Goal: Task Accomplishment & Management: Use online tool/utility

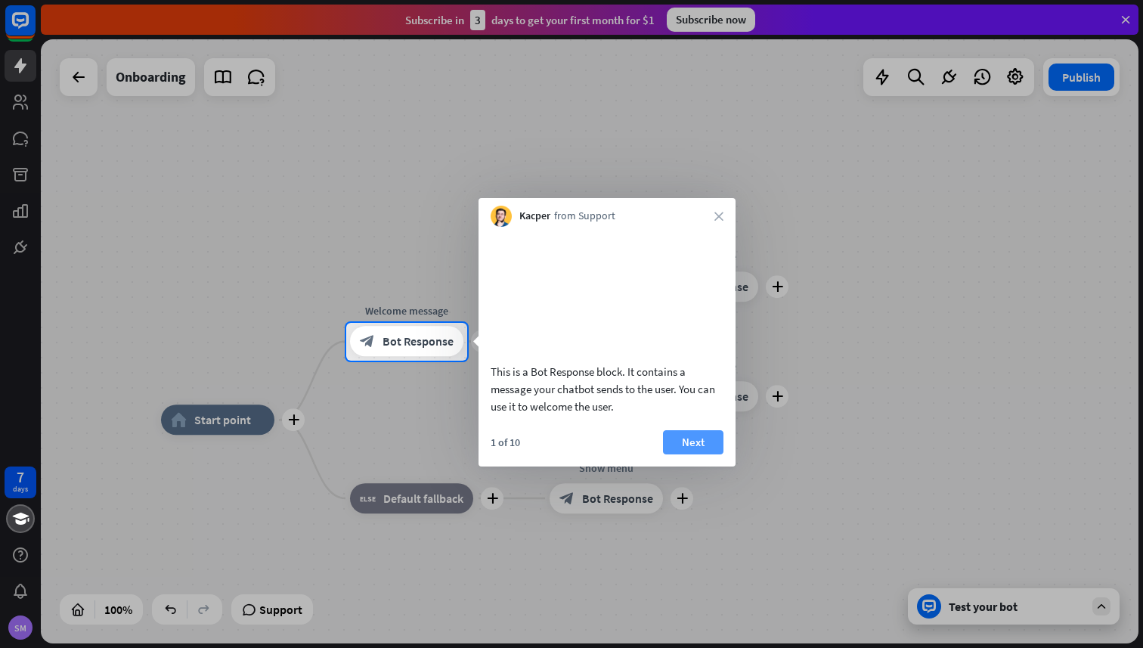
click at [709, 454] on button "Next" at bounding box center [693, 442] width 60 height 24
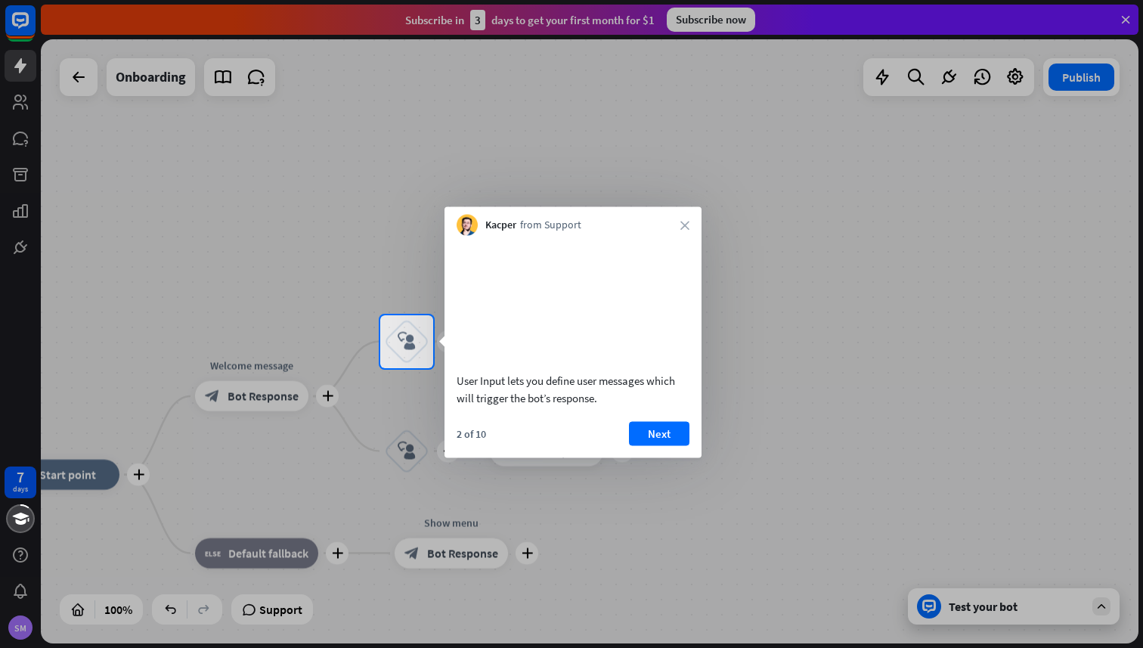
click at [678, 222] on div "Kacper from Support close" at bounding box center [573, 221] width 257 height 29
click at [681, 222] on icon "close" at bounding box center [685, 225] width 9 height 9
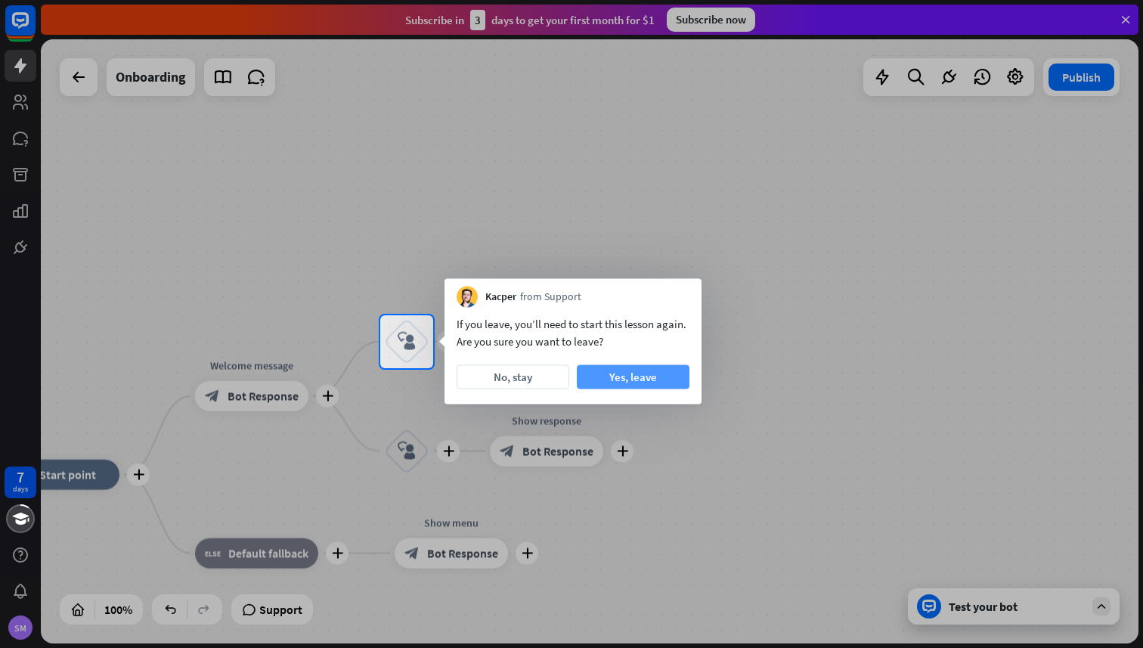
click at [631, 374] on button "Yes, leave" at bounding box center [633, 377] width 113 height 24
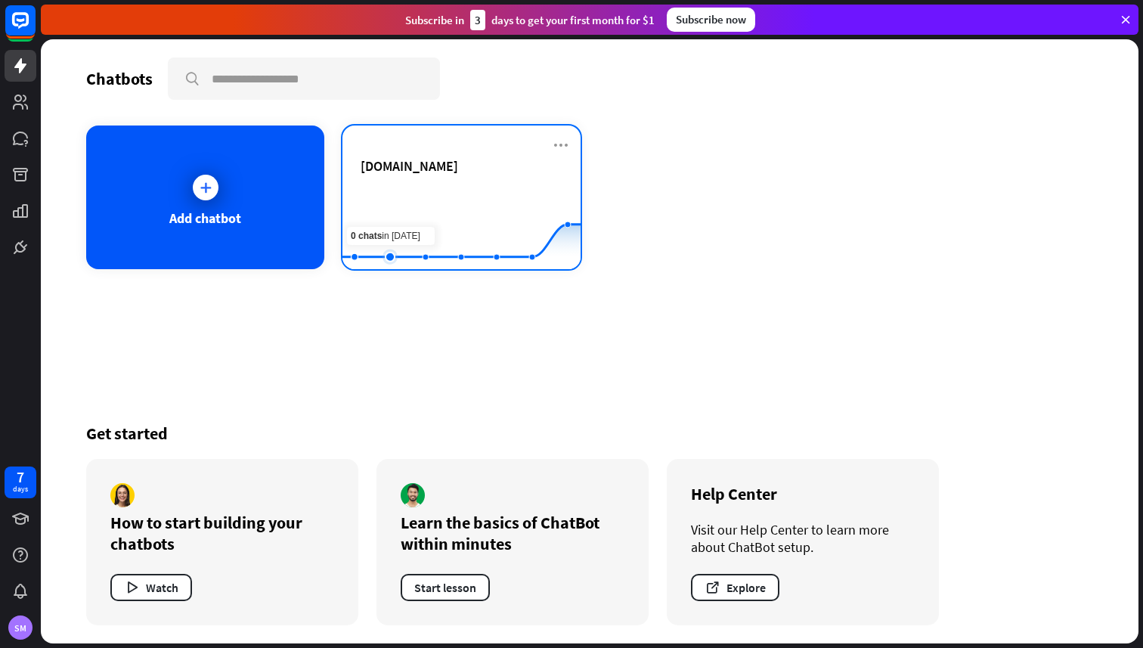
click at [401, 216] on rect at bounding box center [462, 232] width 238 height 95
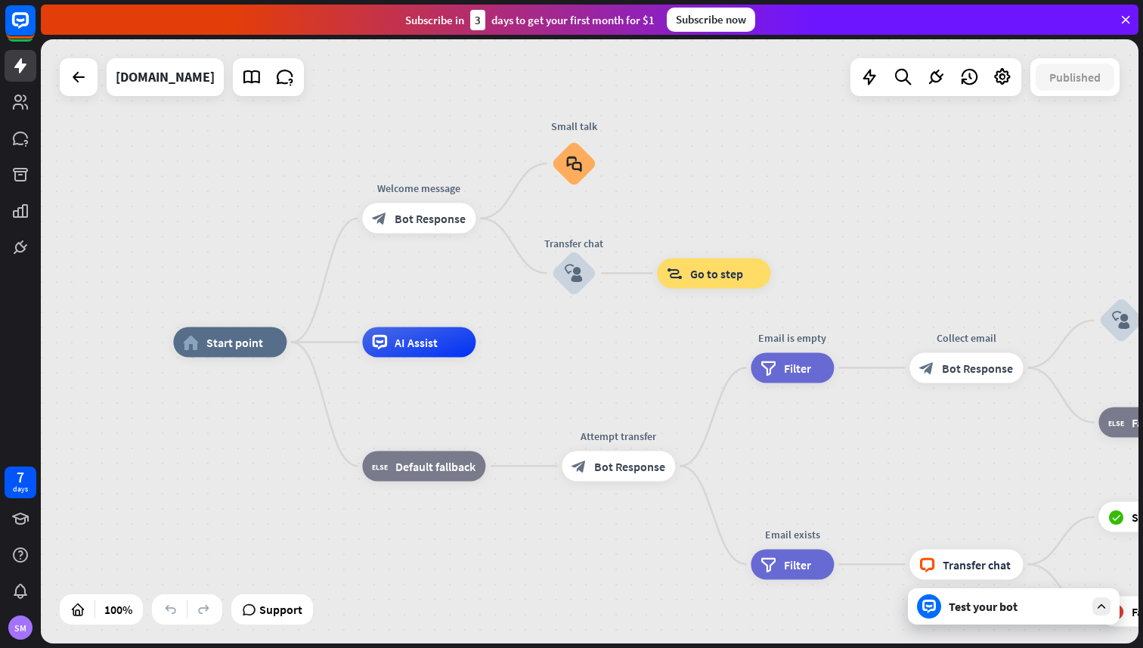
drag, startPoint x: 606, startPoint y: 360, endPoint x: 516, endPoint y: 361, distance: 90.7
click at [515, 361] on div "home_2 Start point Welcome message block_bot_response Bot Response Small talk b…" at bounding box center [722, 645] width 1098 height 604
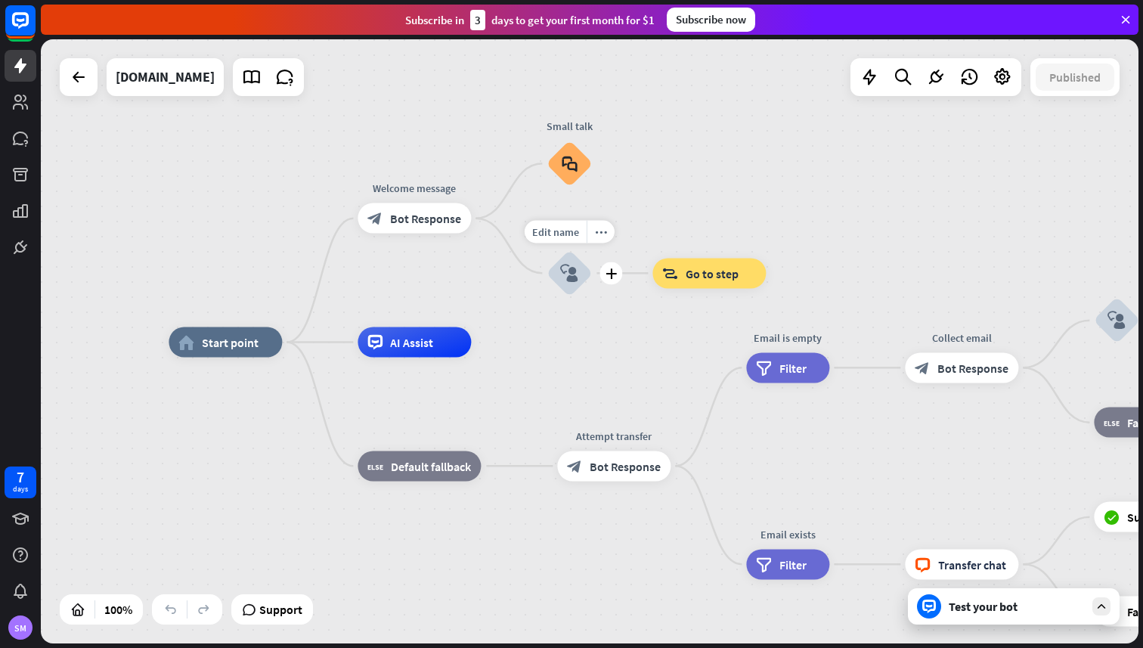
click at [567, 275] on icon "block_user_input" at bounding box center [569, 273] width 18 height 18
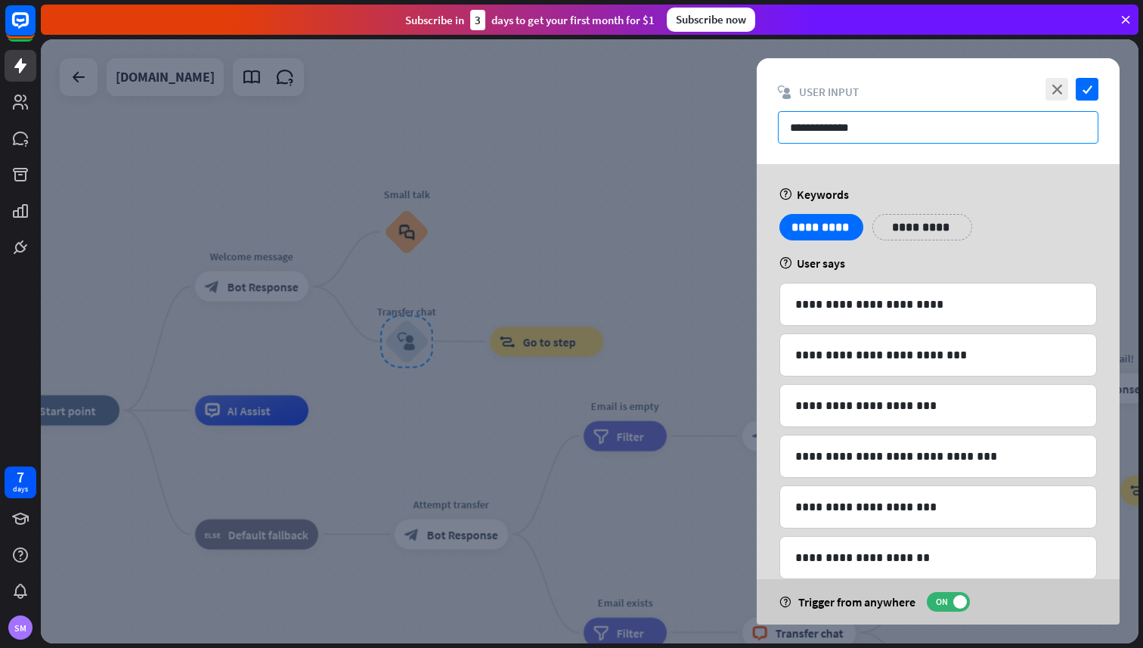
click at [861, 116] on input "**********" at bounding box center [938, 127] width 321 height 33
click at [609, 244] on div at bounding box center [590, 341] width 1098 height 604
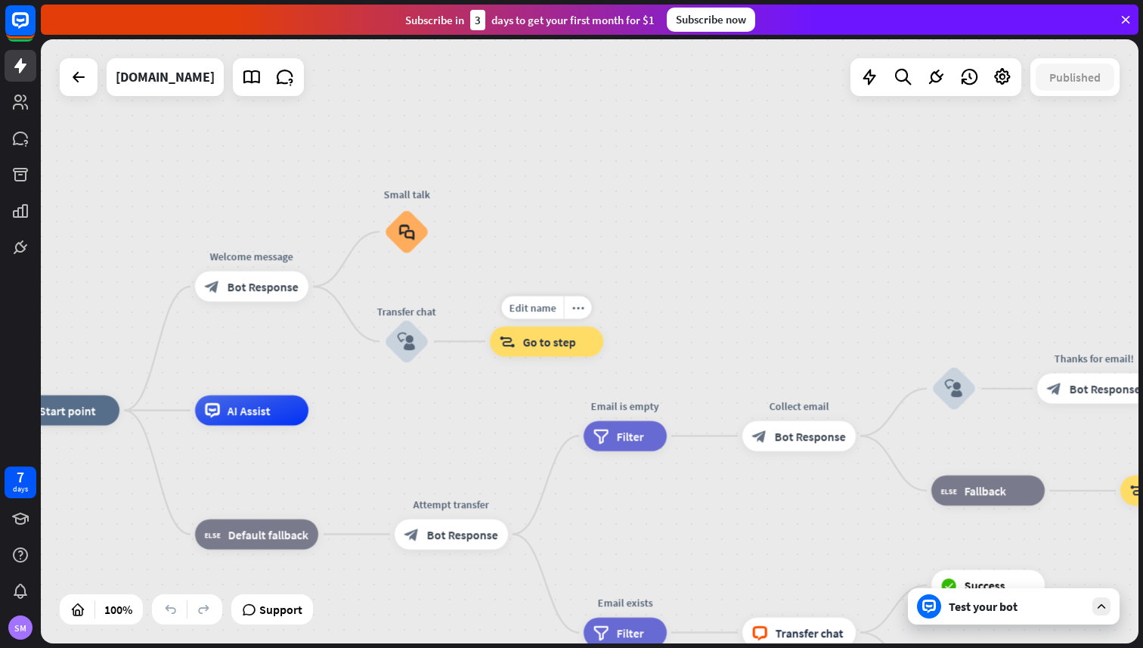
click at [559, 337] on span "Go to step" at bounding box center [549, 341] width 53 height 15
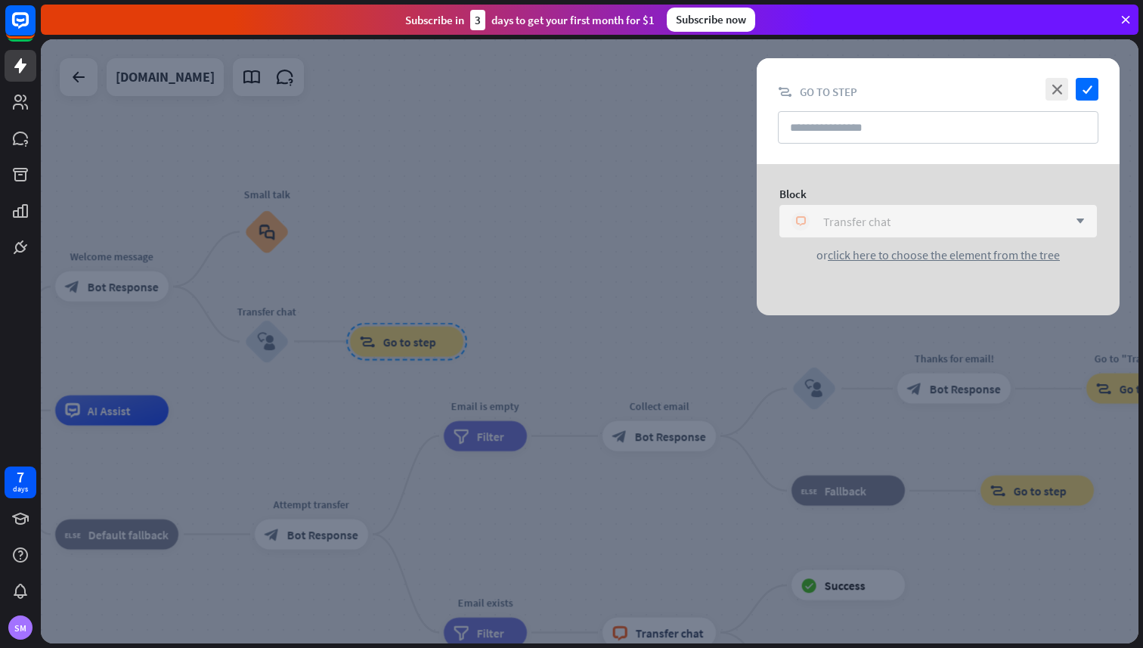
click at [878, 220] on div "Transfer chat" at bounding box center [857, 221] width 67 height 15
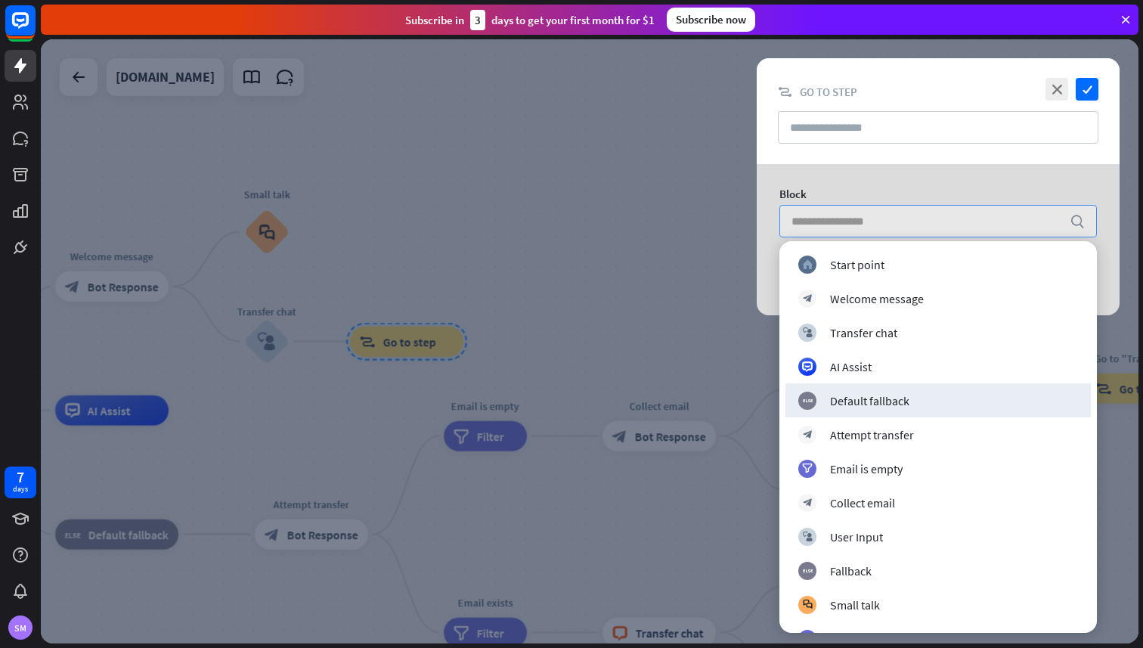
click at [521, 235] on div at bounding box center [590, 341] width 1098 height 604
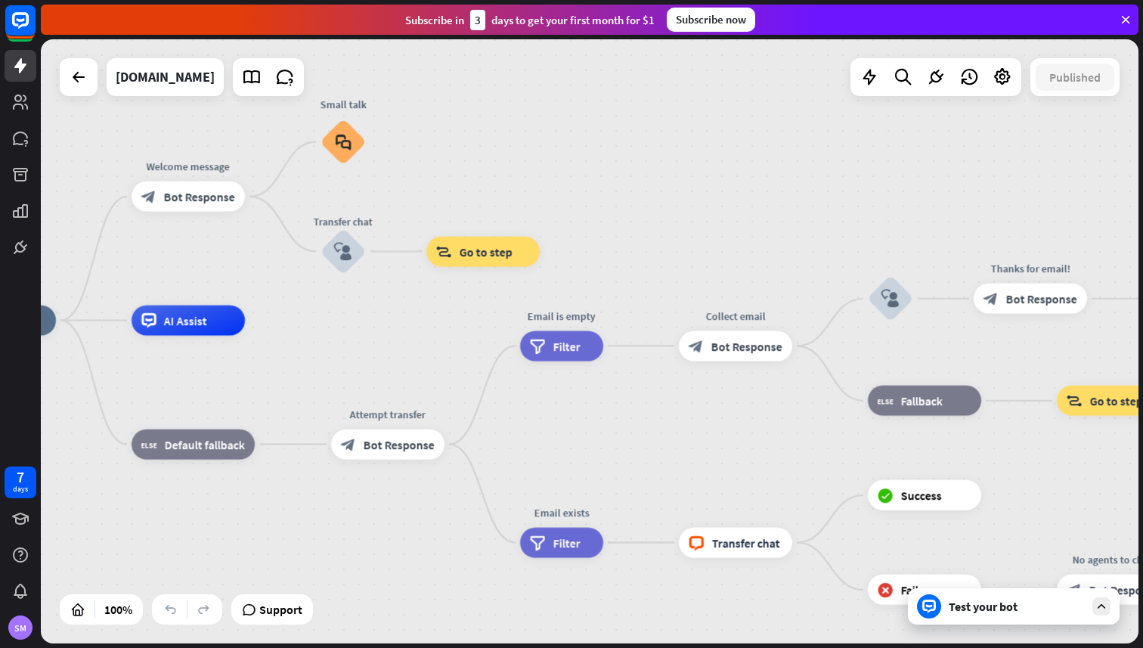
drag, startPoint x: 582, startPoint y: 321, endPoint x: 657, endPoint y: 258, distance: 97.7
click at [657, 258] on div "home_2 Start point Welcome message block_bot_response Bot Response Small talk b…" at bounding box center [590, 341] width 1098 height 604
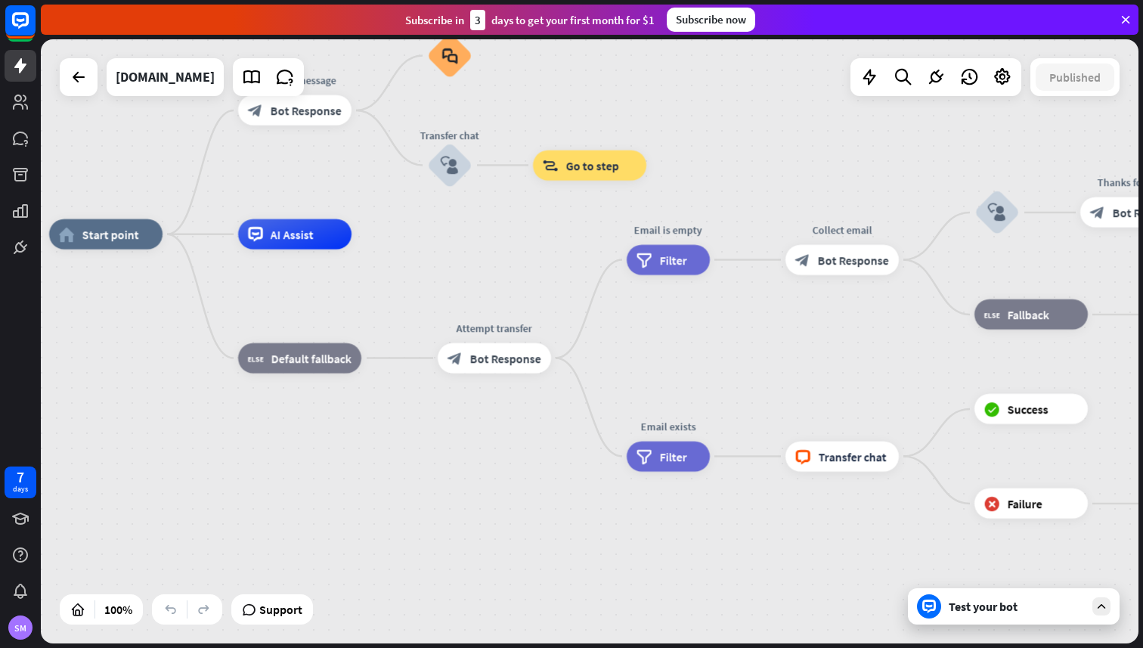
drag, startPoint x: 657, startPoint y: 258, endPoint x: 764, endPoint y: 172, distance: 137.1
click at [764, 172] on div "home_2 Start point Welcome message block_bot_response Bot Response Small talk b…" at bounding box center [590, 341] width 1098 height 604
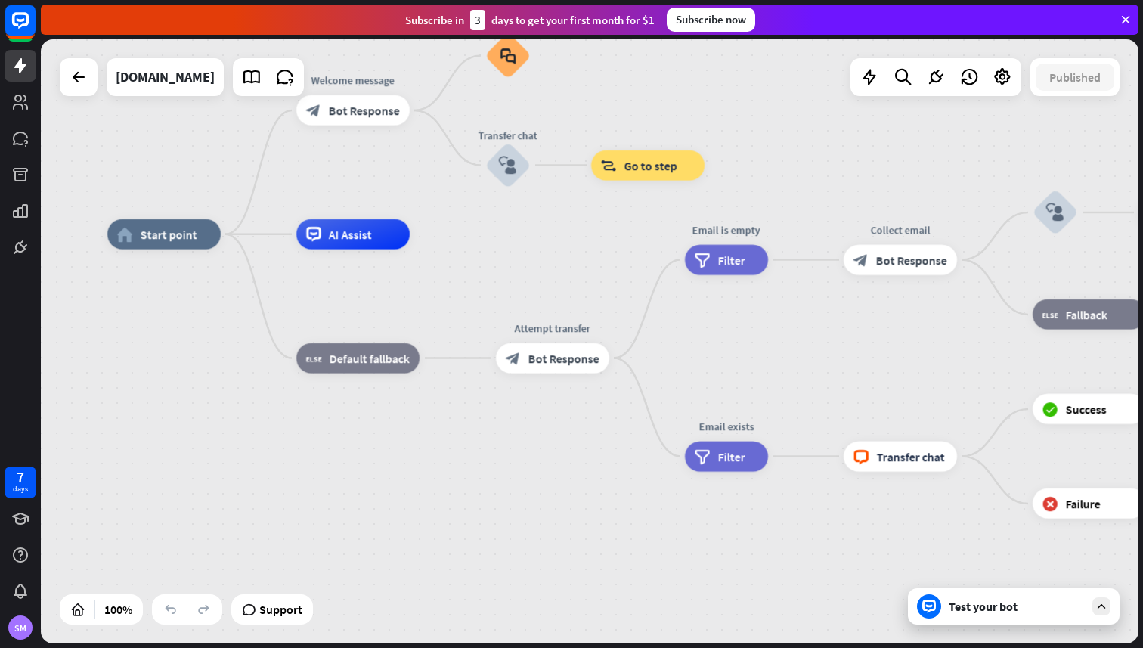
drag, startPoint x: 758, startPoint y: 172, endPoint x: 827, endPoint y: 174, distance: 68.8
click at [826, 174] on div "home_2 Start point Welcome message block_bot_response Bot Response Small talk b…" at bounding box center [590, 341] width 1098 height 604
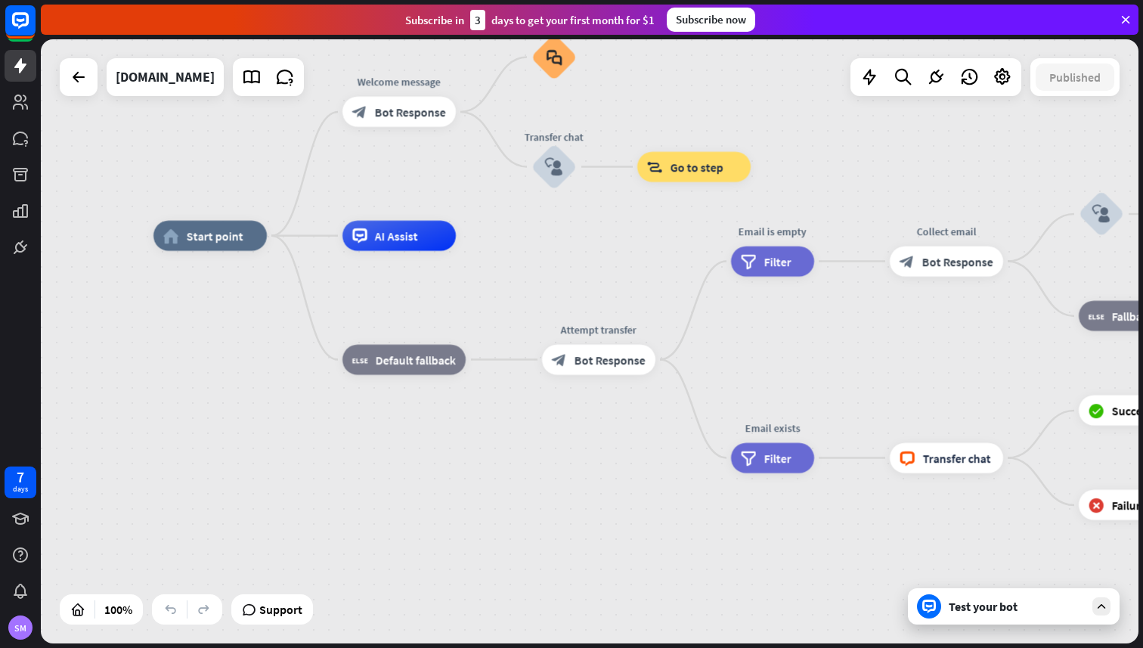
drag, startPoint x: 521, startPoint y: 313, endPoint x: 572, endPoint y: 313, distance: 50.7
click at [572, 313] on div "home_2 Start point Welcome message block_bot_response Bot Response Small talk b…" at bounding box center [703, 538] width 1098 height 604
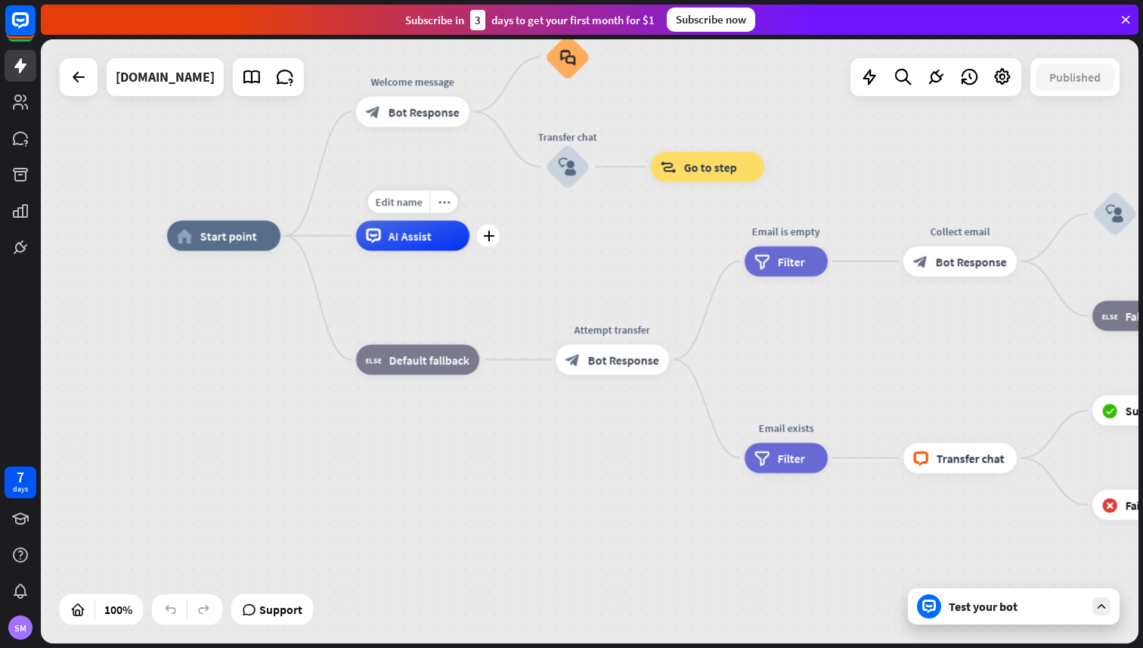
click at [414, 246] on div "AI Assist" at bounding box center [412, 236] width 113 height 30
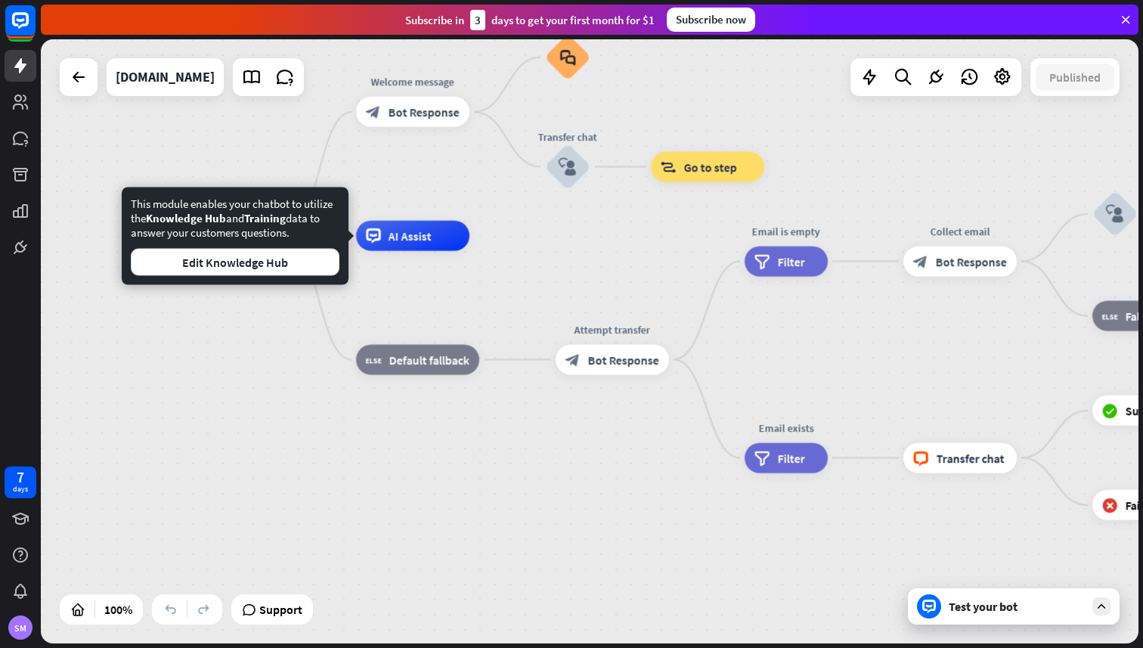
click at [504, 296] on div "home_2 Start point Welcome message block_bot_response Bot Response Small talk b…" at bounding box center [716, 538] width 1098 height 604
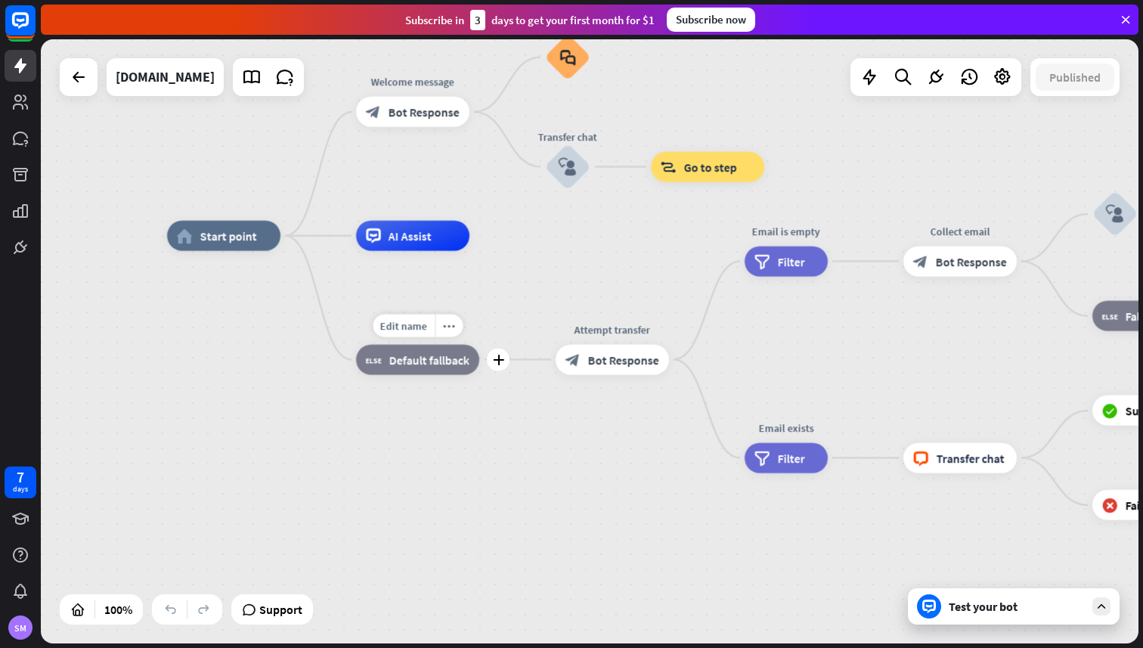
click at [436, 362] on span "Default fallback" at bounding box center [429, 359] width 80 height 15
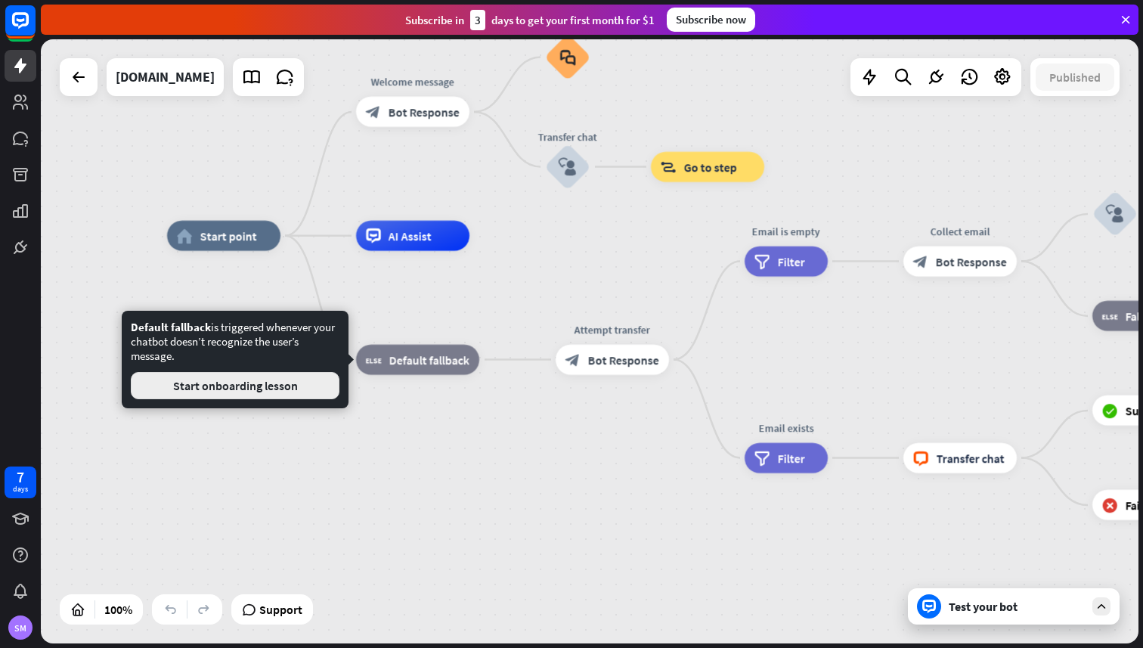
click at [273, 384] on button "Start onboarding lesson" at bounding box center [235, 385] width 209 height 27
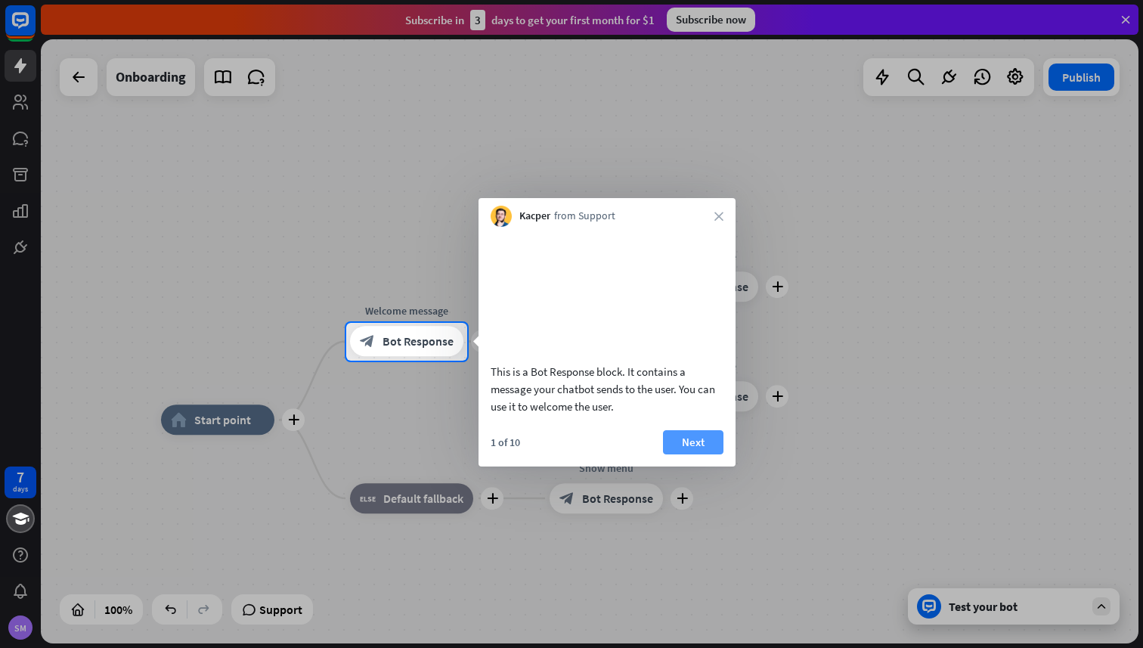
click at [689, 452] on button "Next" at bounding box center [693, 442] width 60 height 24
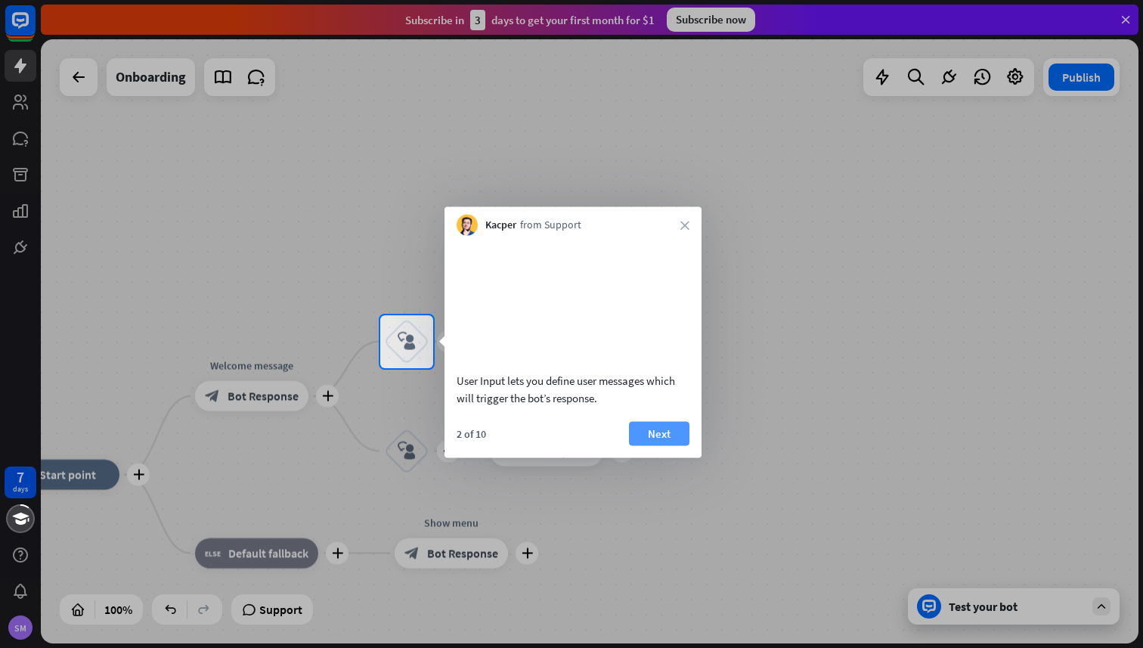
click at [644, 445] on button "Next" at bounding box center [659, 433] width 60 height 24
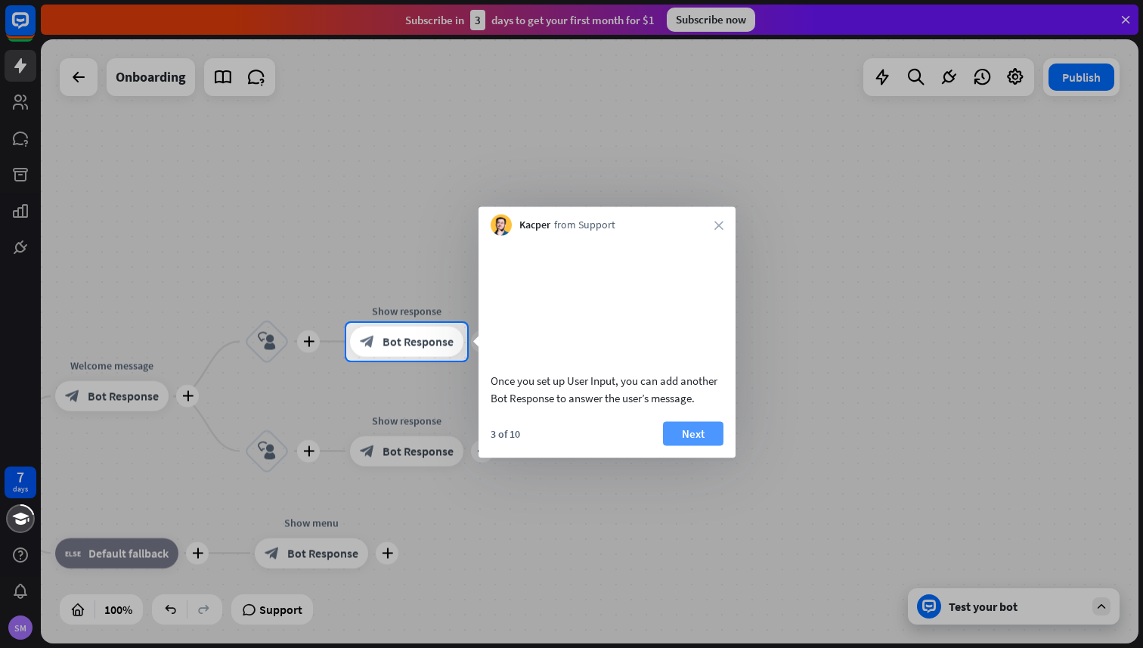
click at [663, 445] on button "Next" at bounding box center [693, 433] width 60 height 24
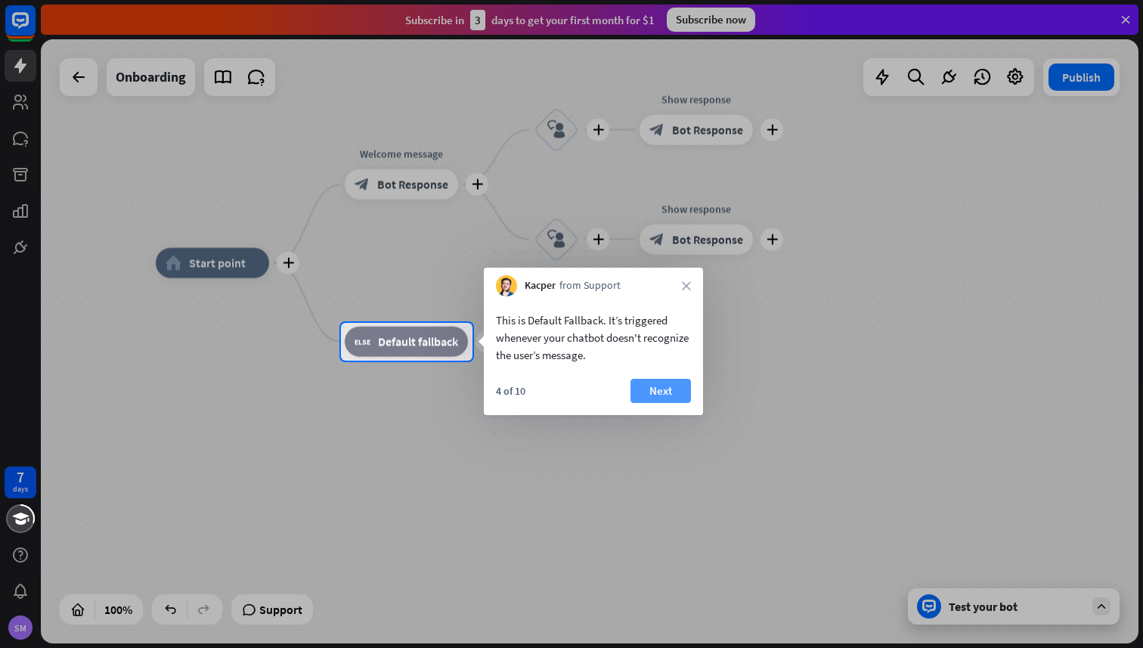
click at [677, 383] on button "Next" at bounding box center [661, 391] width 60 height 24
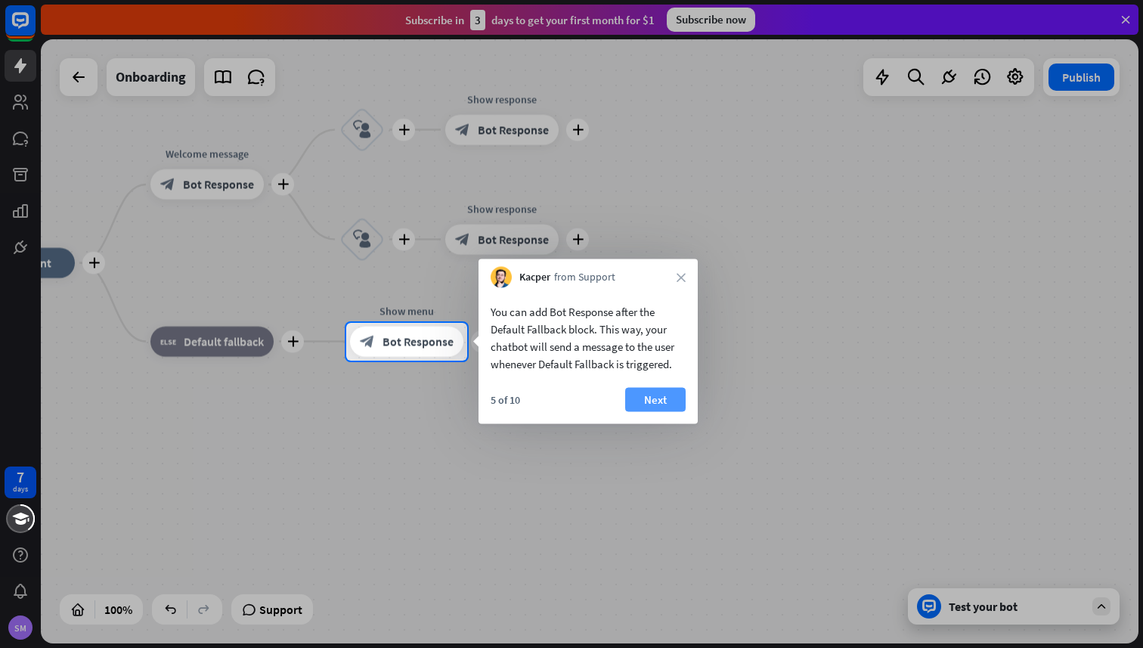
click at [665, 401] on button "Next" at bounding box center [655, 400] width 60 height 24
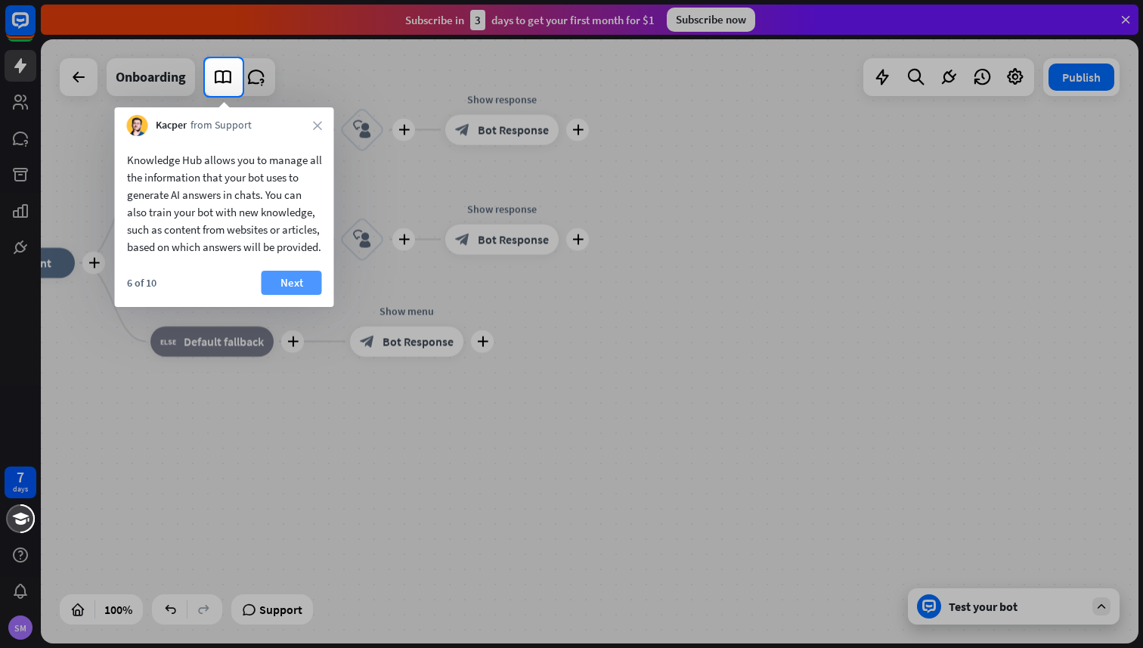
click at [308, 293] on button "Next" at bounding box center [292, 283] width 60 height 24
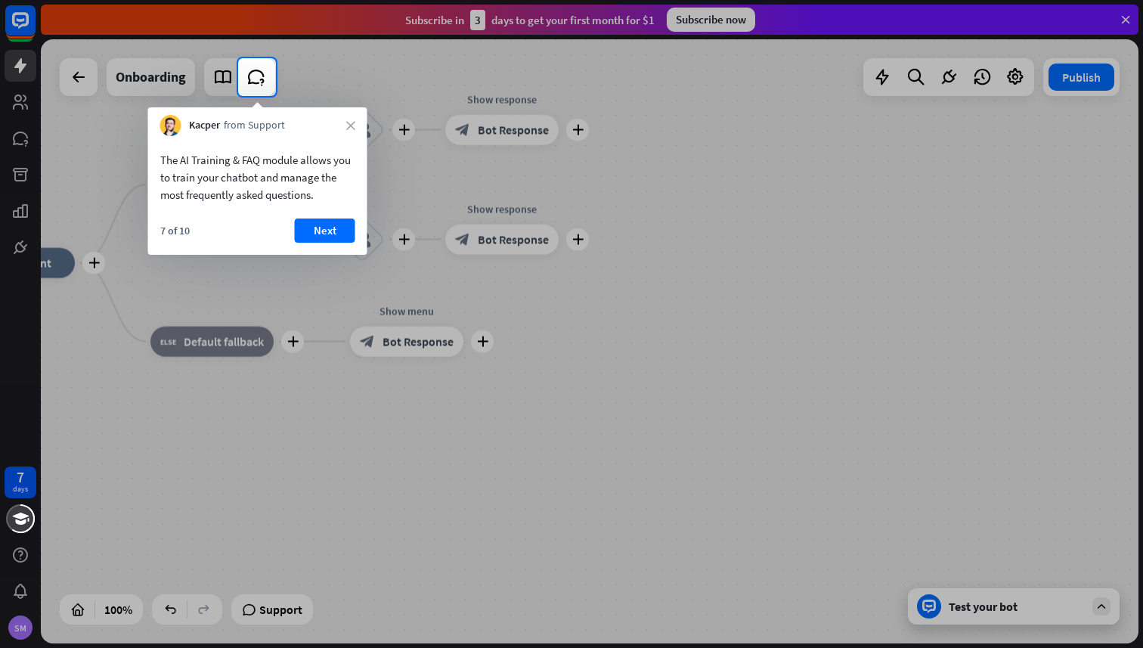
click at [346, 116] on div "Kacper from Support close" at bounding box center [257, 121] width 219 height 29
click at [346, 121] on icon "close" at bounding box center [350, 125] width 9 height 9
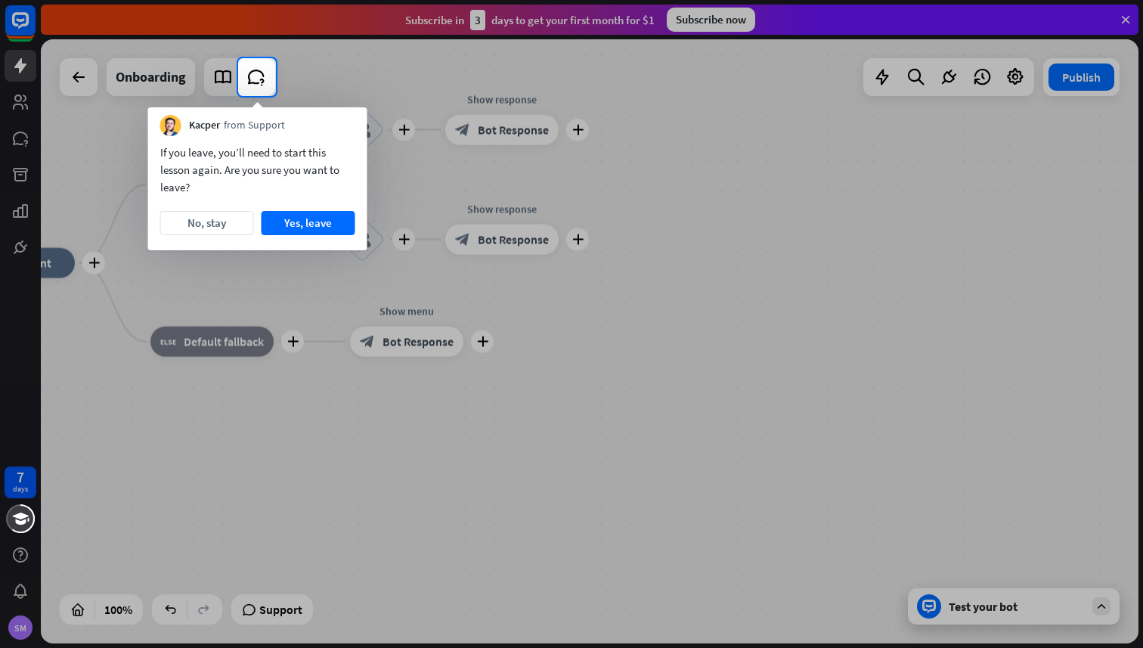
click at [348, 129] on div "Kacper from Support" at bounding box center [257, 121] width 219 height 29
click at [317, 218] on button "Yes, leave" at bounding box center [309, 223] width 94 height 24
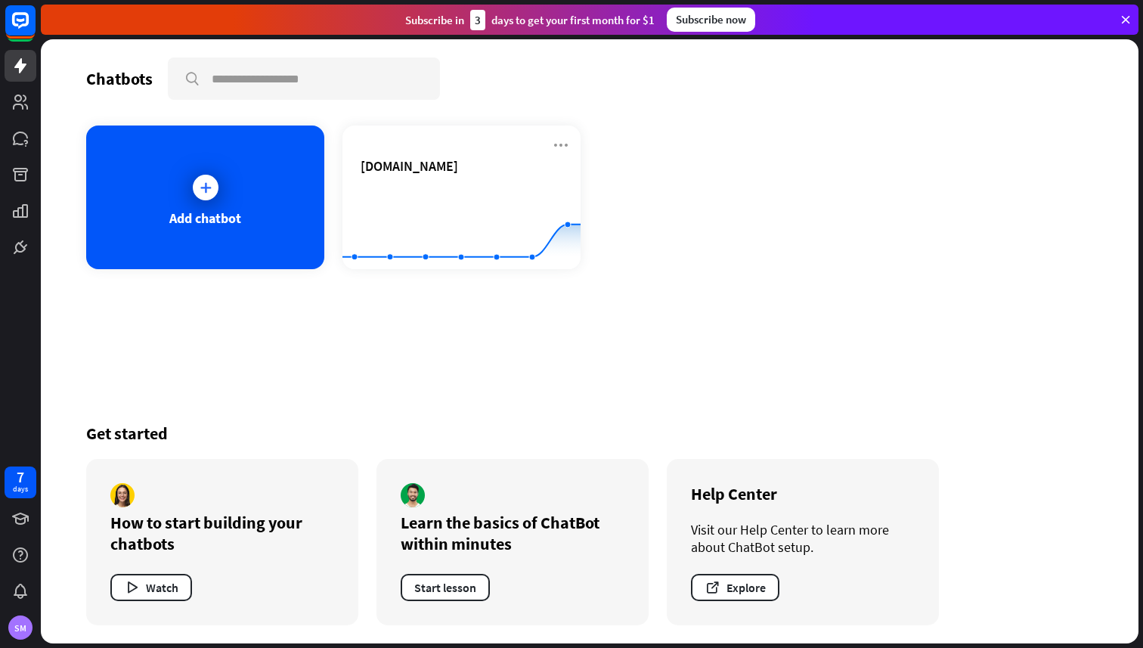
drag, startPoint x: 439, startPoint y: 311, endPoint x: 520, endPoint y: 327, distance: 82.6
click at [520, 327] on div "Chatbots search Add chatbot cookieconfirm.com Created with Highcharts 10.1.0 0 …" at bounding box center [590, 341] width 1098 height 604
drag, startPoint x: 520, startPoint y: 327, endPoint x: 579, endPoint y: 341, distance: 60.5
click at [579, 342] on div "Chatbots search Add chatbot cookieconfirm.com Created with Highcharts 10.1.0 0 …" at bounding box center [590, 341] width 1098 height 604
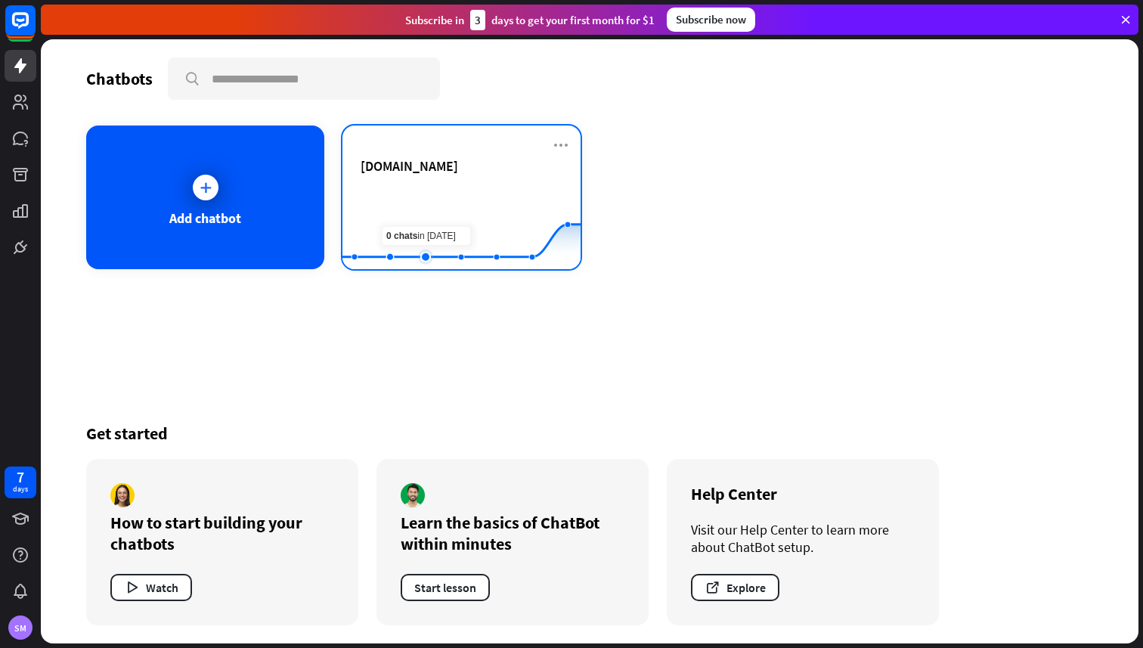
click at [435, 208] on rect at bounding box center [462, 232] width 238 height 95
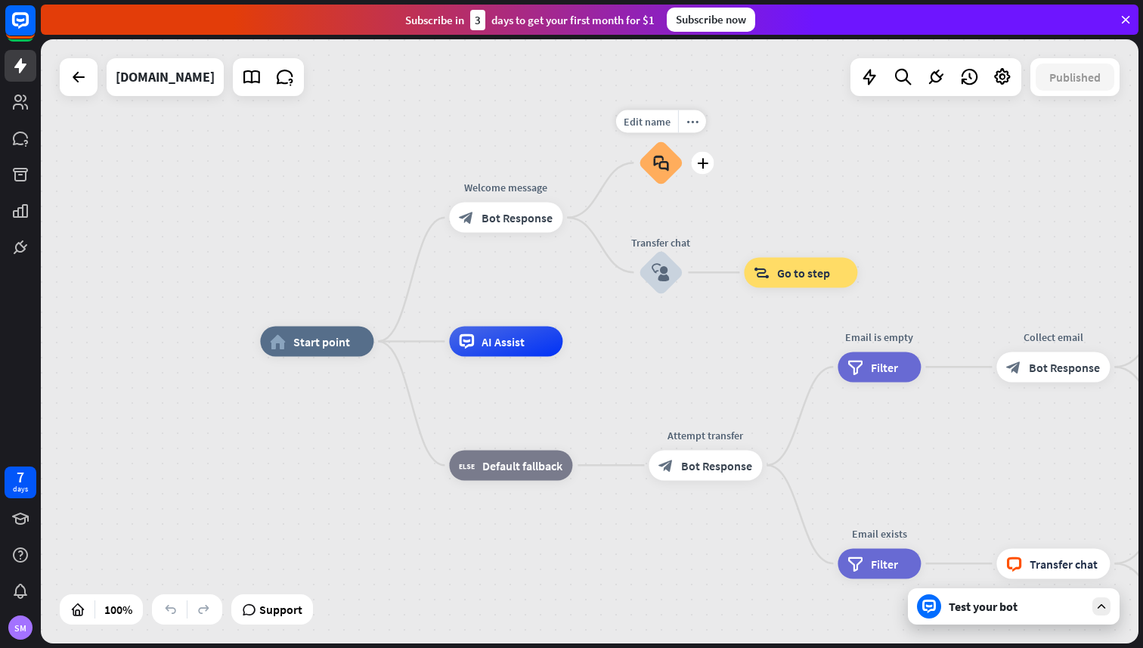
click at [653, 172] on div "block_faq" at bounding box center [660, 162] width 45 height 45
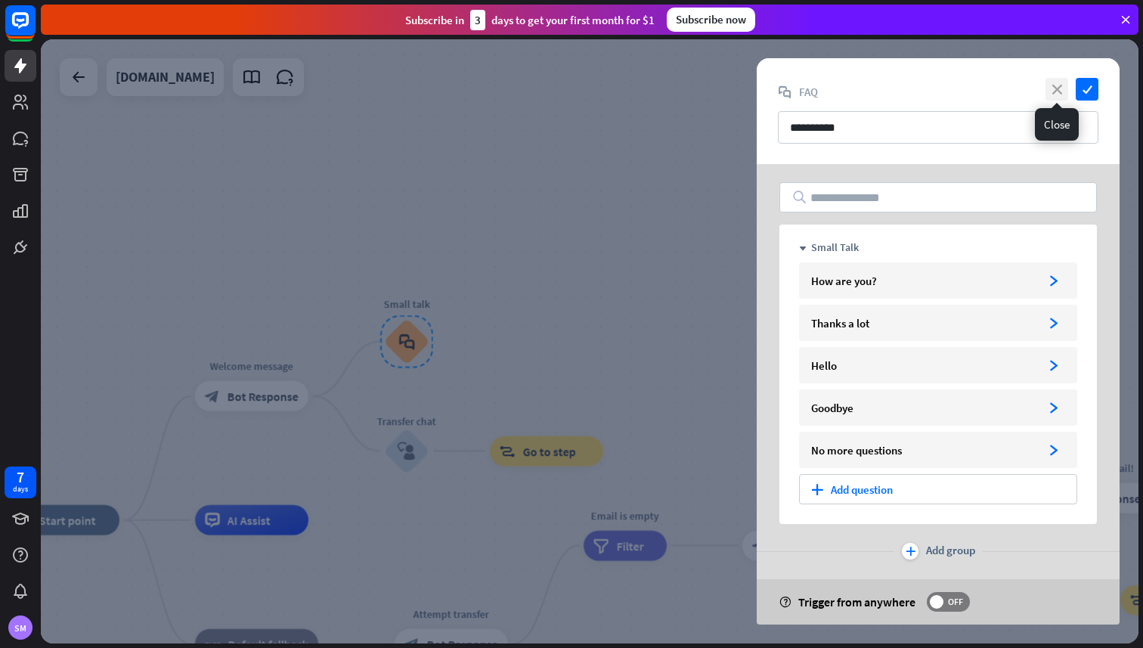
click at [1052, 91] on icon "close" at bounding box center [1057, 89] width 23 height 23
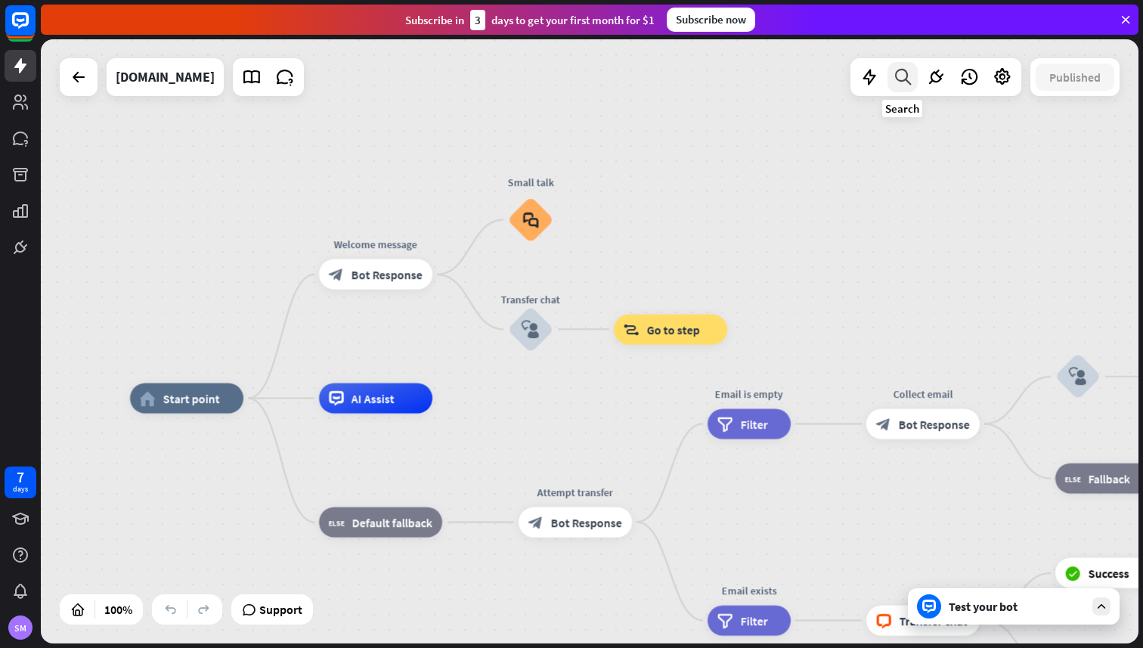
drag, startPoint x: 777, startPoint y: 187, endPoint x: 902, endPoint y: 65, distance: 174.3
click at [902, 65] on div "home_2 Start point Welcome message block_bot_response Bot Response Small talk b…" at bounding box center [590, 341] width 1098 height 604
click at [381, 401] on span "AI Assist" at bounding box center [373, 398] width 43 height 15
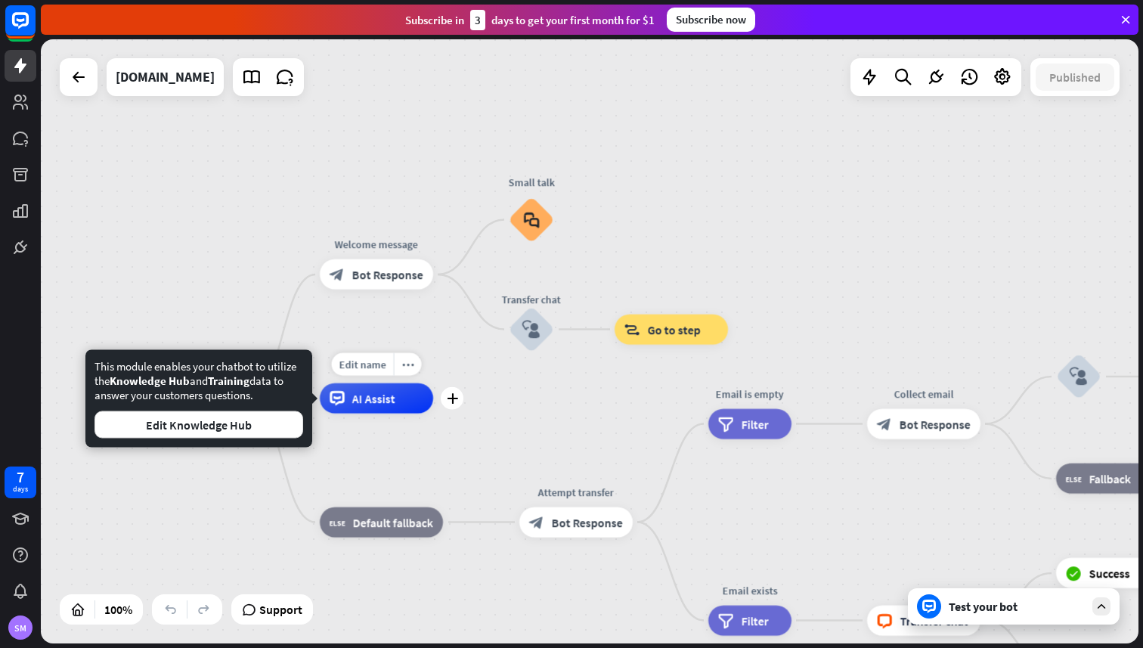
click at [381, 401] on span "AI Assist" at bounding box center [373, 398] width 43 height 15
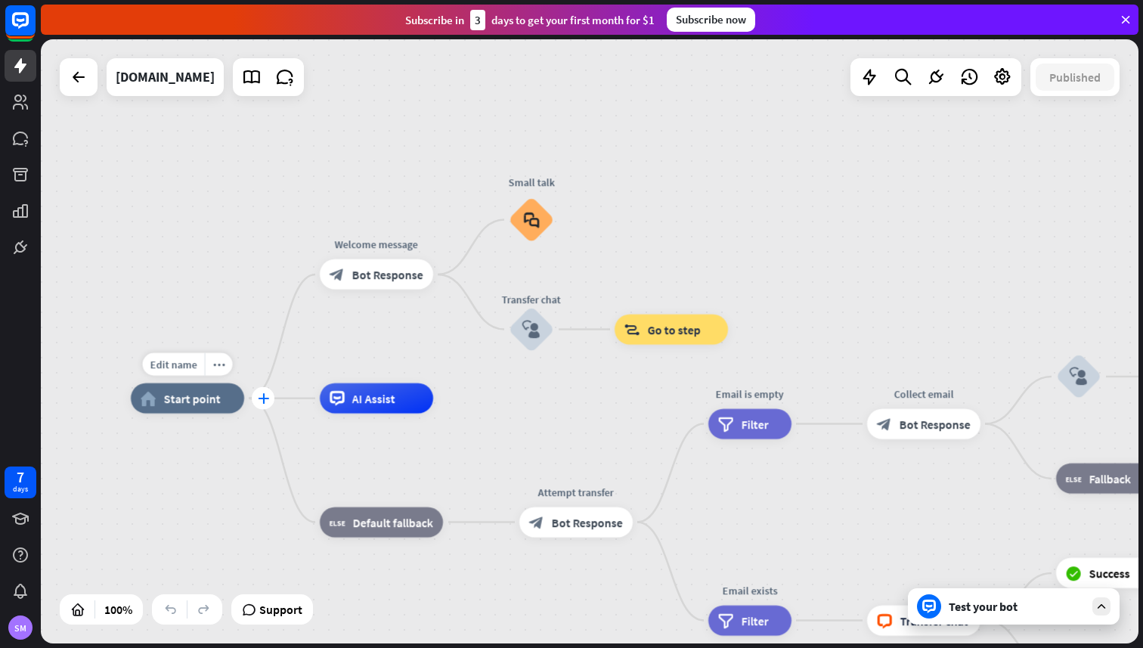
click at [262, 402] on icon "plus" at bounding box center [263, 398] width 11 height 11
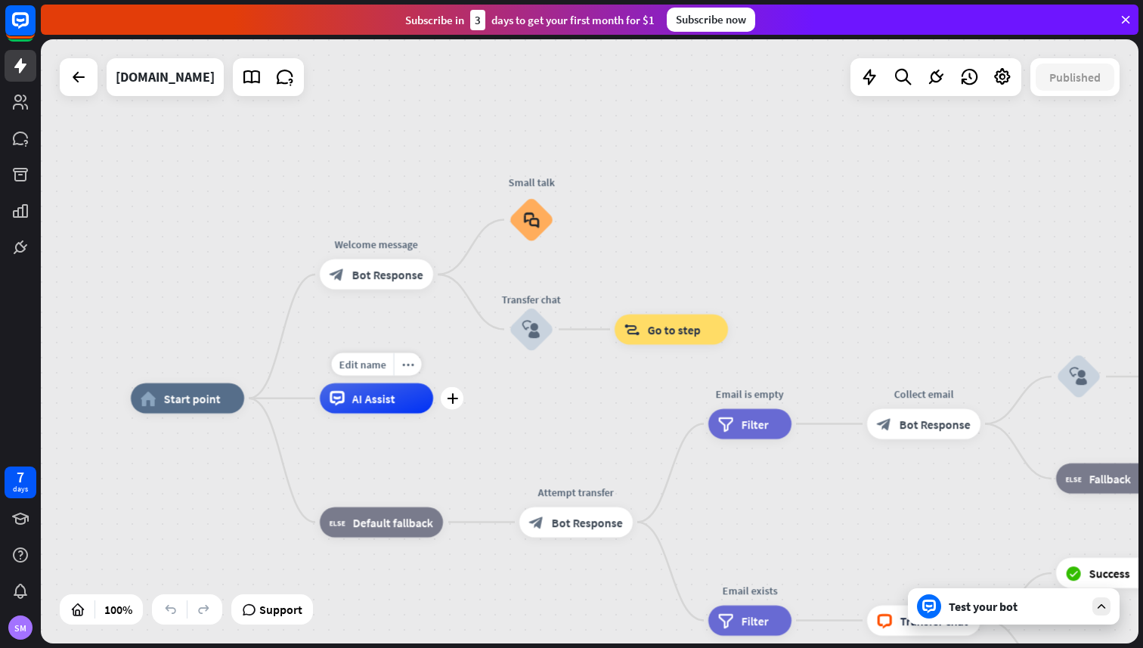
click at [398, 399] on div "AI Assist" at bounding box center [376, 398] width 113 height 30
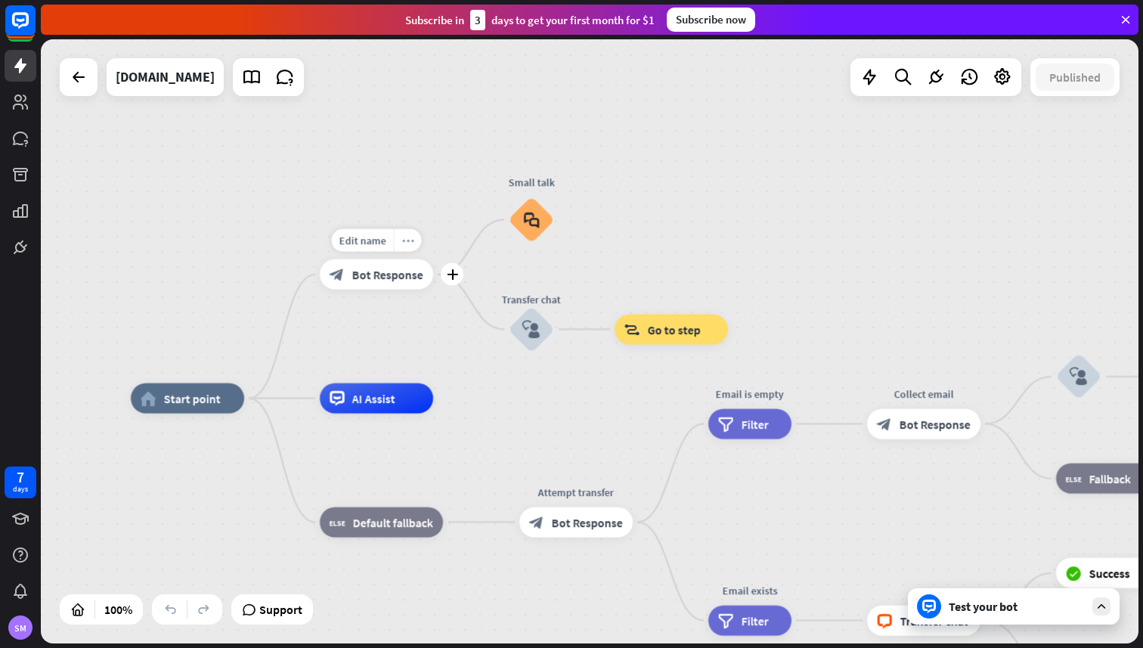
click at [405, 238] on icon "more_horiz" at bounding box center [408, 240] width 12 height 11
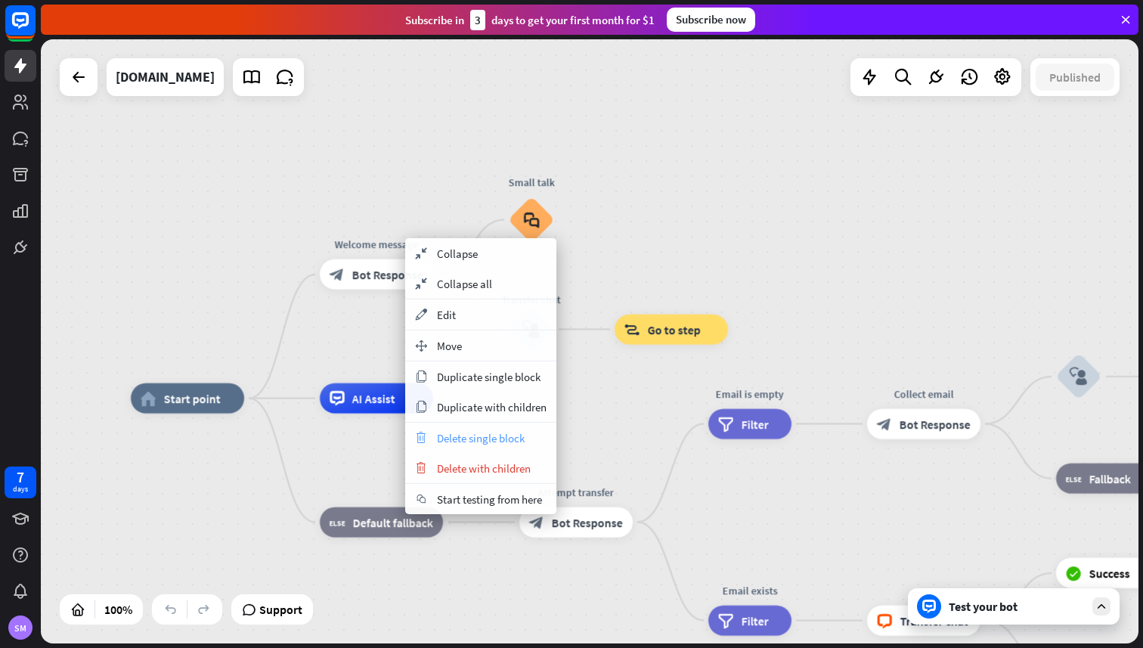
click at [517, 431] on span "Delete single block" at bounding box center [481, 438] width 88 height 14
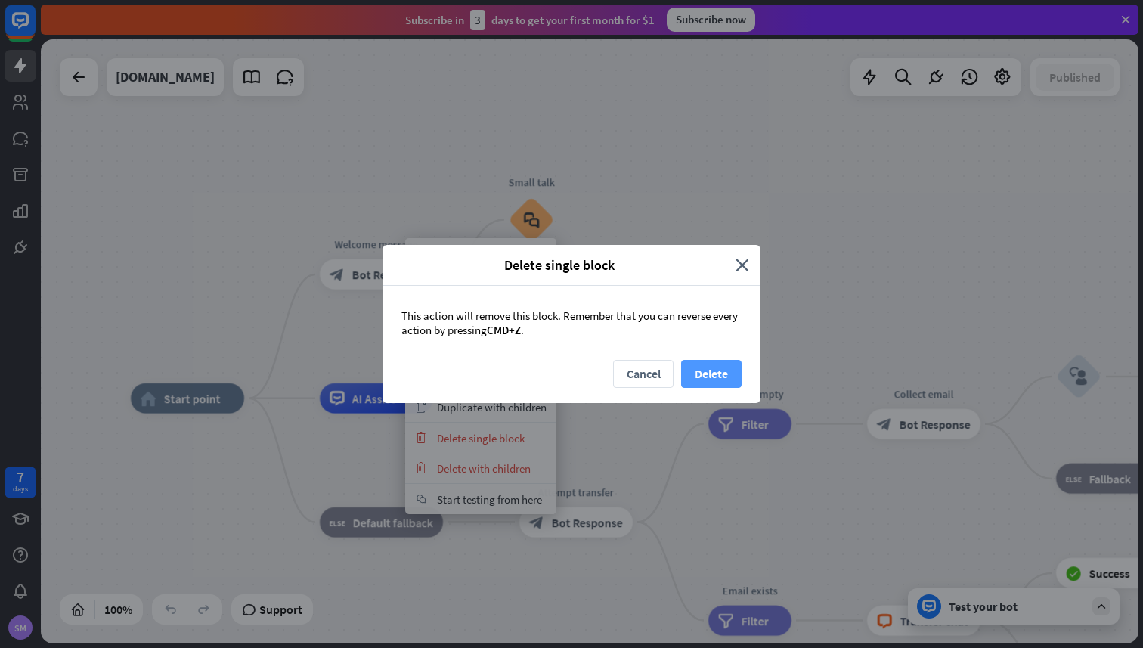
click at [721, 380] on button "Delete" at bounding box center [711, 374] width 60 height 28
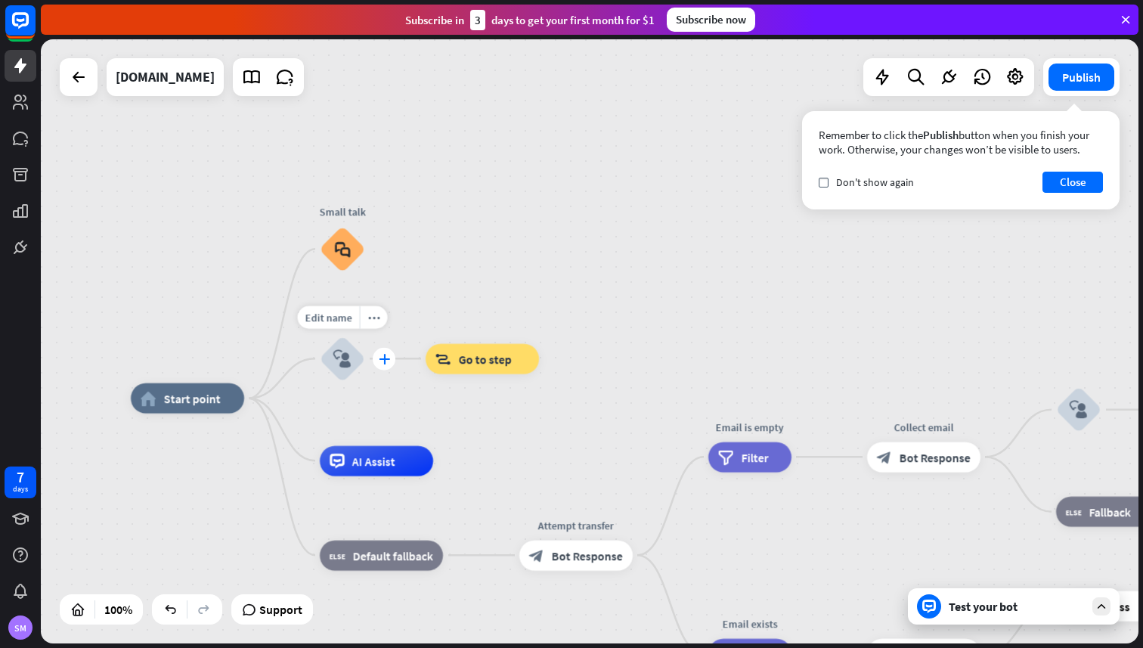
click at [383, 362] on icon "plus" at bounding box center [384, 358] width 11 height 11
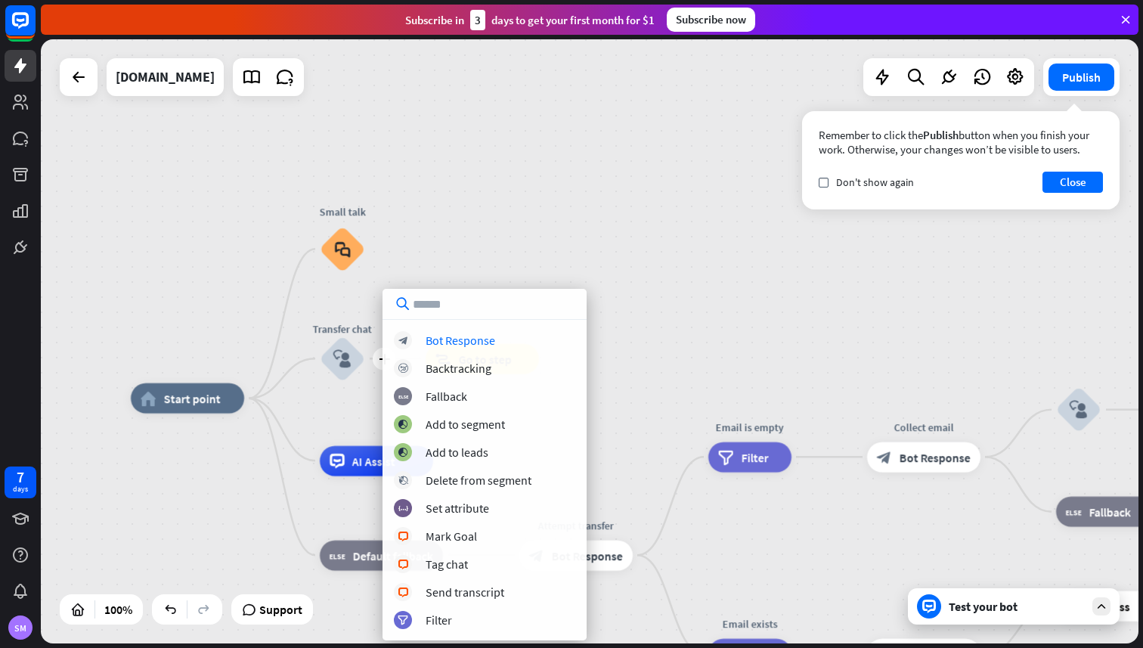
click at [365, 267] on div "Small talk block_faq" at bounding box center [342, 248] width 45 height 45
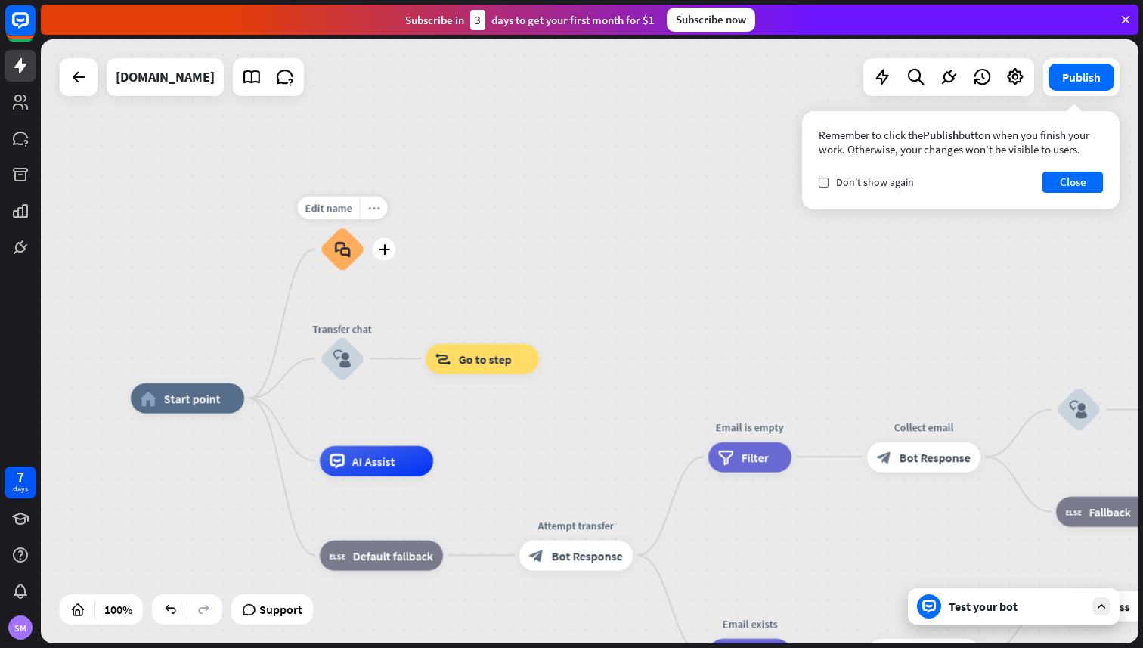
click at [377, 209] on icon "more_horiz" at bounding box center [374, 207] width 12 height 11
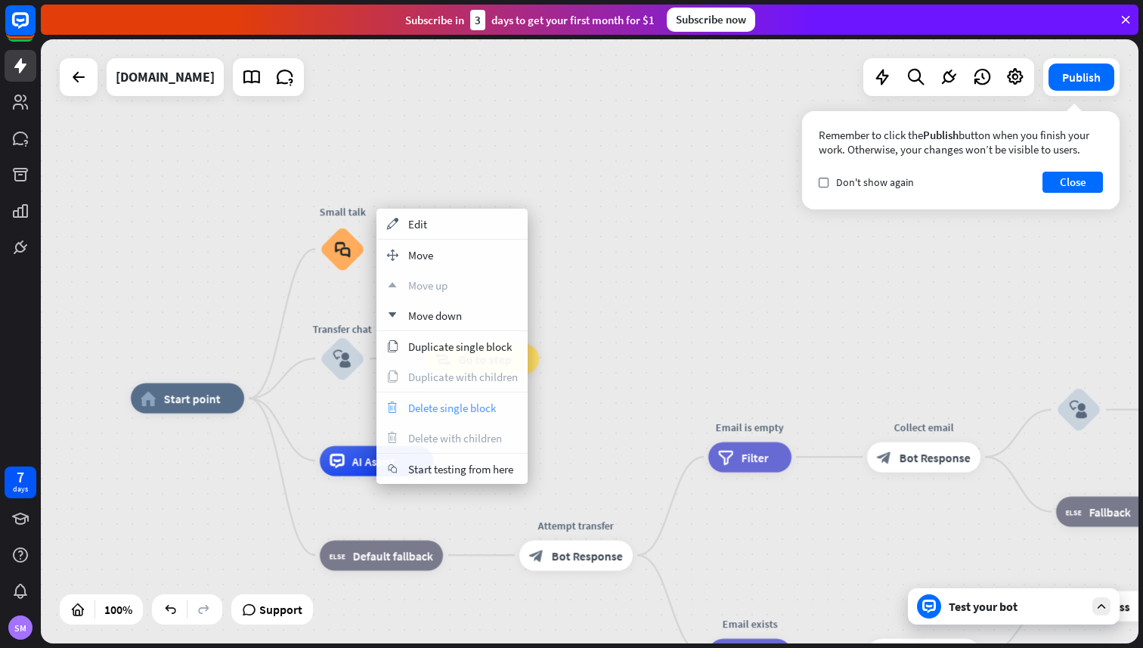
click at [457, 414] on span "Delete single block" at bounding box center [452, 408] width 88 height 14
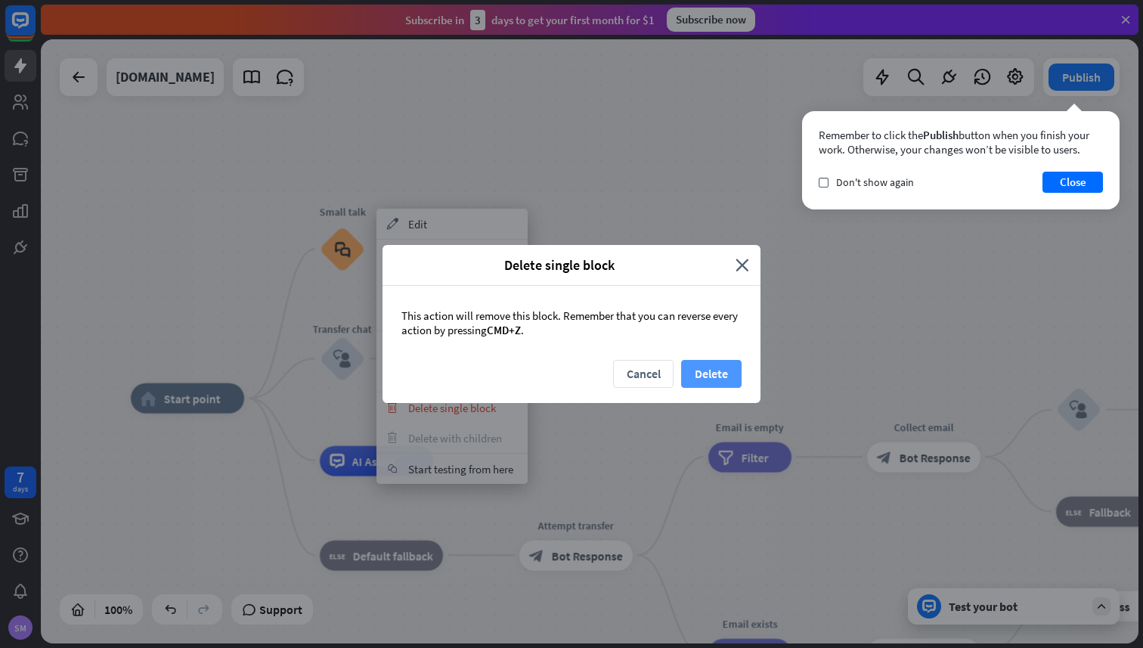
click at [717, 367] on button "Delete" at bounding box center [711, 374] width 60 height 28
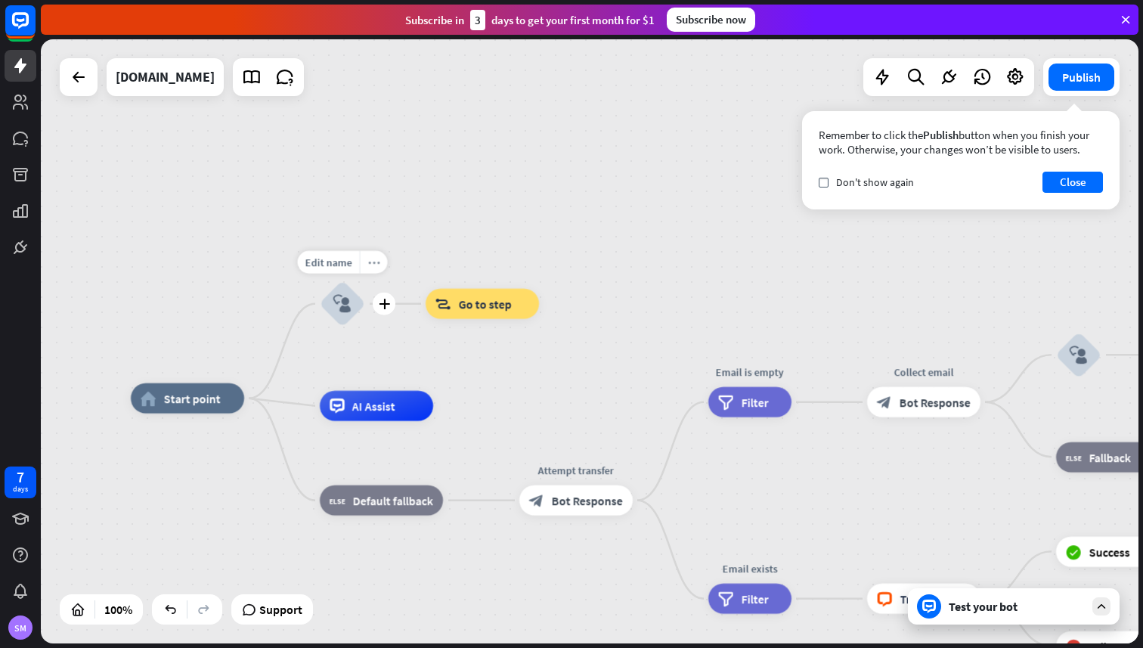
click at [365, 268] on div "more_horiz" at bounding box center [374, 262] width 28 height 23
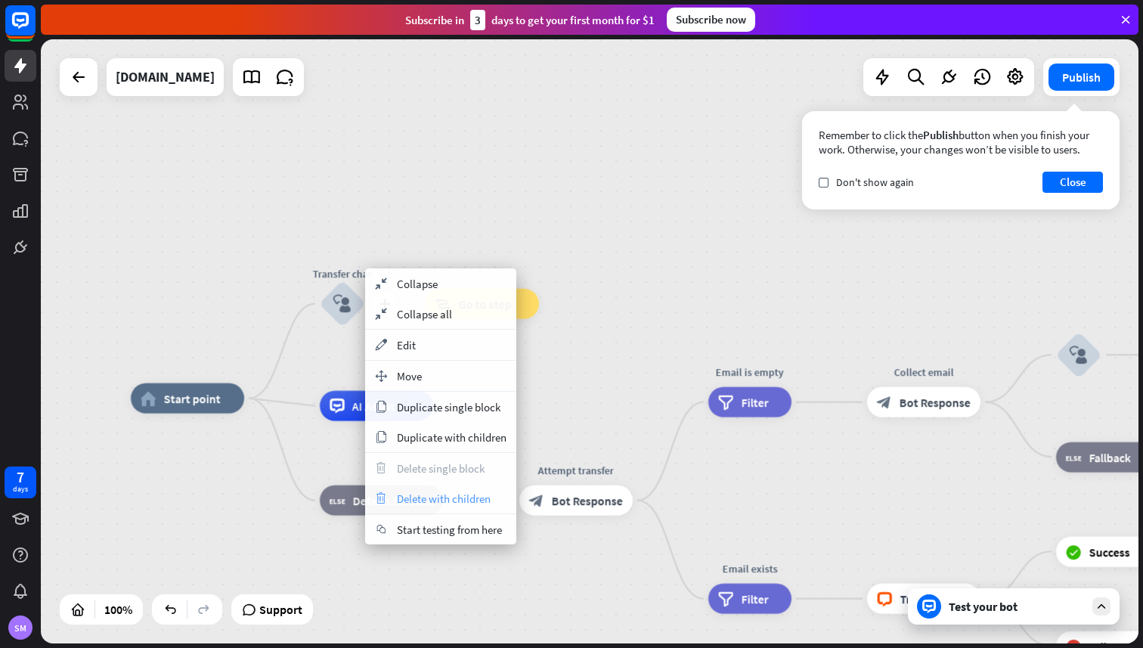
click at [423, 495] on span "Delete with children" at bounding box center [444, 499] width 94 height 14
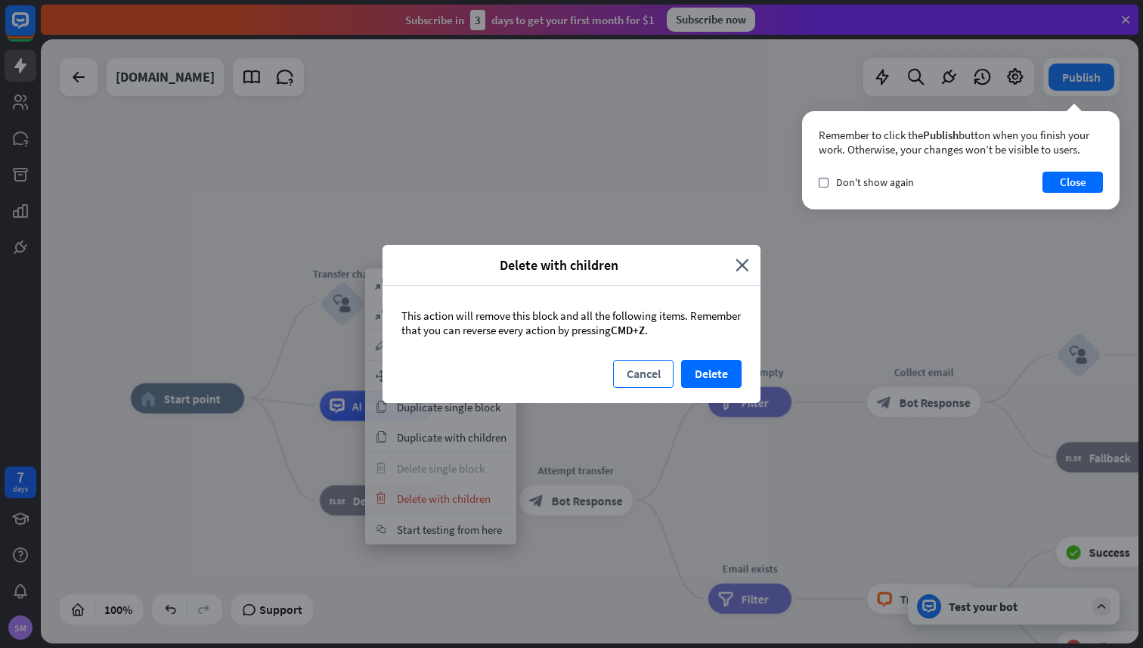
click at [641, 372] on button "Cancel" at bounding box center [643, 374] width 60 height 28
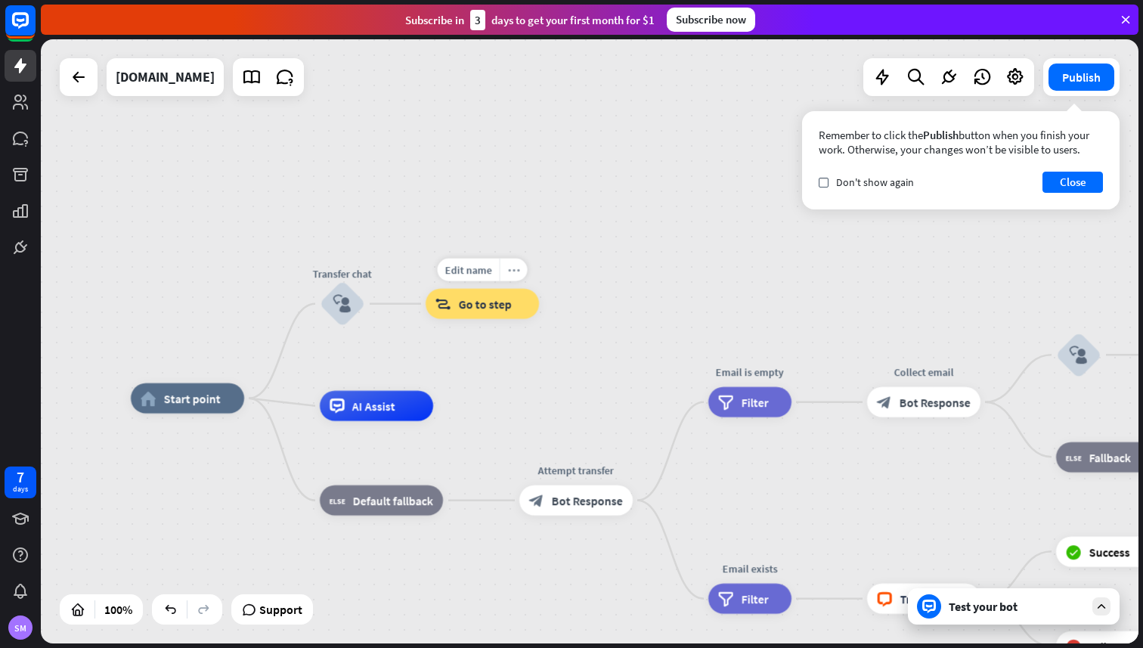
click at [507, 271] on div "more_horiz" at bounding box center [514, 270] width 28 height 23
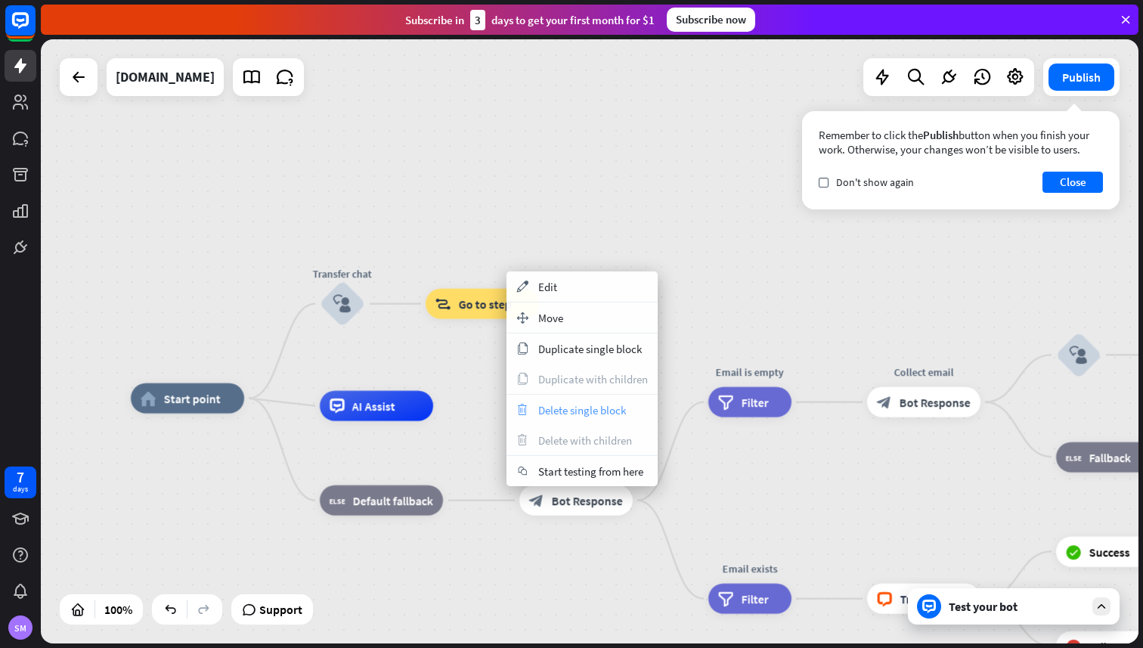
click at [555, 408] on span "Delete single block" at bounding box center [582, 410] width 88 height 14
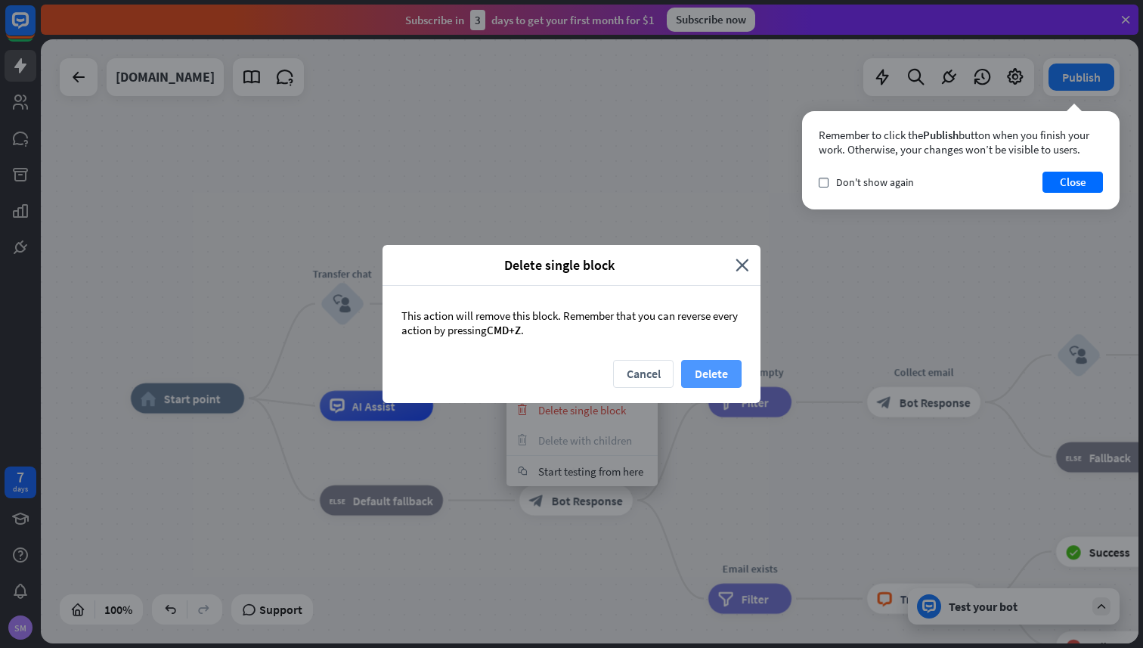
click at [728, 378] on button "Delete" at bounding box center [711, 374] width 60 height 28
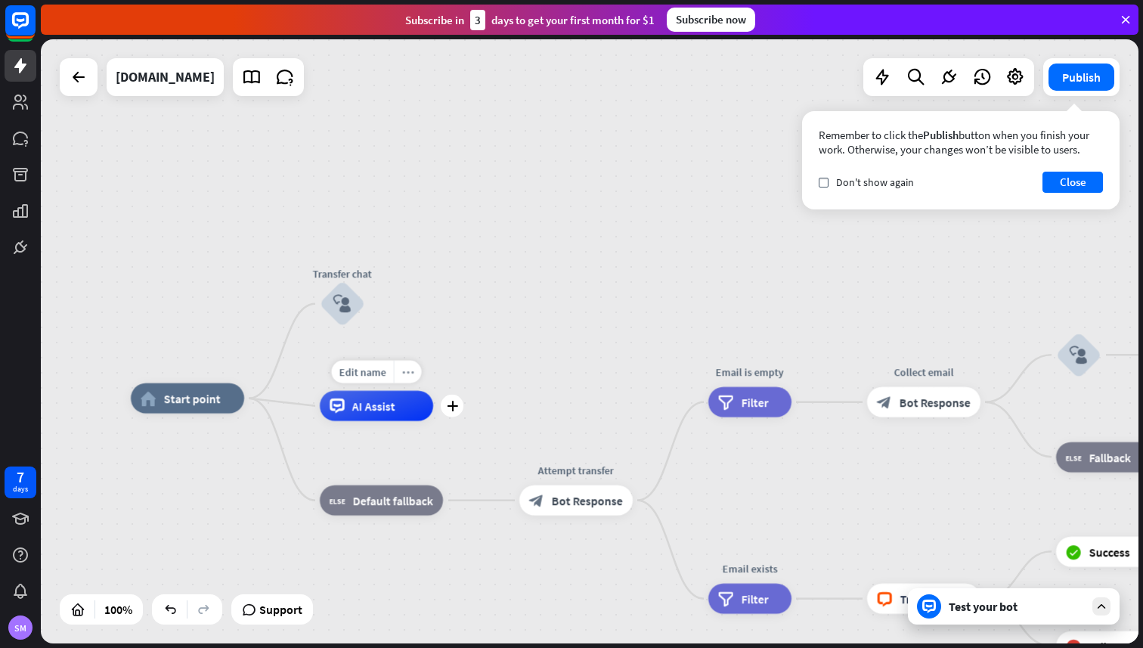
click at [408, 372] on icon "more_horiz" at bounding box center [408, 371] width 12 height 11
click at [458, 391] on span "Start testing from here" at bounding box center [492, 387] width 105 height 14
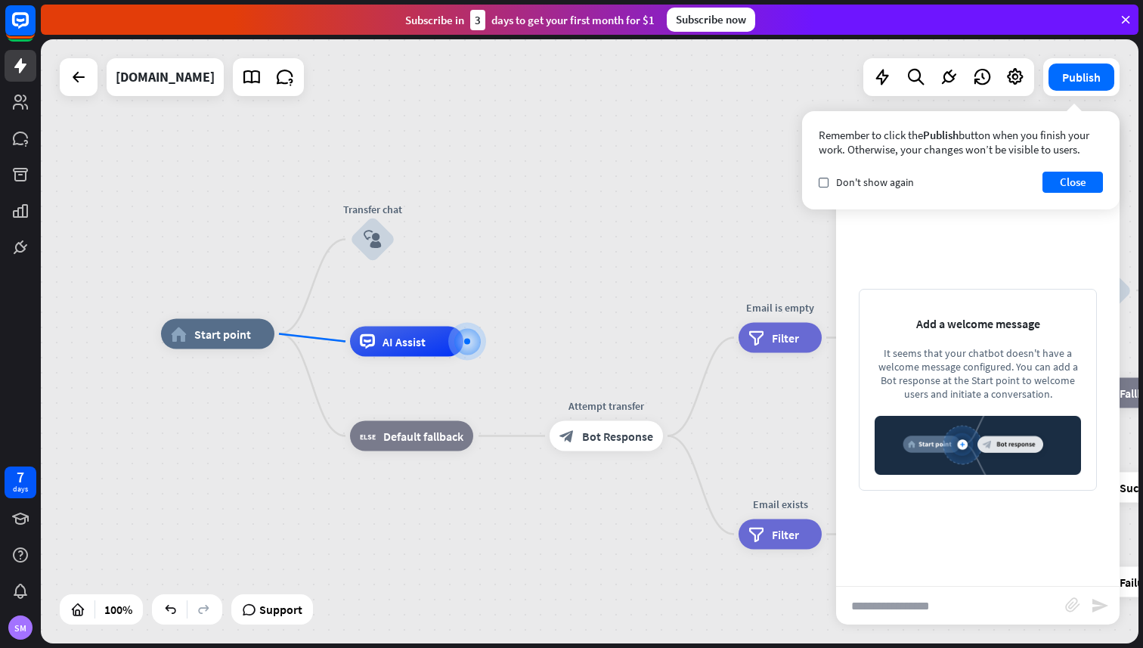
click at [944, 600] on input "text" at bounding box center [950, 606] width 229 height 38
type input "**********"
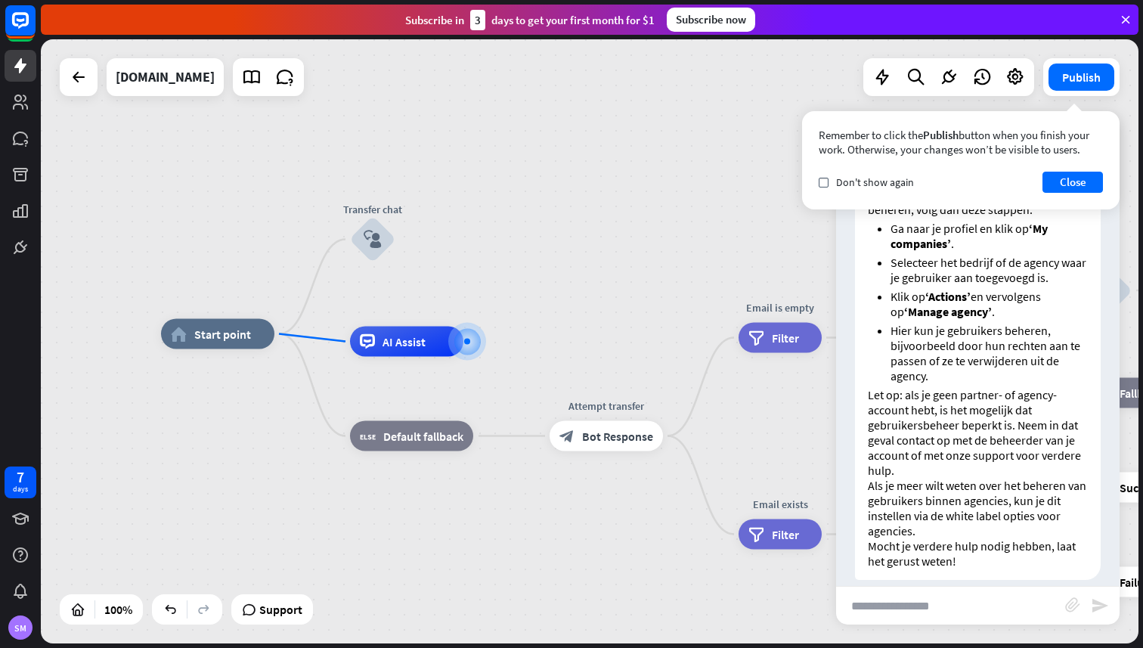
scroll to position [243, 0]
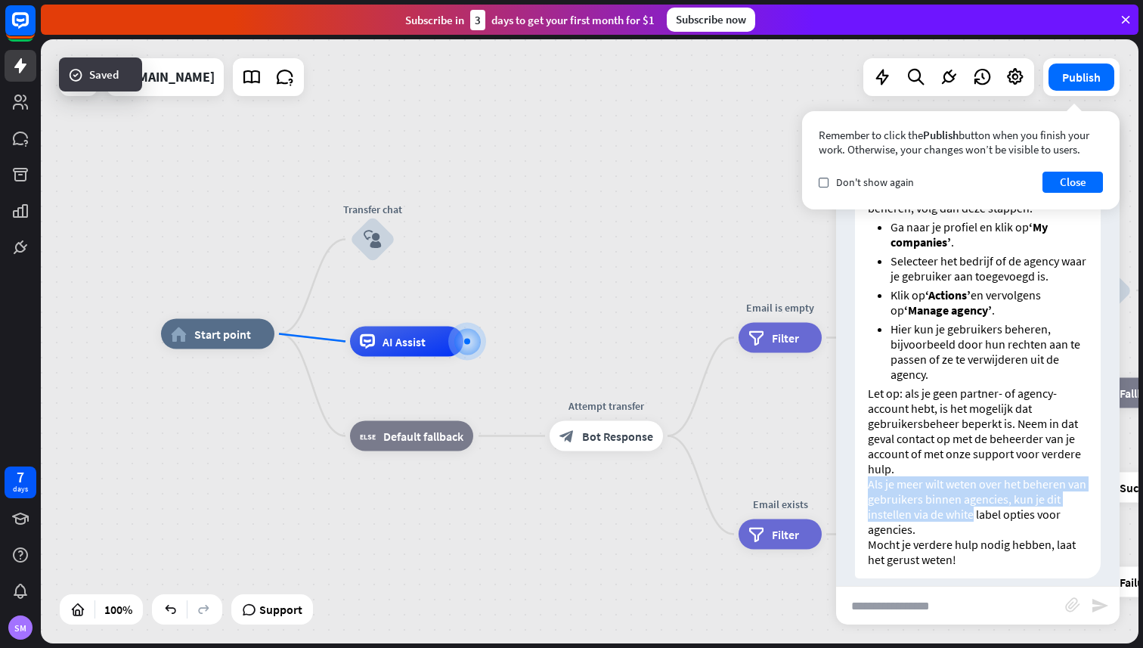
drag, startPoint x: 974, startPoint y: 448, endPoint x: 973, endPoint y: 494, distance: 45.4
click at [973, 494] on div "Het is niet mogelijk om gebruikers direct te verwijderen binnen Cookie Confirm …" at bounding box center [978, 323] width 246 height 510
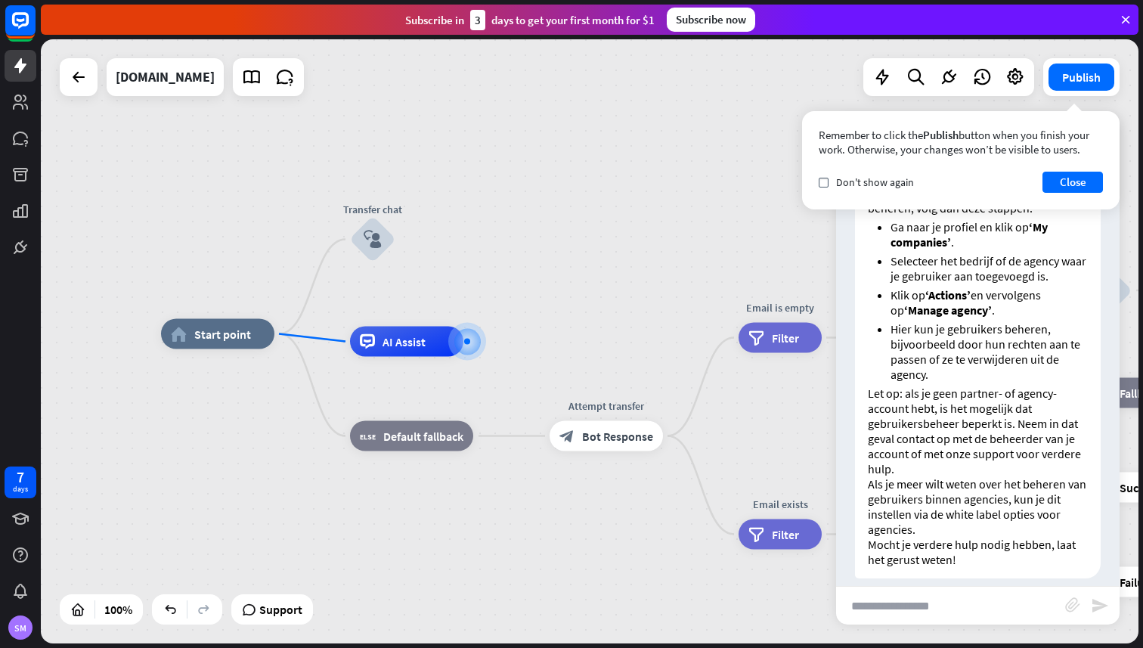
click at [966, 444] on p "Let op: als je geen partner- of agency-account hebt, is het mogelijk dat gebrui…" at bounding box center [978, 431] width 220 height 91
click at [933, 594] on input "text" at bounding box center [950, 606] width 229 height 38
type input "**********"
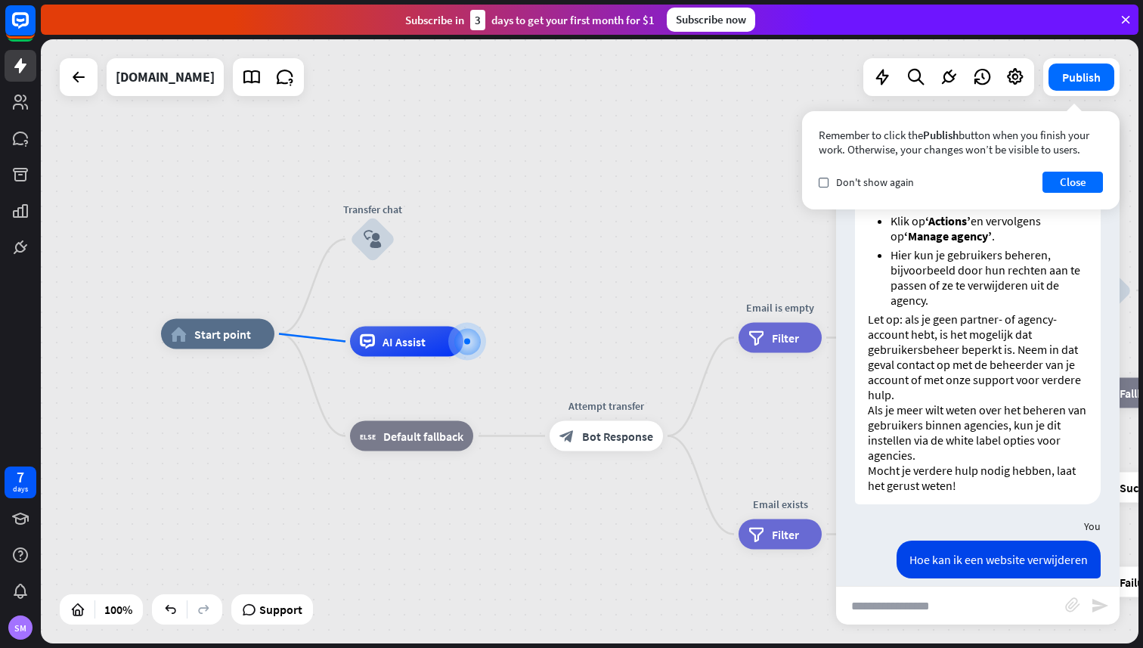
scroll to position [819, 0]
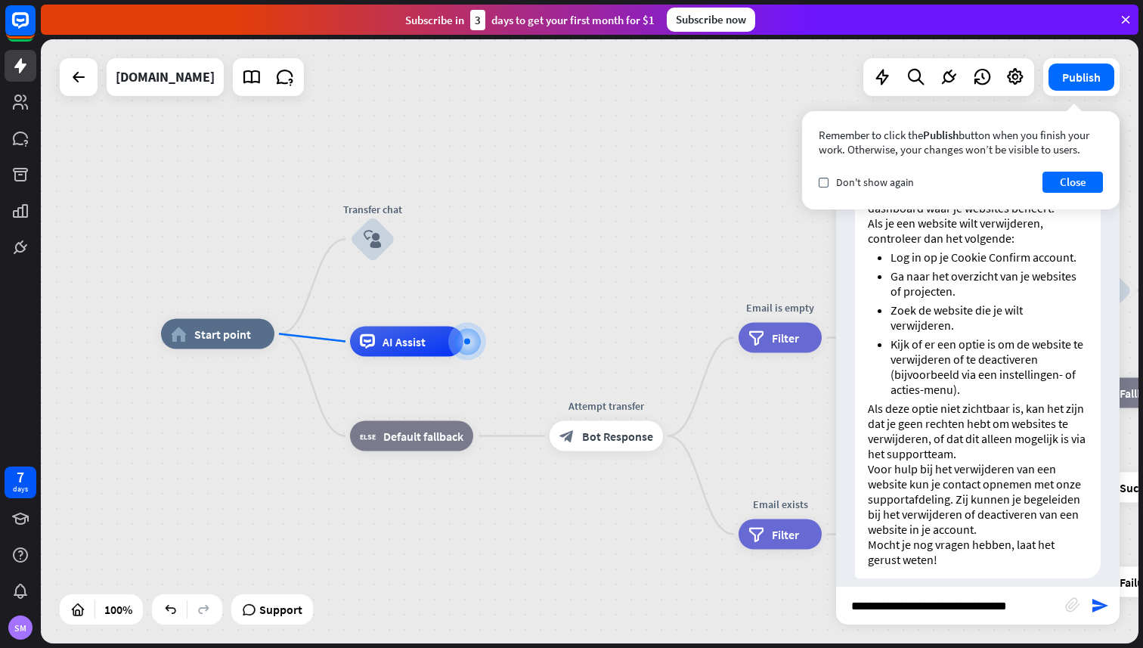
type input "**********"
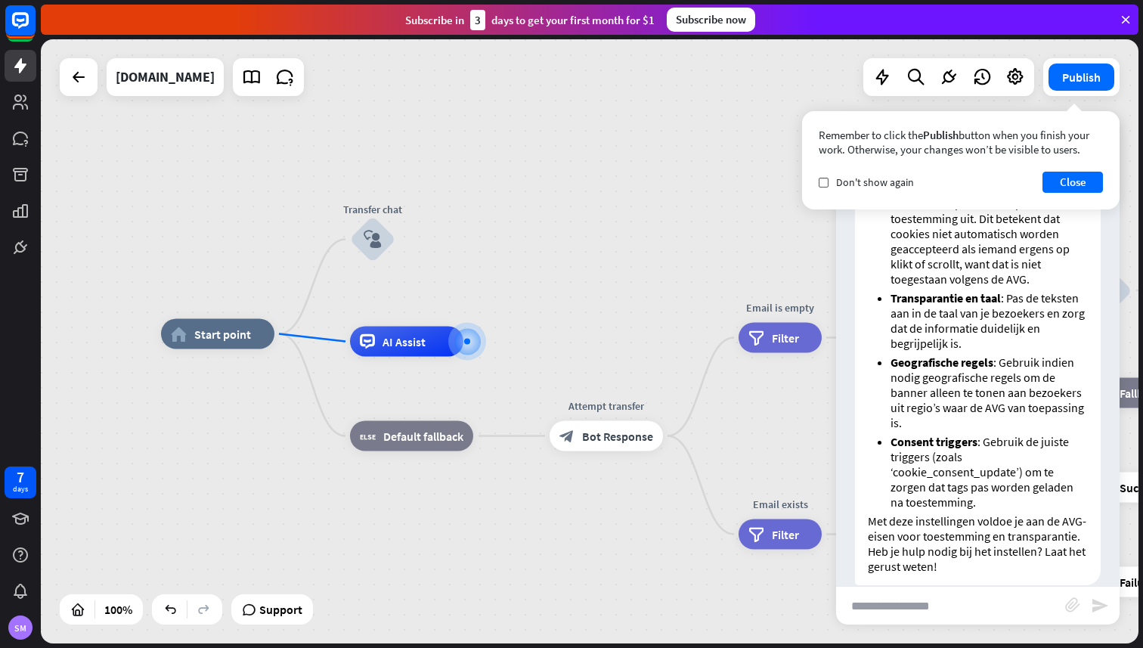
scroll to position [1538, 0]
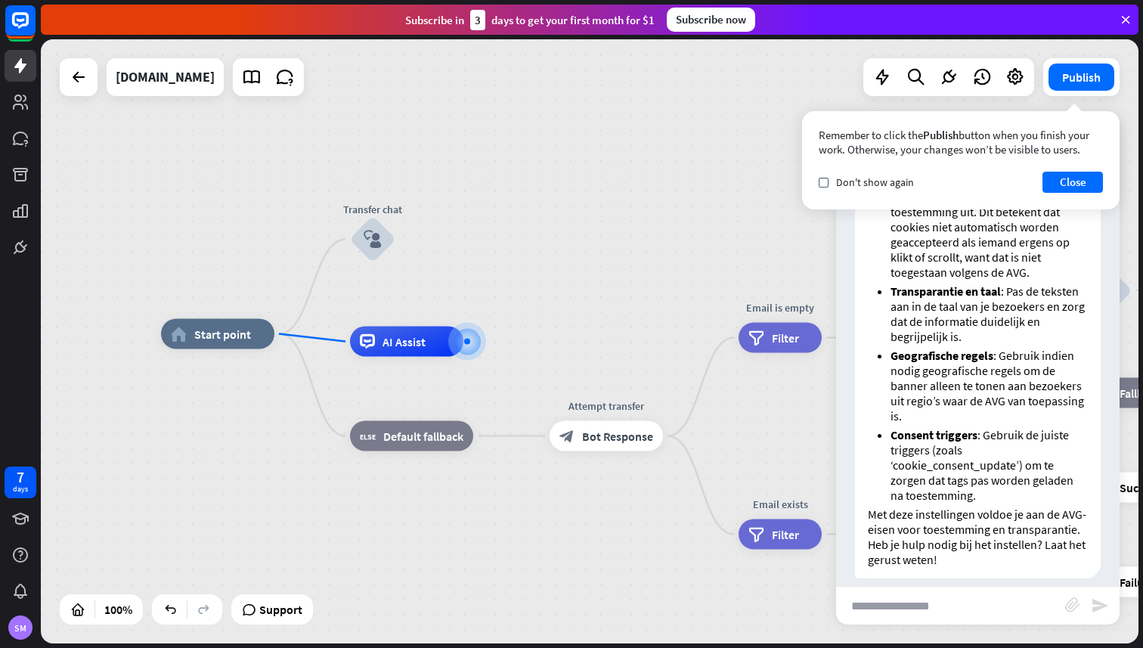
click at [988, 602] on input "text" at bounding box center [950, 606] width 229 height 38
type input "**********"
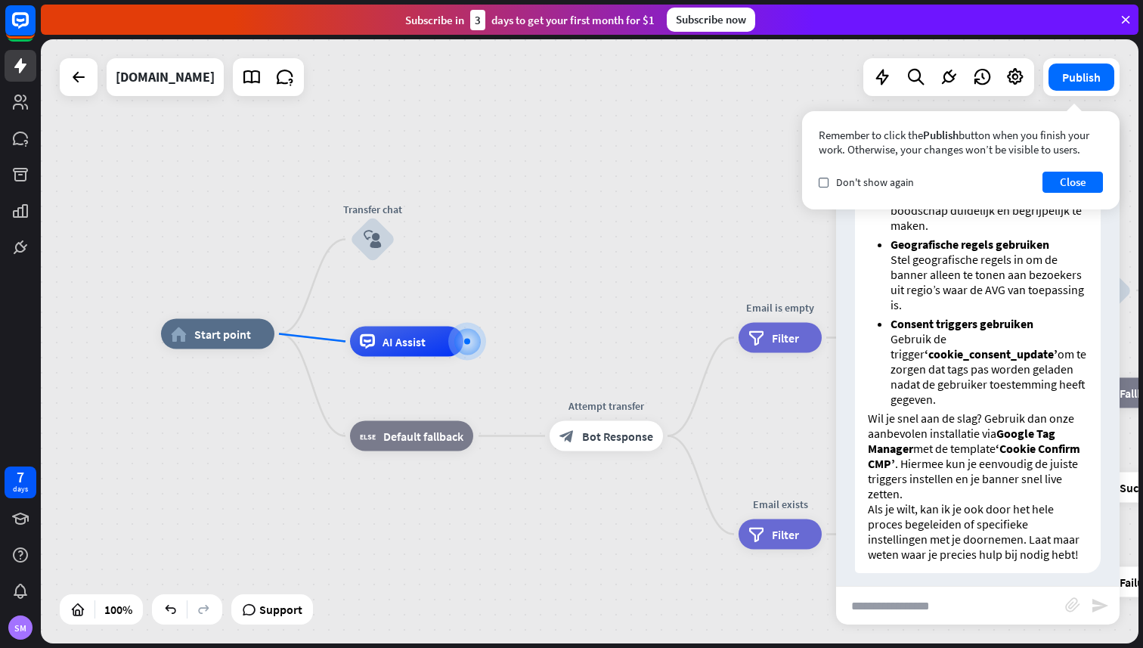
scroll to position [2454, 0]
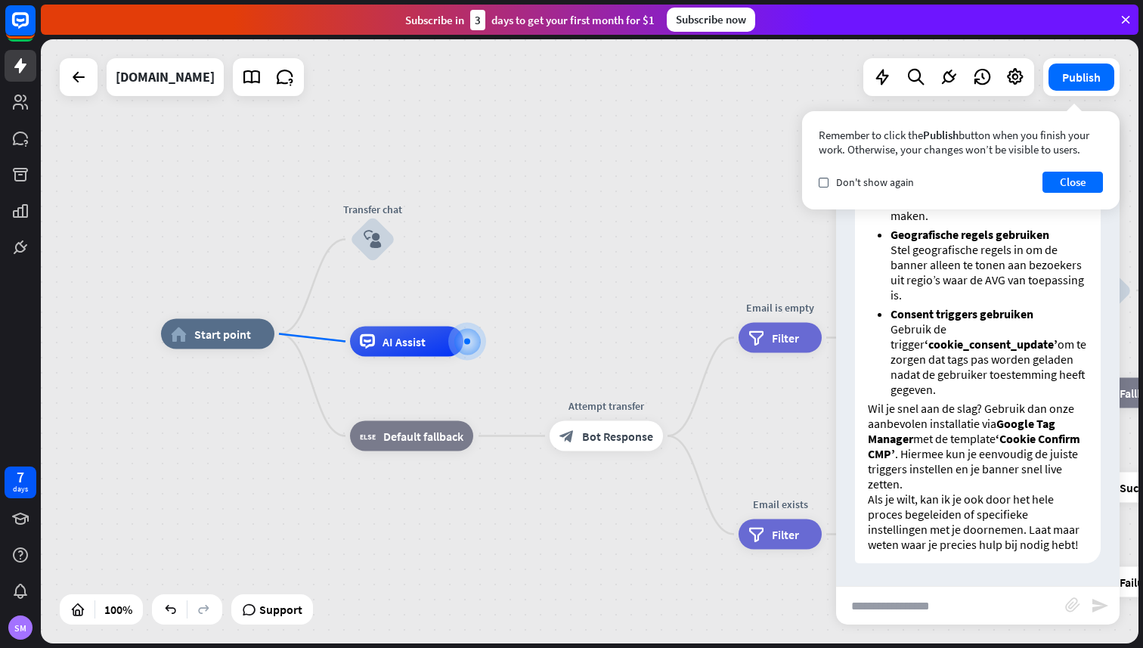
click at [954, 591] on input "text" at bounding box center [950, 606] width 229 height 38
type input "**********"
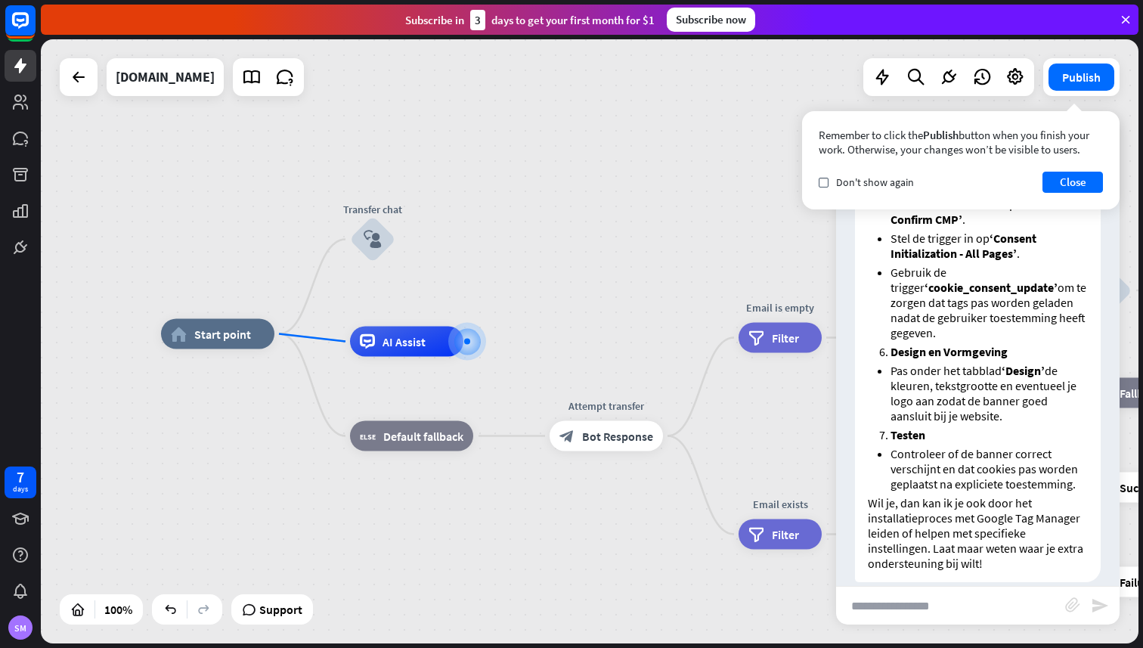
scroll to position [3540, 0]
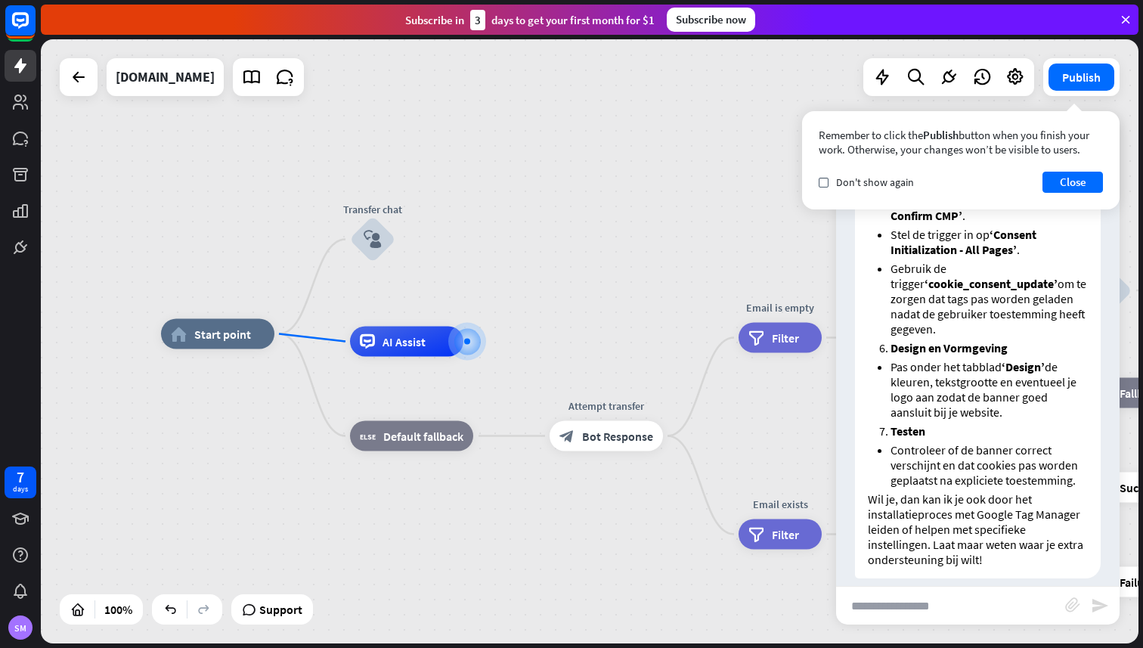
click at [969, 591] on input "text" at bounding box center [950, 606] width 229 height 38
type input "**"
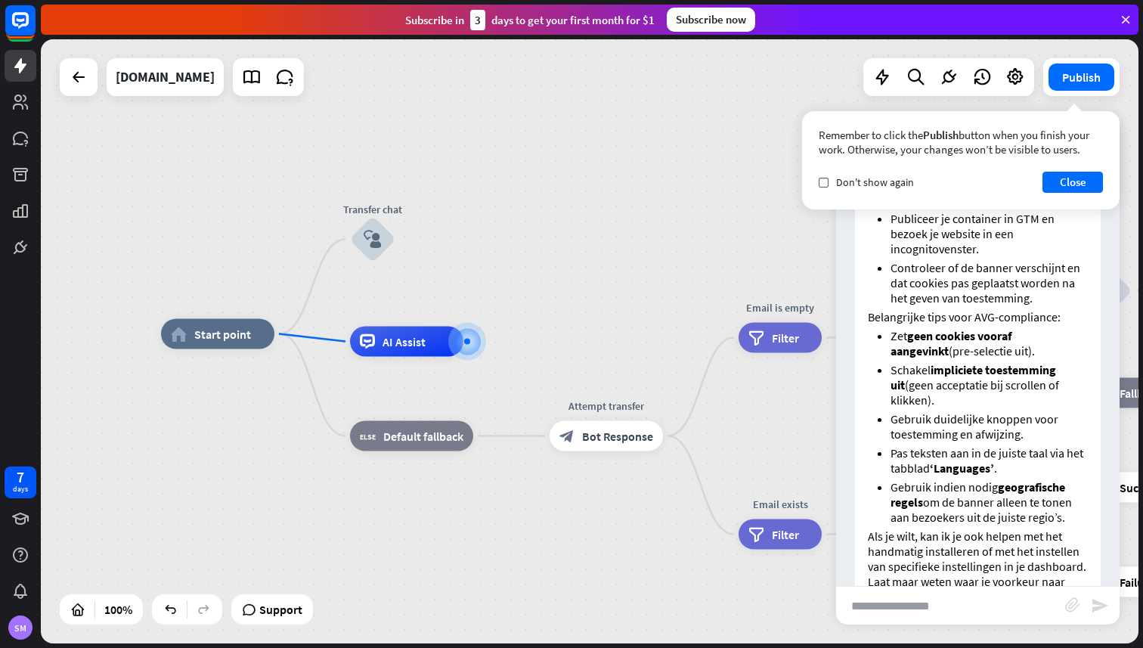
scroll to position [4622, 0]
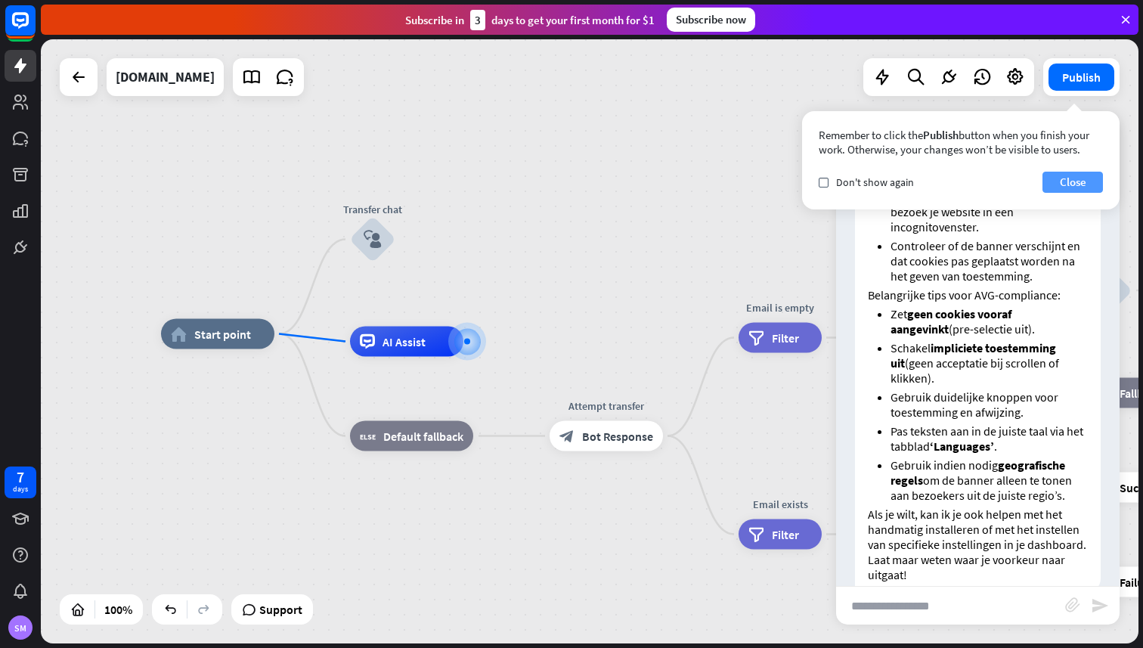
click at [1059, 186] on button "Close" at bounding box center [1073, 182] width 60 height 21
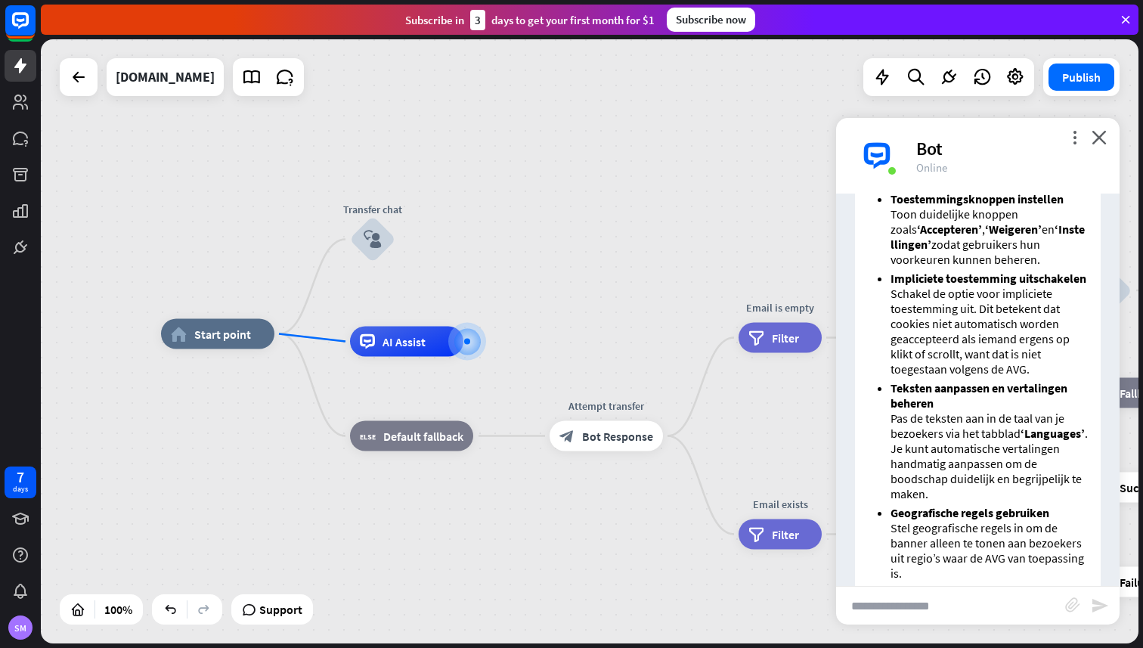
scroll to position [2005, 0]
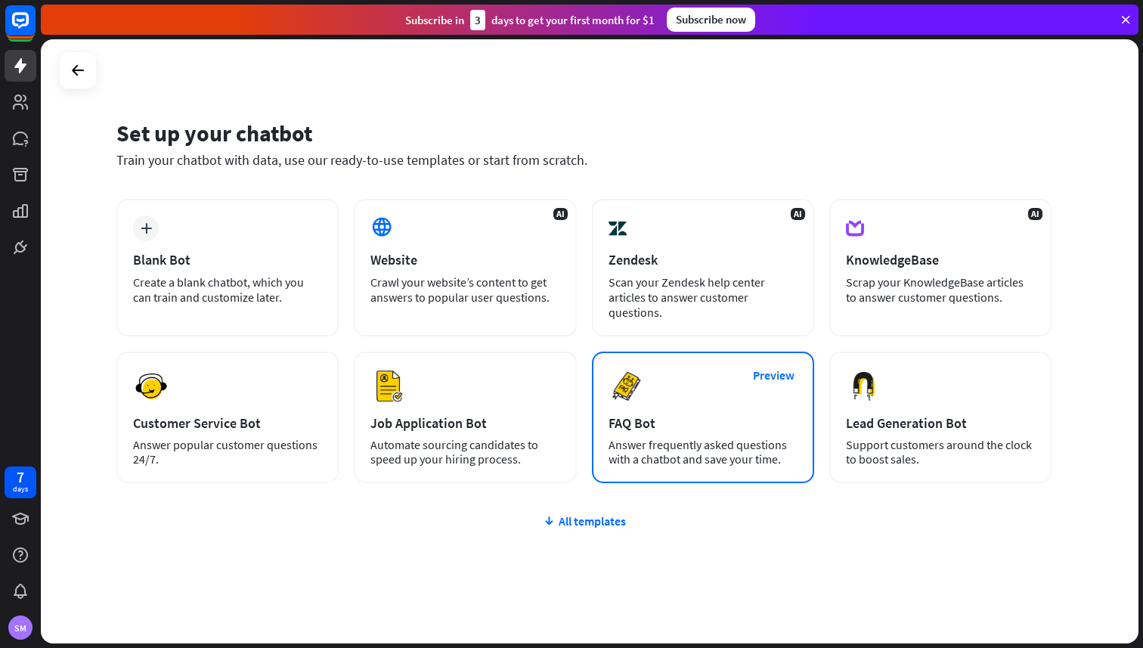
click at [687, 417] on div "FAQ Bot" at bounding box center [703, 422] width 189 height 17
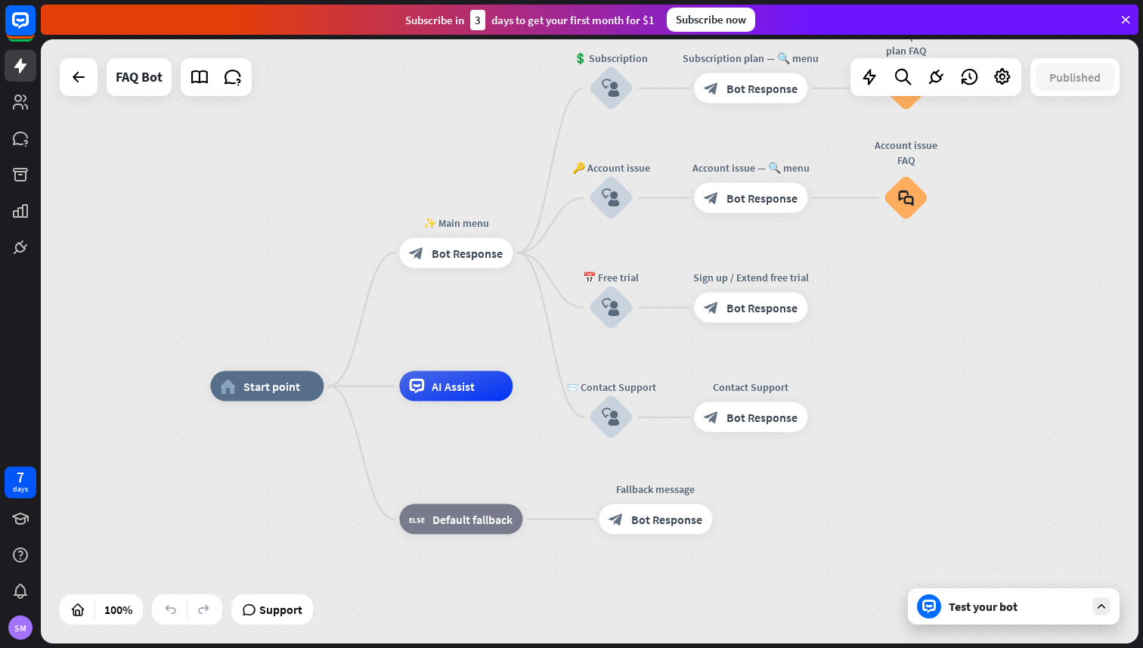
click at [958, 606] on div "Test your bot" at bounding box center [1017, 606] width 136 height 15
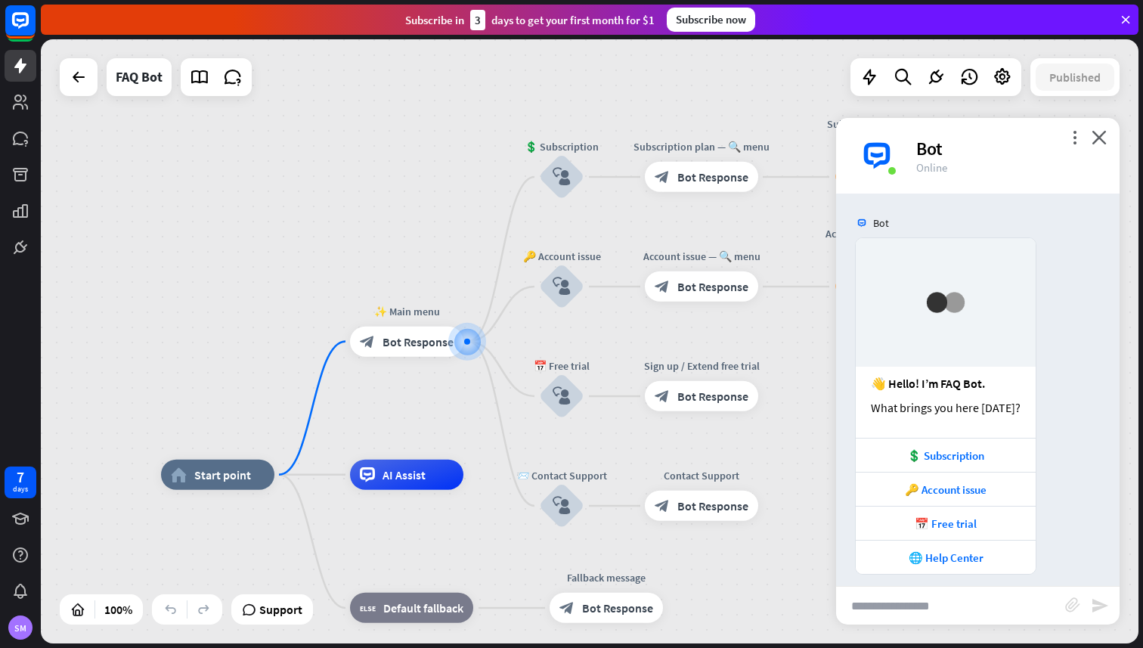
scroll to position [11, 0]
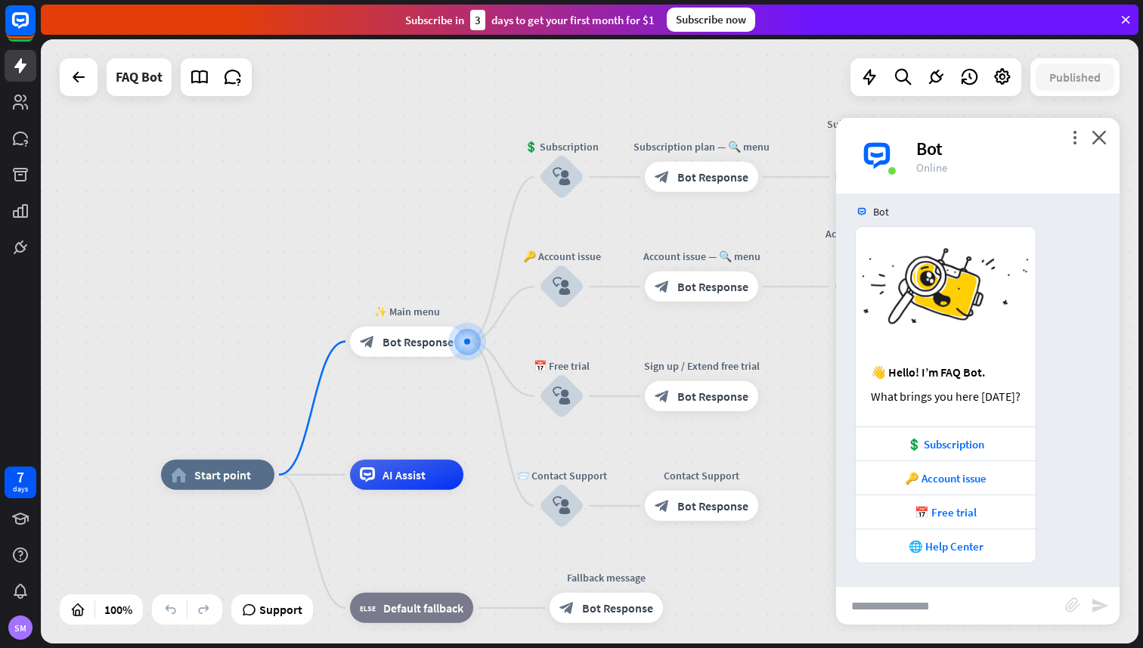
click at [938, 600] on input "text" at bounding box center [950, 606] width 229 height 38
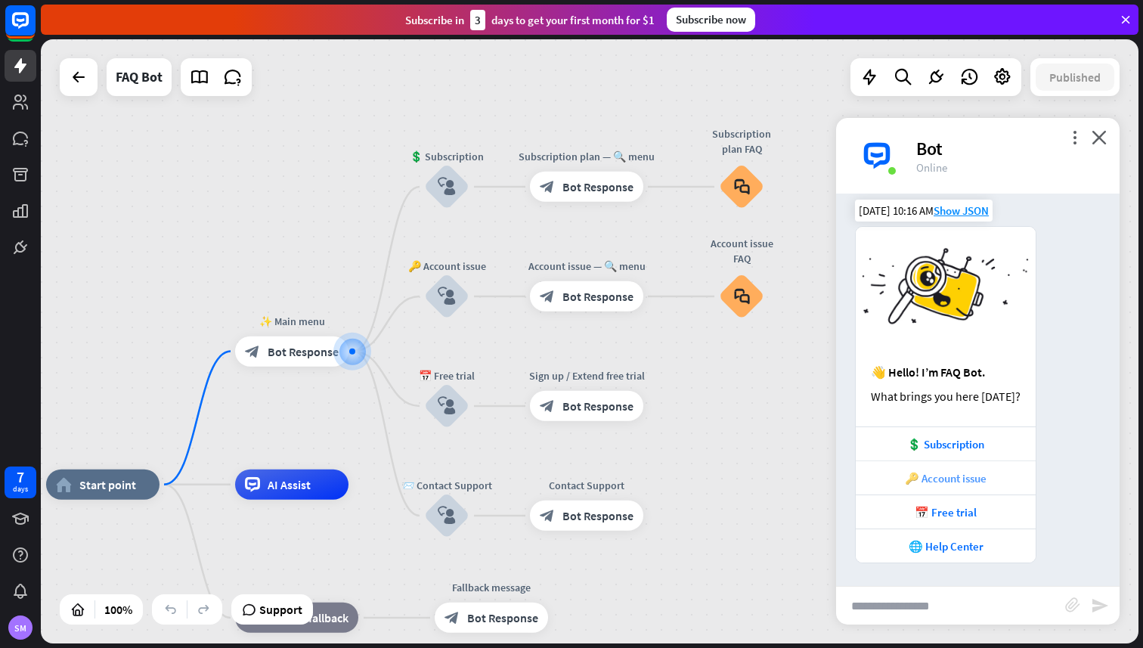
click at [963, 474] on div "🔑 Account issue" at bounding box center [946, 478] width 165 height 14
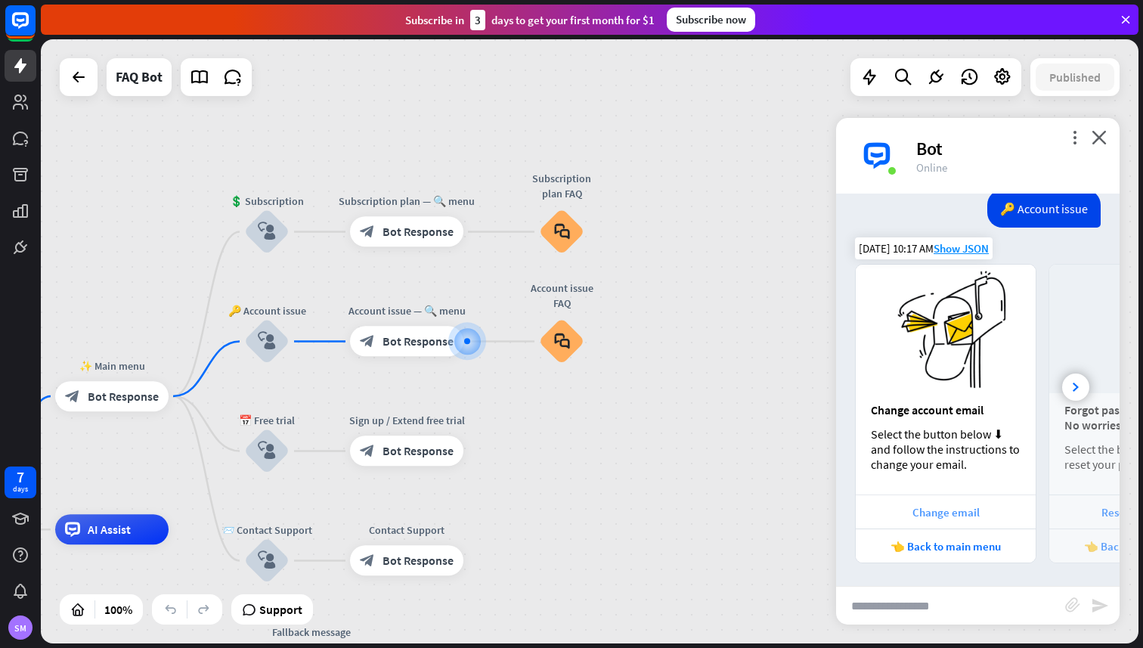
scroll to position [421, 0]
click at [1071, 383] on div at bounding box center [1075, 387] width 27 height 27
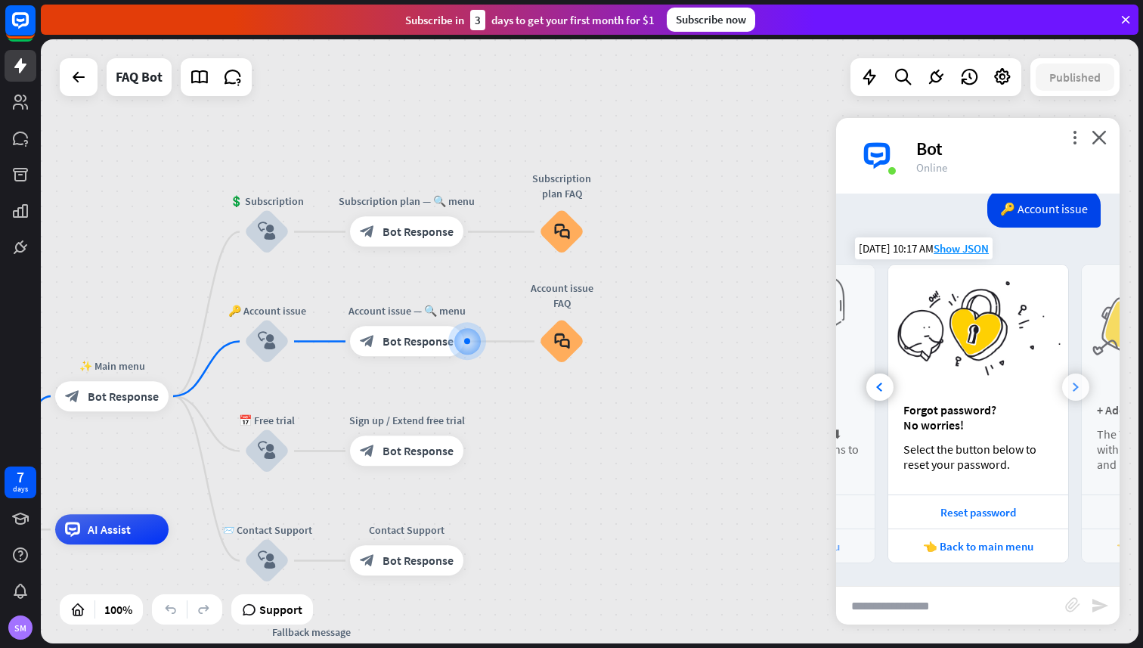
click at [1071, 383] on div at bounding box center [1075, 387] width 27 height 27
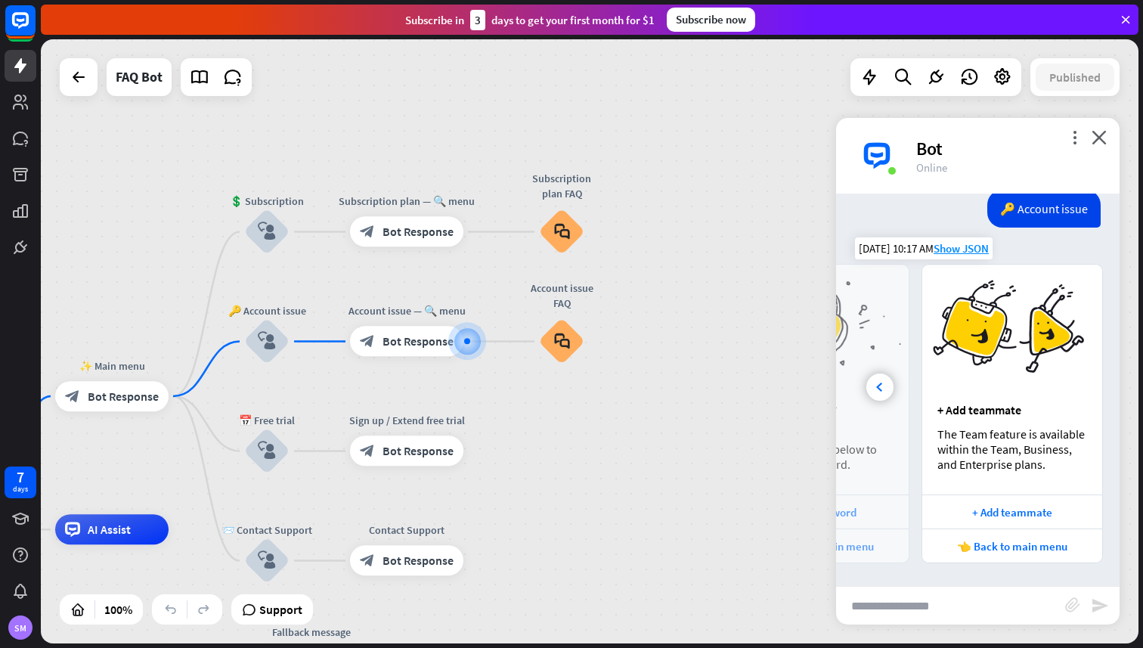
scroll to position [0, 323]
click at [1106, 148] on div "more_vert close Bot Online" at bounding box center [978, 156] width 284 height 76
click at [1104, 143] on icon "close" at bounding box center [1099, 137] width 15 height 14
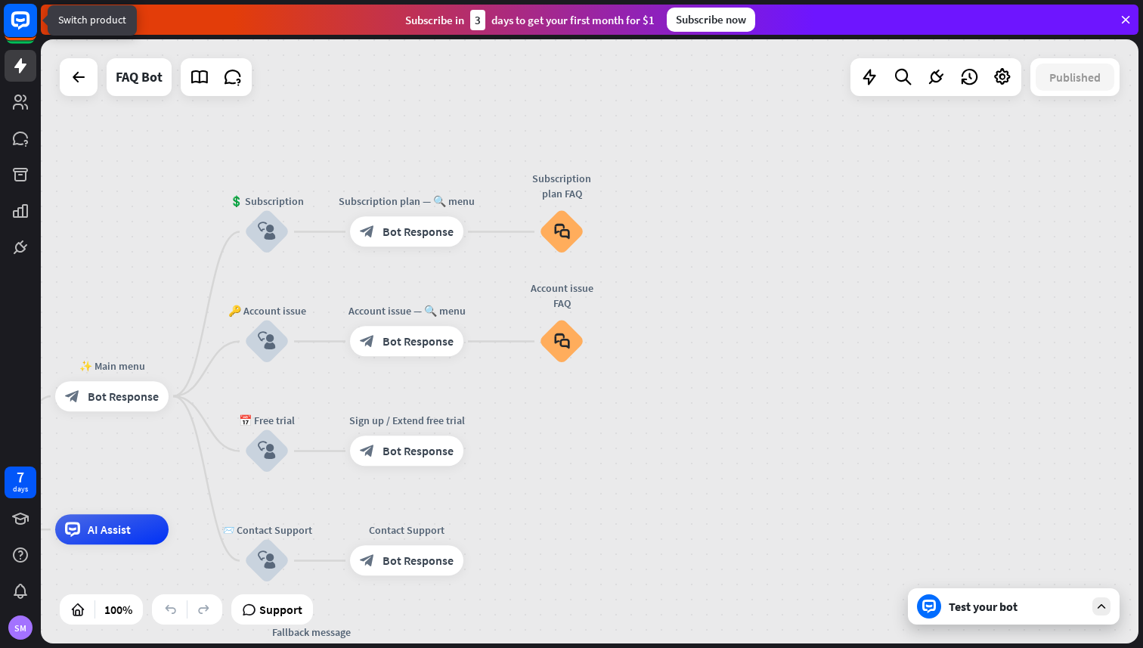
click at [18, 16] on rect at bounding box center [20, 20] width 33 height 33
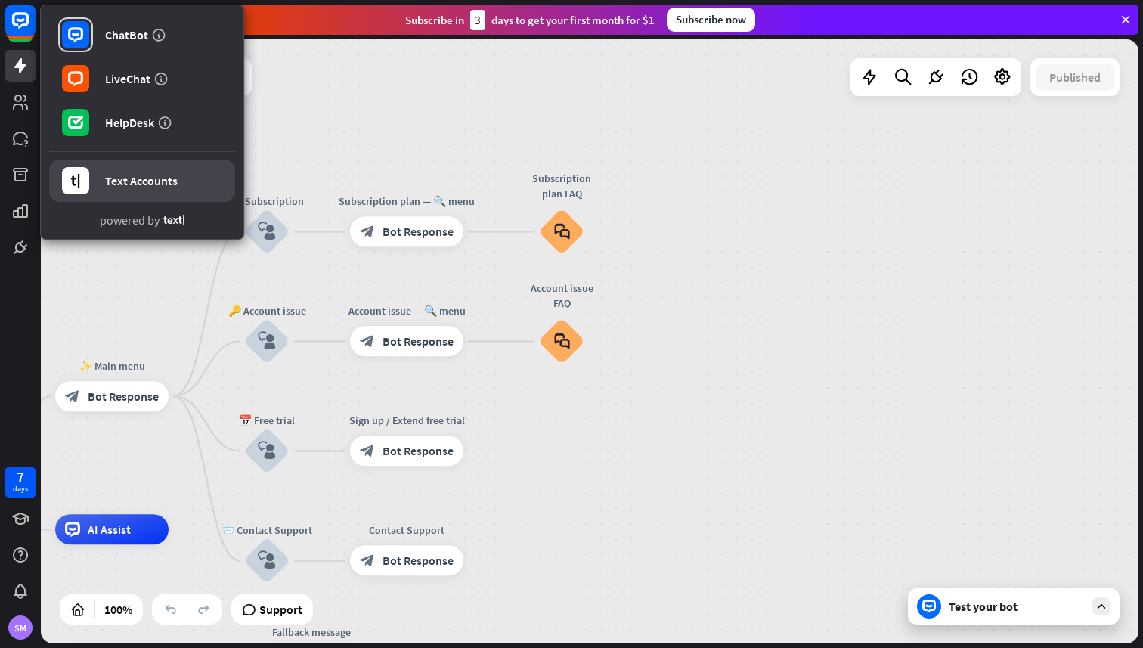
click at [147, 181] on div "Text Accounts" at bounding box center [141, 180] width 73 height 15
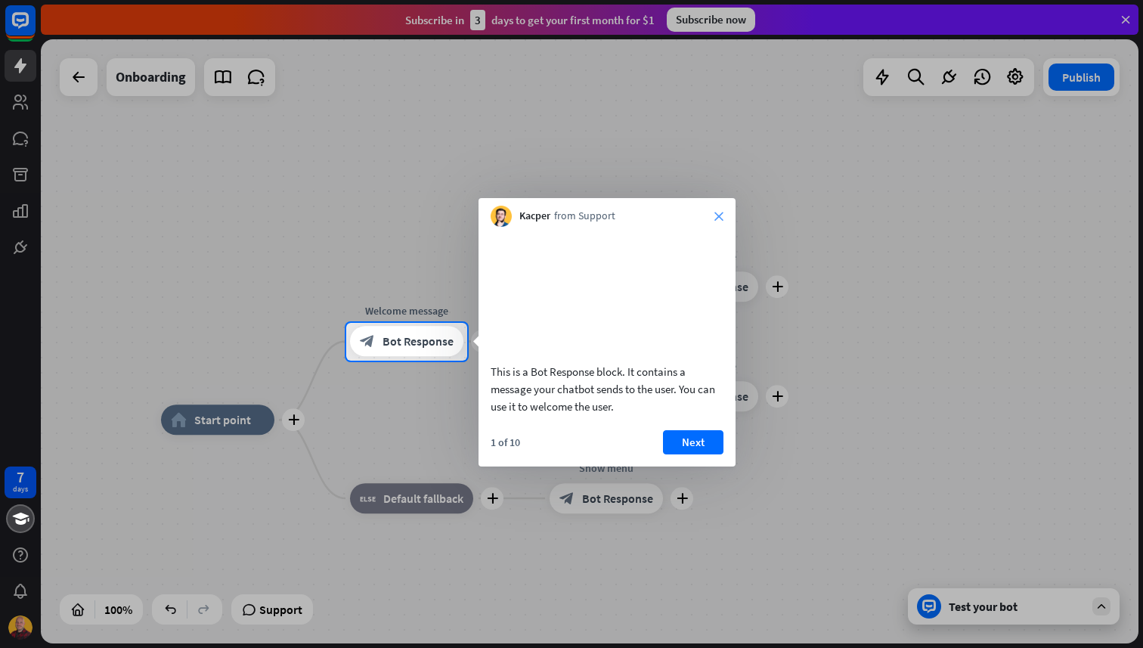
click at [715, 219] on icon "close" at bounding box center [719, 216] width 9 height 9
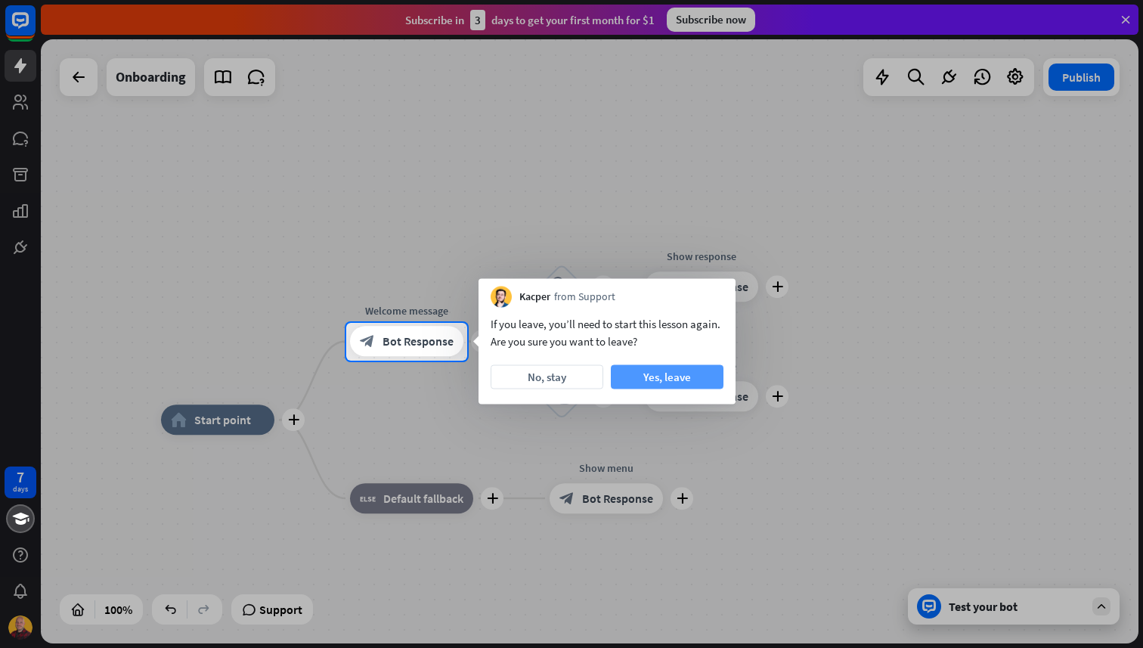
click at [631, 371] on button "Yes, leave" at bounding box center [667, 377] width 113 height 24
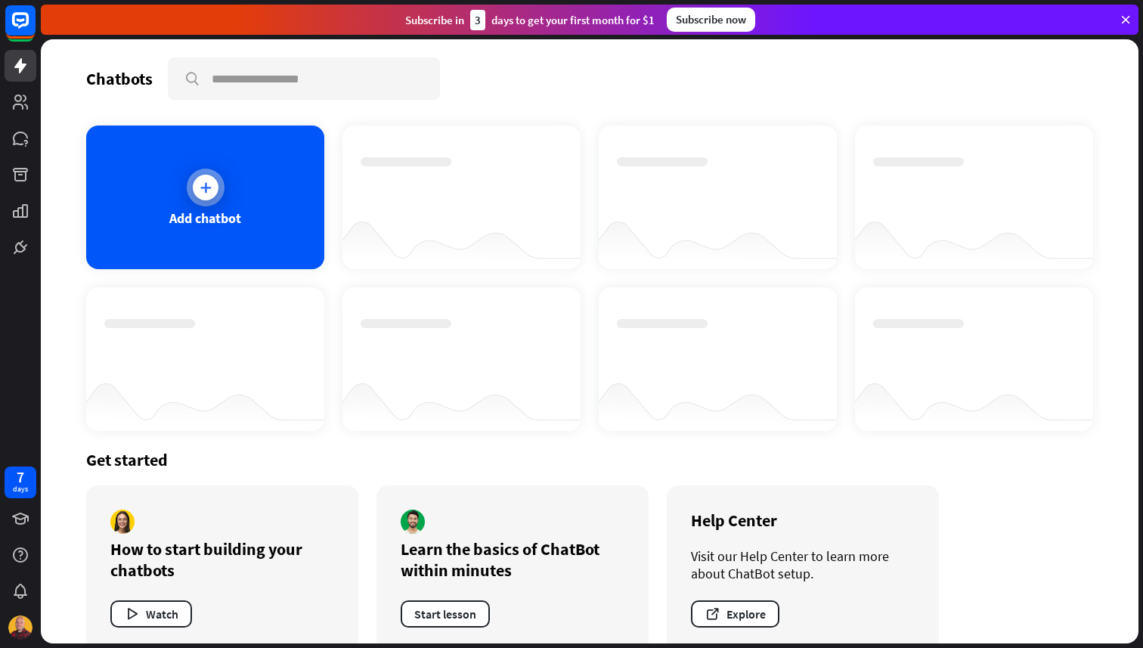
click at [192, 191] on div at bounding box center [206, 188] width 38 height 38
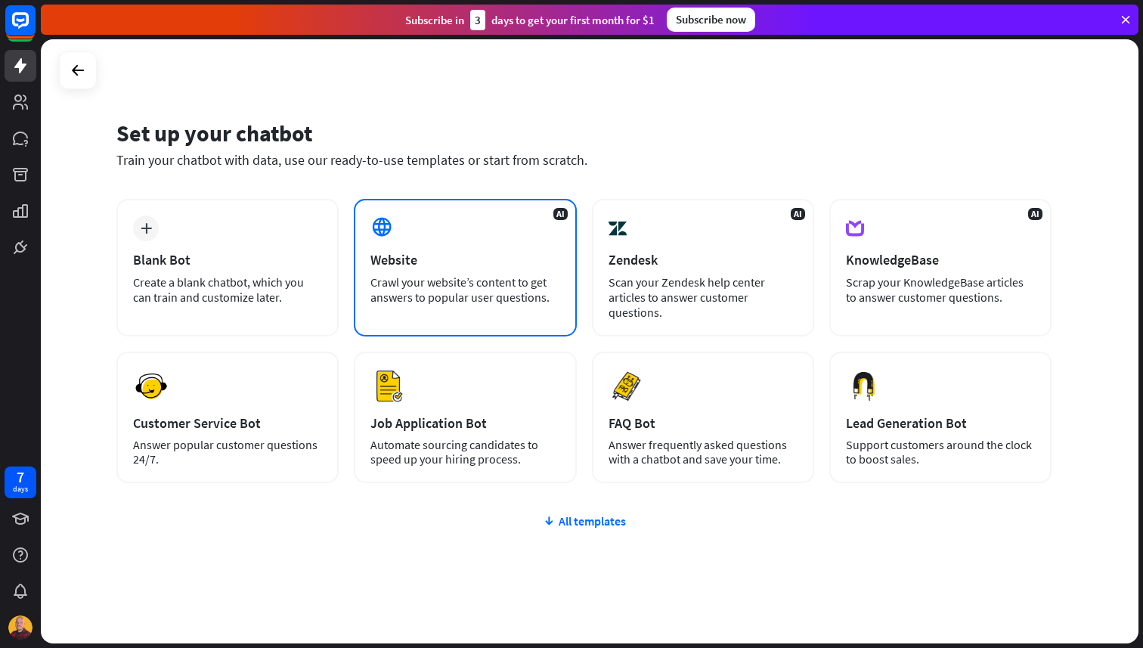
click at [461, 247] on div "AI Website Crawl your website’s content to get answers to popular user question…" at bounding box center [465, 268] width 222 height 138
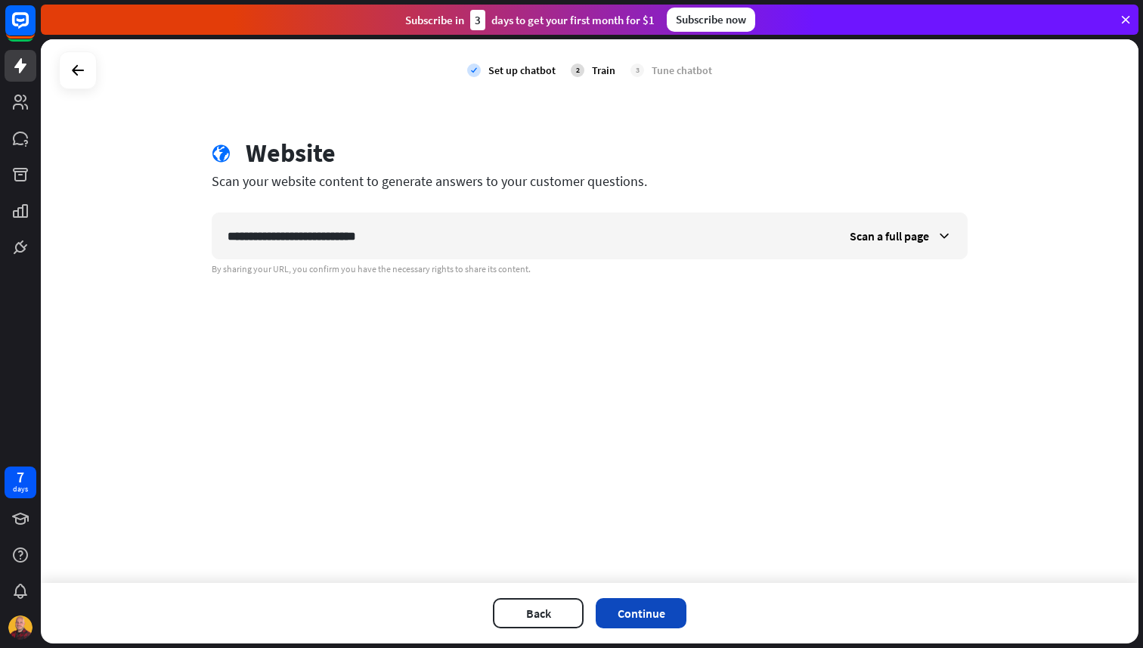
type input "**********"
drag, startPoint x: 641, startPoint y: 606, endPoint x: 890, endPoint y: 314, distance: 384.0
click at [889, 314] on div "**********" at bounding box center [590, 341] width 1098 height 604
click at [927, 237] on span "Scan a full page" at bounding box center [889, 235] width 79 height 15
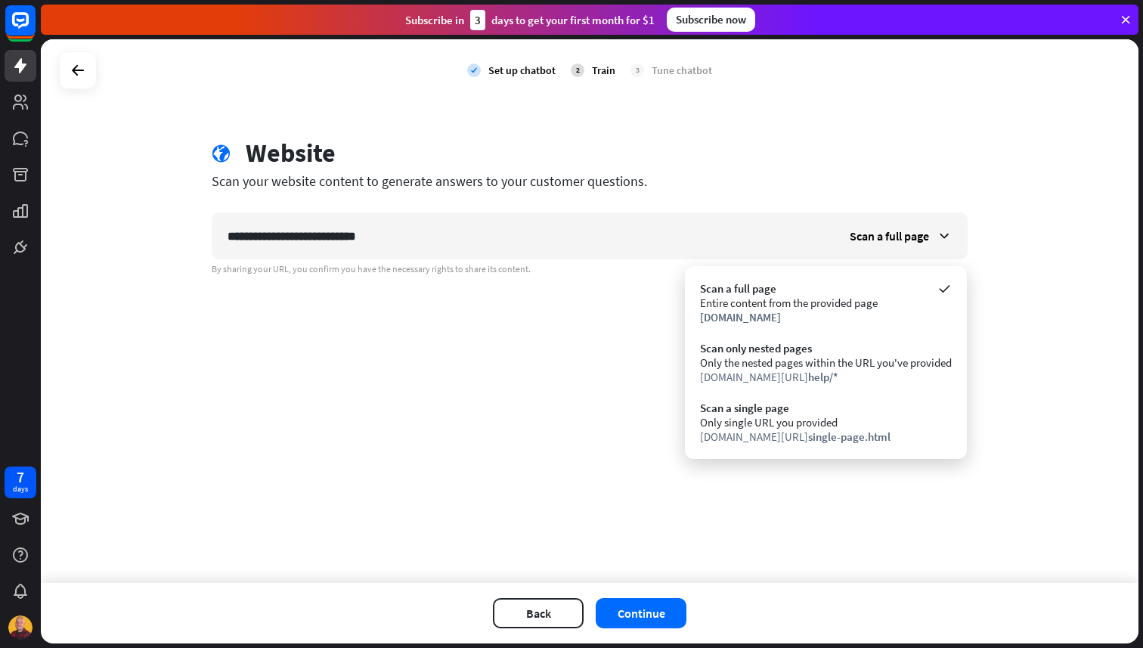
click at [1005, 219] on div "**********" at bounding box center [590, 311] width 1098 height 544
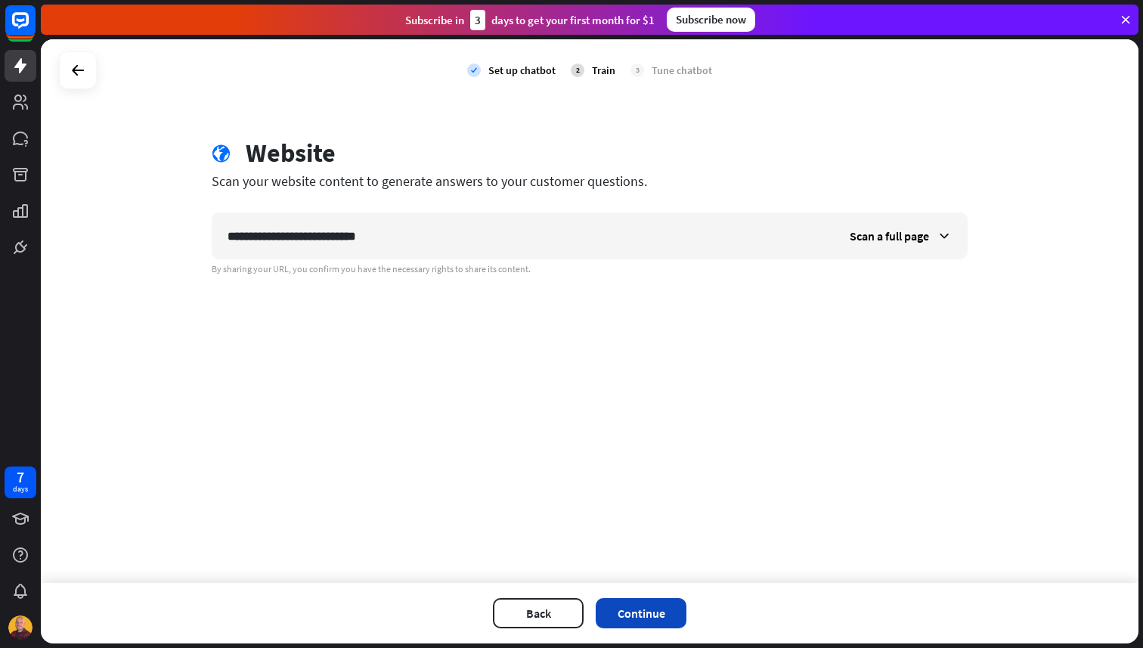
click at [642, 613] on button "Continue" at bounding box center [641, 613] width 91 height 30
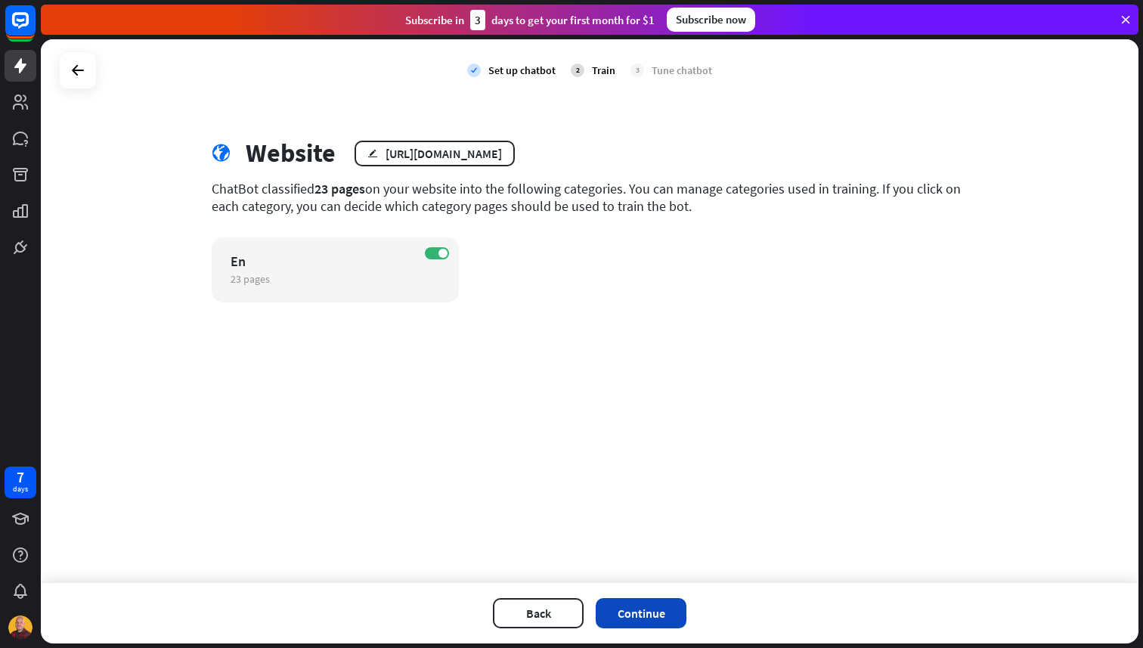
click at [645, 614] on button "Continue" at bounding box center [641, 613] width 91 height 30
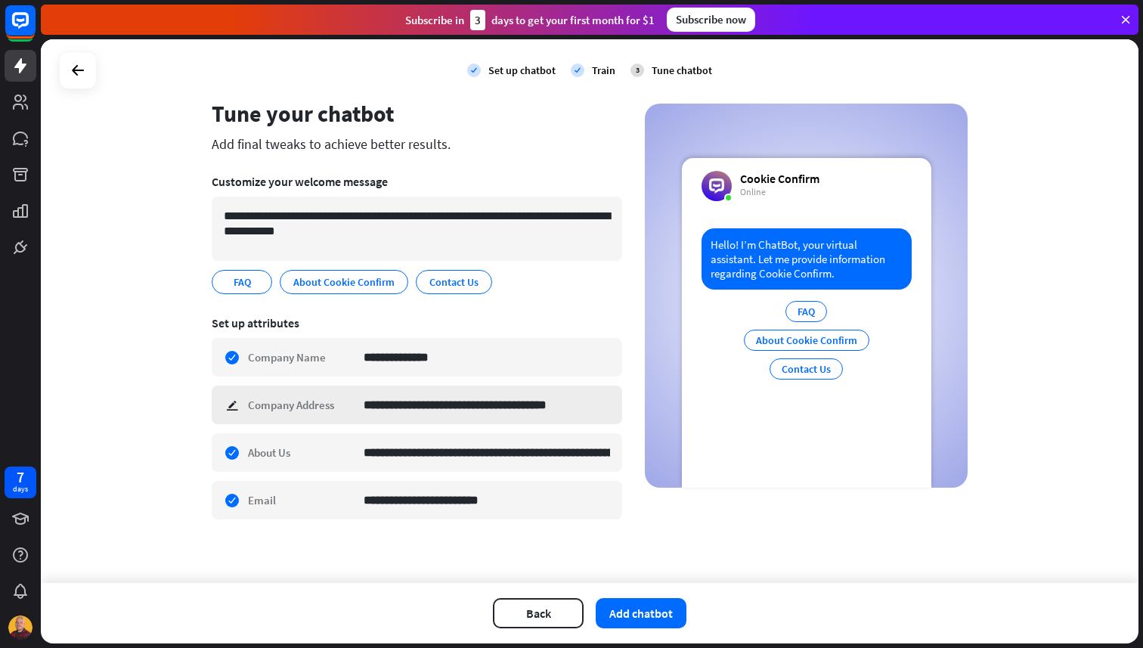
scroll to position [43, 0]
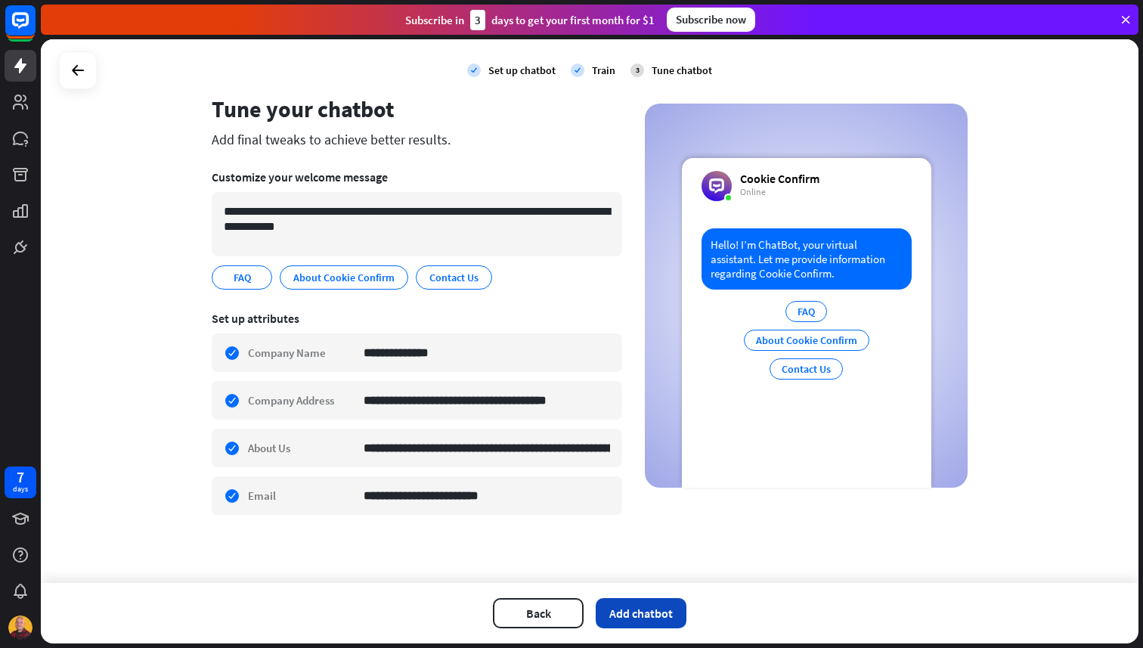
click at [655, 617] on button "Add chatbot" at bounding box center [641, 613] width 91 height 30
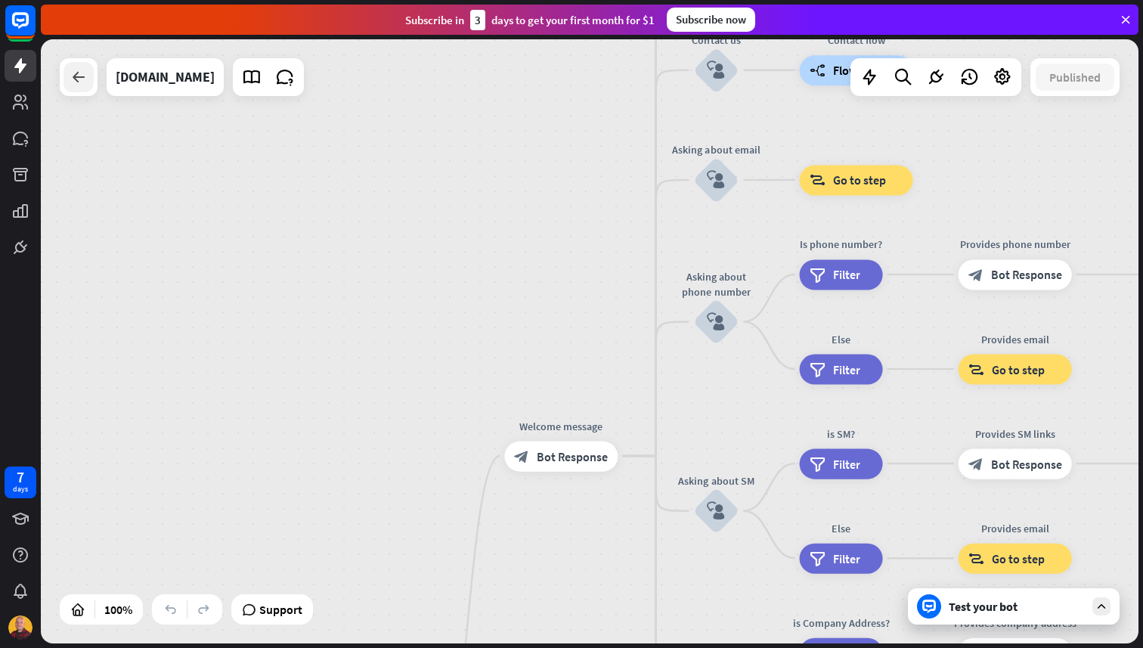
click at [86, 73] on icon at bounding box center [79, 77] width 18 height 18
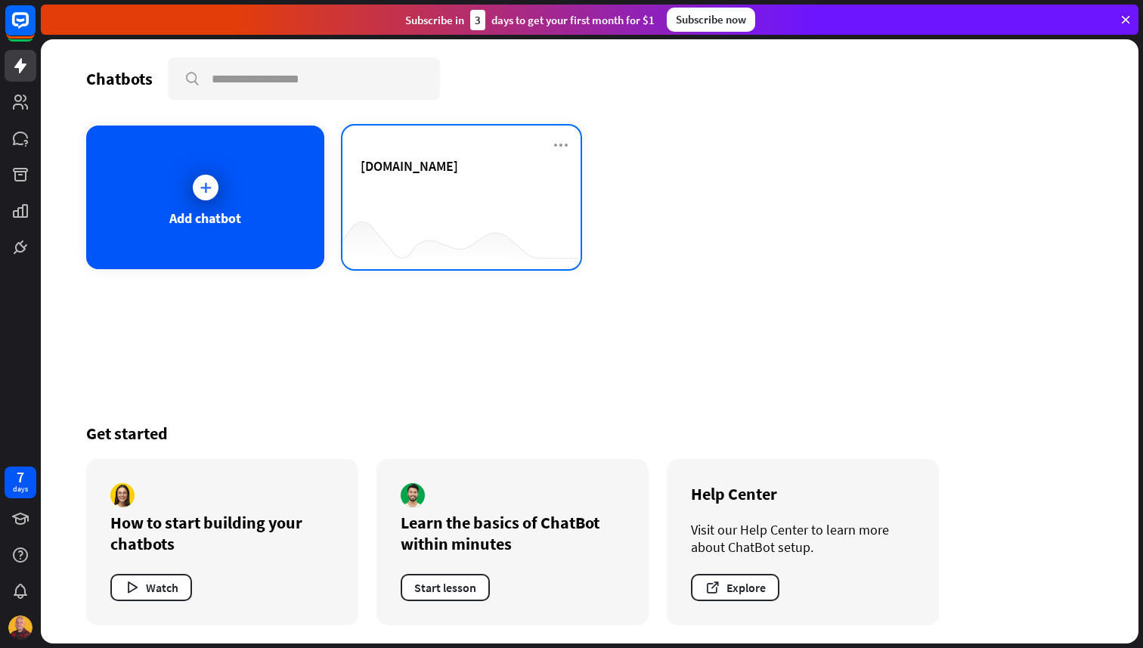
click at [415, 192] on div "[DOMAIN_NAME]" at bounding box center [462, 183] width 202 height 53
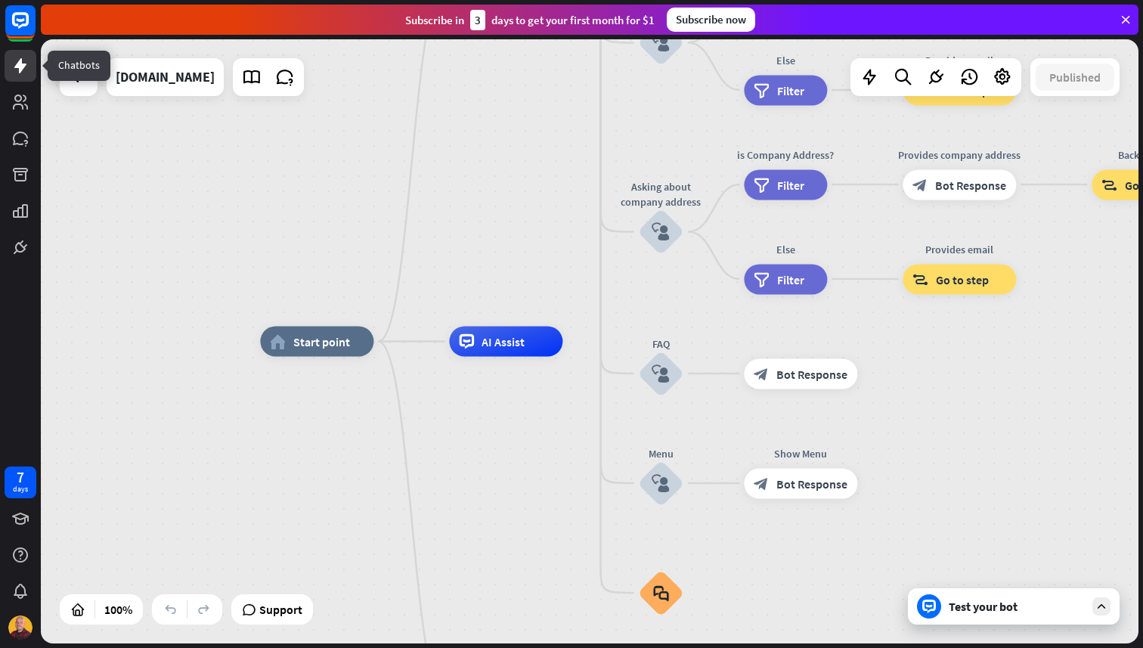
click at [33, 66] on link at bounding box center [21, 66] width 32 height 32
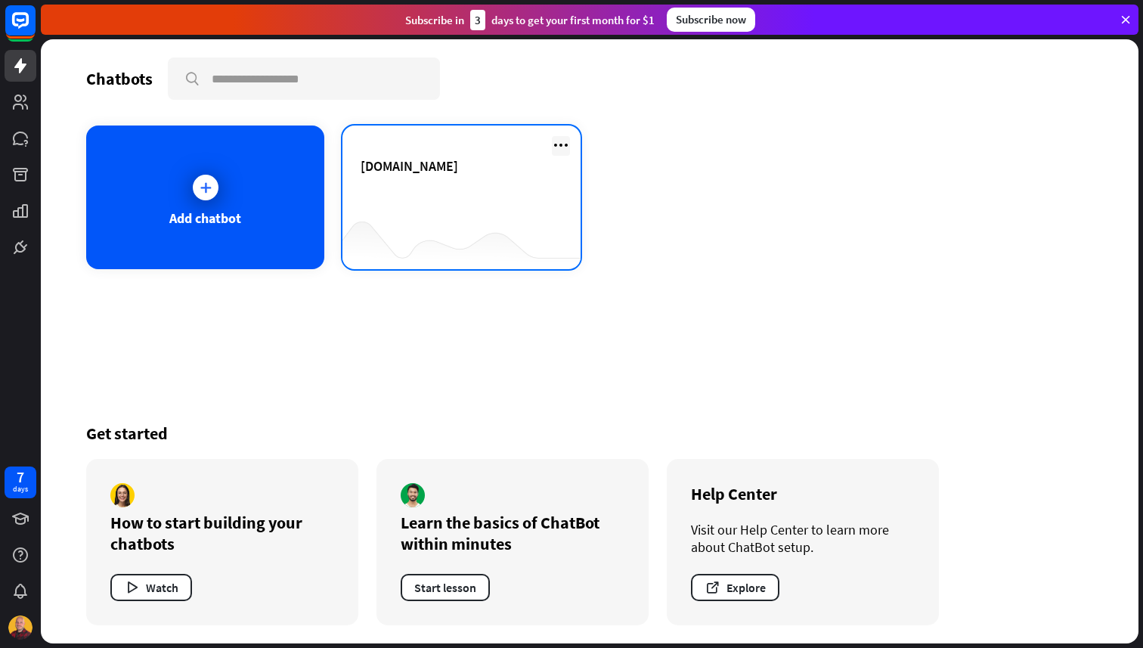
click at [560, 140] on icon at bounding box center [561, 145] width 18 height 18
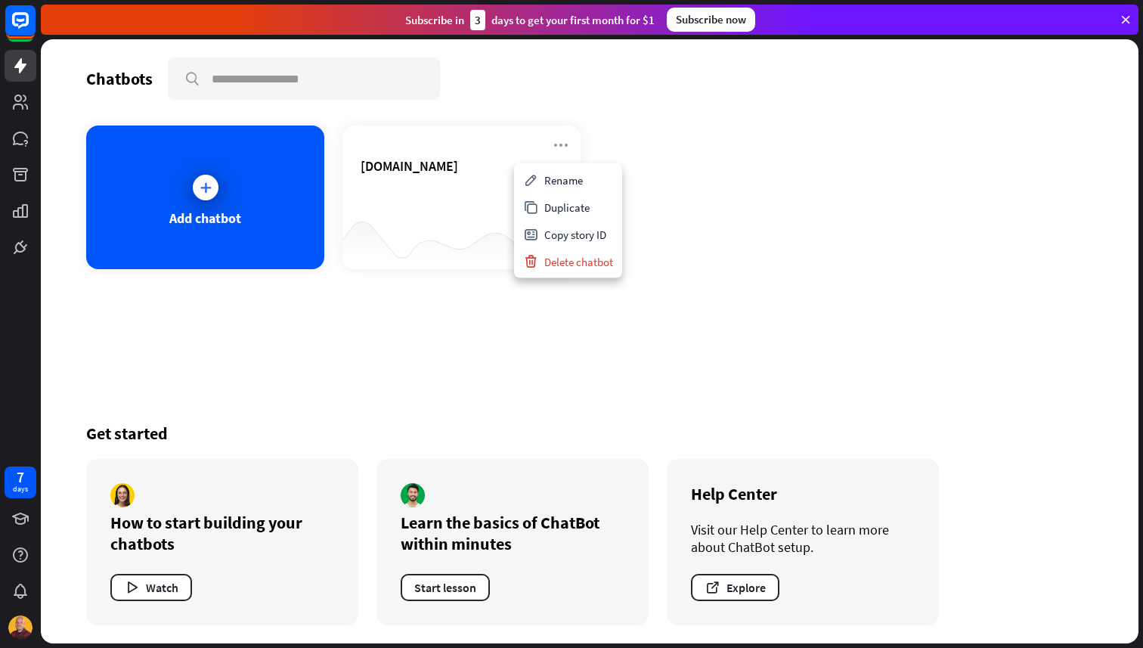
click at [664, 182] on div "Add chatbot support.cookieconfirm.com" at bounding box center [589, 198] width 1007 height 144
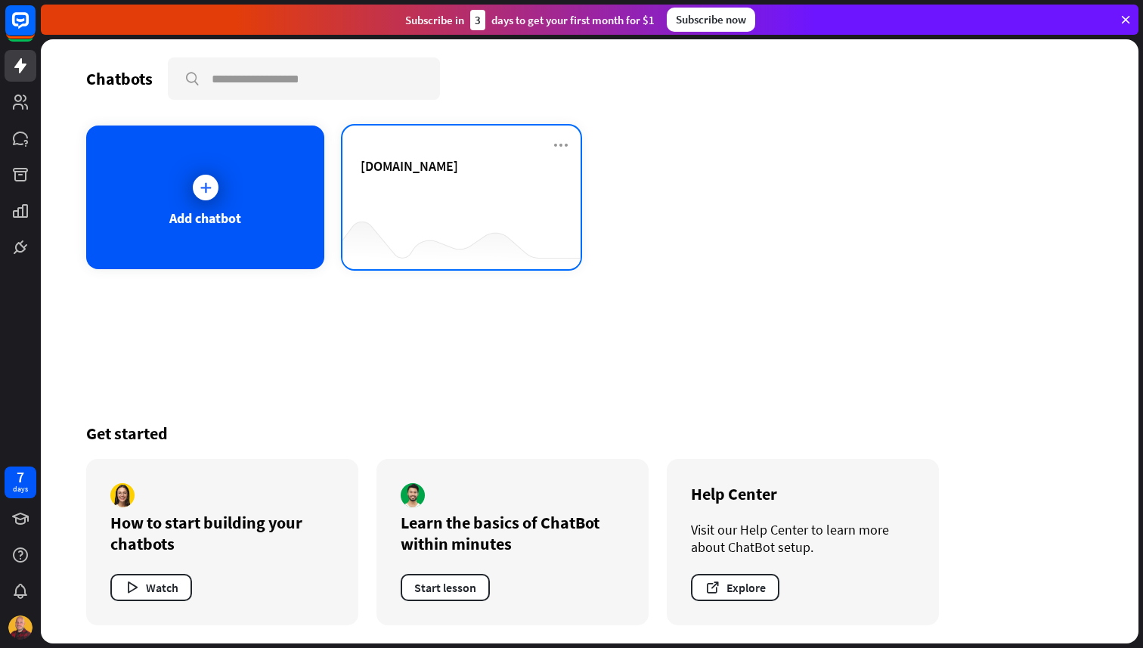
click at [458, 167] on span "[DOMAIN_NAME]" at bounding box center [410, 165] width 98 height 17
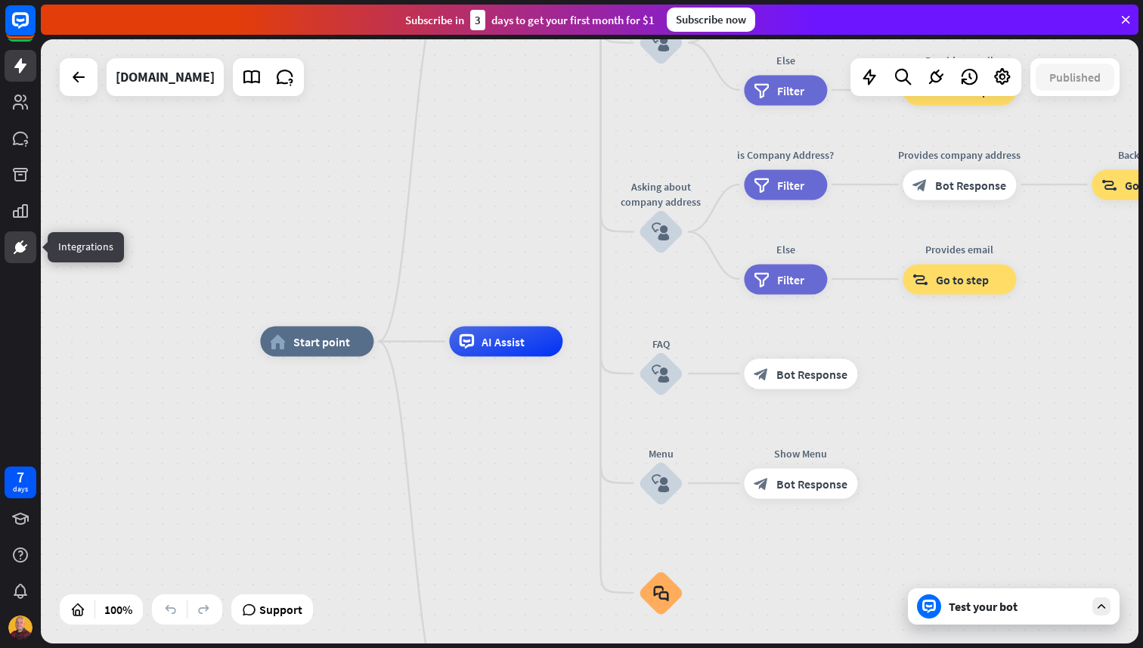
click at [15, 249] on icon at bounding box center [20, 247] width 11 height 11
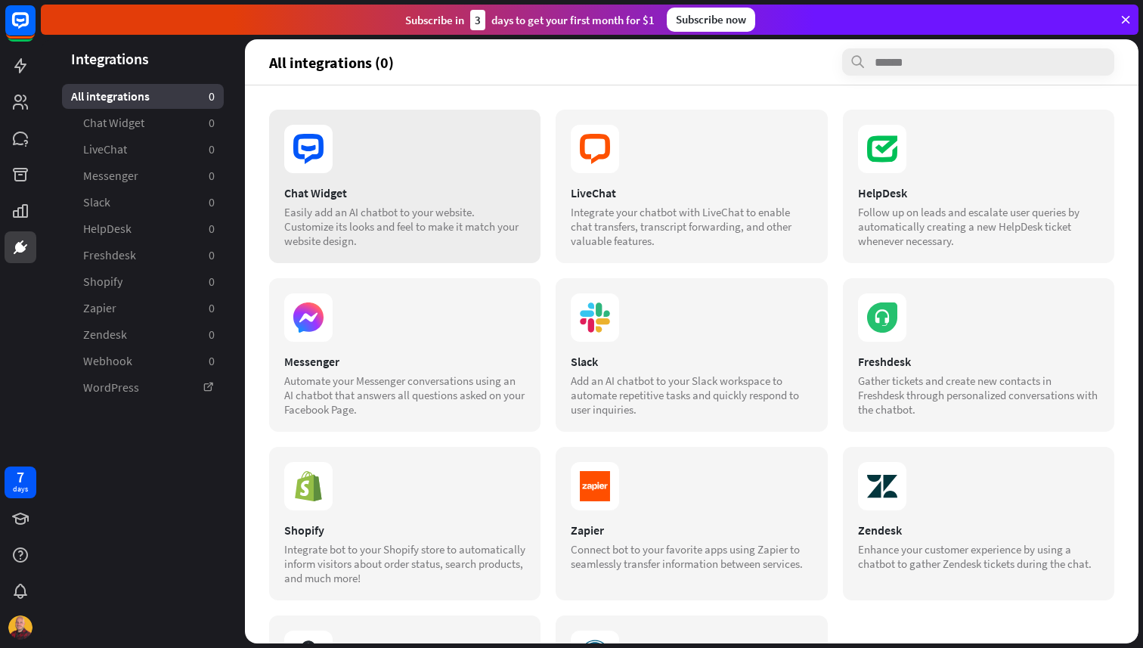
click at [360, 224] on div "Easily add an AI chatbot to your website. Customize its looks and feel to make …" at bounding box center [404, 226] width 241 height 43
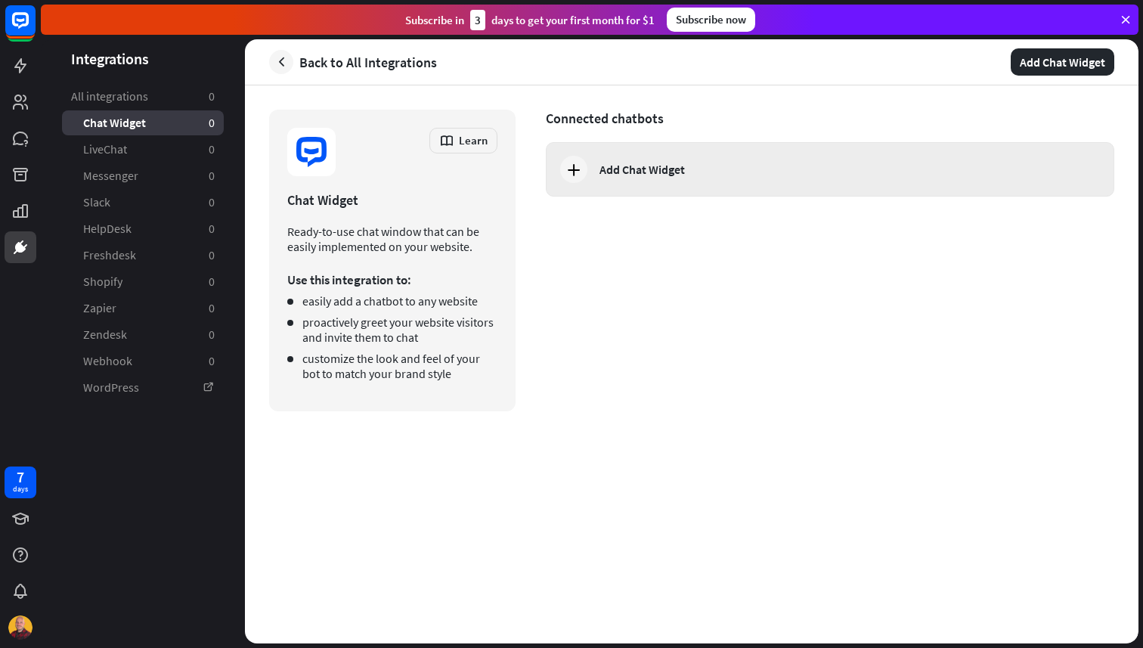
click at [638, 172] on div "Add Chat Widget" at bounding box center [642, 169] width 85 height 15
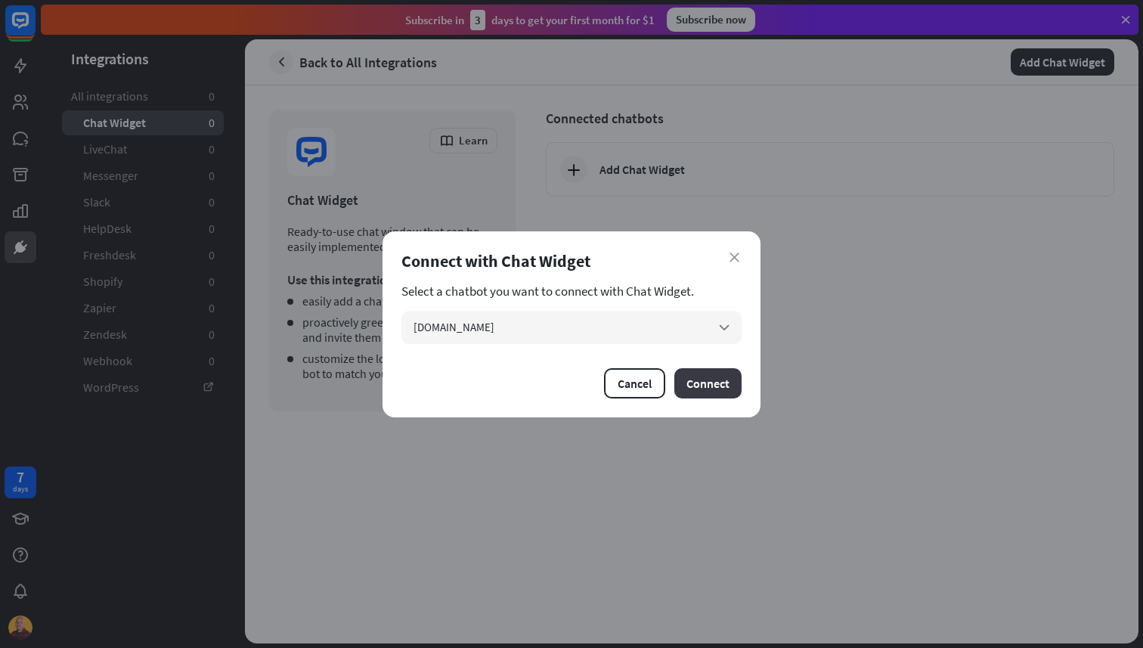
click at [705, 380] on button "Connect" at bounding box center [708, 383] width 67 height 30
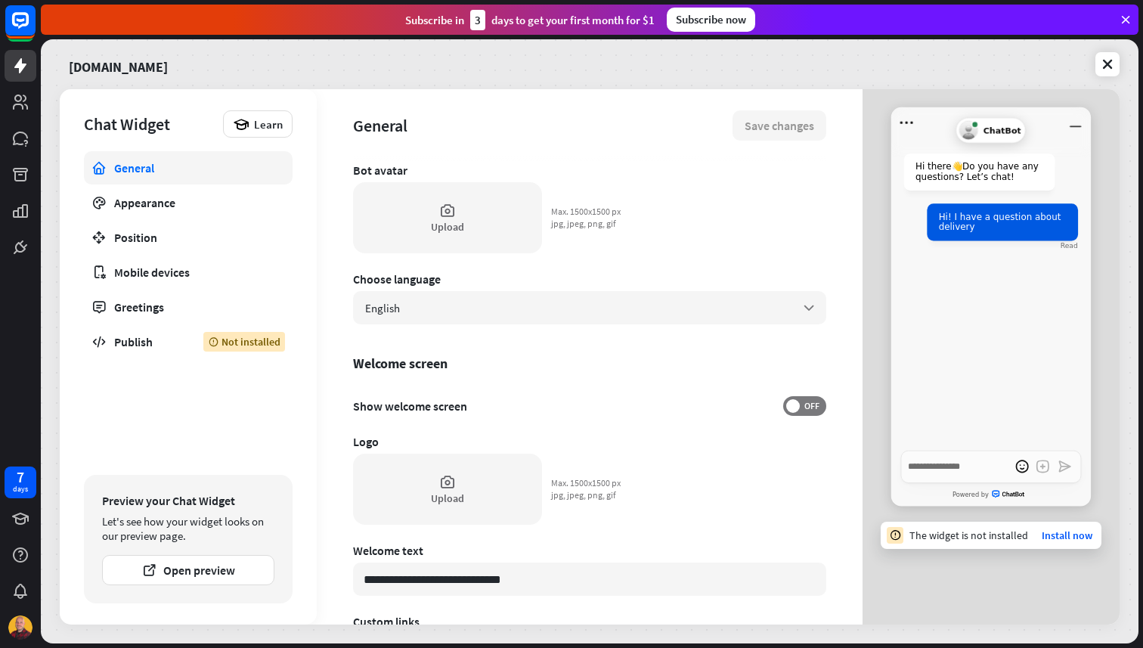
scroll to position [70, 0]
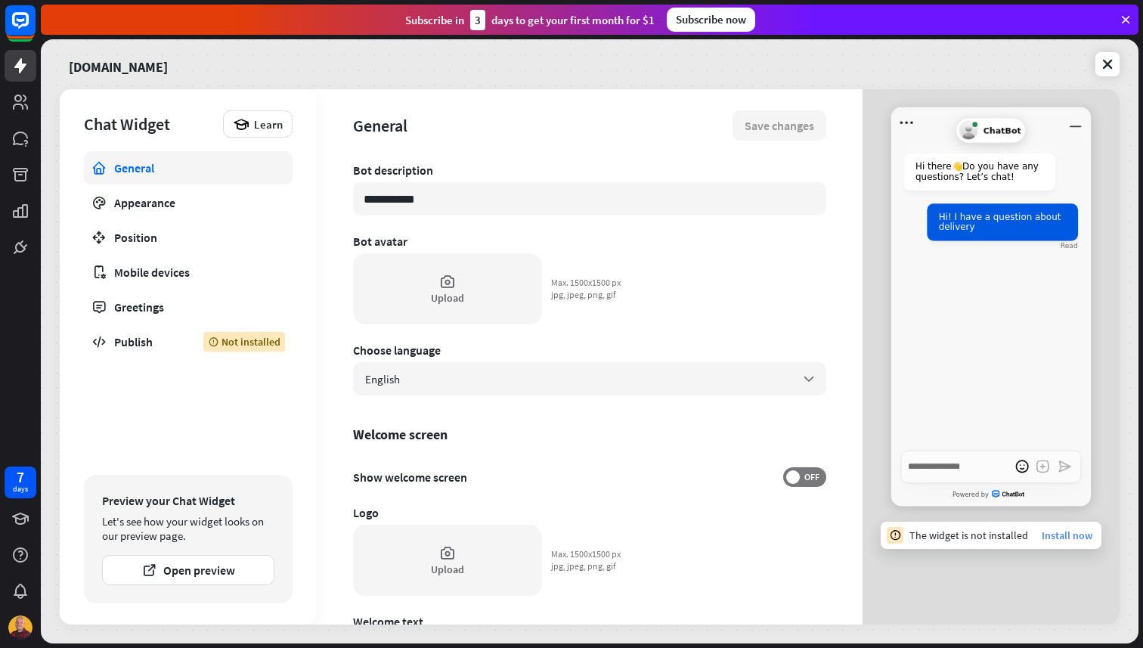
click at [1081, 538] on link "Install now" at bounding box center [1067, 536] width 51 height 14
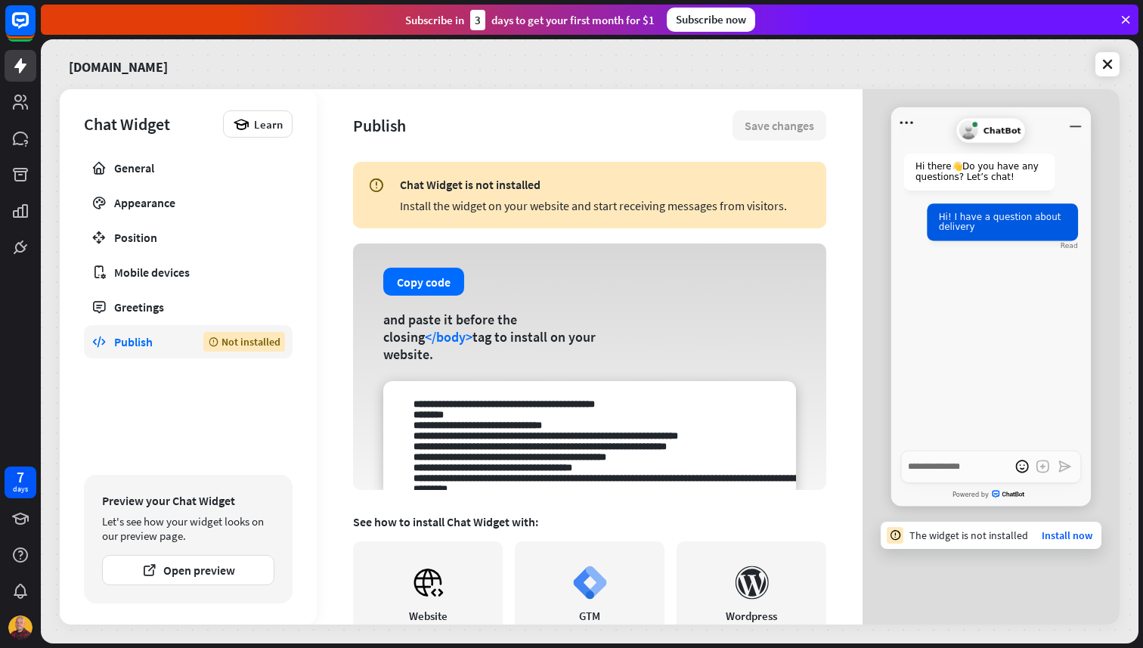
click at [703, 437] on textarea at bounding box center [589, 435] width 413 height 109
click at [433, 296] on button "Copy code" at bounding box center [423, 282] width 81 height 28
click at [24, 97] on icon at bounding box center [20, 102] width 15 height 15
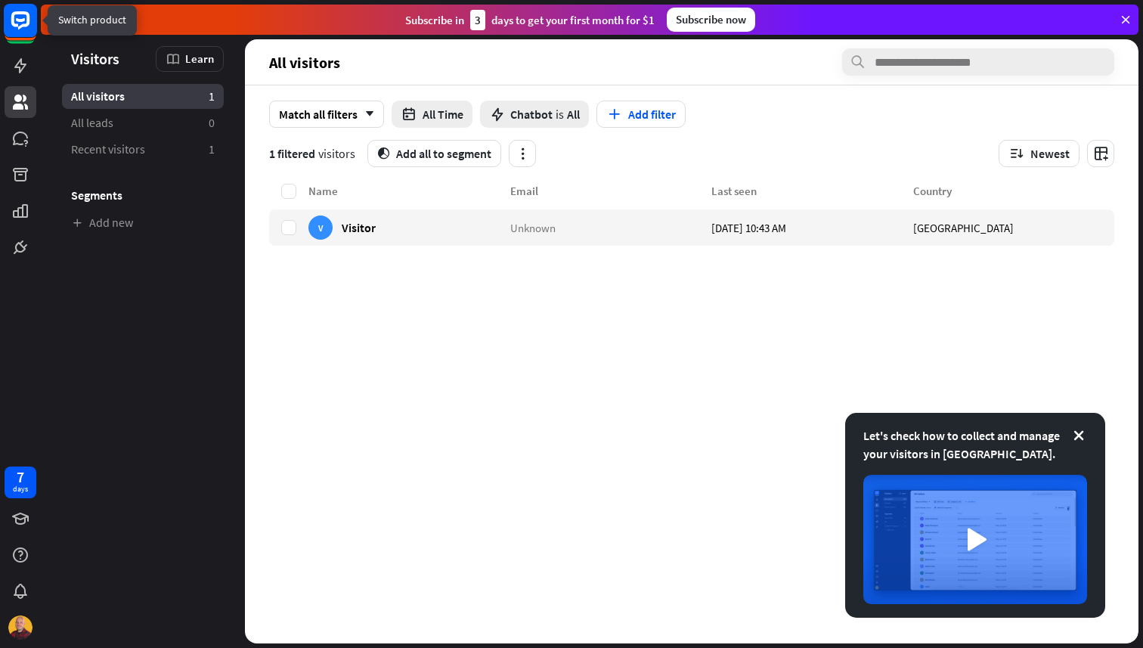
click at [24, 24] on icon at bounding box center [20, 20] width 18 height 18
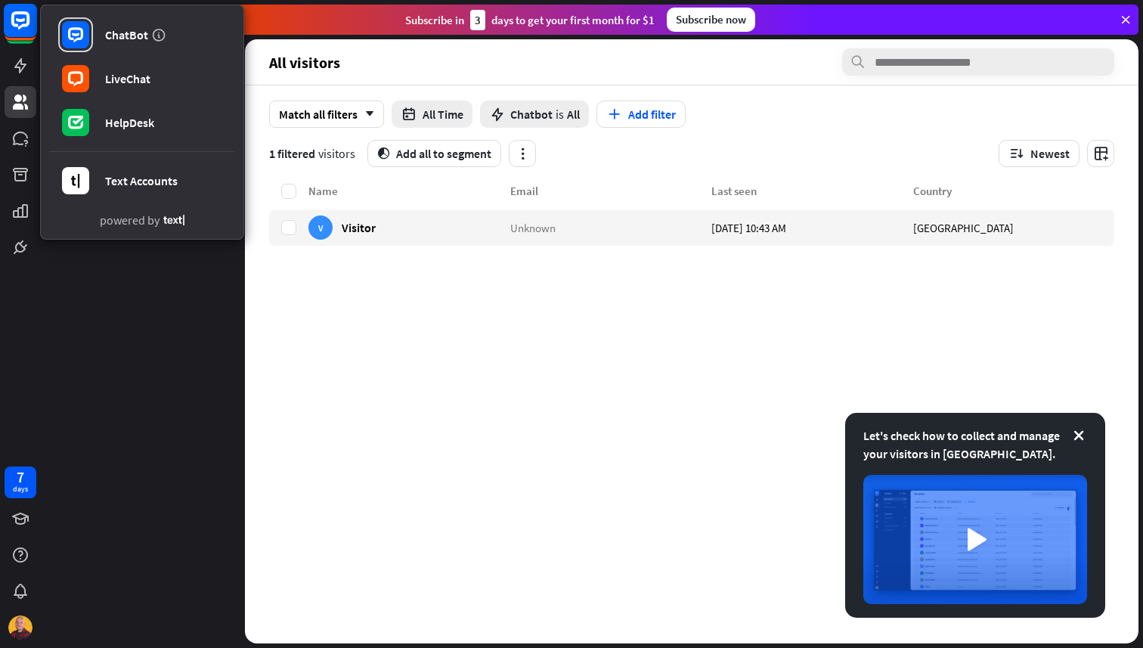
click at [24, 24] on icon at bounding box center [20, 20] width 18 height 18
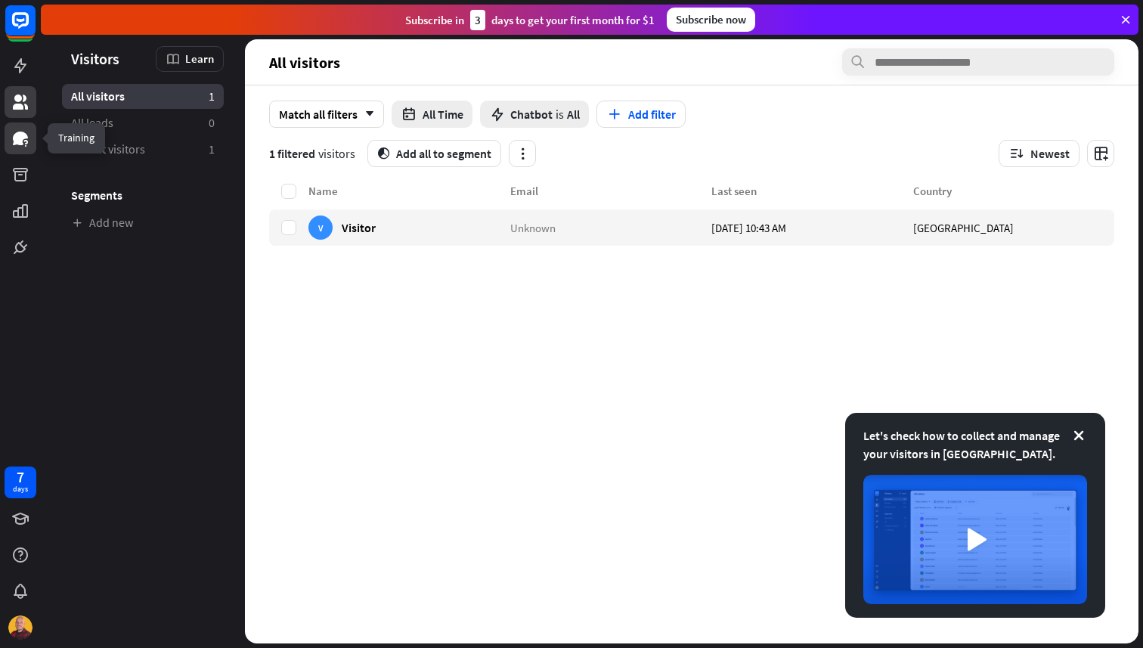
click at [14, 134] on icon at bounding box center [20, 138] width 18 height 18
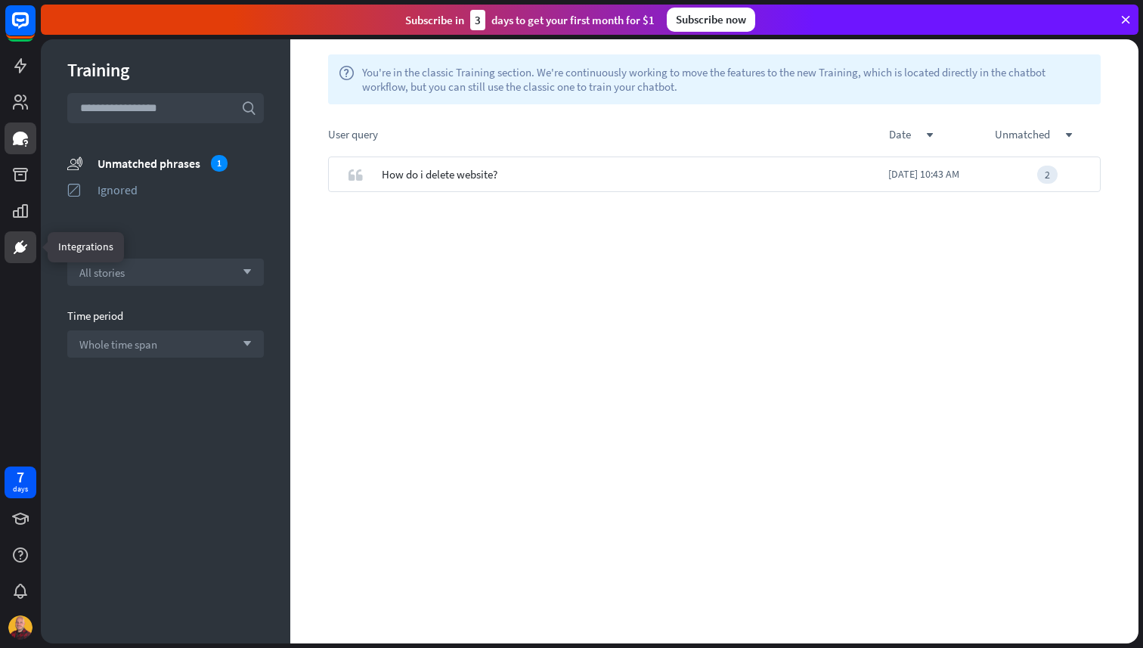
click at [18, 242] on icon at bounding box center [20, 247] width 11 height 11
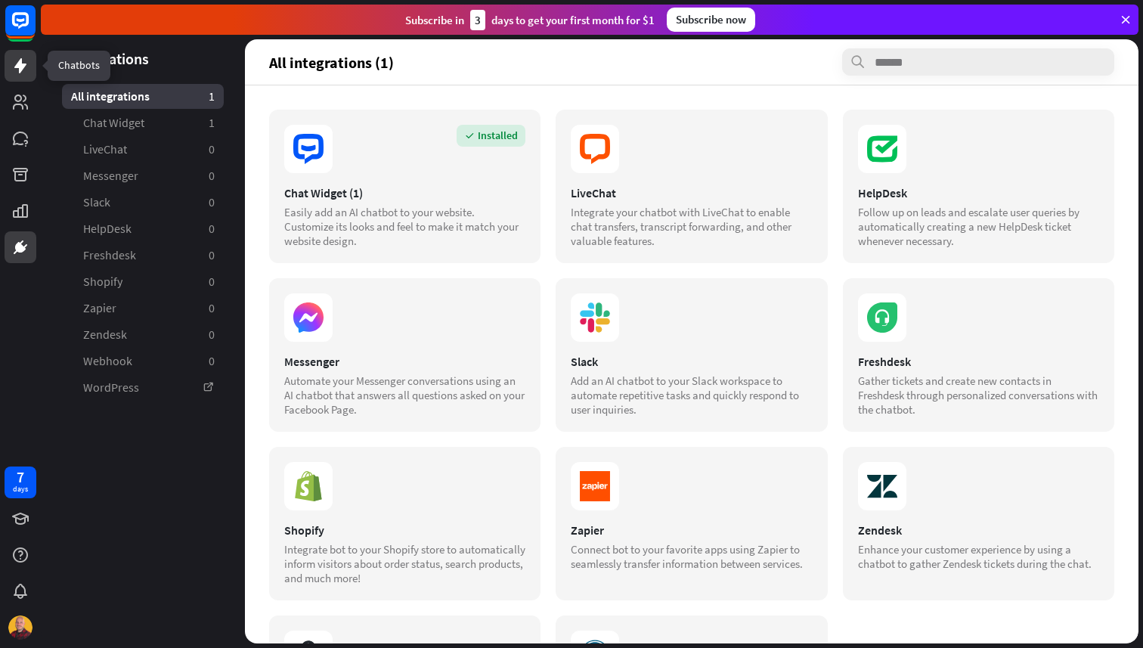
click at [23, 73] on icon at bounding box center [20, 66] width 18 height 18
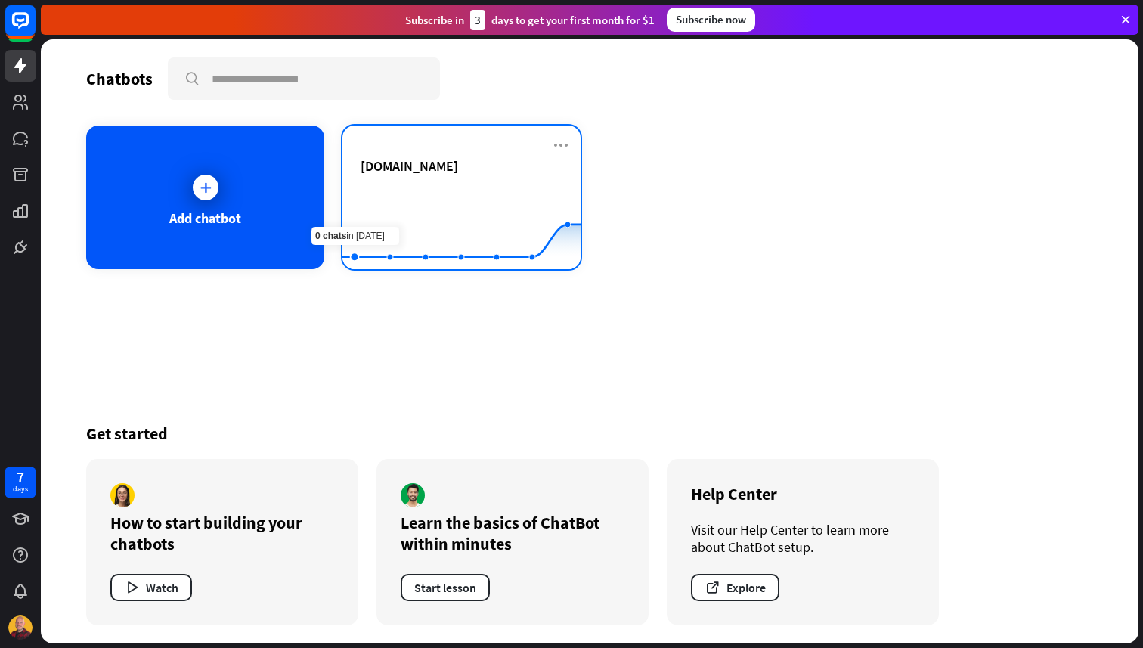
click at [434, 185] on rect at bounding box center [462, 232] width 238 height 95
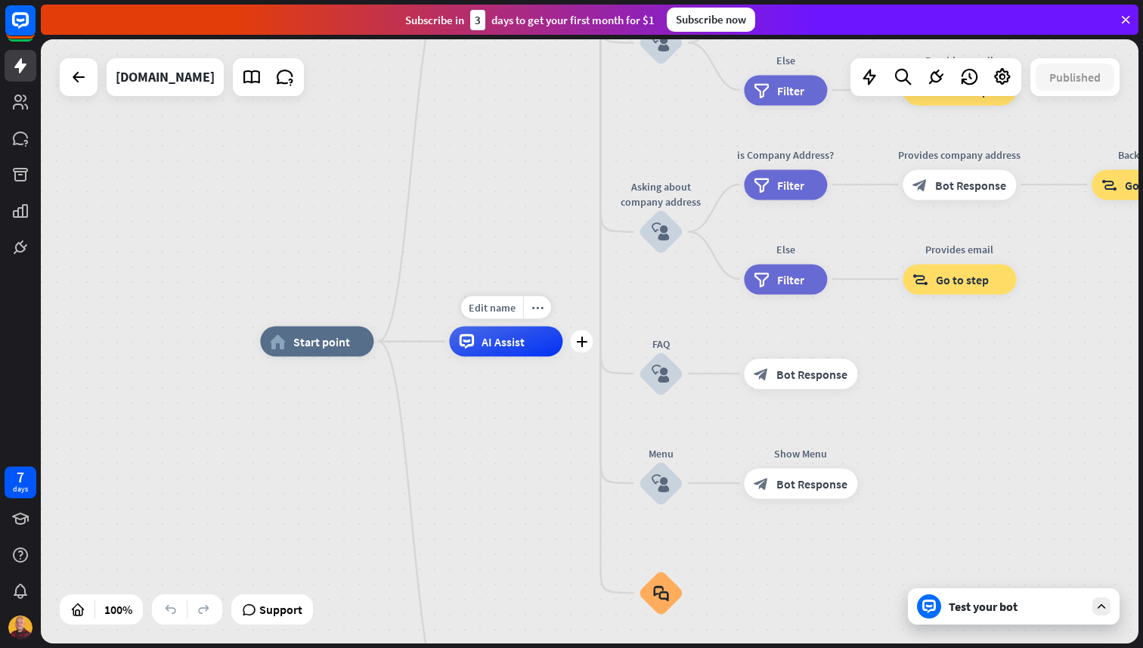
click at [515, 334] on span "AI Assist" at bounding box center [503, 341] width 43 height 15
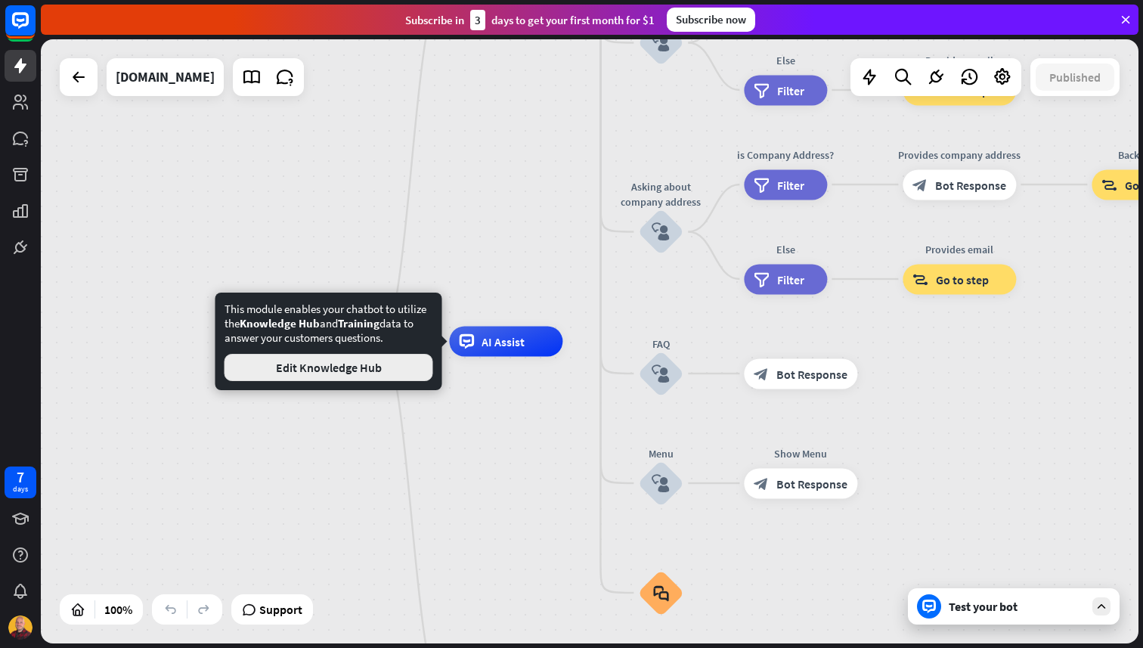
click at [398, 364] on button "Edit Knowledge Hub" at bounding box center [329, 367] width 209 height 27
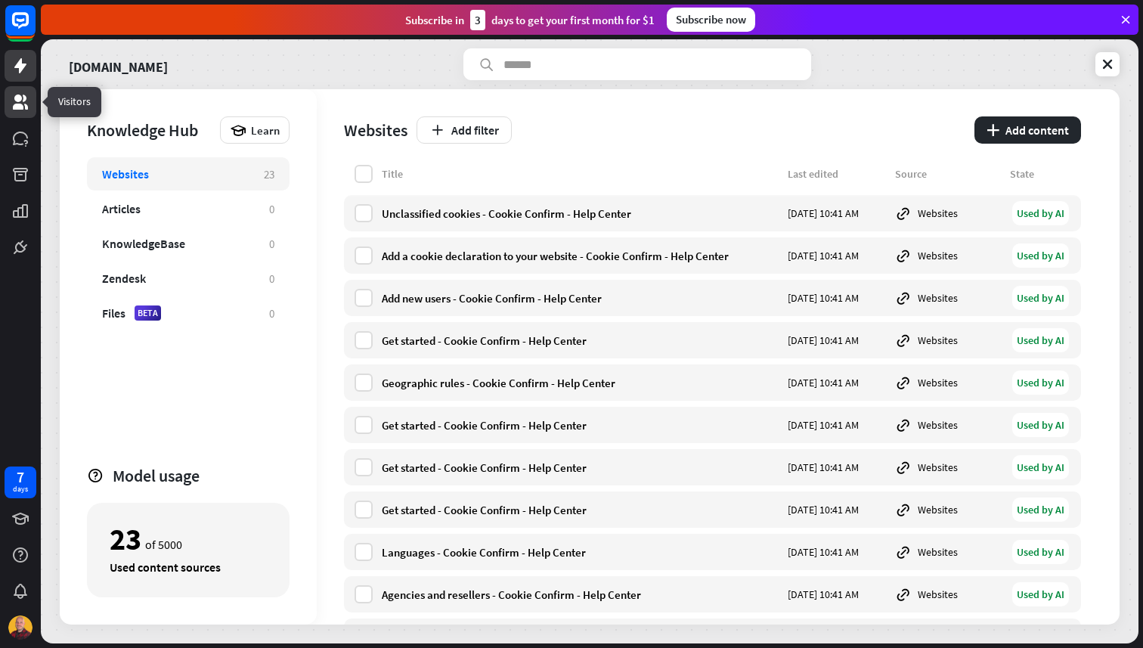
click at [15, 97] on icon at bounding box center [20, 102] width 15 height 15
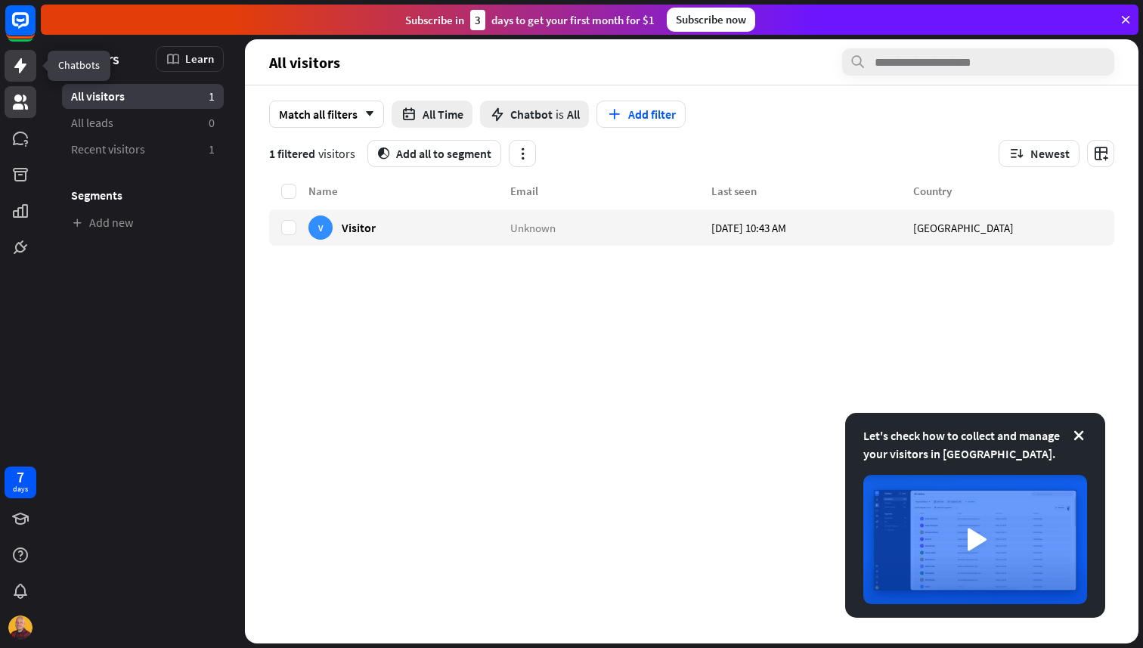
click at [23, 72] on icon at bounding box center [20, 66] width 18 height 18
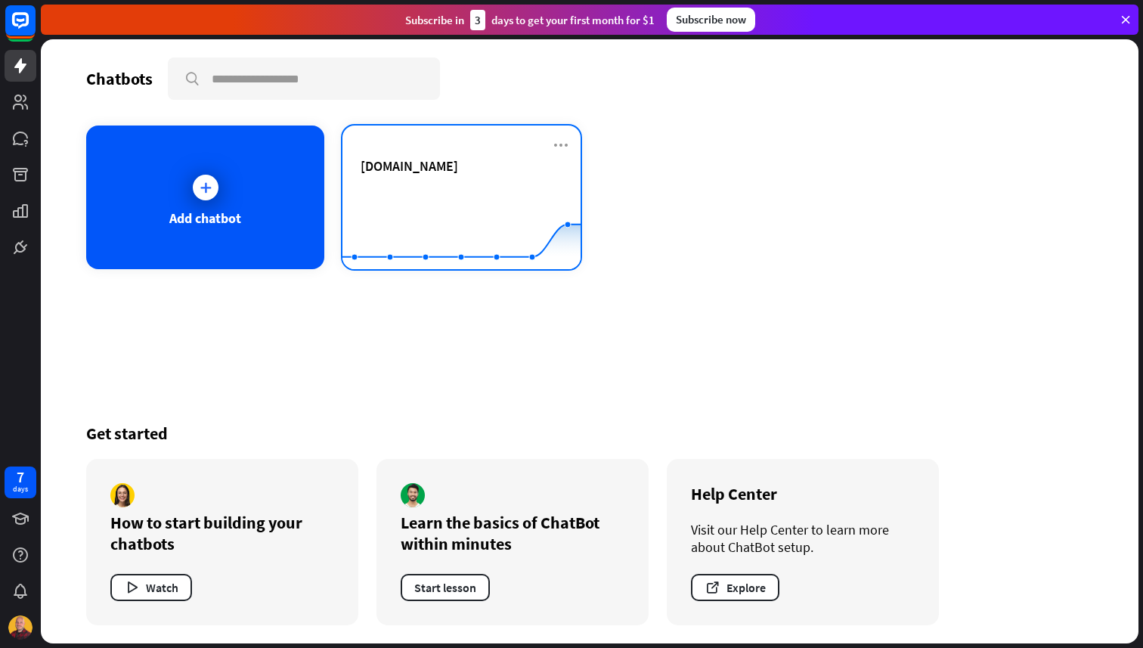
click at [423, 179] on div "[DOMAIN_NAME]" at bounding box center [462, 183] width 202 height 53
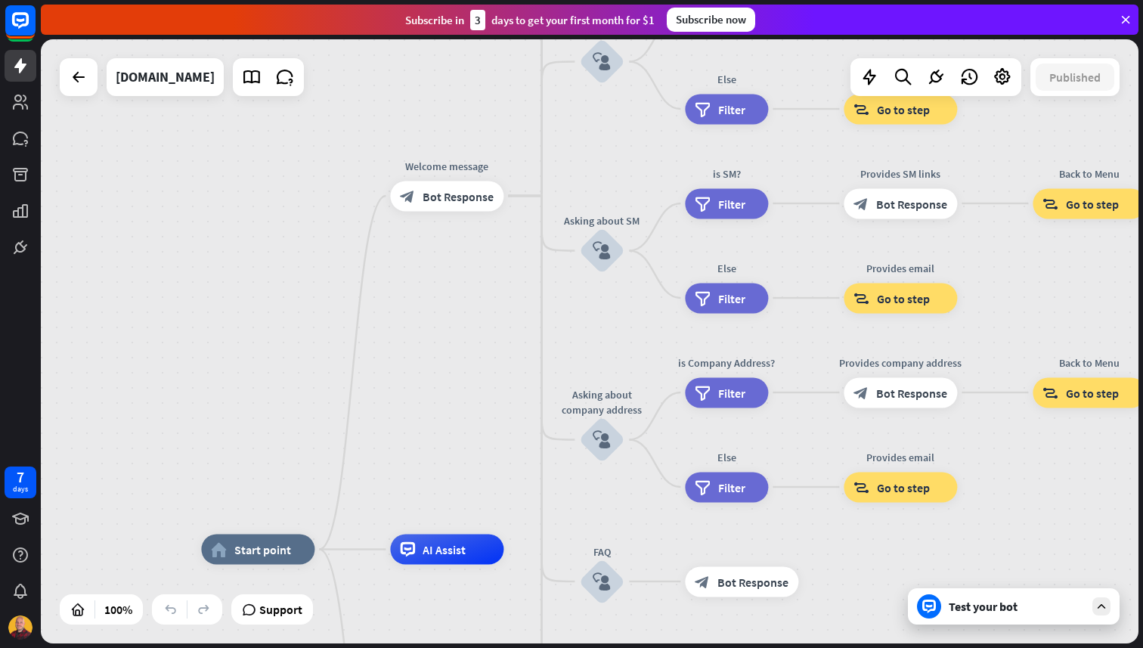
drag, startPoint x: 541, startPoint y: 250, endPoint x: 482, endPoint y: 459, distance: 216.9
click at [482, 459] on div "home_2 Start point Welcome message block_bot_response Bot Response About us blo…" at bounding box center [590, 341] width 1098 height 604
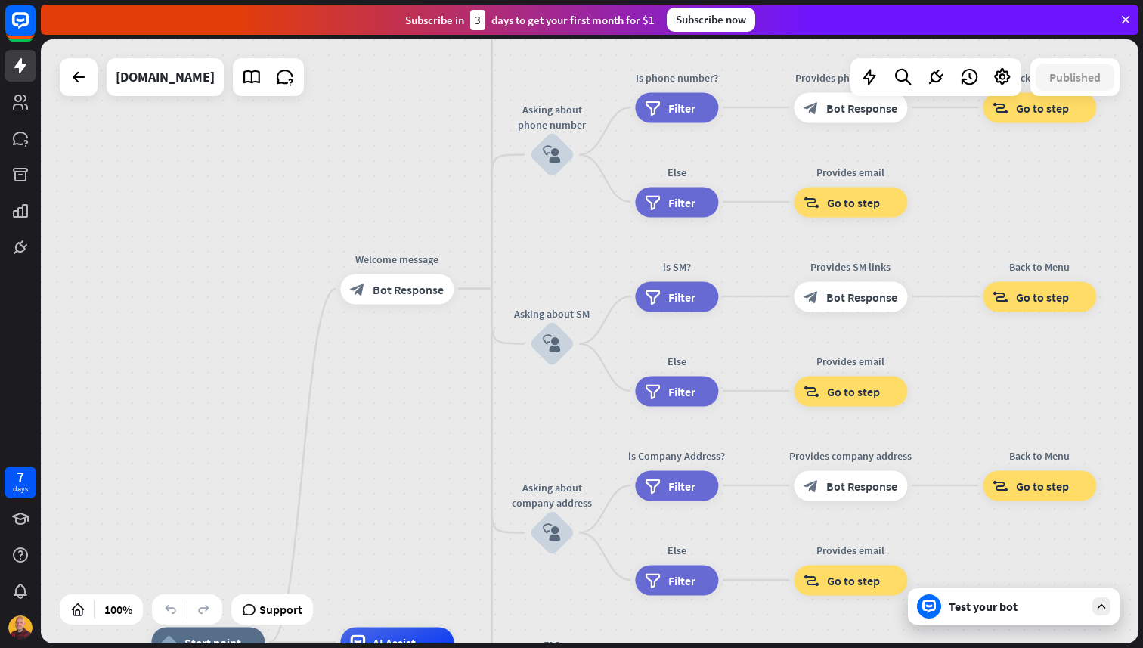
drag, startPoint x: 486, startPoint y: 367, endPoint x: 433, endPoint y: 488, distance: 132.4
click at [433, 488] on div "home_2 Start point Welcome message block_bot_response Bot Response About us blo…" at bounding box center [590, 341] width 1098 height 604
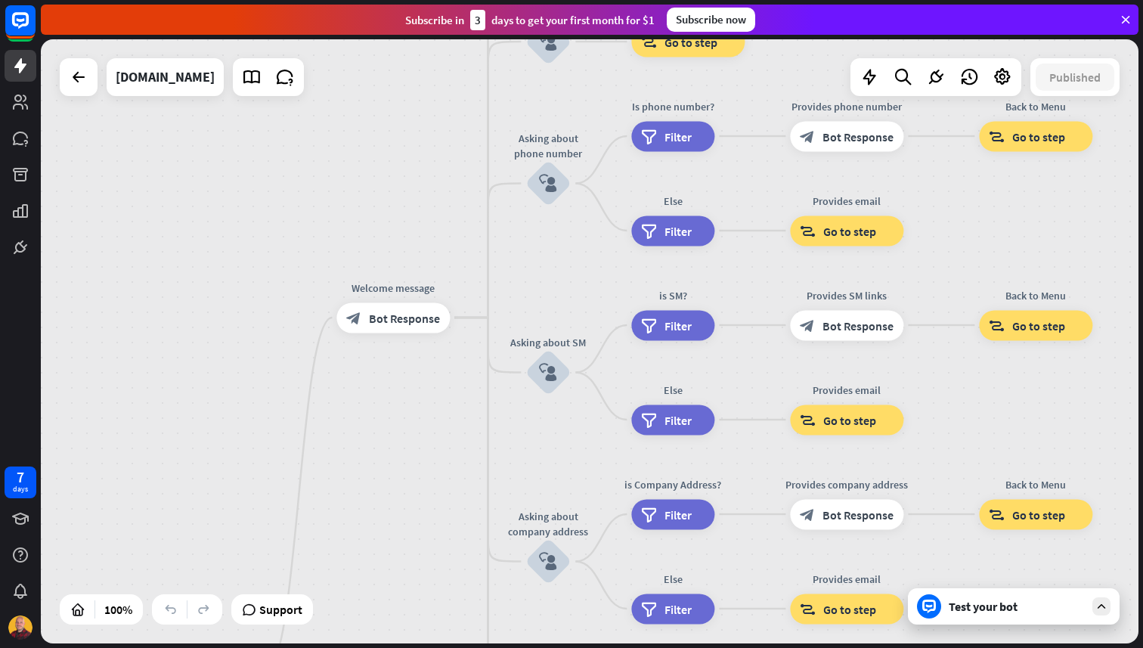
drag, startPoint x: 476, startPoint y: 324, endPoint x: 474, endPoint y: 461, distance: 137.6
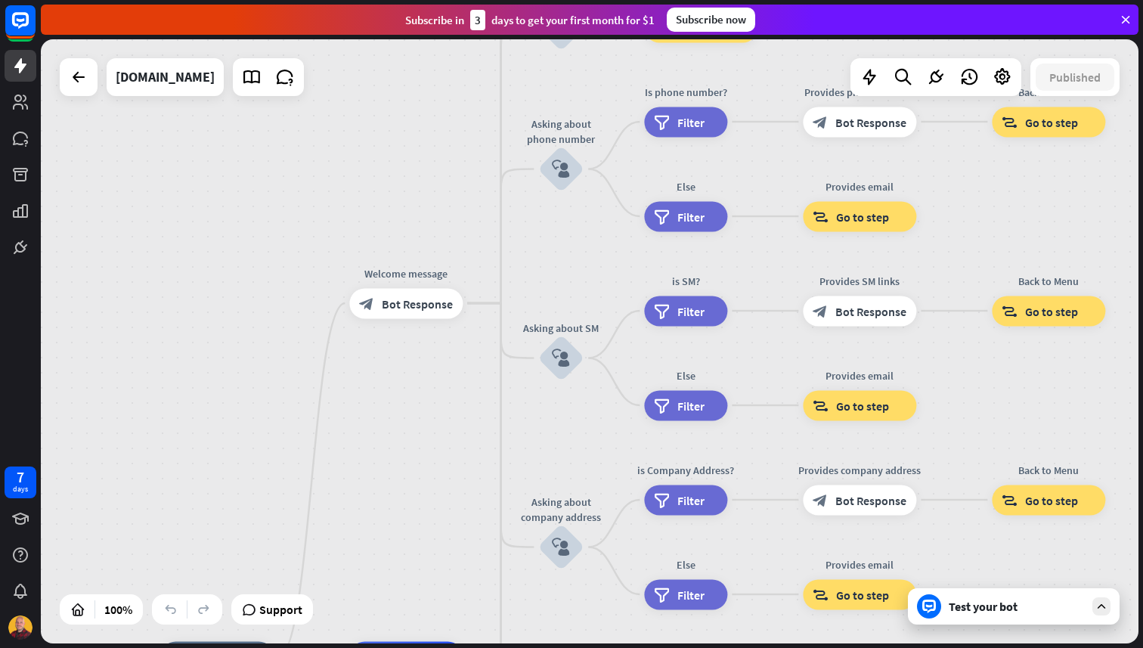
drag, startPoint x: 458, startPoint y: 464, endPoint x: 470, endPoint y: 449, distance: 19.8
click at [470, 449] on div "home_2 Start point Welcome message block_bot_response Bot Response About us blo…" at bounding box center [590, 341] width 1098 height 604
click at [80, 71] on icon at bounding box center [79, 77] width 18 height 18
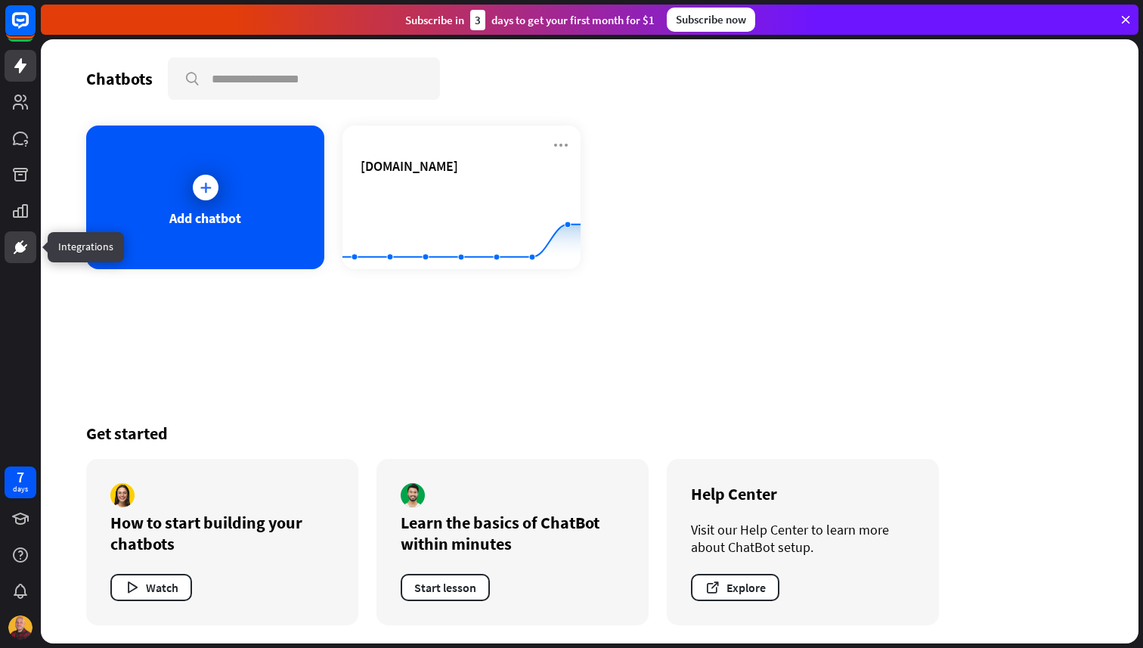
click at [24, 246] on icon at bounding box center [25, 246] width 4 height 4
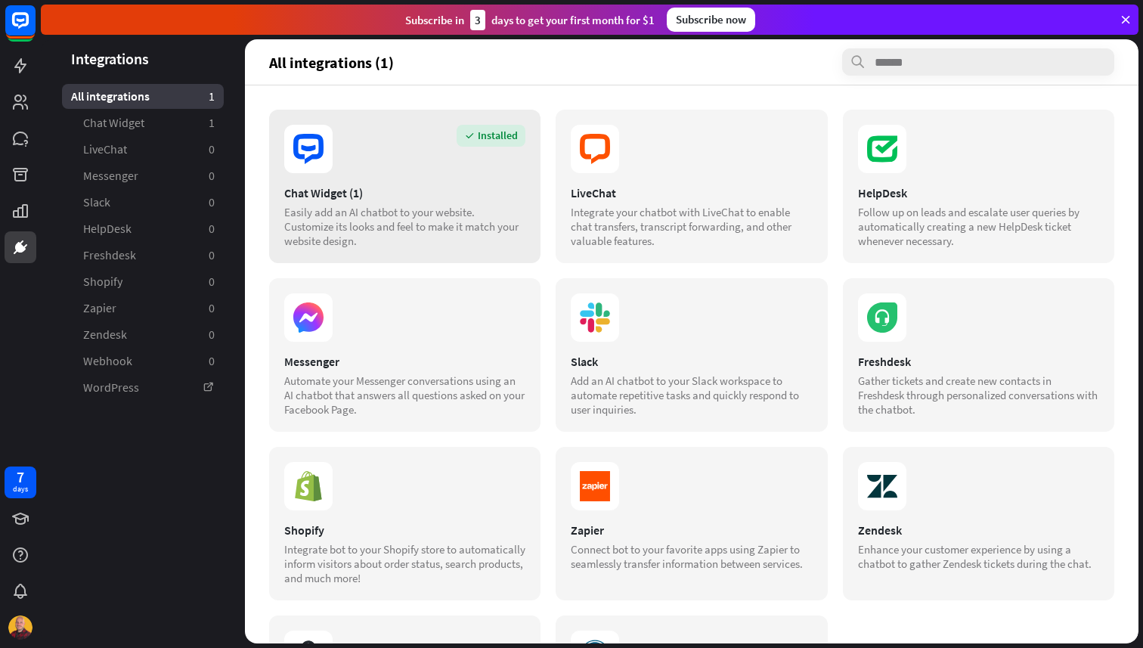
click at [432, 163] on section "Installed" at bounding box center [404, 149] width 241 height 48
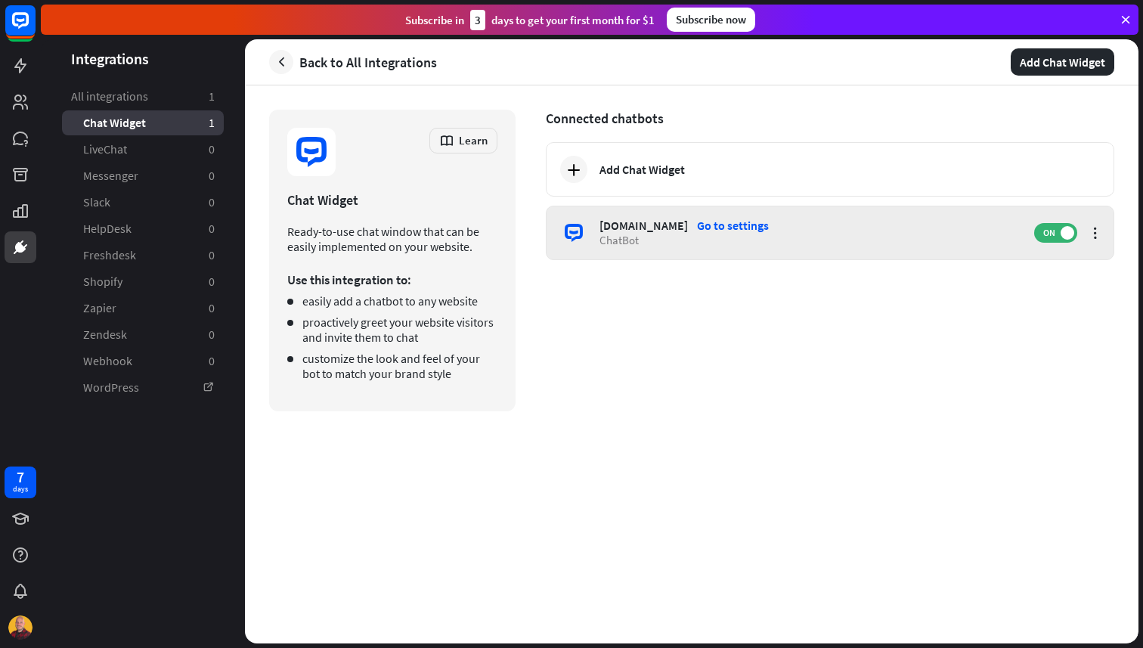
click at [769, 225] on div "Go to settings" at bounding box center [733, 225] width 72 height 15
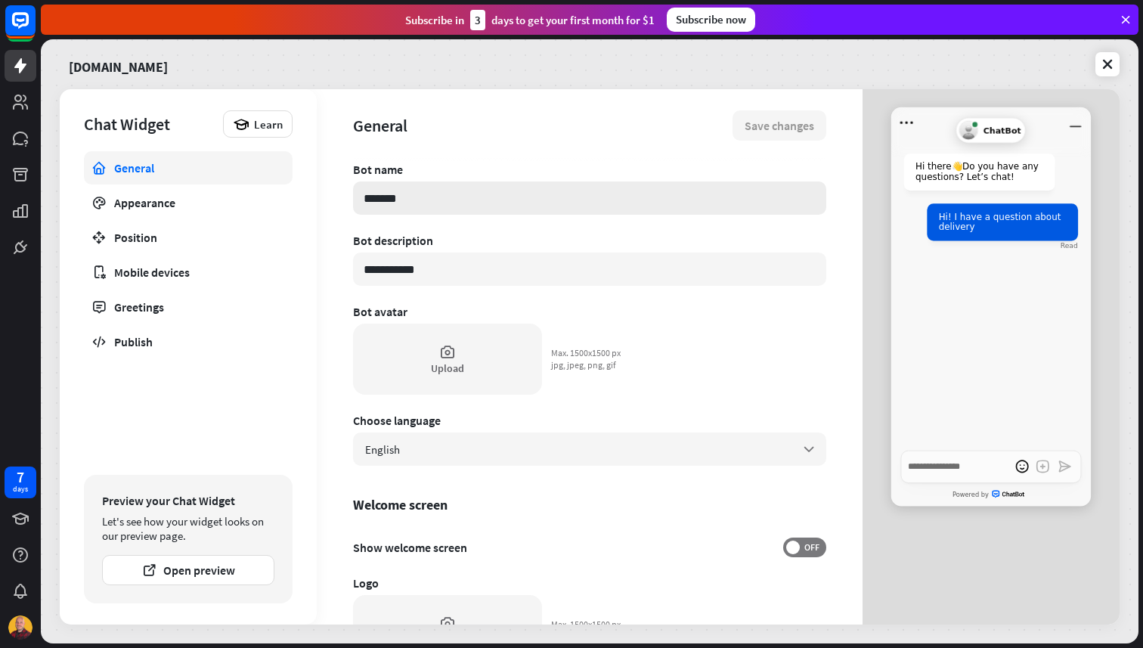
click at [448, 200] on input "*******" at bounding box center [589, 197] width 473 height 33
type textarea "*"
type input "*"
type textarea "*"
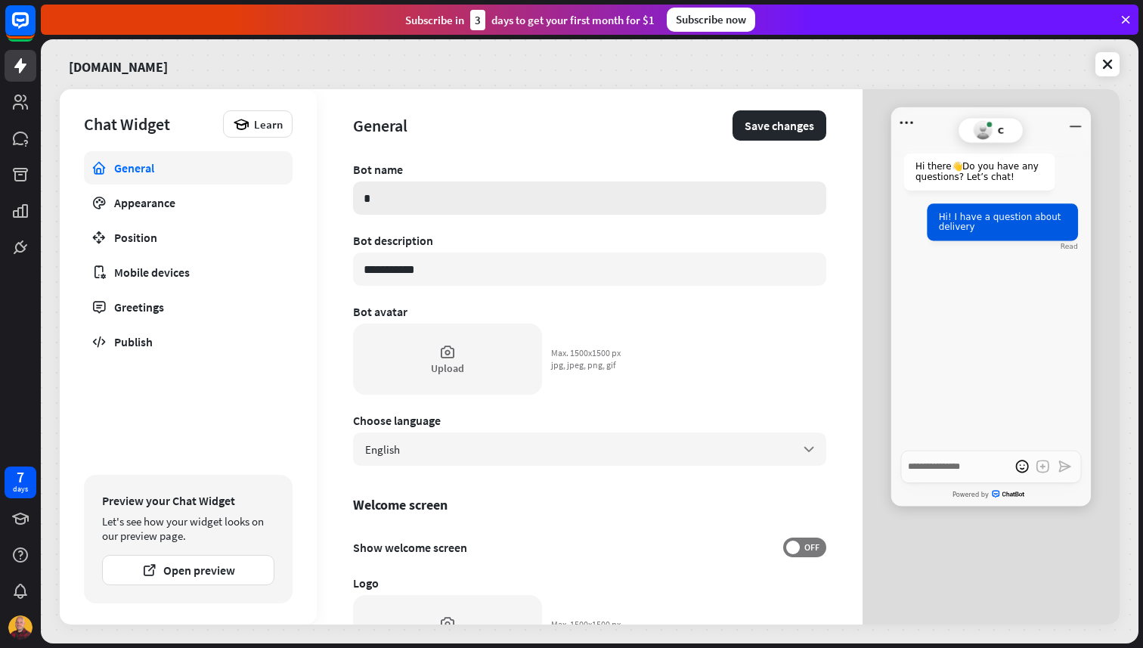
type input "**"
type textarea "*"
type input "***"
type textarea "*"
type input "****"
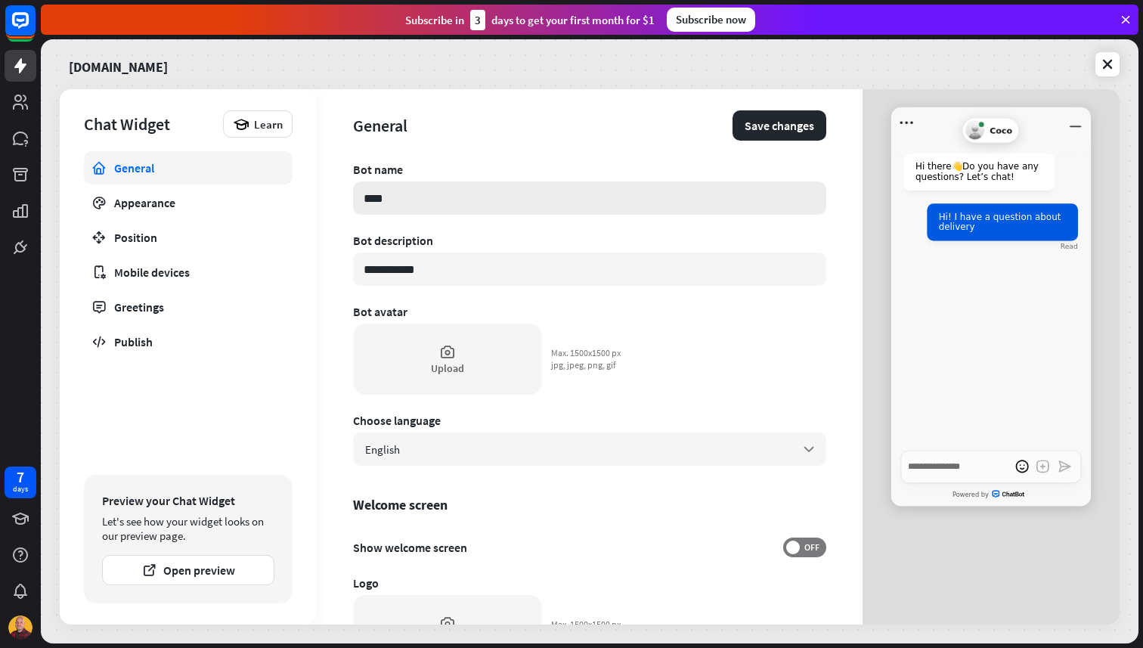
type textarea "*"
type input "*"
type textarea "*"
type input "**"
type textarea "*"
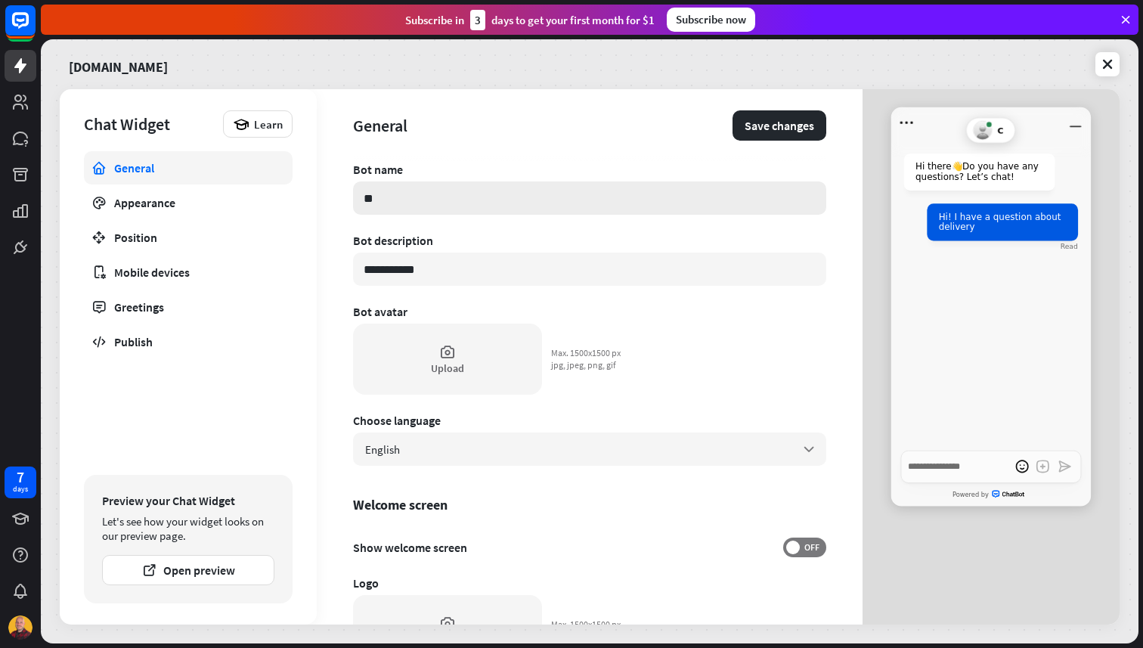
type input "***"
type textarea "*"
type input "****"
type textarea "*"
type input "******"
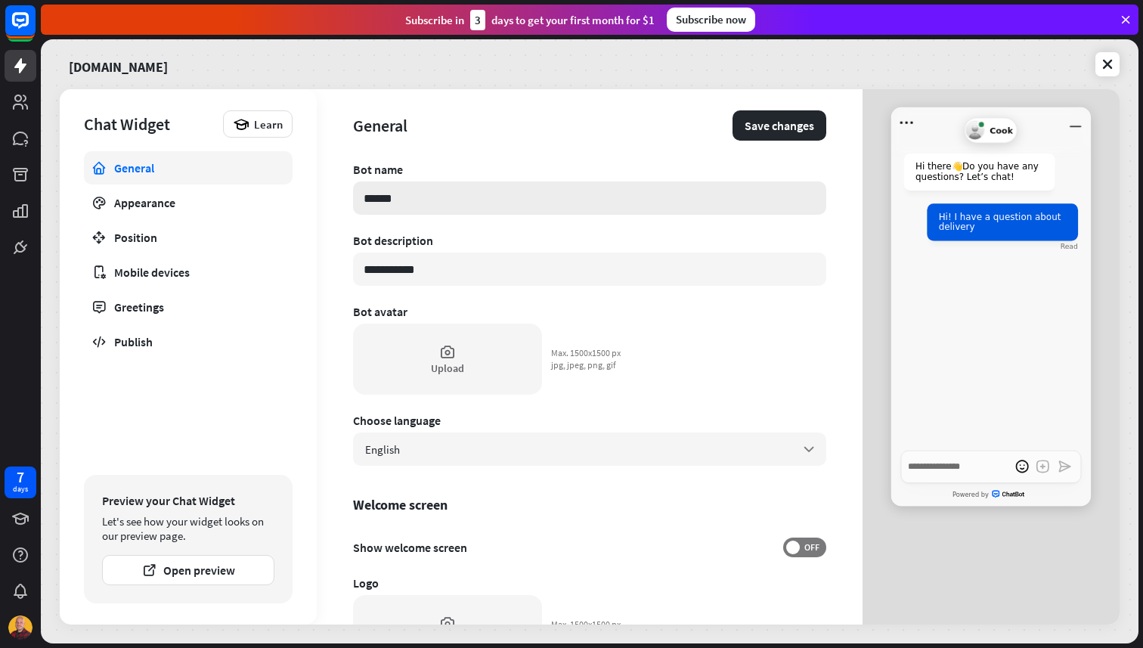
type textarea "*"
type input "******"
type textarea "*"
type input "********"
type textarea "*"
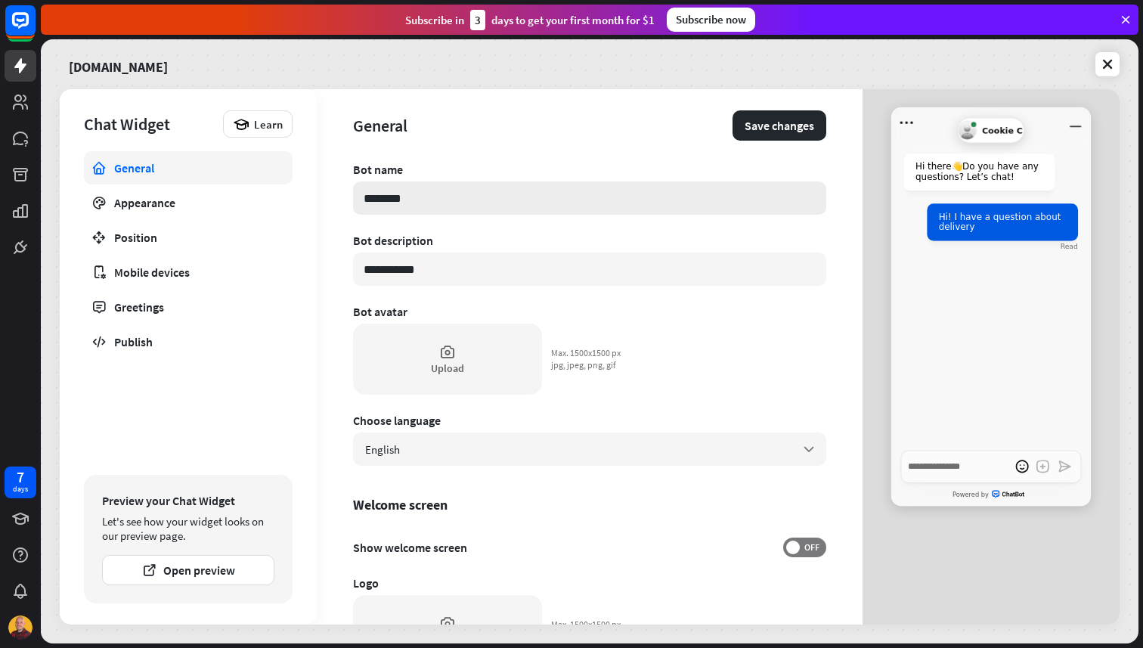
type input "*********"
type textarea "*"
type input "**********"
type textarea "*"
type input "**********"
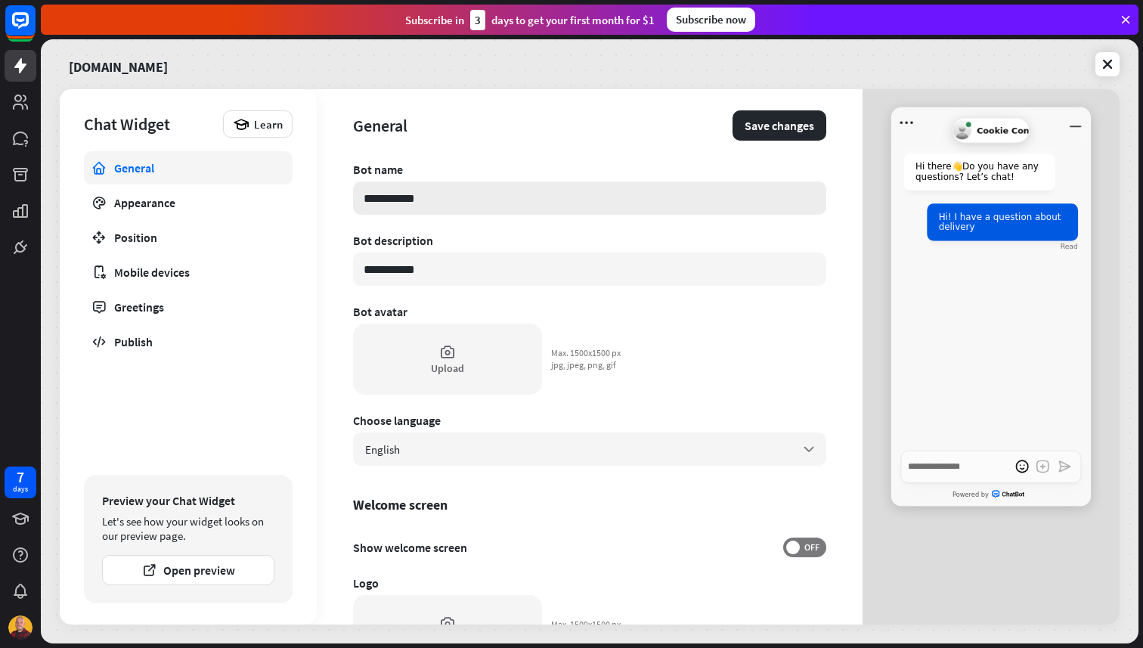
type textarea "*"
type input "**********"
type textarea "*"
type input "**********"
type textarea "*"
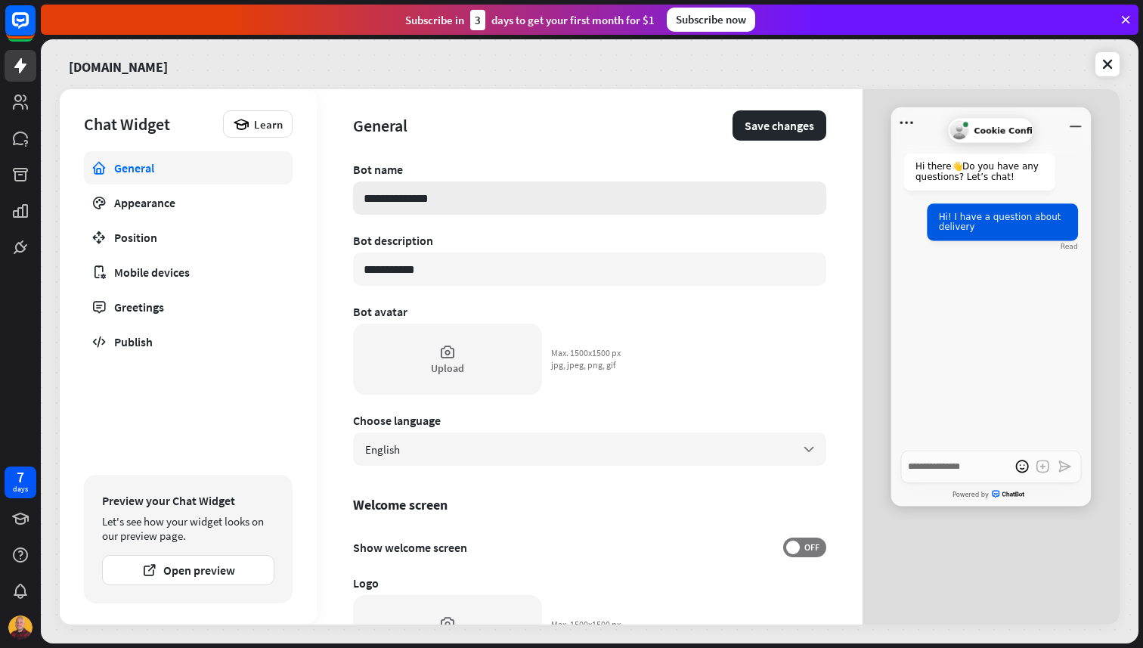
type input "**********"
type textarea "*"
type input "**********"
type textarea "*"
type input "**********"
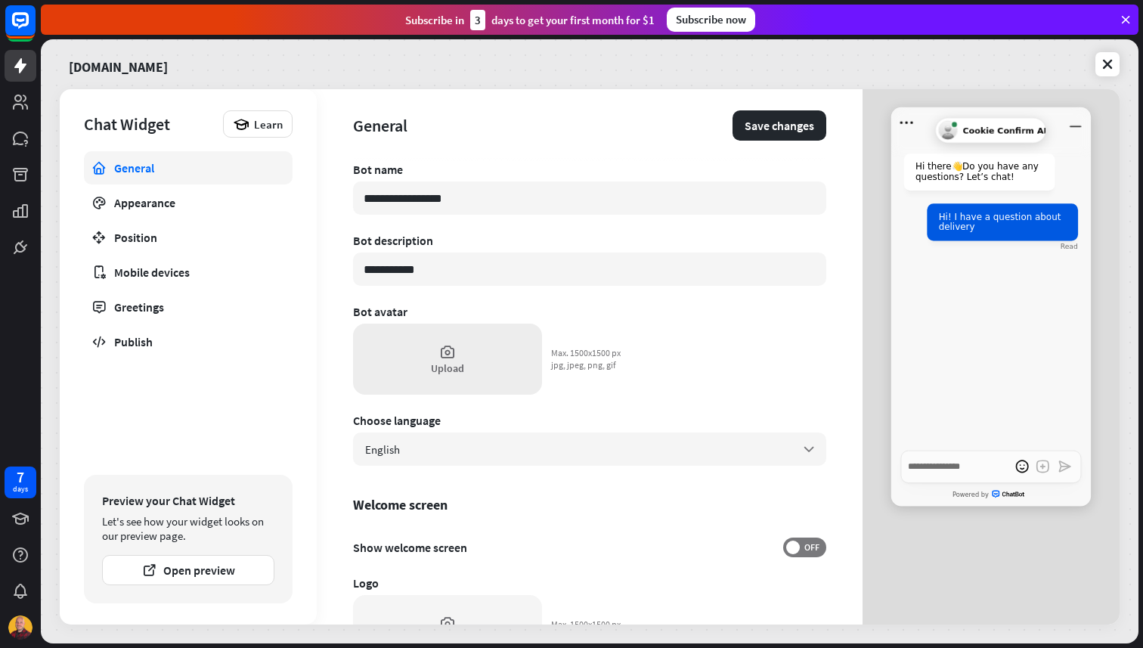
click at [457, 359] on div "Upload" at bounding box center [447, 359] width 189 height 71
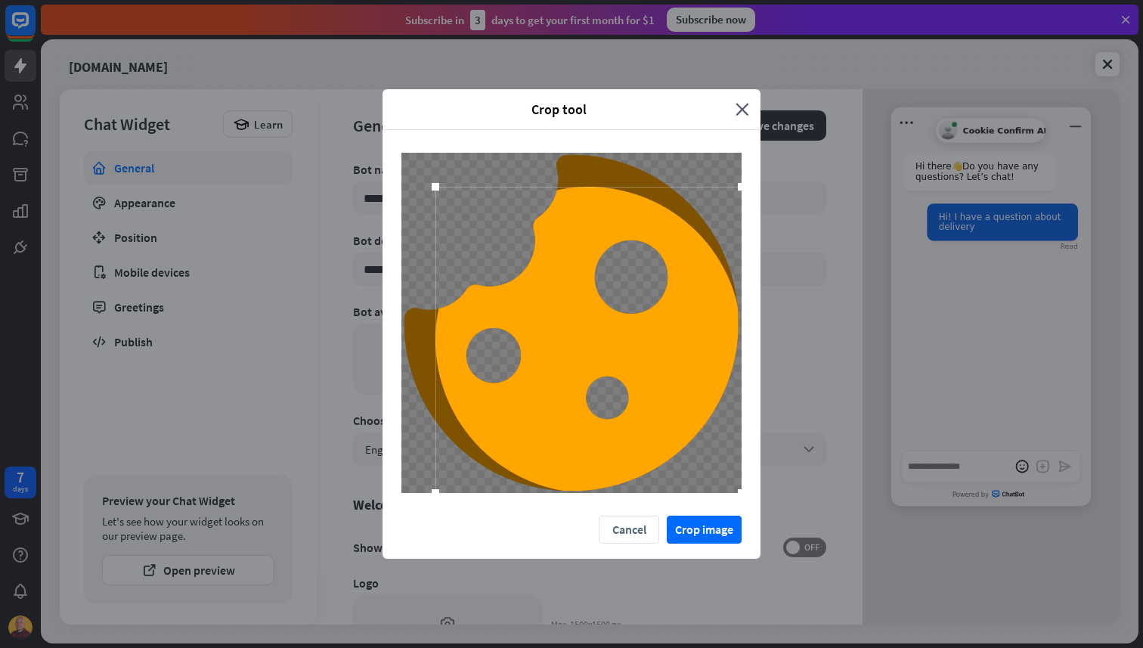
drag, startPoint x: 700, startPoint y: 454, endPoint x: 777, endPoint y: 520, distance: 101.9
click at [777, 520] on div "Crop tool close Cancel Crop image" at bounding box center [571, 324] width 1143 height 648
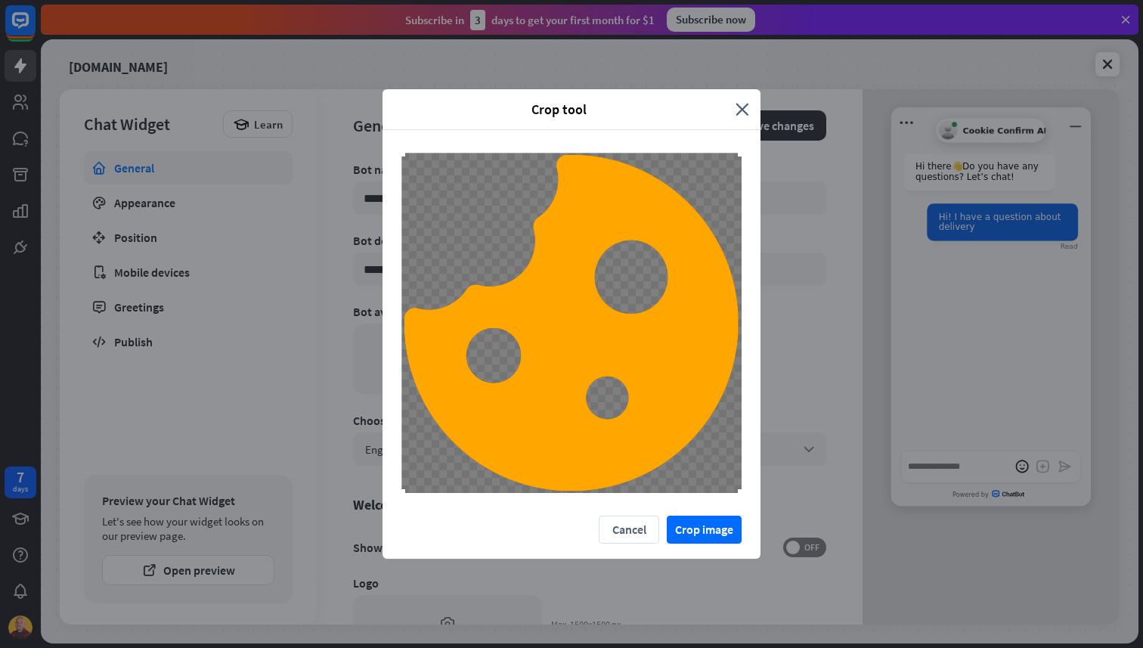
drag, startPoint x: 429, startPoint y: 178, endPoint x: 340, endPoint y: 112, distance: 110.7
click at [346, 114] on div "Crop tool close Cancel Crop image" at bounding box center [571, 324] width 1143 height 648
click at [699, 523] on button "Crop image" at bounding box center [704, 530] width 75 height 28
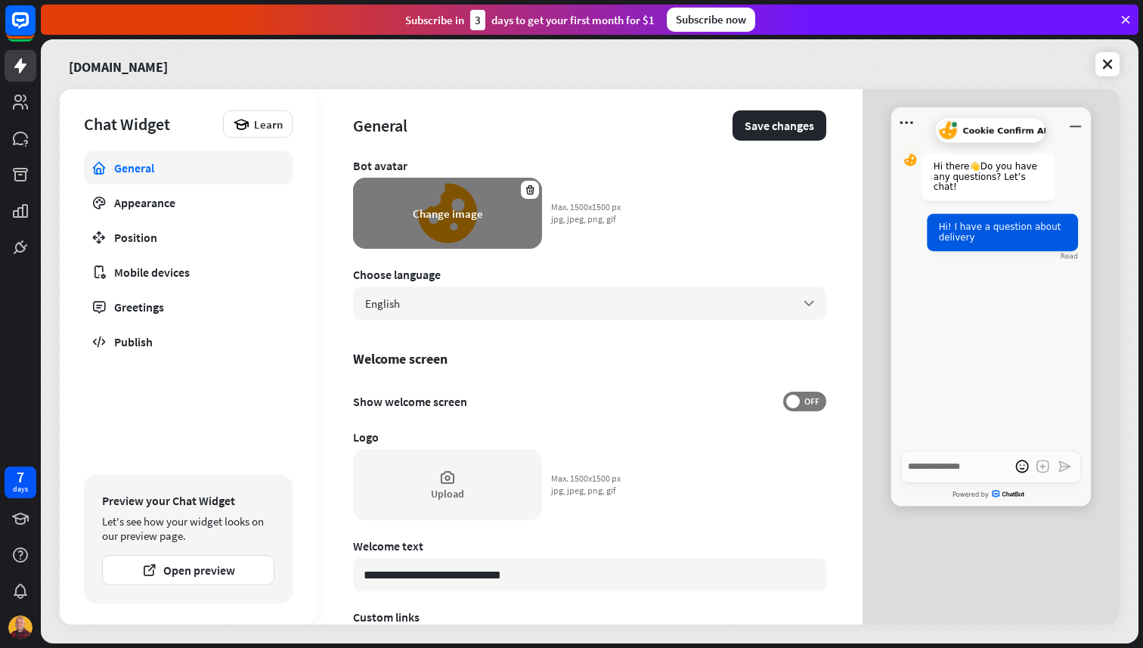
scroll to position [151, 0]
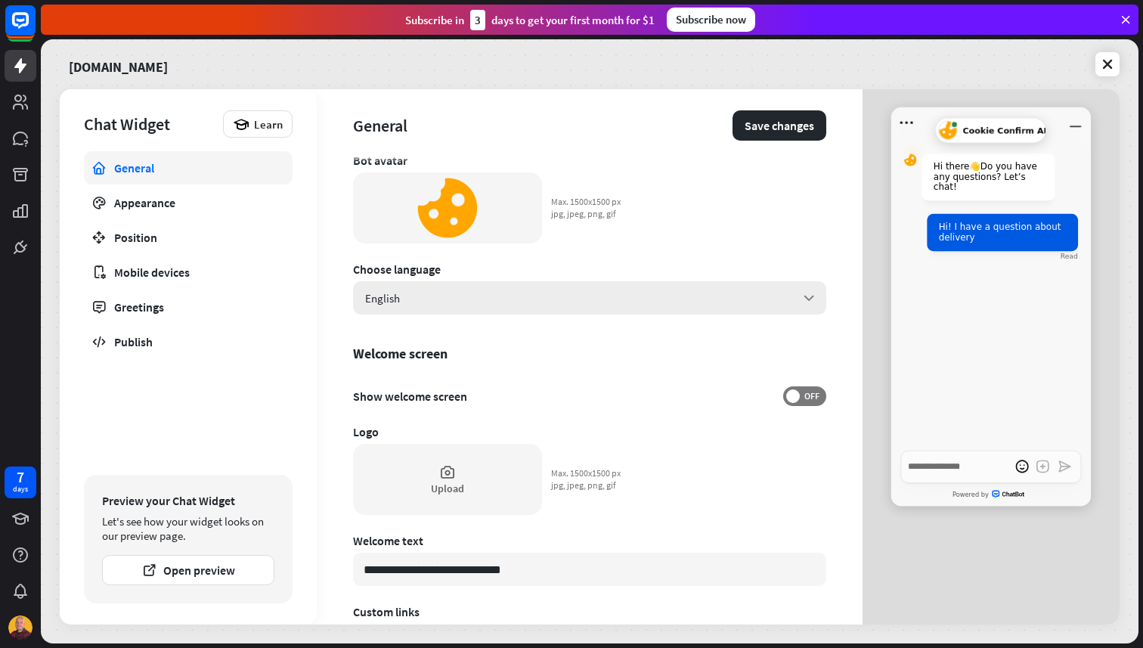
click at [540, 292] on div "English arrow_down" at bounding box center [589, 297] width 473 height 33
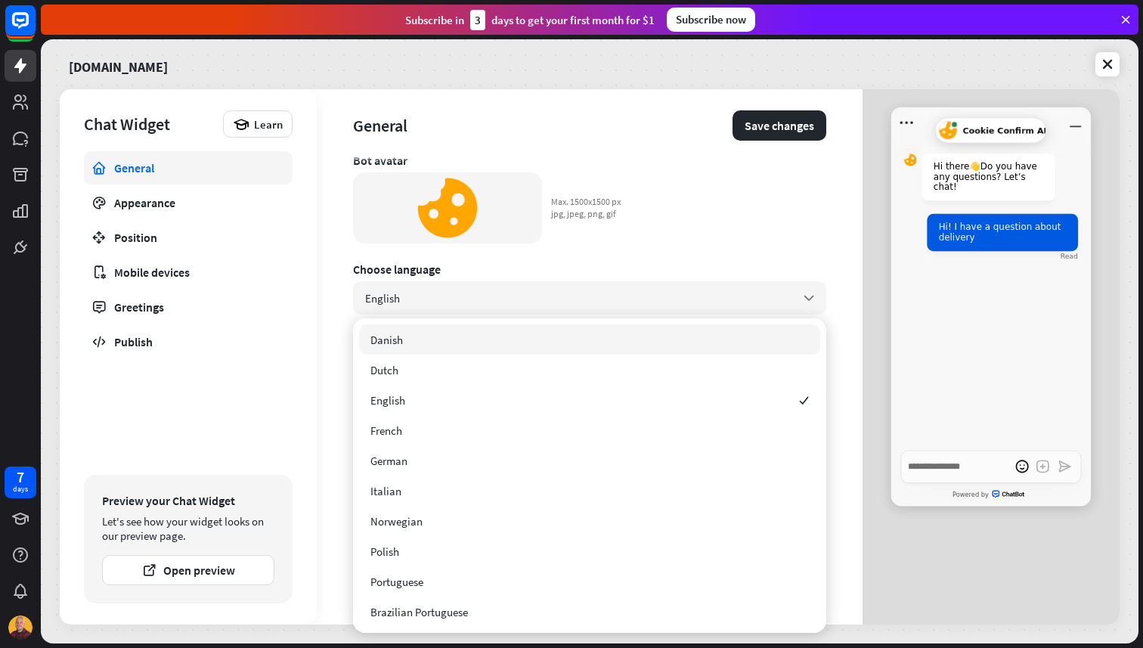
click at [609, 238] on div "Change image Max. 1500x1500 px jpg, jpeg, png, gif" at bounding box center [490, 207] width 274 height 71
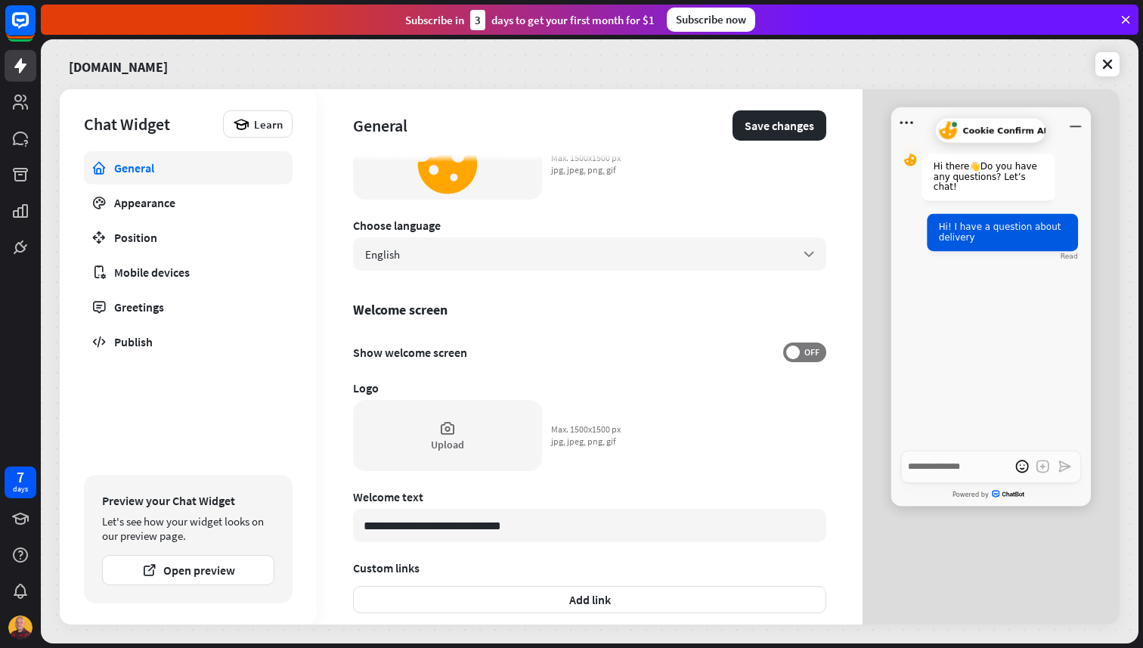
scroll to position [223, 0]
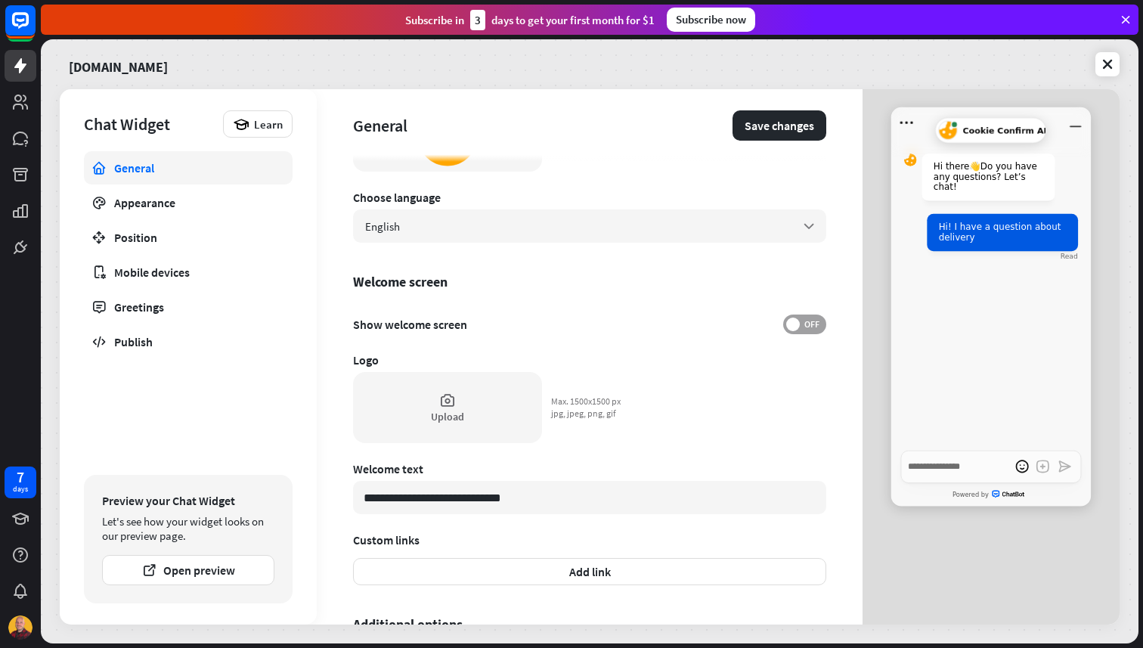
click at [795, 321] on span at bounding box center [793, 325] width 14 height 14
type textarea "*"
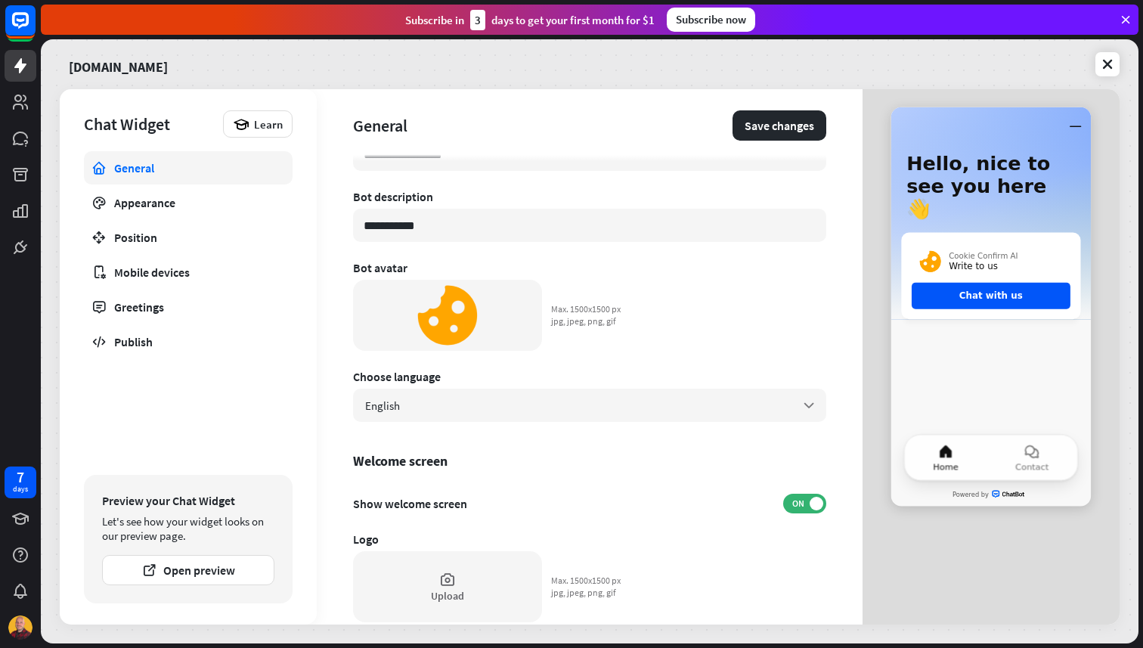
scroll to position [0, 0]
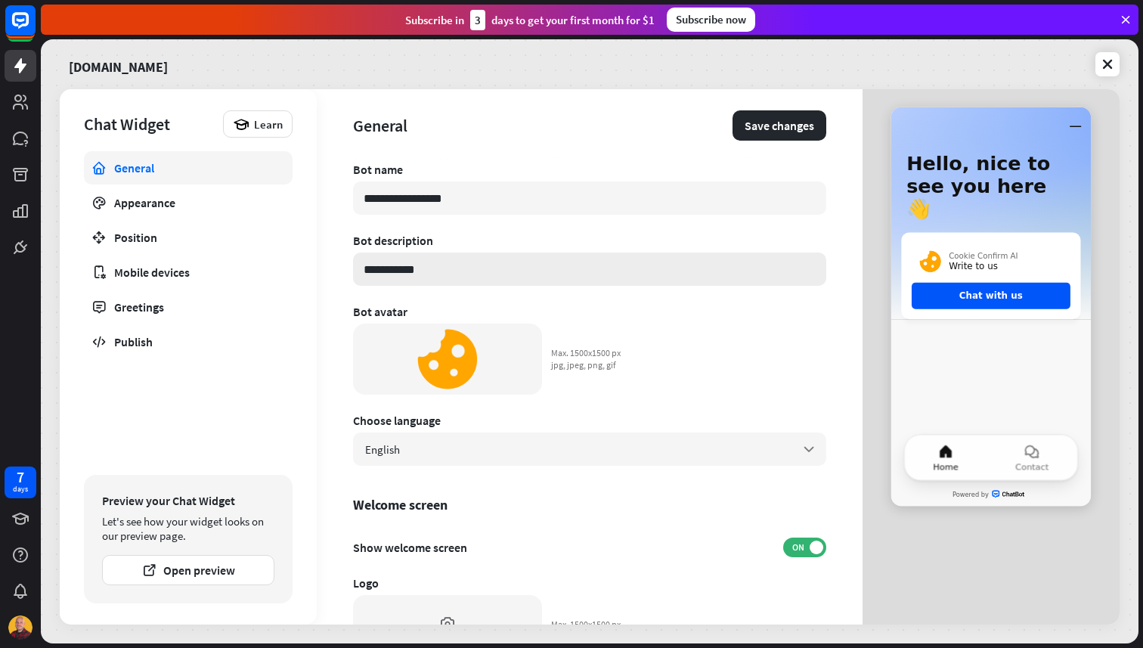
click at [464, 280] on input "**********" at bounding box center [589, 269] width 473 height 33
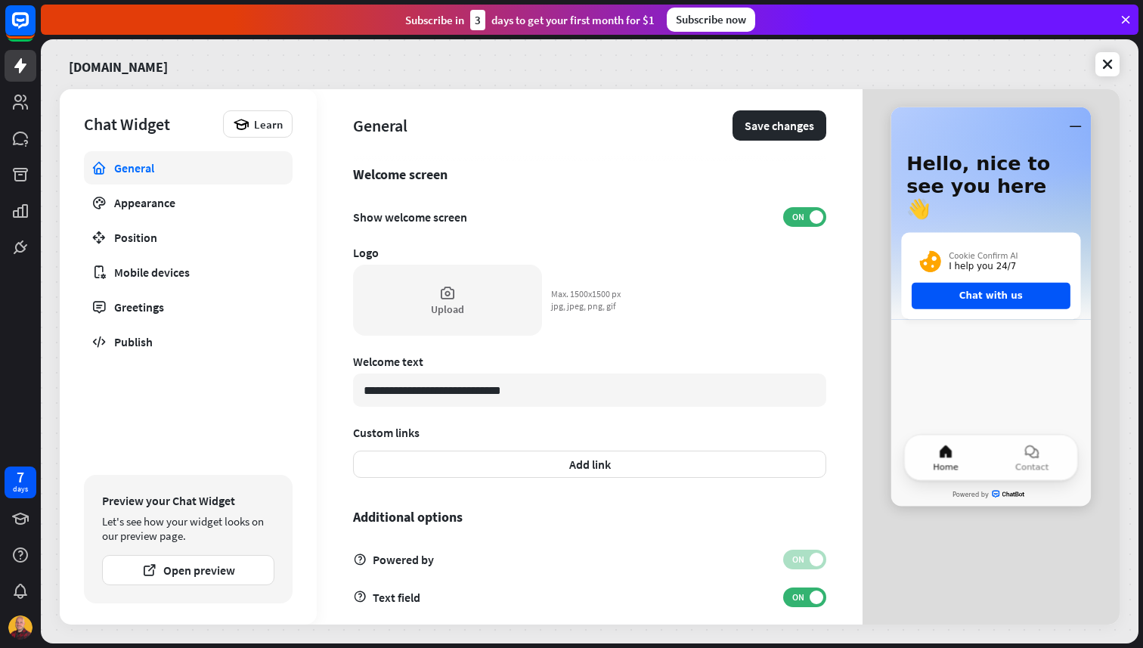
scroll to position [348, 0]
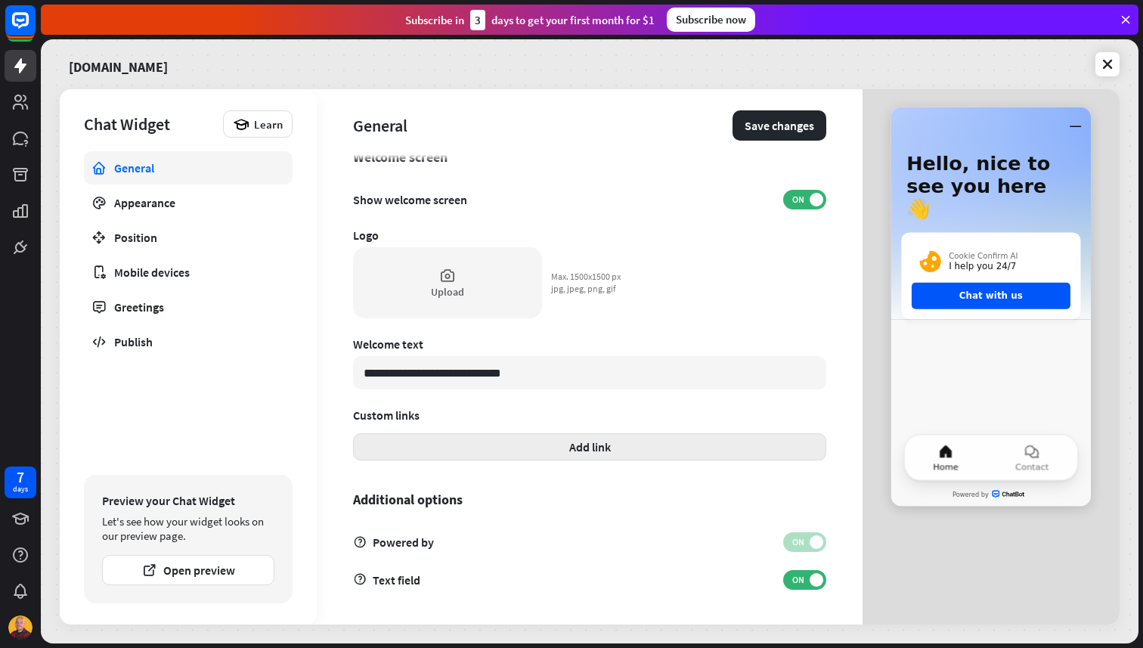
type input "**********"
click at [521, 455] on button "Add link" at bounding box center [589, 446] width 473 height 27
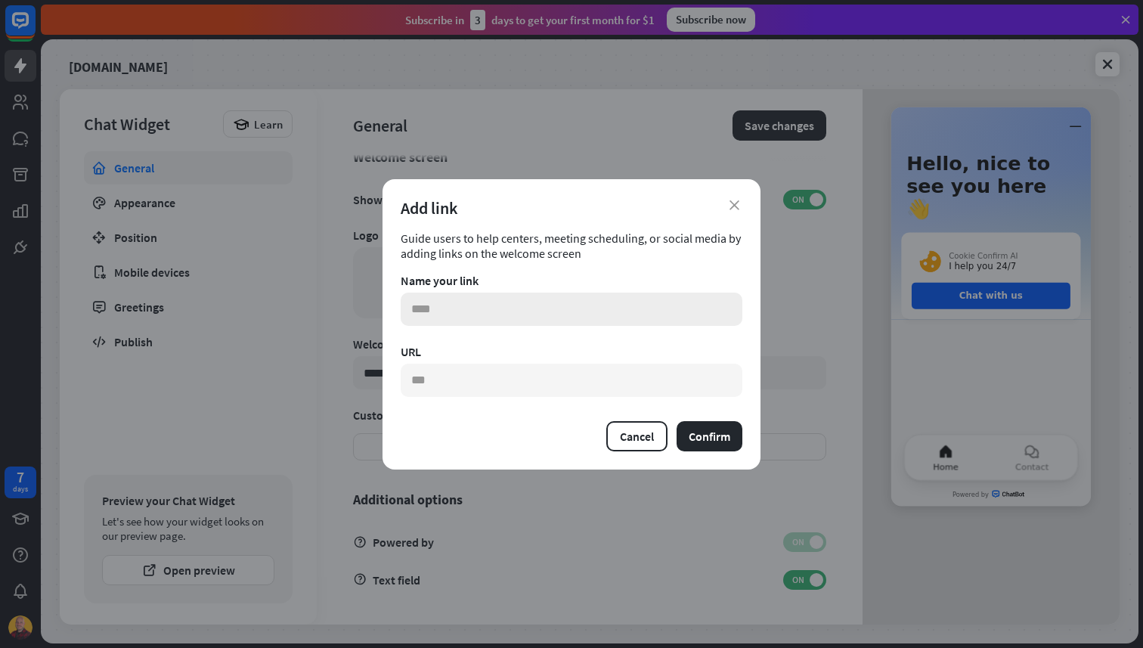
click at [520, 313] on input "text" at bounding box center [572, 309] width 342 height 33
type input "**********"
click at [699, 433] on button "Confirm" at bounding box center [710, 436] width 66 height 30
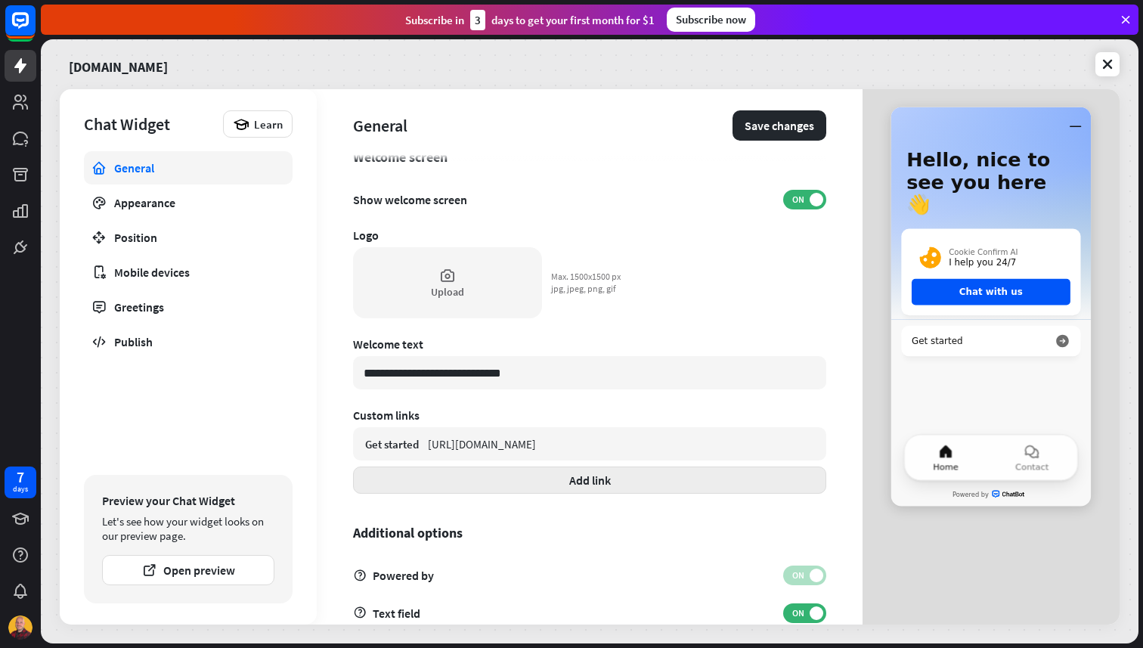
scroll to position [381, 0]
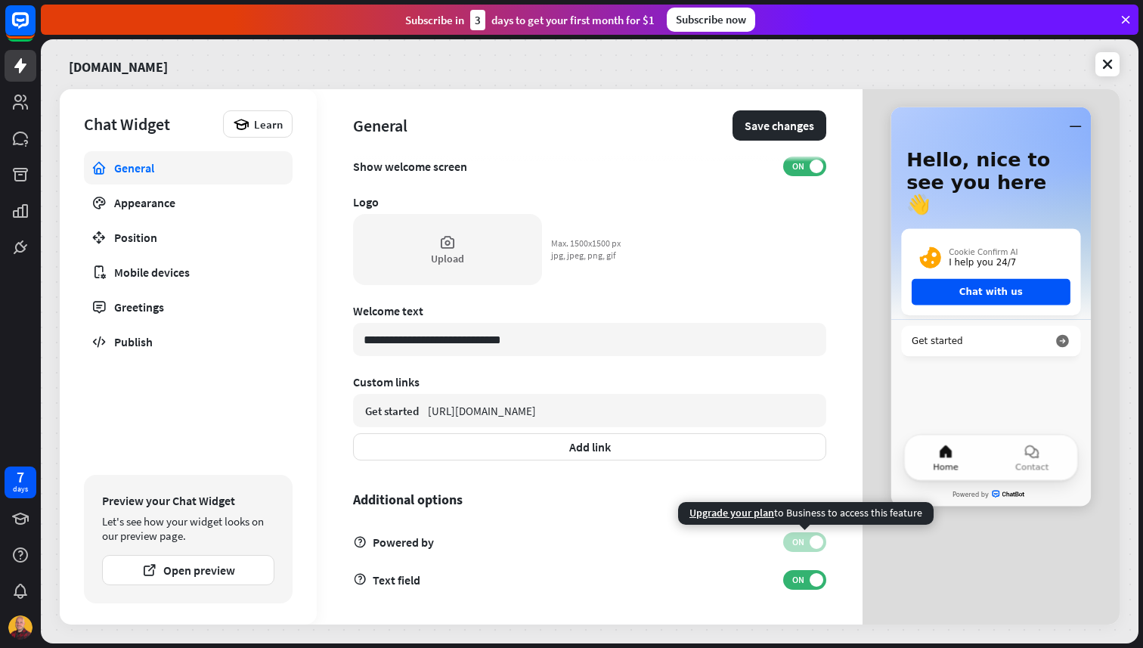
click at [805, 542] on span "ON" at bounding box center [797, 542] width 23 height 12
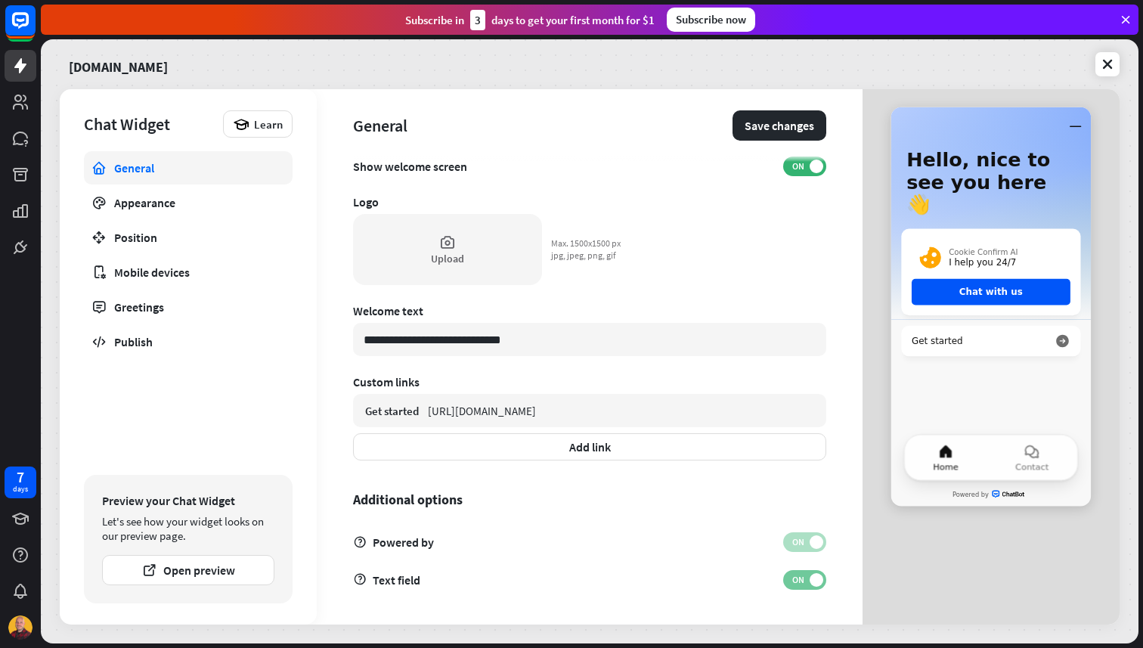
click at [811, 575] on span at bounding box center [817, 580] width 14 height 14
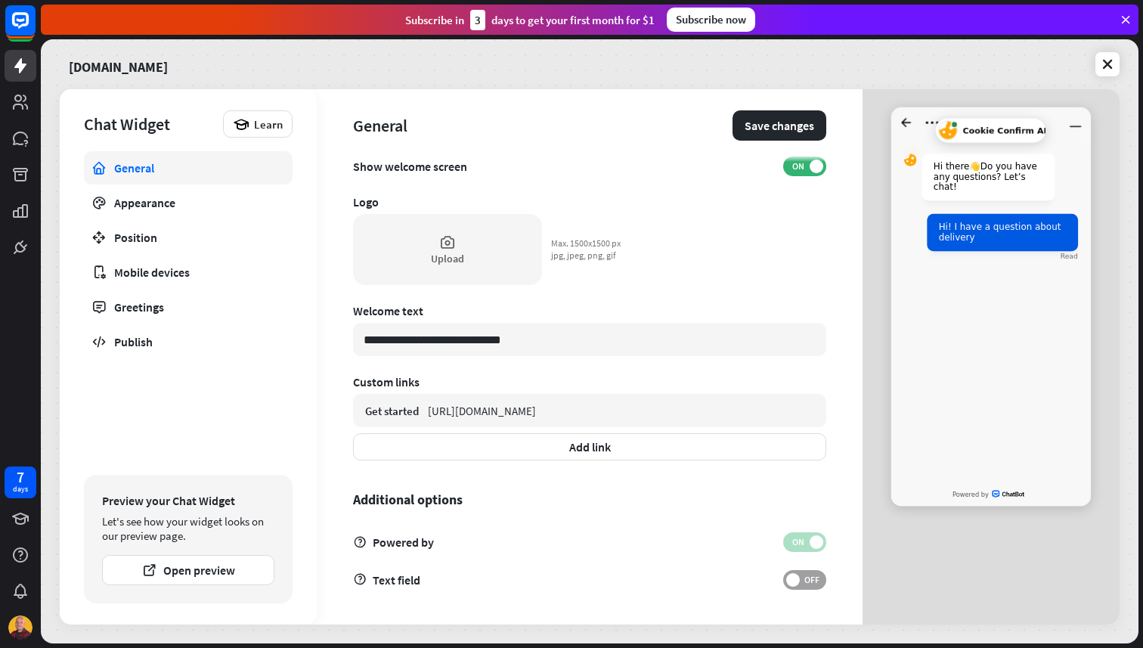
click at [811, 575] on span "OFF" at bounding box center [811, 580] width 23 height 12
click at [811, 575] on span at bounding box center [817, 580] width 14 height 14
click at [811, 575] on span "OFF" at bounding box center [811, 580] width 23 height 12
click at [776, 110] on div "General Save changes" at bounding box center [589, 125] width 473 height 73
click at [774, 116] on button "Save changes" at bounding box center [780, 125] width 94 height 30
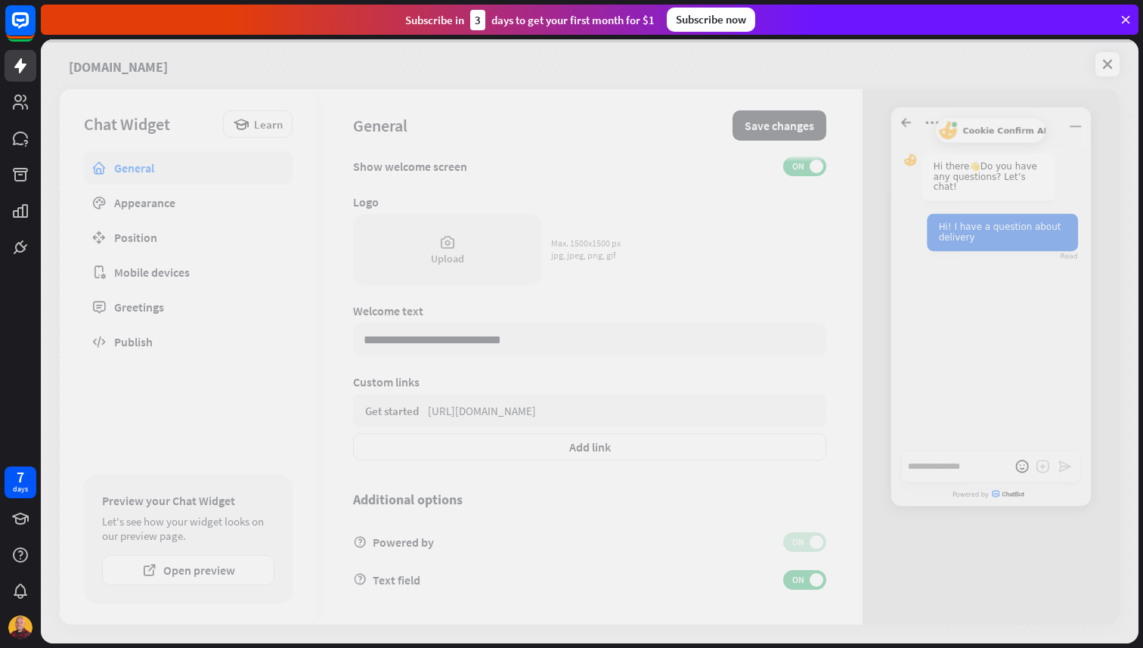
type textarea "*"
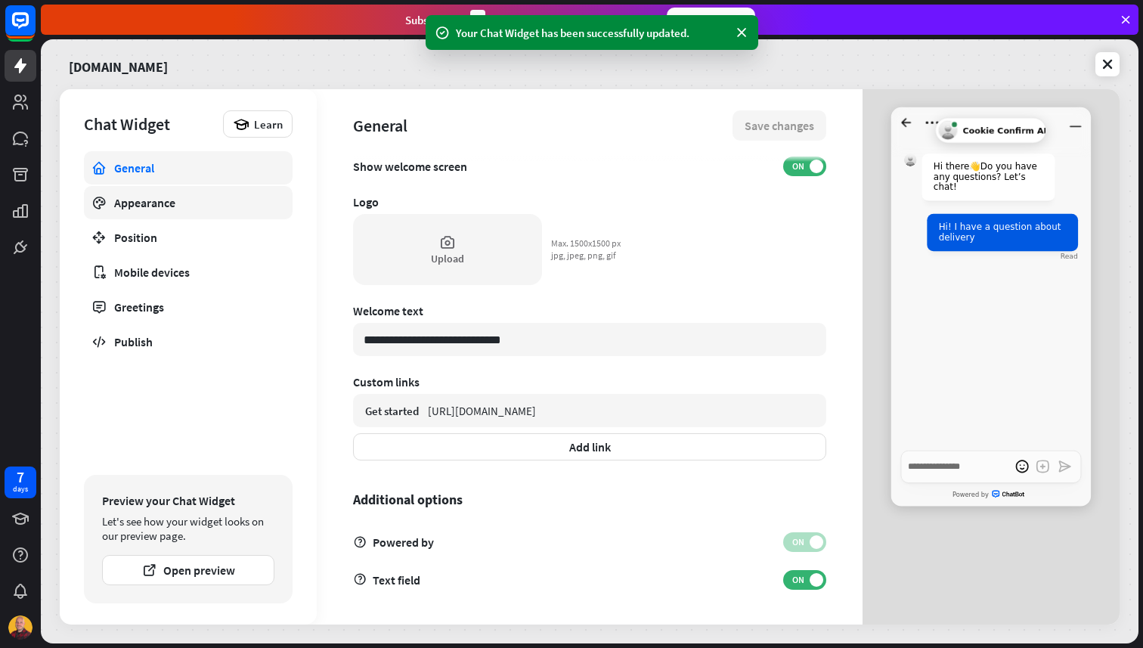
click at [197, 194] on link "Appearance" at bounding box center [188, 202] width 209 height 33
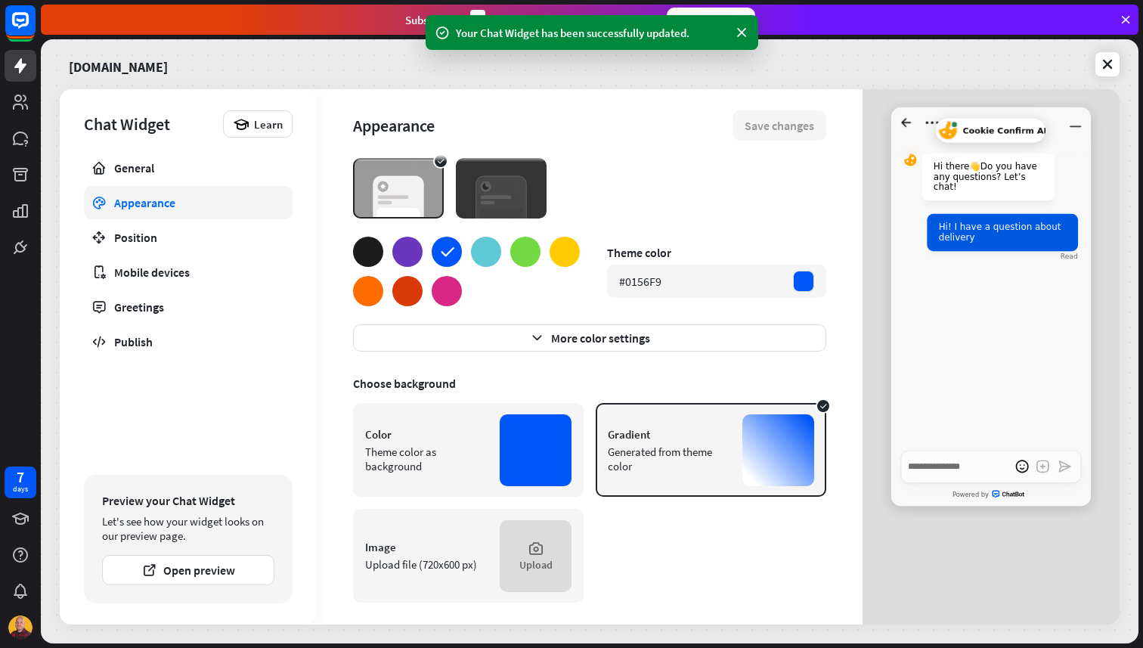
scroll to position [39, 0]
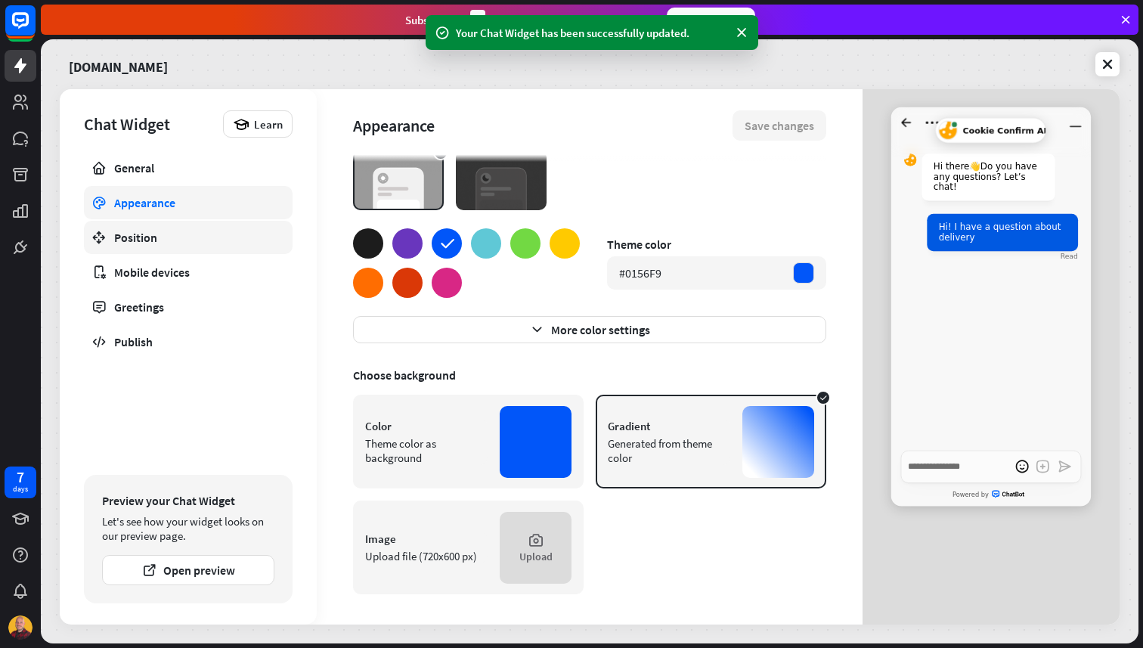
click at [196, 241] on div "Position" at bounding box center [188, 237] width 148 height 15
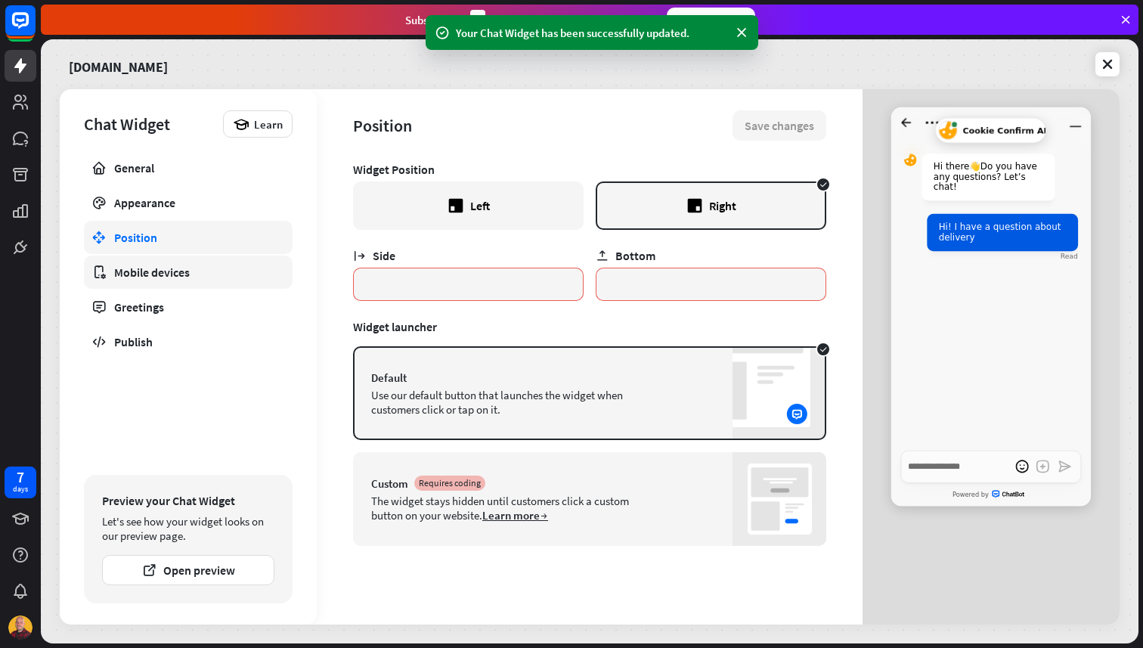
click at [205, 261] on link "Mobile devices" at bounding box center [188, 272] width 209 height 33
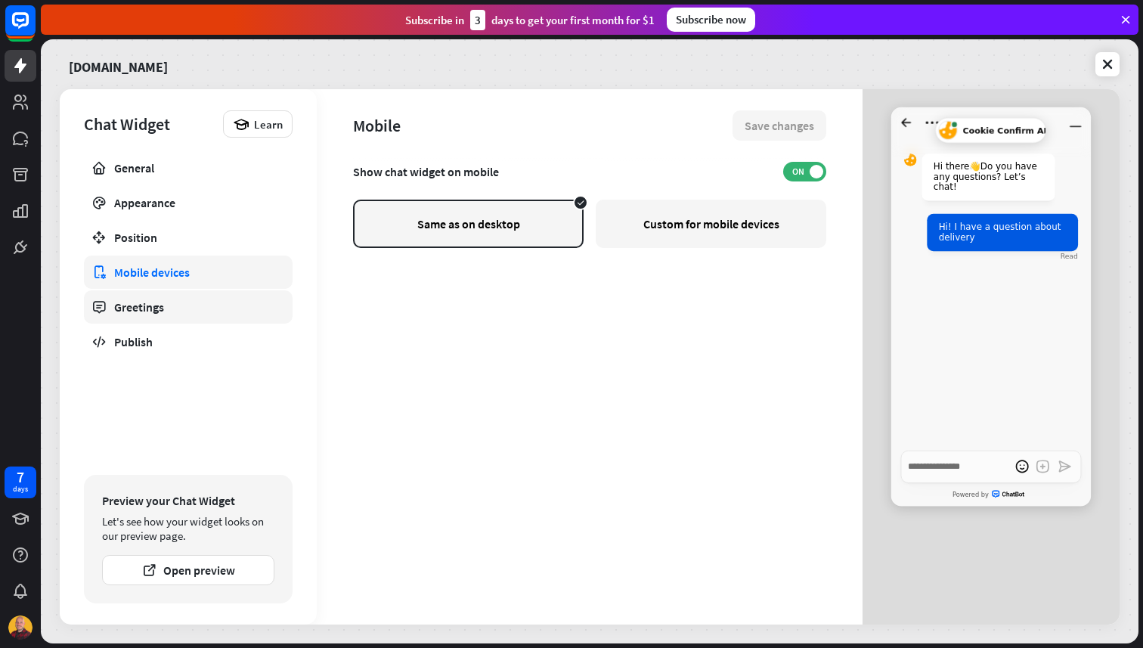
click at [197, 296] on link "Greetings" at bounding box center [188, 306] width 209 height 33
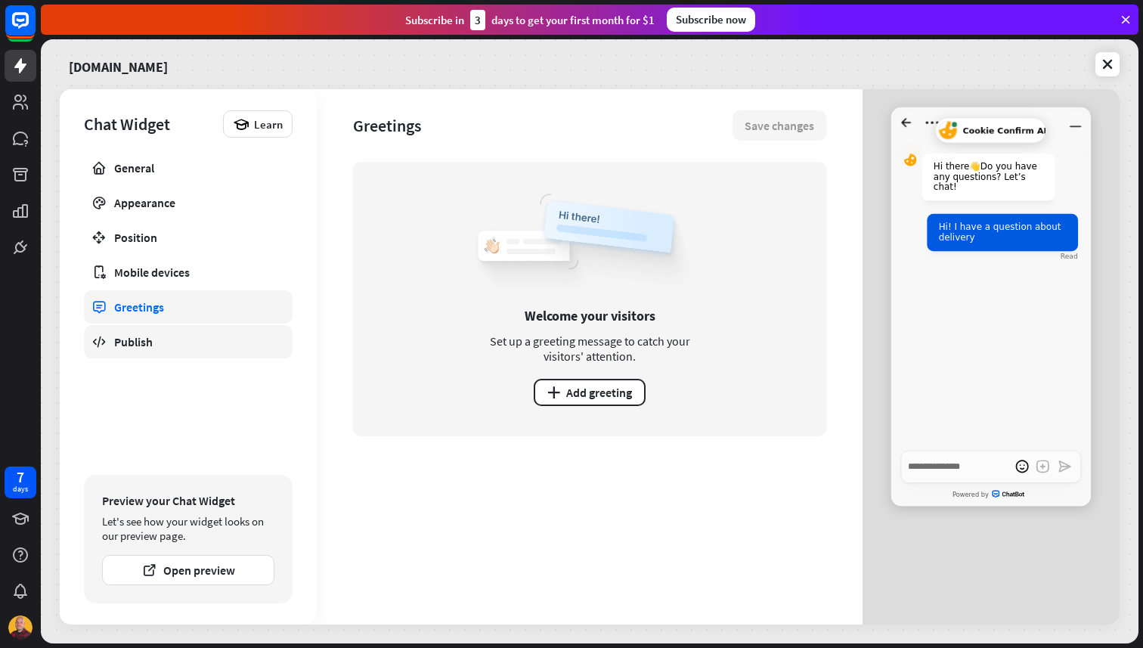
click at [194, 329] on link "Publish" at bounding box center [188, 341] width 209 height 33
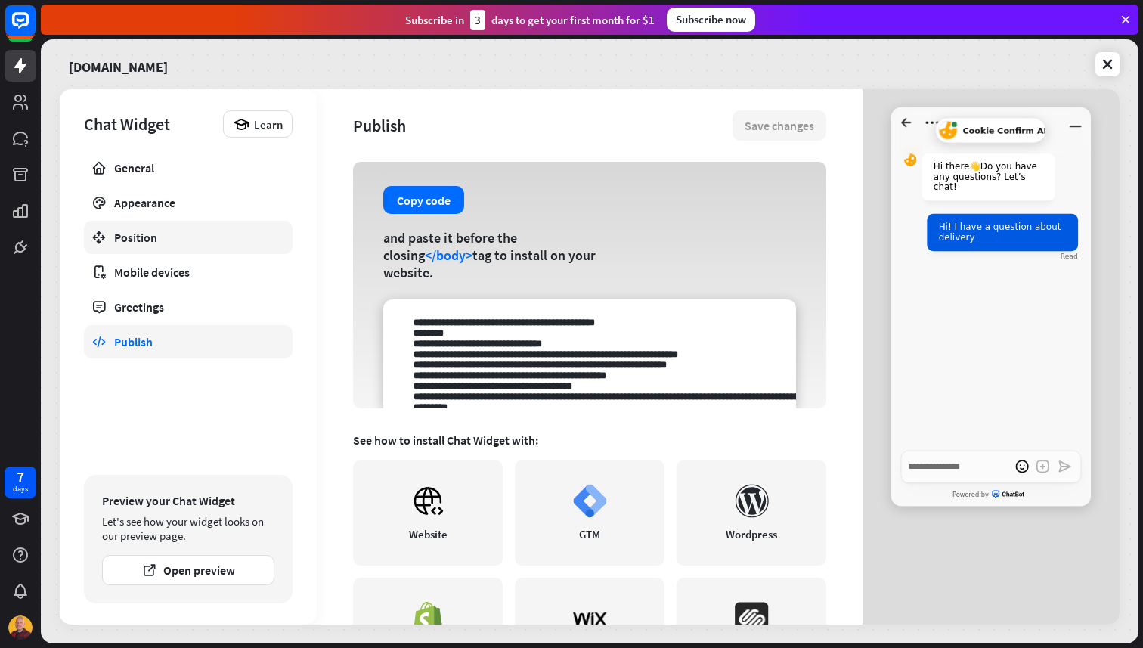
click at [210, 242] on div "Position" at bounding box center [188, 237] width 148 height 15
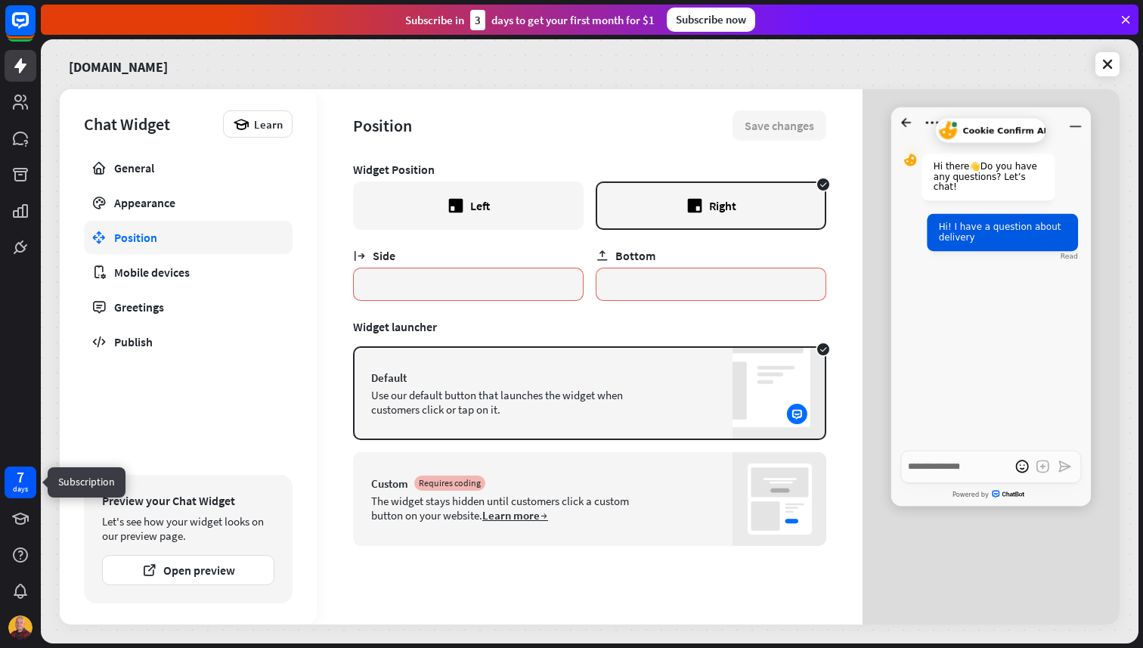
click at [17, 493] on div "days" at bounding box center [20, 489] width 15 height 11
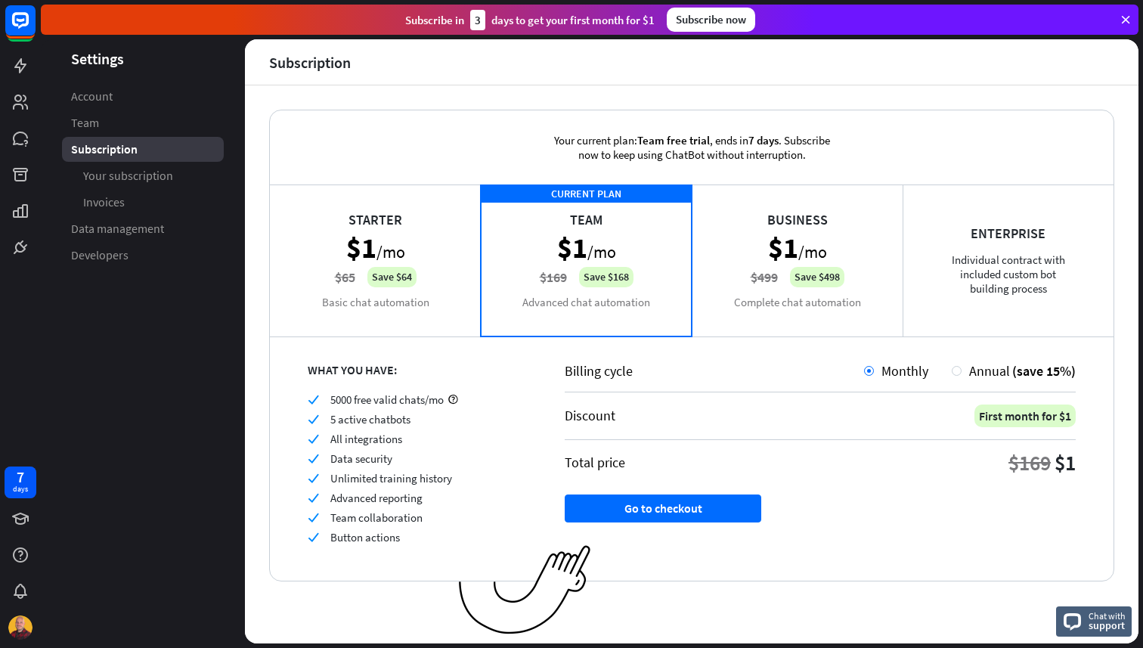
click at [749, 259] on div "Business $1 /mo $499 Save $498 Complete chat automation" at bounding box center [797, 260] width 211 height 151
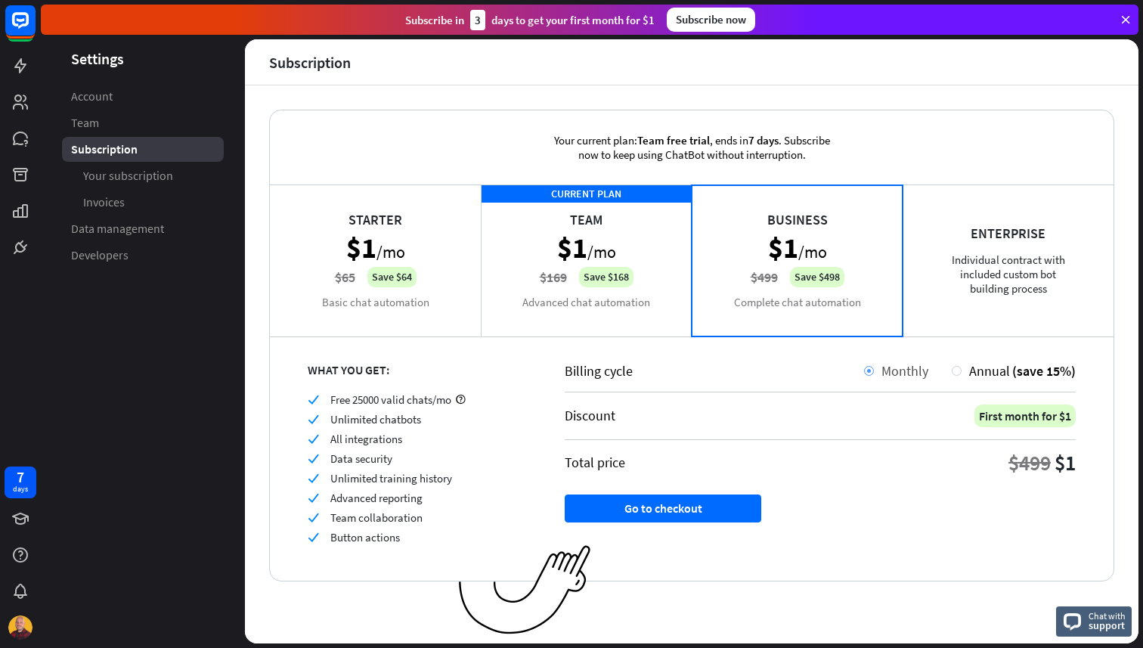
click at [874, 369] on div "Monthly" at bounding box center [901, 370] width 54 height 17
click at [952, 368] on div "Annual (save 15%)" at bounding box center [1014, 370] width 124 height 17
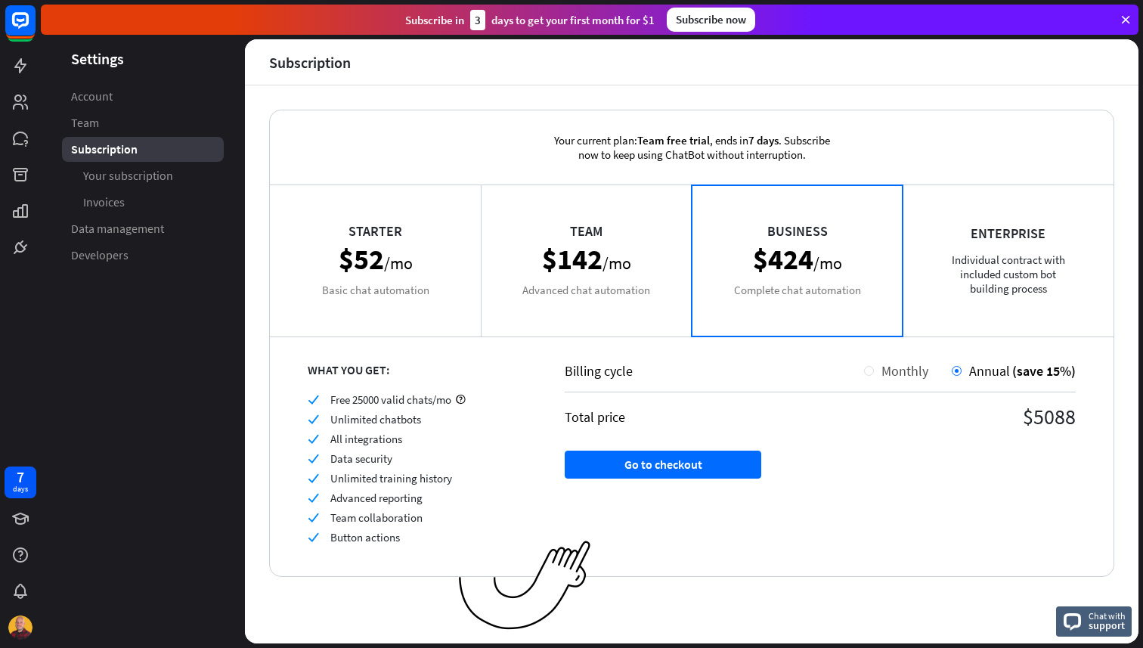
click at [879, 367] on div "Monthly" at bounding box center [901, 370] width 54 height 17
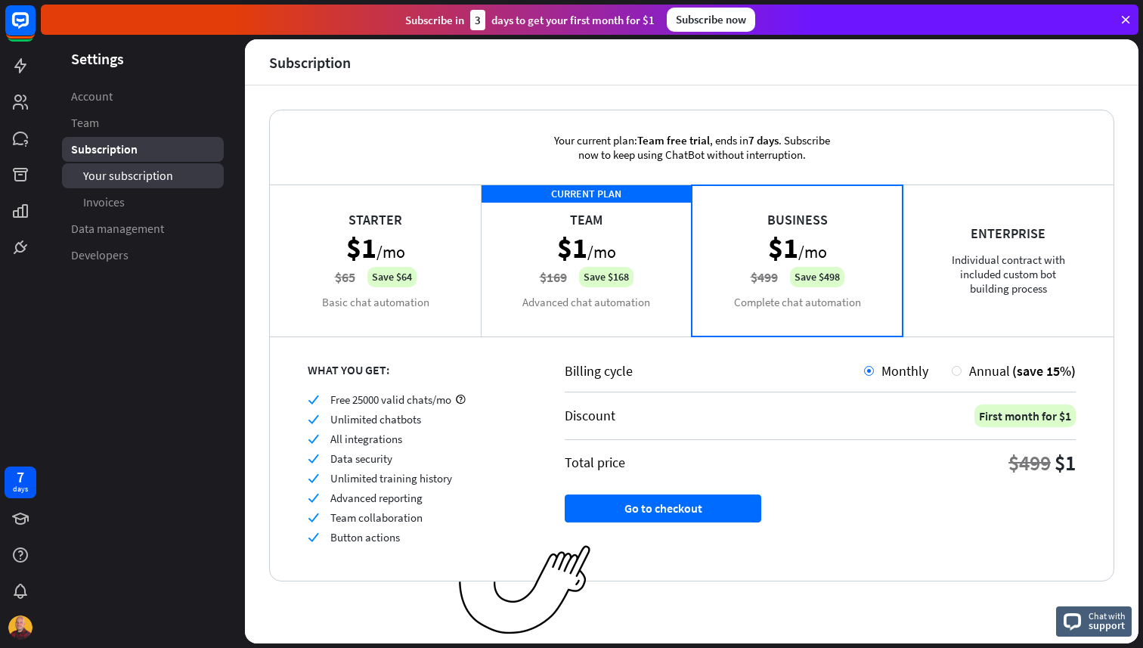
click at [170, 186] on link "Your subscription" at bounding box center [143, 175] width 162 height 25
click at [523, 302] on div "CURRENT PLAN Team $1 /mo $169 Save $168 Advanced chat automation" at bounding box center [586, 260] width 211 height 151
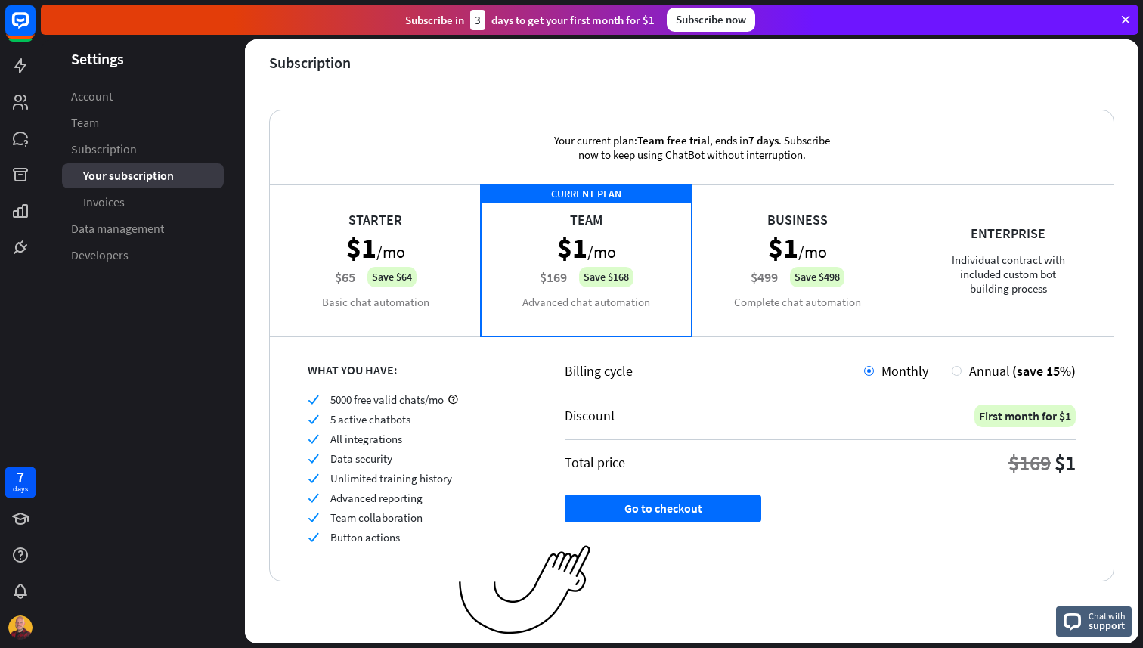
click at [824, 275] on div "Business $1 /mo $499 Save $498 Complete chat automation" at bounding box center [797, 260] width 211 height 151
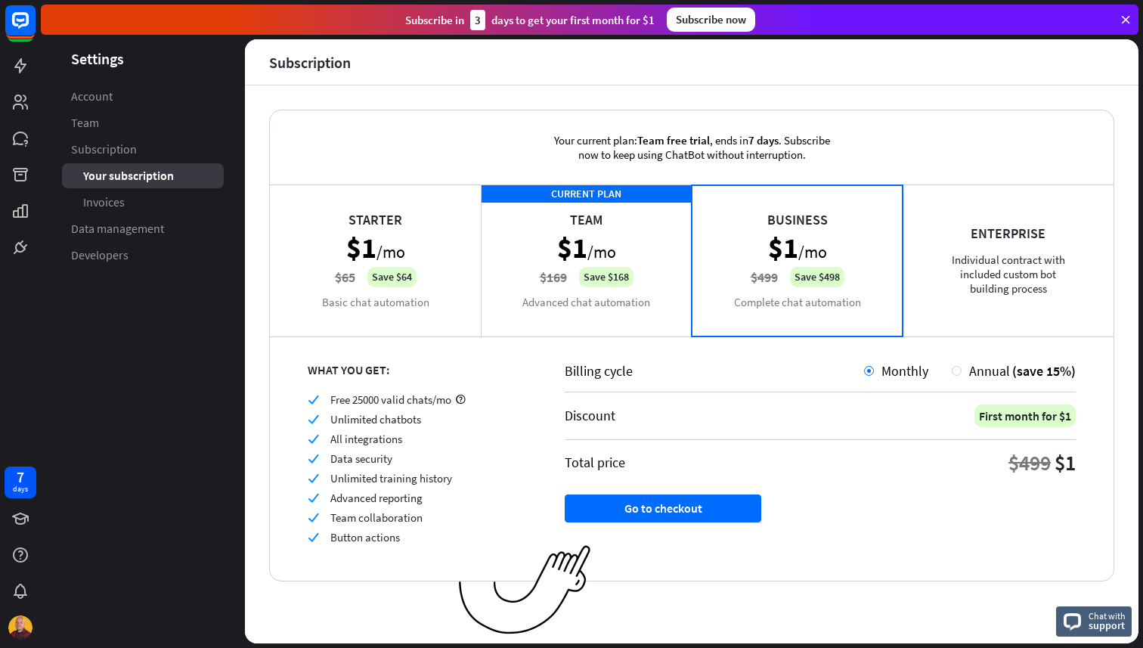
click at [635, 280] on div "CURRENT PLAN Team $1 /mo $169 Save $168 Advanced chat automation" at bounding box center [586, 260] width 211 height 151
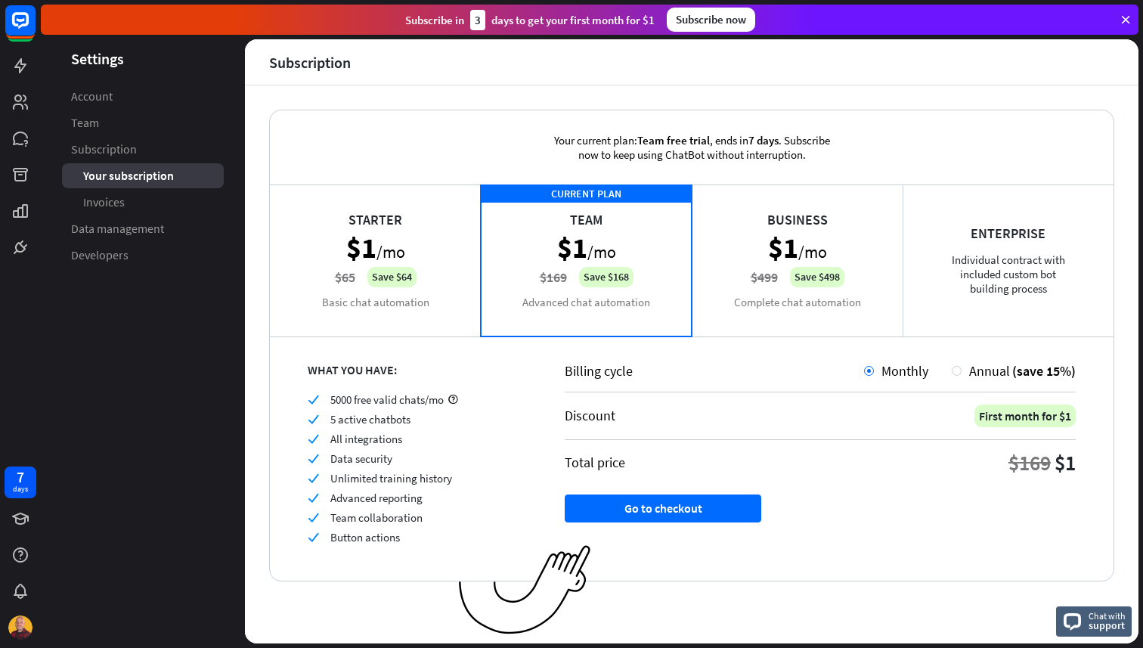
click at [791, 271] on div "Business $1 /mo $499 Save $498 Complete chat automation" at bounding box center [797, 260] width 211 height 151
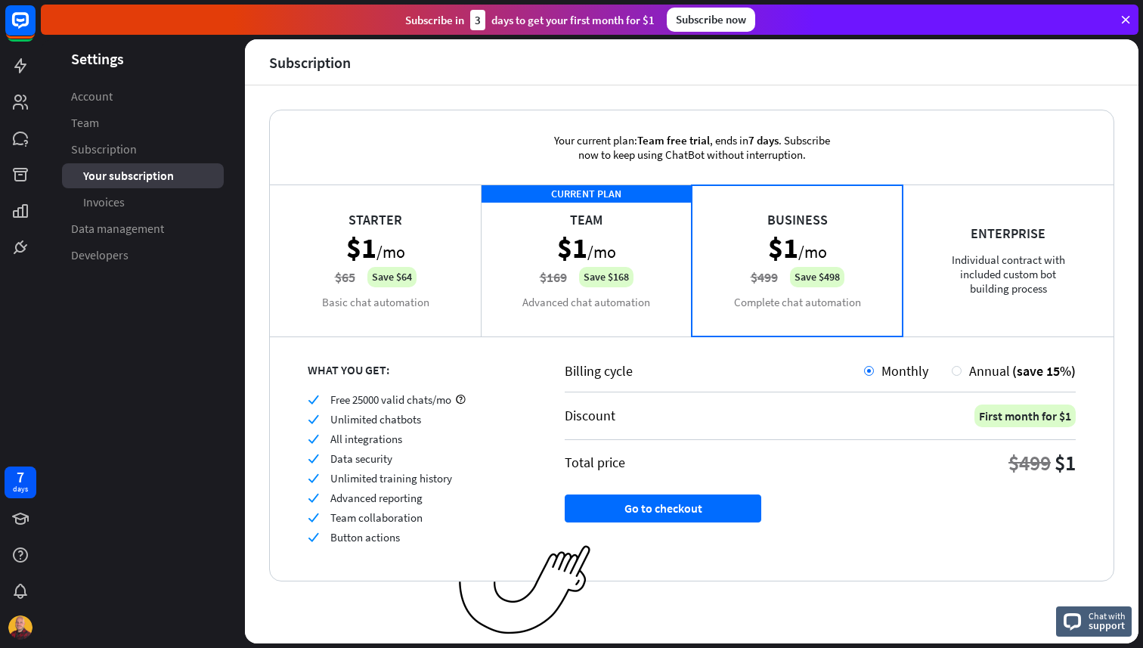
click at [595, 270] on div "CURRENT PLAN Team $1 /mo $169 Save $168 Advanced chat automation" at bounding box center [586, 260] width 211 height 151
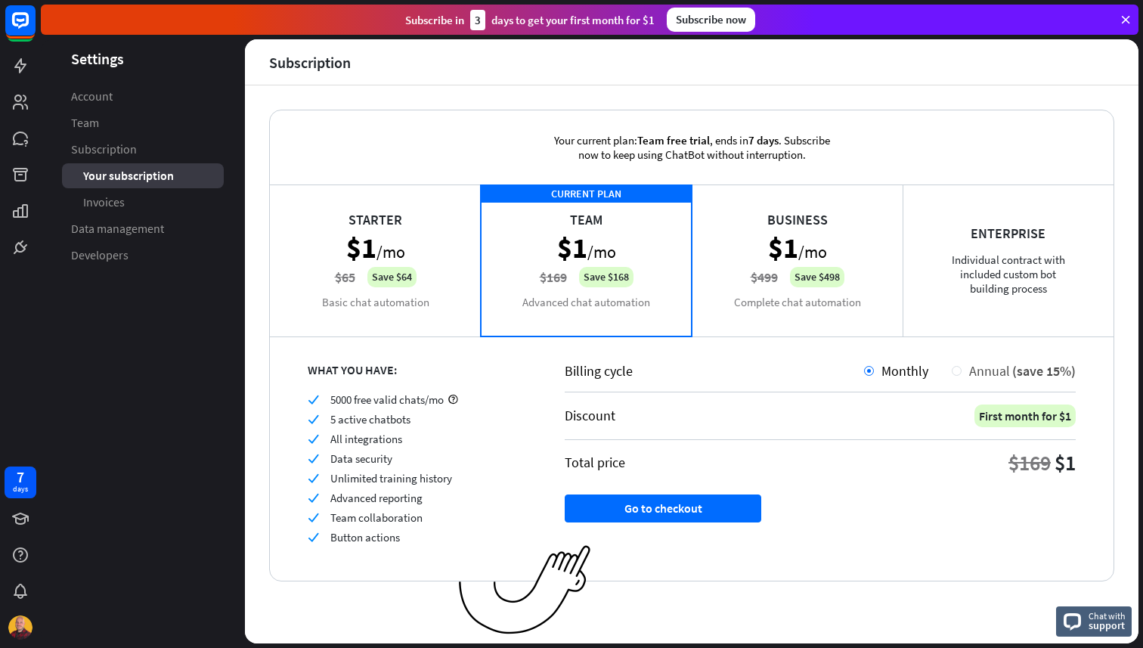
click at [968, 373] on div "Annual (save 15%)" at bounding box center [1019, 370] width 114 height 17
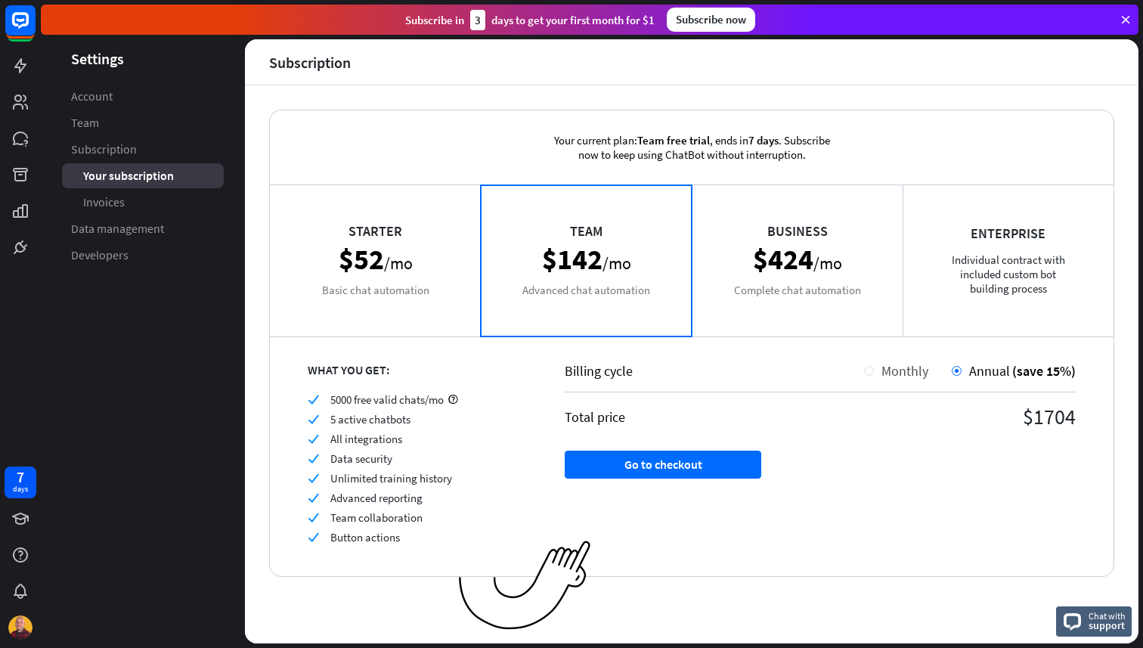
click at [877, 370] on div "Monthly" at bounding box center [901, 370] width 54 height 17
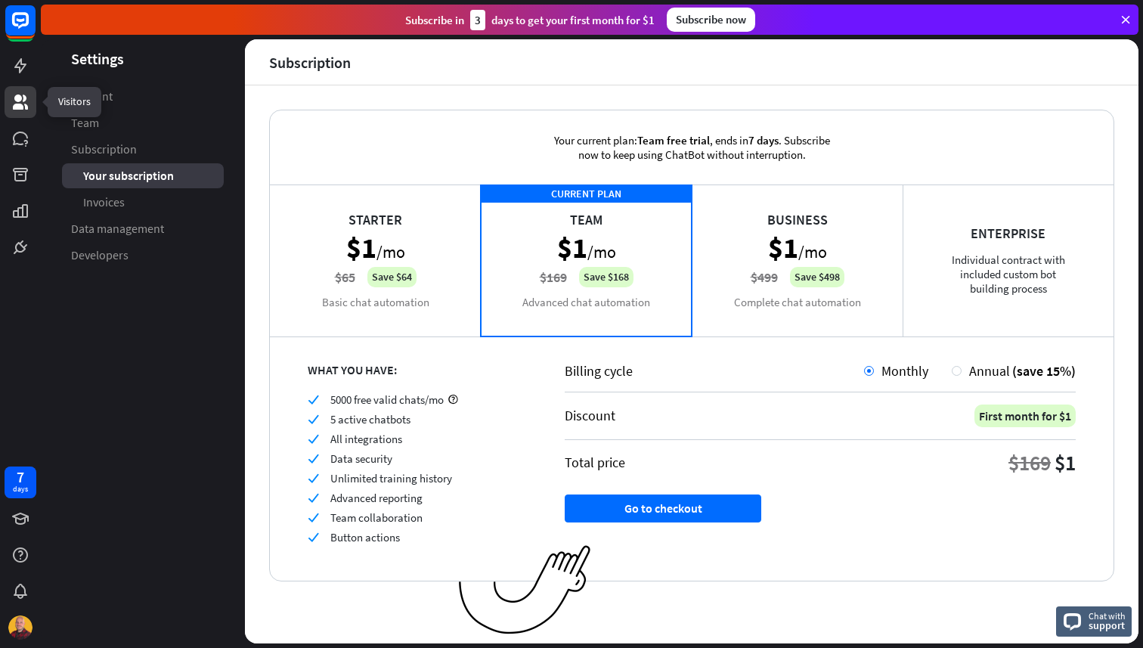
click at [19, 106] on icon at bounding box center [20, 102] width 15 height 15
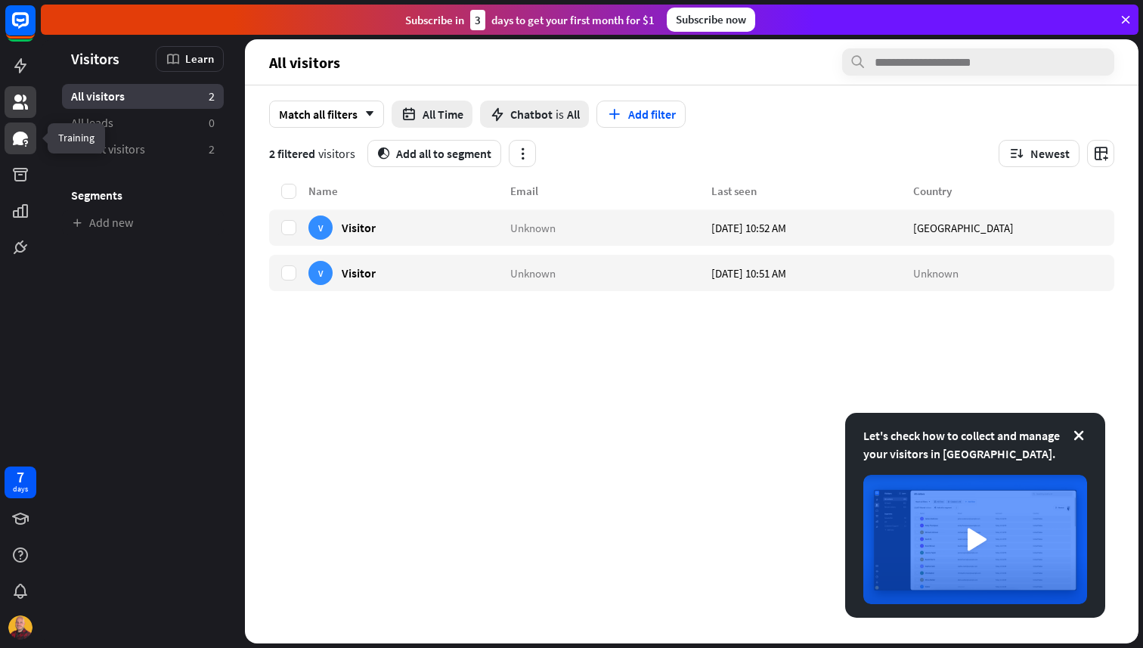
click at [21, 138] on icon at bounding box center [20, 139] width 15 height 14
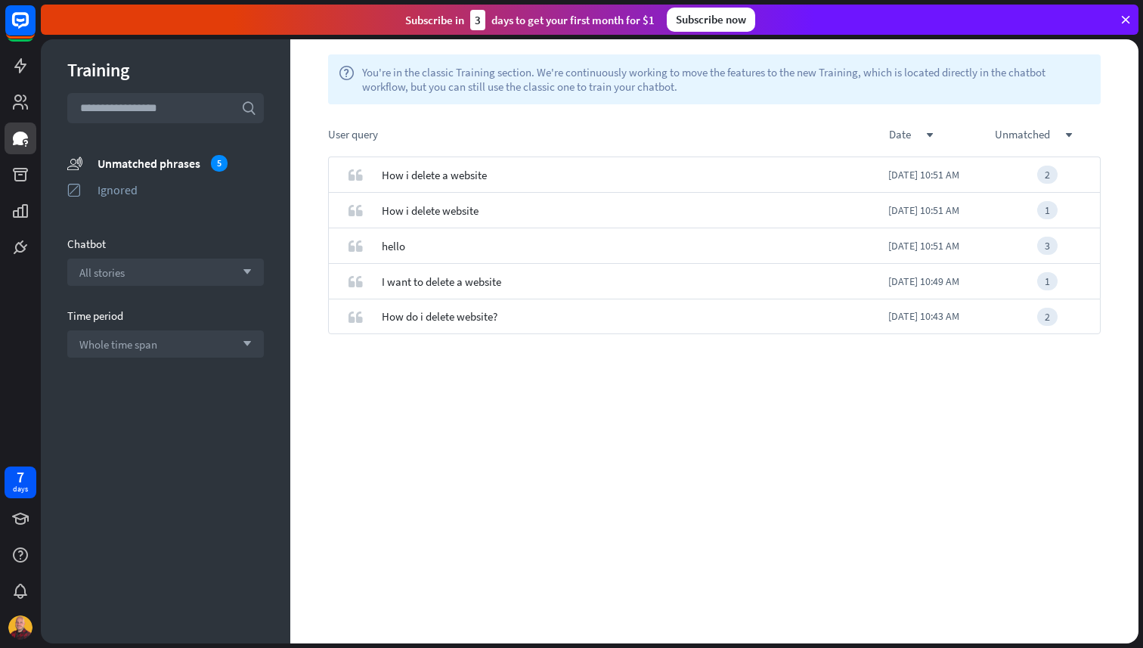
click at [602, 383] on div "quote How i delete a website Today 10:51 AM 2 quote How i delete website Today …" at bounding box center [714, 400] width 848 height 487
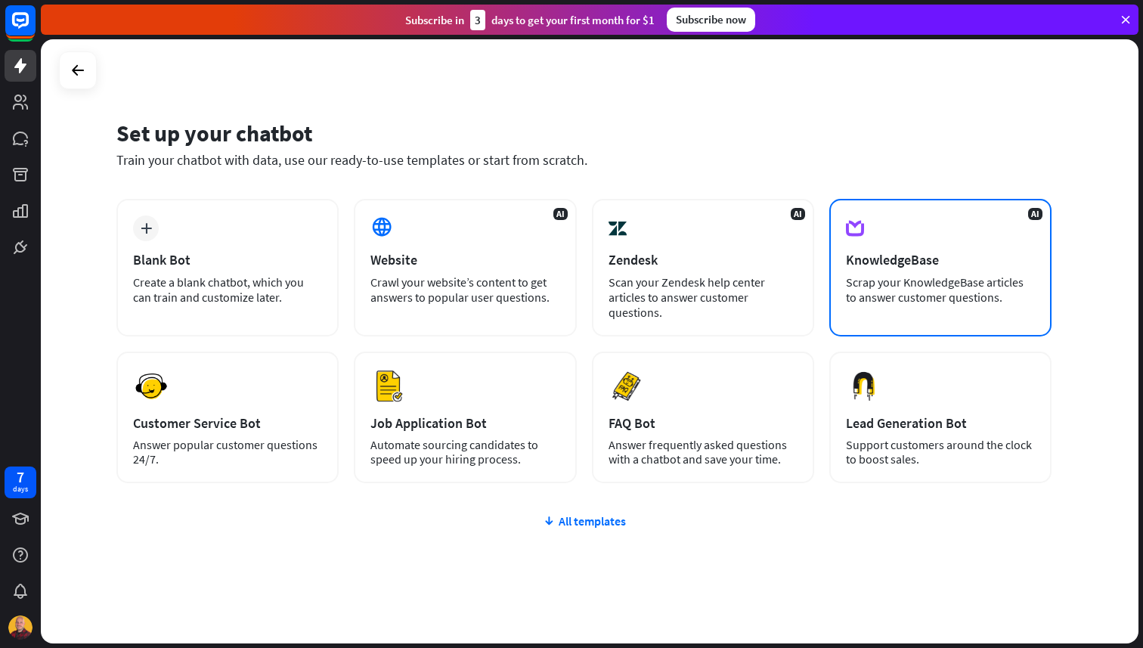
click at [904, 257] on div "KnowledgeBase" at bounding box center [940, 259] width 189 height 17
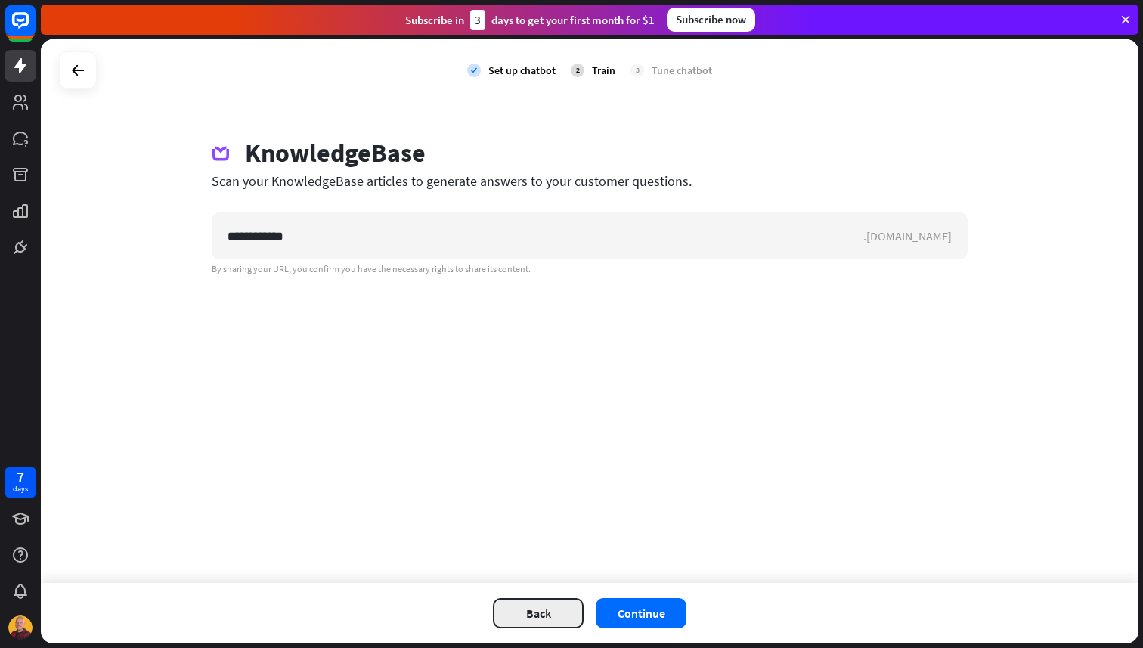
type input "**********"
click at [551, 606] on button "Back" at bounding box center [538, 613] width 91 height 30
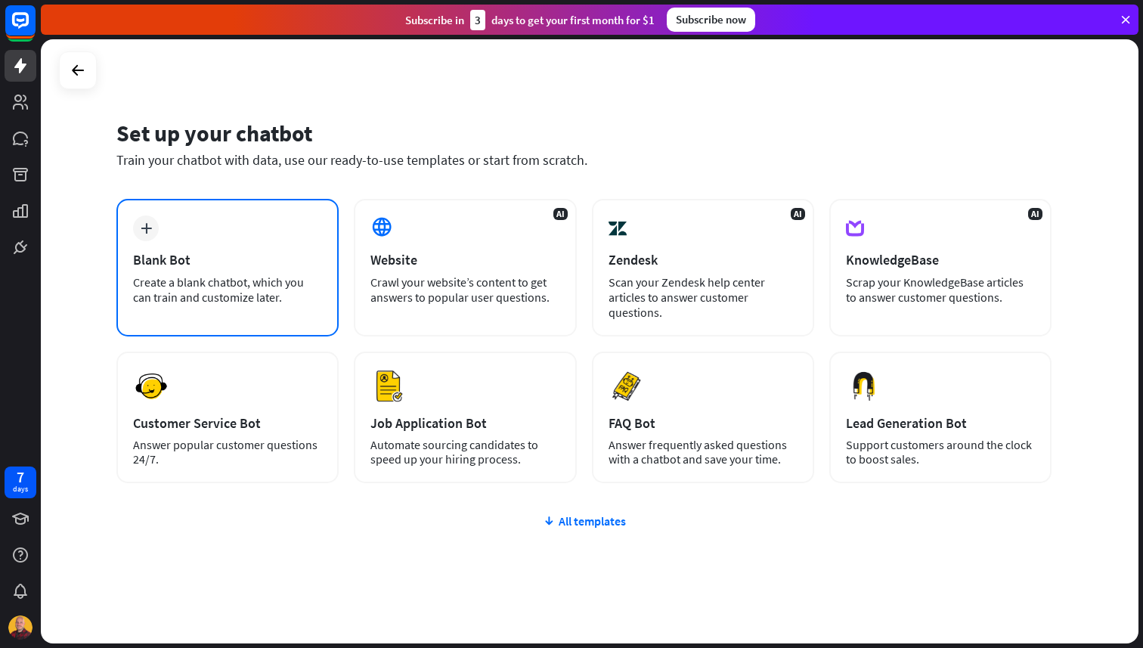
click at [213, 259] on div "Blank Bot" at bounding box center [227, 259] width 189 height 17
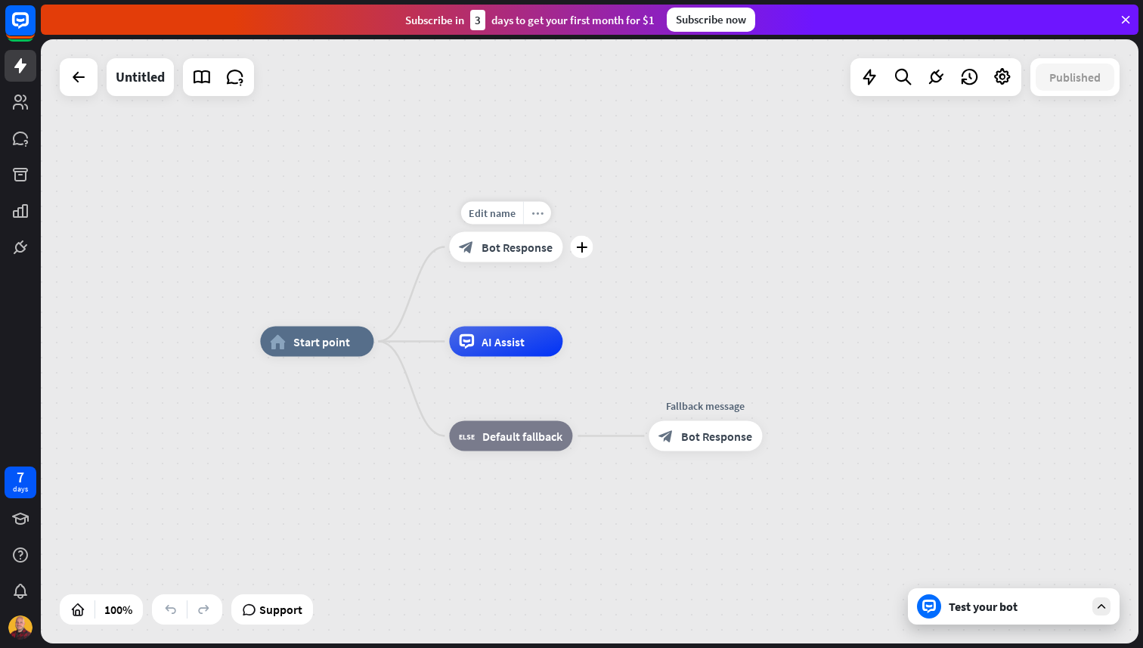
click at [539, 206] on div "more_horiz" at bounding box center [537, 213] width 28 height 23
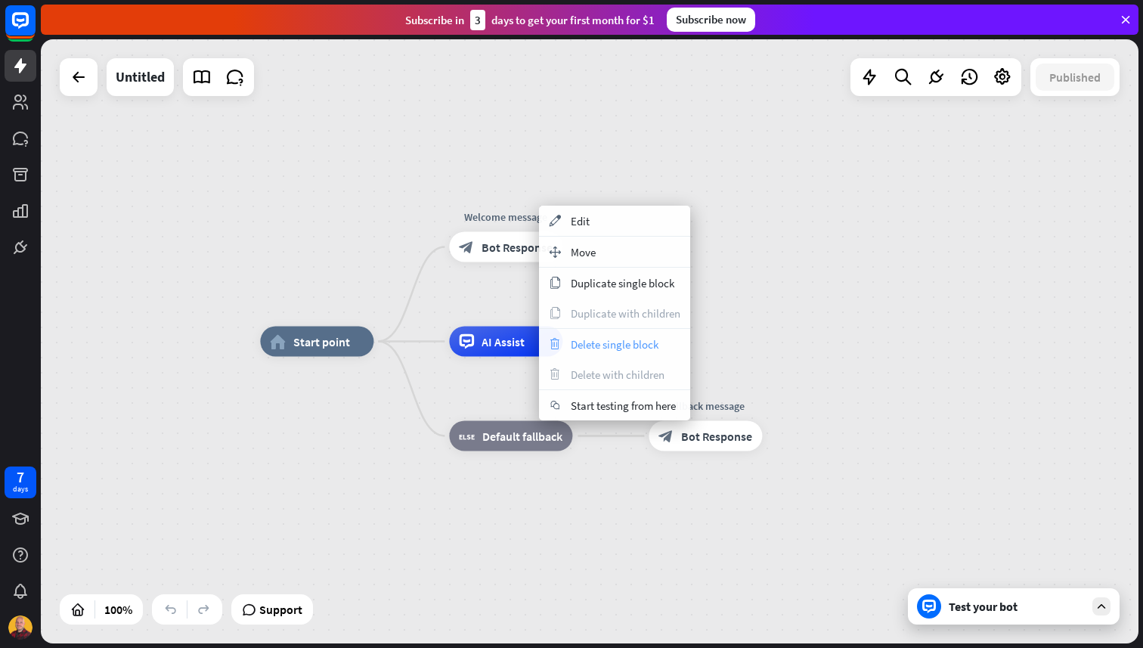
click at [625, 343] on span "Delete single block" at bounding box center [615, 344] width 88 height 14
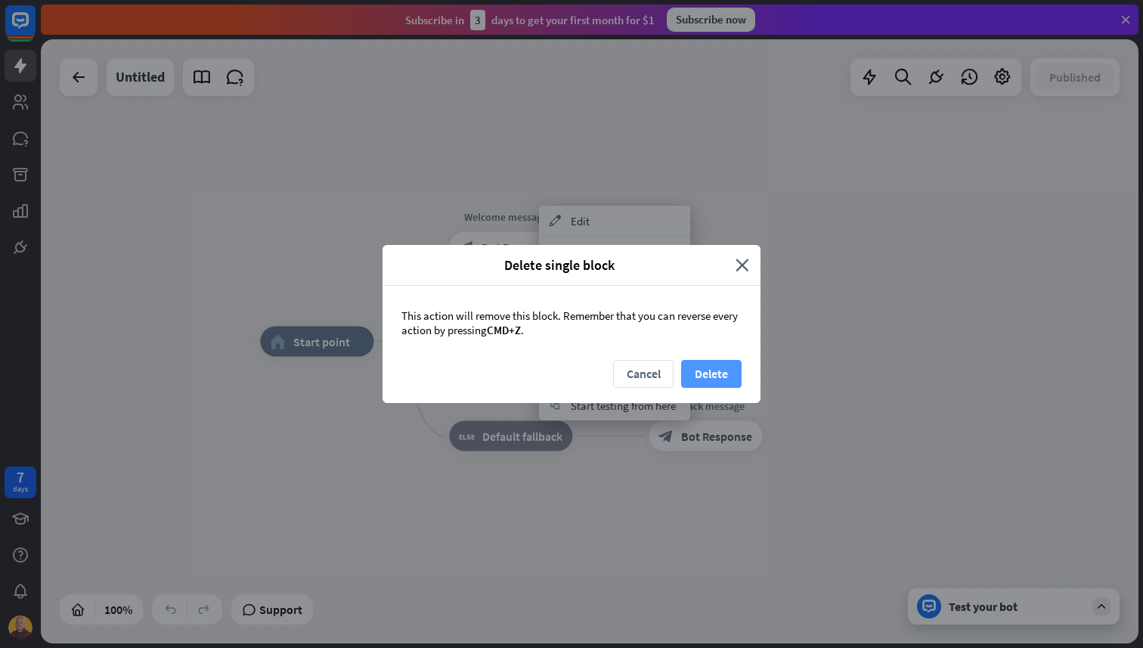
click at [724, 367] on button "Delete" at bounding box center [711, 374] width 60 height 28
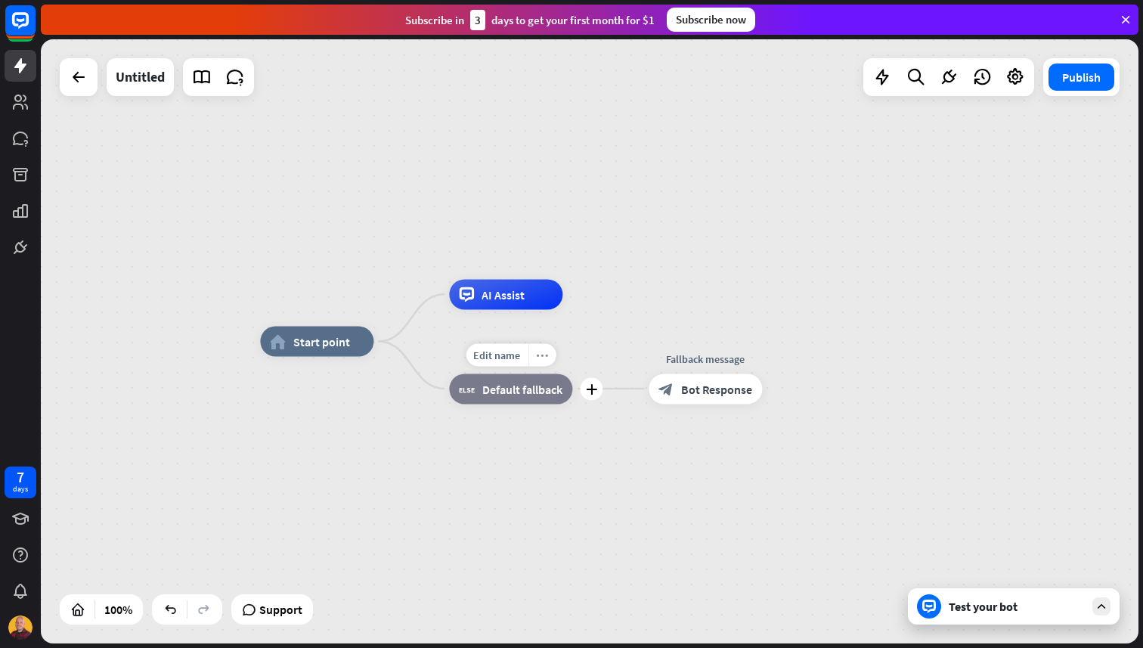
click at [546, 358] on icon "more_horiz" at bounding box center [542, 354] width 12 height 11
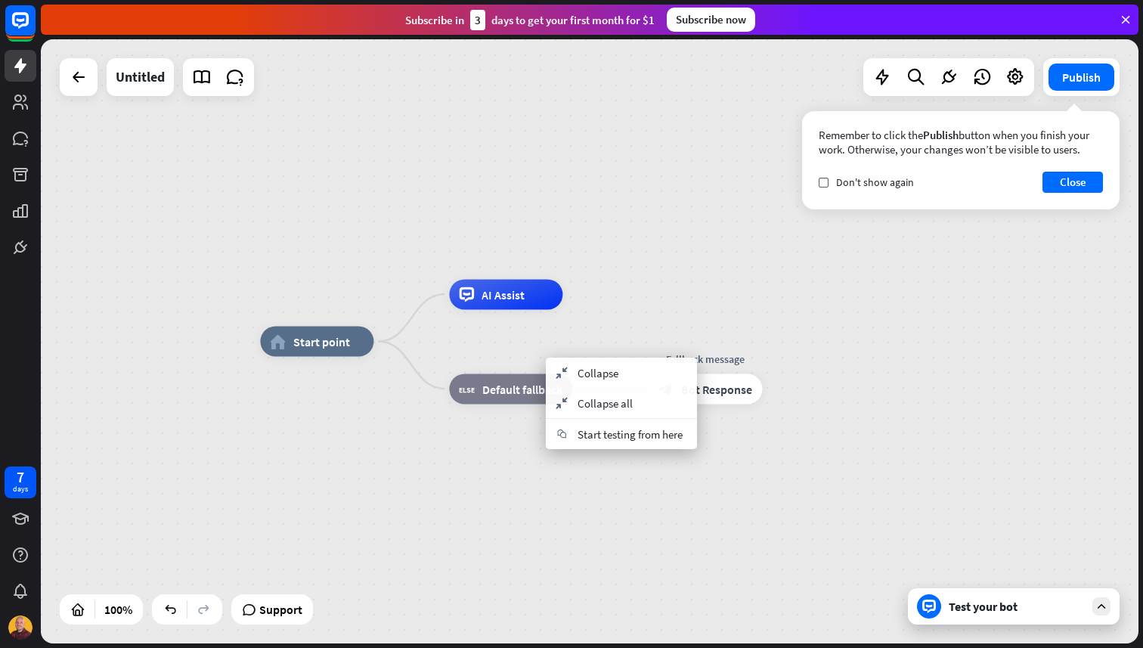
click at [600, 515] on div "home_2 Start point AI Assist block_fallback Default fallback Fallback message b…" at bounding box center [809, 644] width 1098 height 604
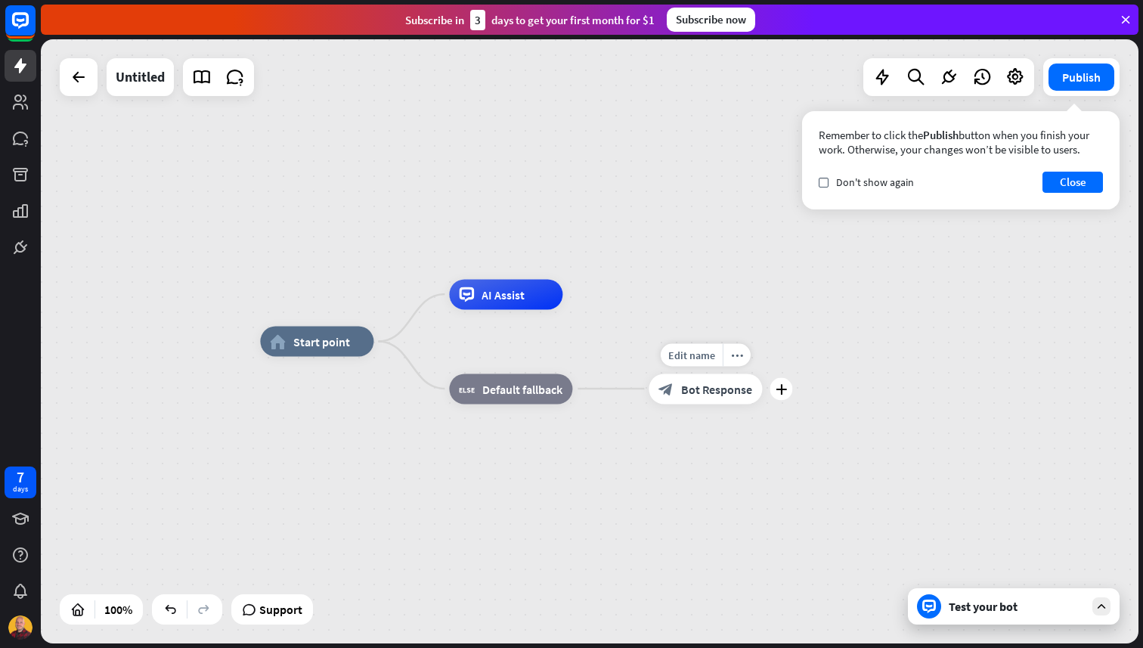
click at [699, 392] on span "Bot Response" at bounding box center [716, 388] width 71 height 15
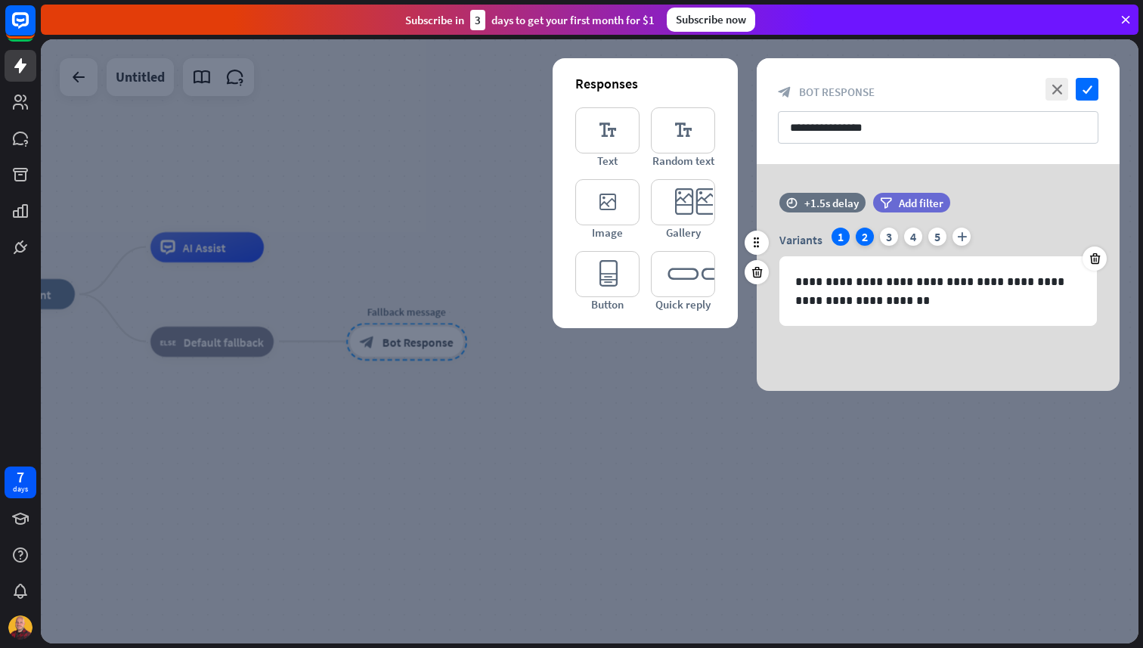
click at [871, 242] on div "2" at bounding box center [865, 237] width 18 height 18
click at [887, 238] on div "3" at bounding box center [889, 237] width 18 height 18
click at [844, 235] on div "1" at bounding box center [841, 237] width 18 height 18
click at [1018, 132] on input "**********" at bounding box center [938, 127] width 321 height 33
click at [987, 501] on div at bounding box center [590, 341] width 1098 height 604
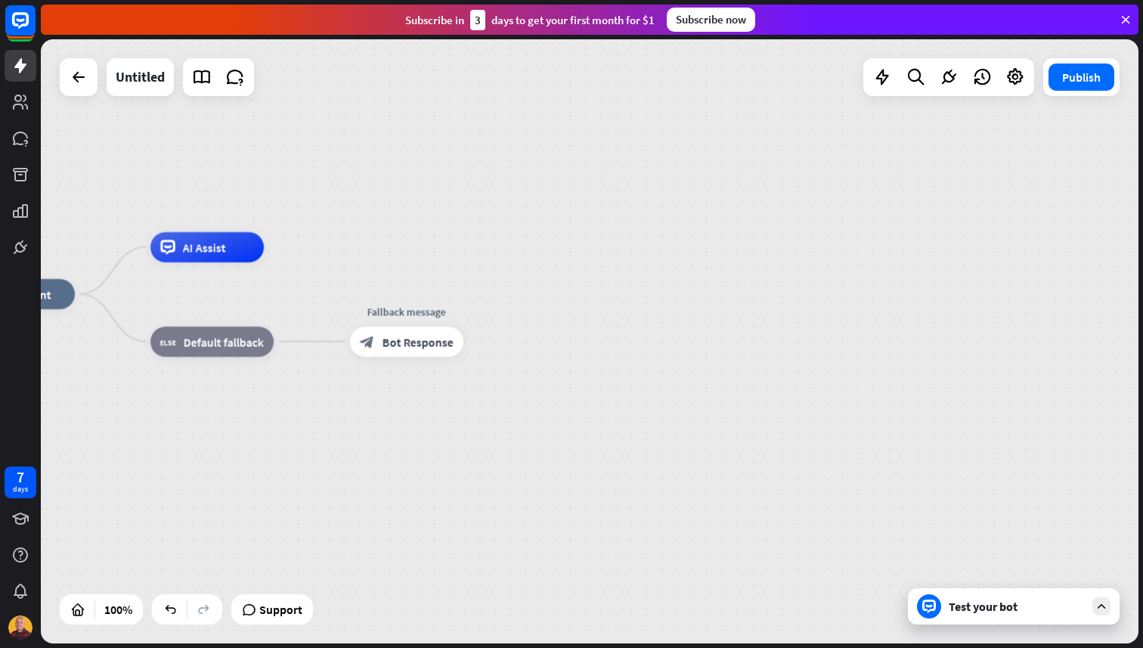
click at [972, 614] on div "Test your bot" at bounding box center [1014, 606] width 212 height 36
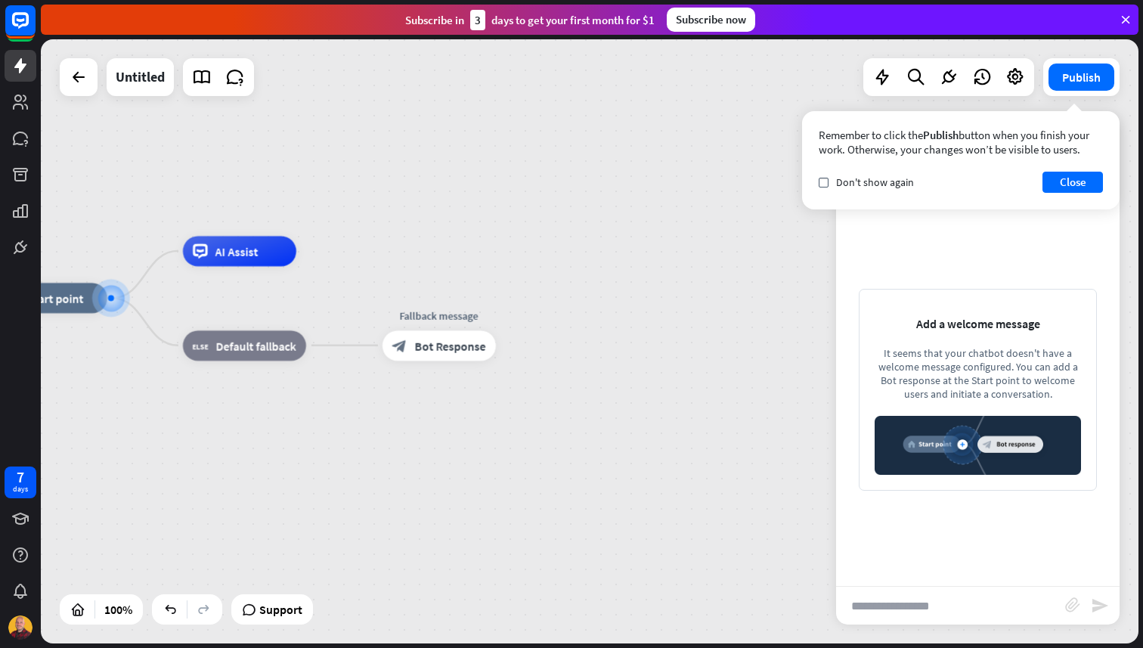
click at [919, 606] on input "text" at bounding box center [950, 606] width 229 height 38
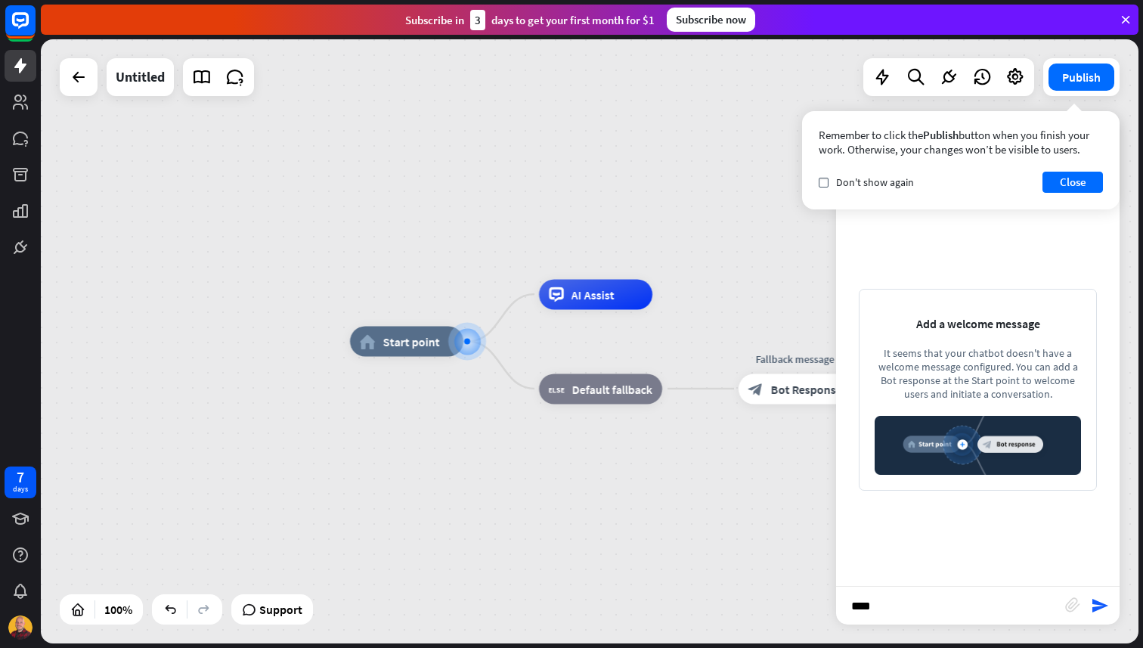
type input "*****"
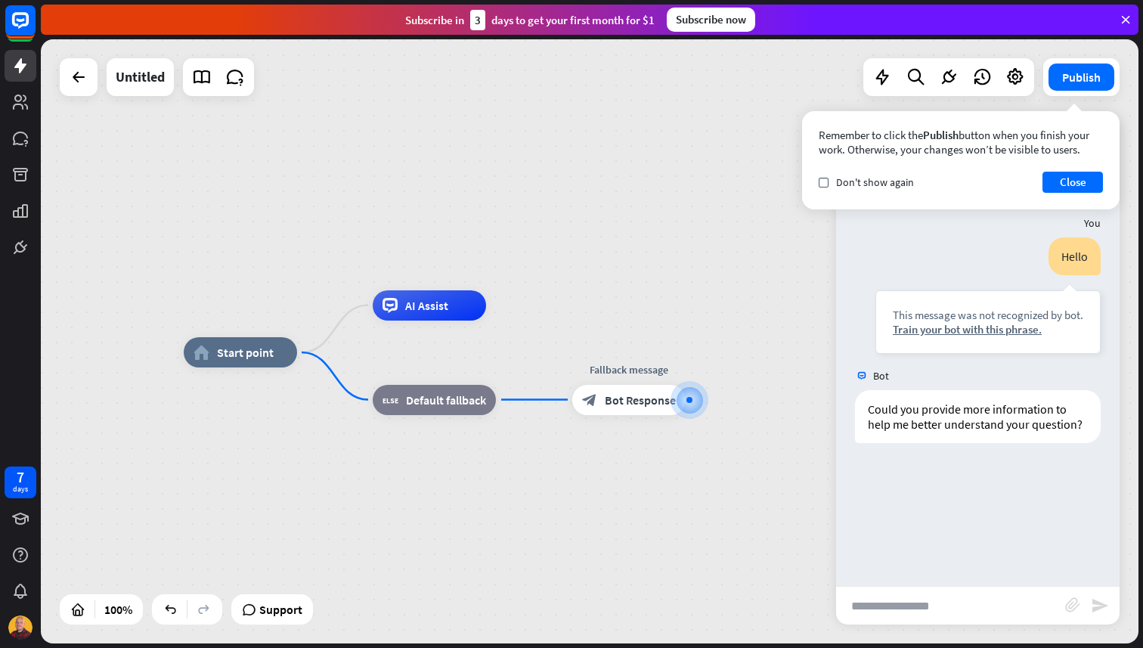
click at [886, 603] on input "text" at bounding box center [950, 606] width 229 height 38
type input "**********"
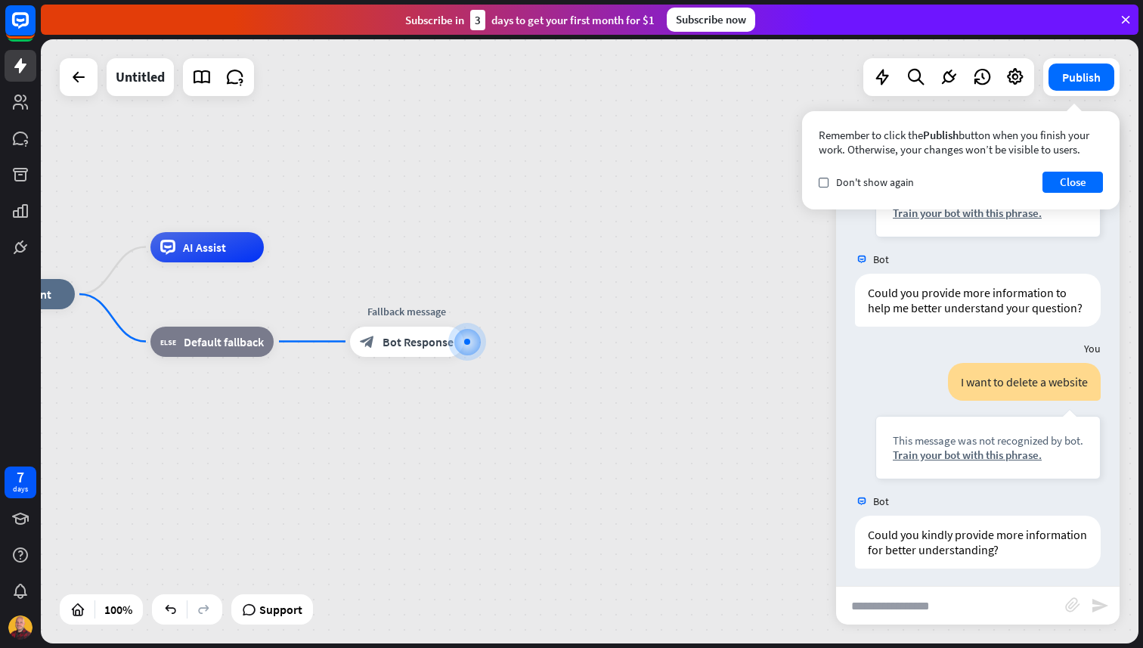
scroll to position [122, 0]
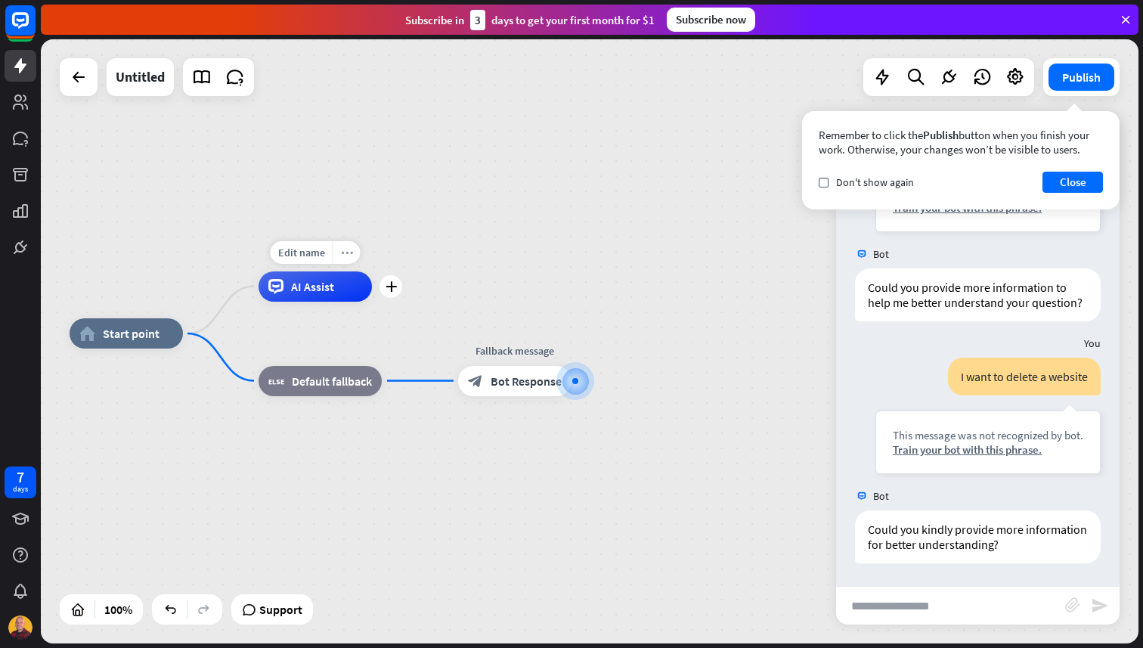
click at [344, 256] on icon "more_horiz" at bounding box center [347, 252] width 12 height 11
click at [259, 302] on div "plus AI Assist" at bounding box center [315, 286] width 113 height 30
drag, startPoint x: 325, startPoint y: 351, endPoint x: 353, endPoint y: 352, distance: 28.0
click at [353, 352] on div "Edit name more_horiz" at bounding box center [320, 347] width 90 height 23
click at [353, 352] on icon "more_horiz" at bounding box center [352, 346] width 12 height 11
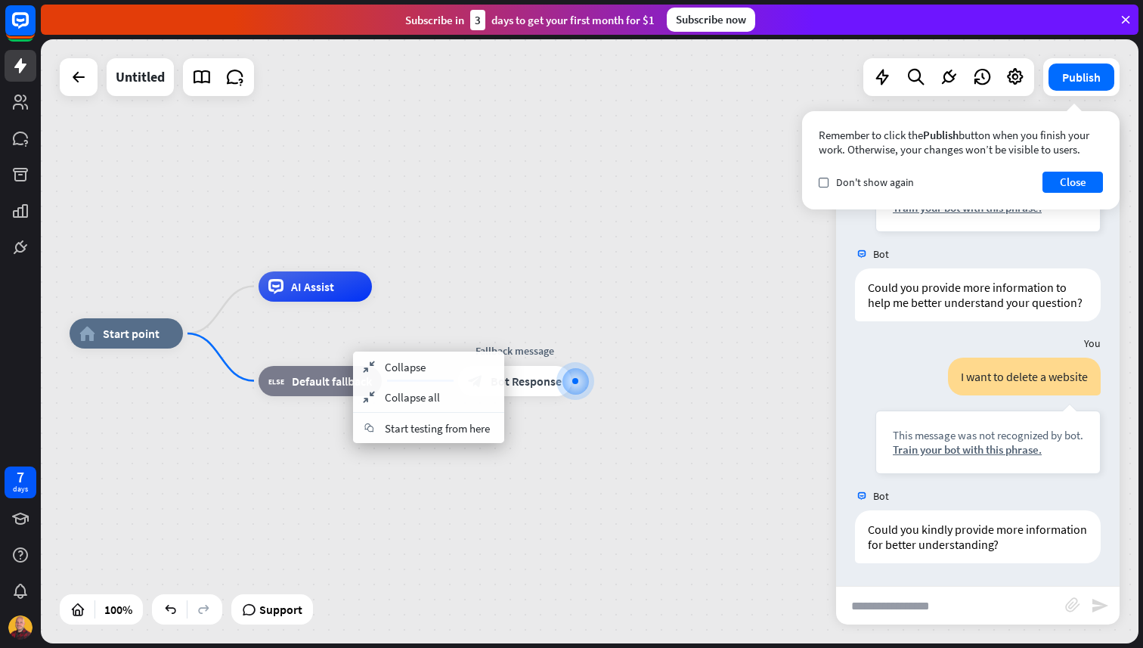
click at [416, 500] on div "home_2 Start point AI Assist block_fallback Default fallback Fallback message b…" at bounding box center [619, 635] width 1098 height 604
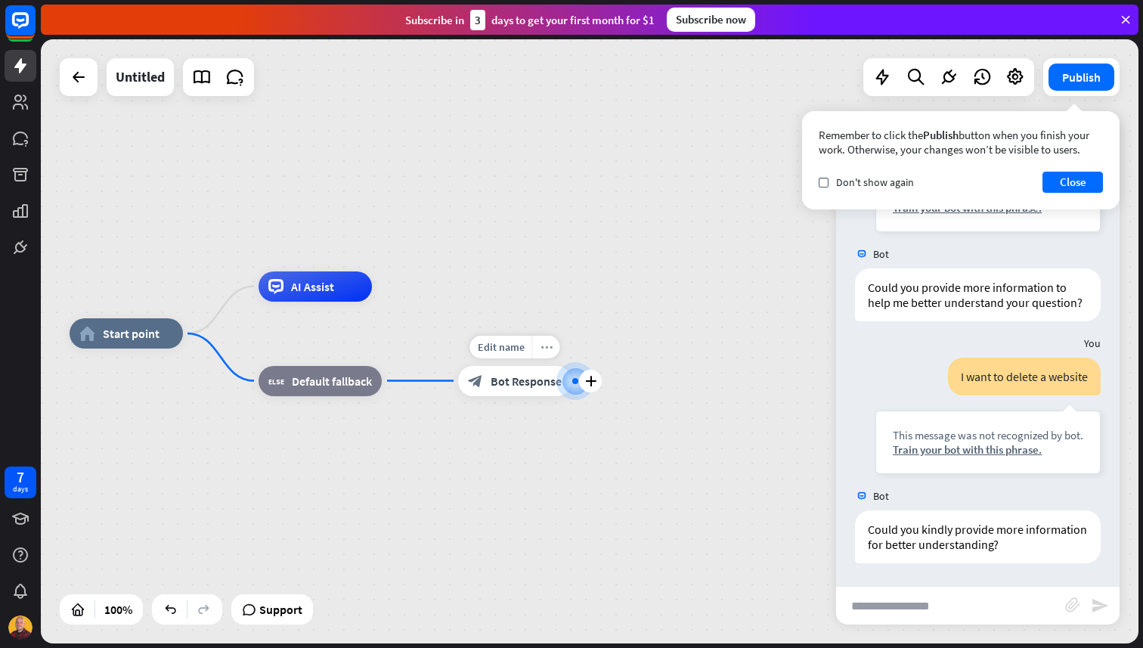
click at [543, 349] on icon "more_horiz" at bounding box center [547, 346] width 12 height 11
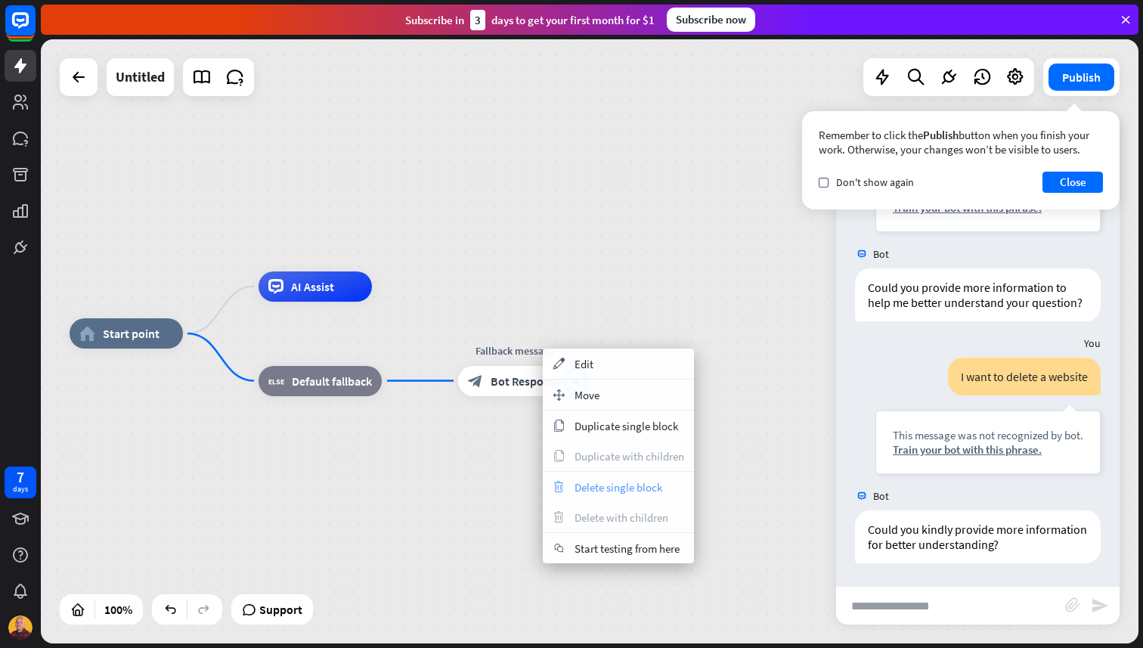
click at [579, 489] on span "Delete single block" at bounding box center [619, 487] width 88 height 14
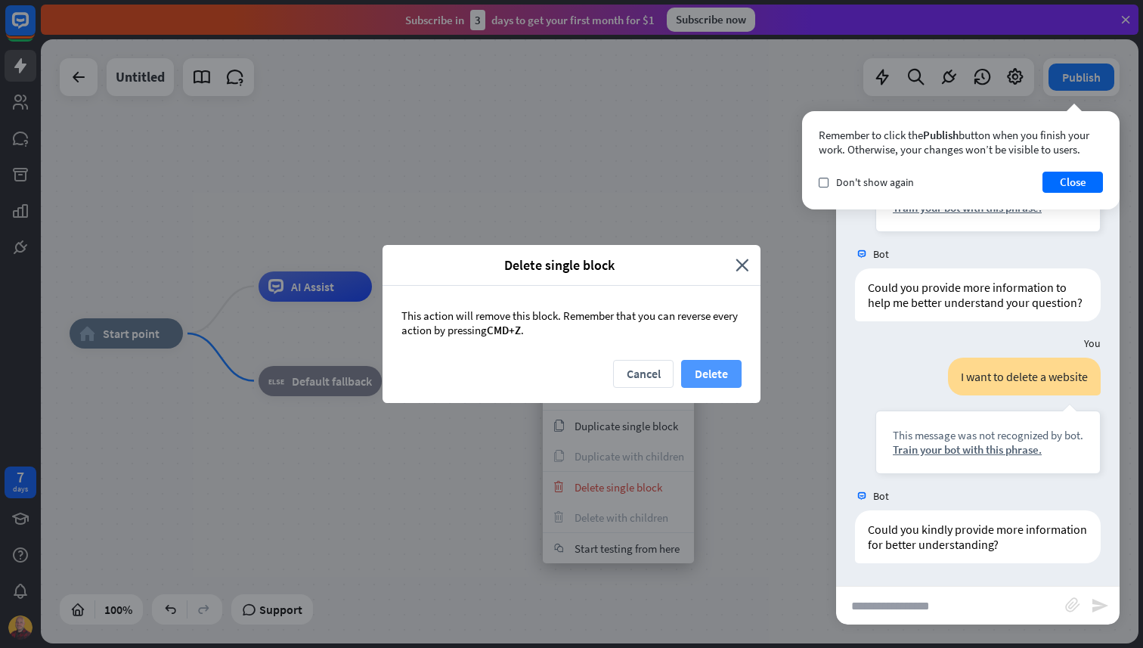
click at [700, 374] on button "Delete" at bounding box center [711, 374] width 60 height 28
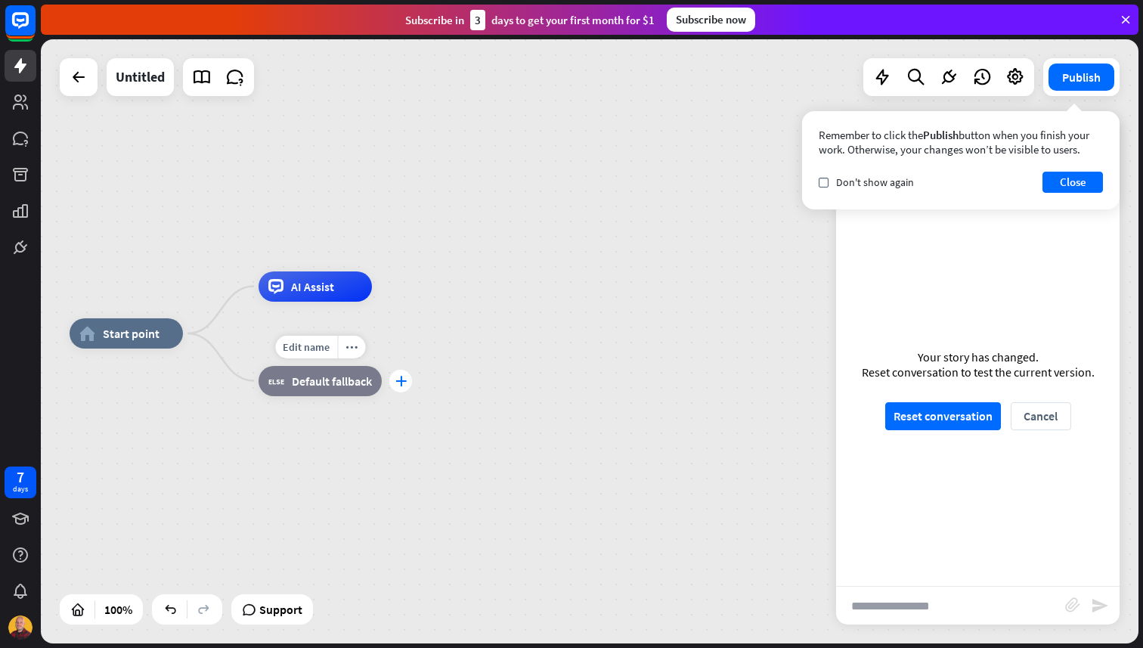
click at [393, 380] on div "plus" at bounding box center [400, 381] width 23 height 23
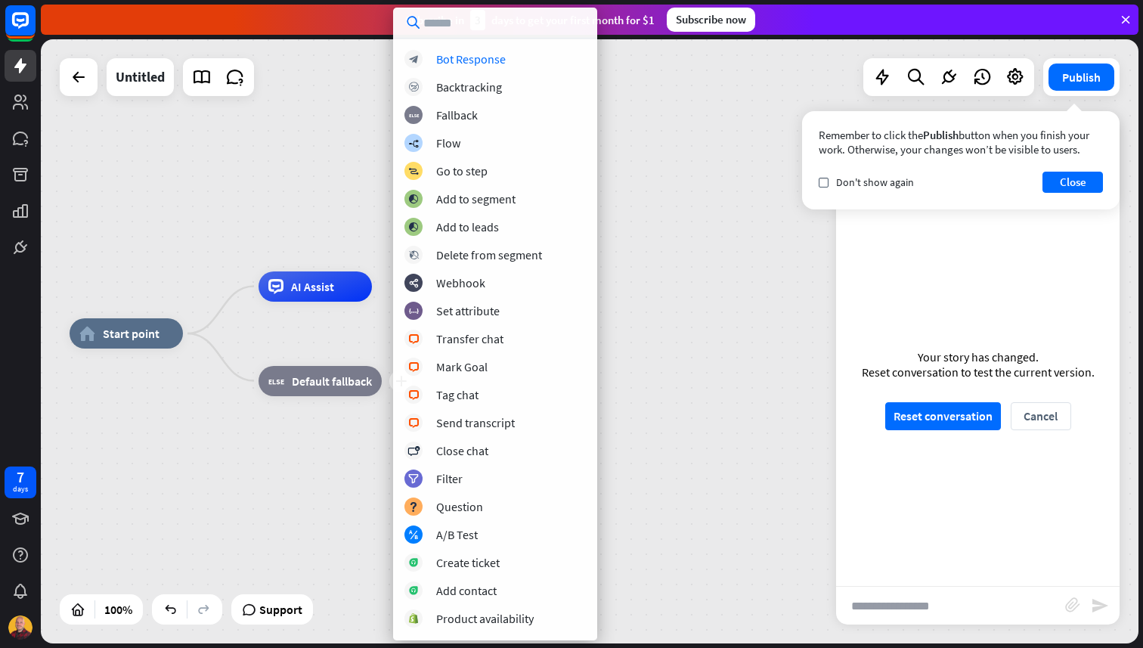
click at [483, 26] on input "text" at bounding box center [495, 23] width 204 height 30
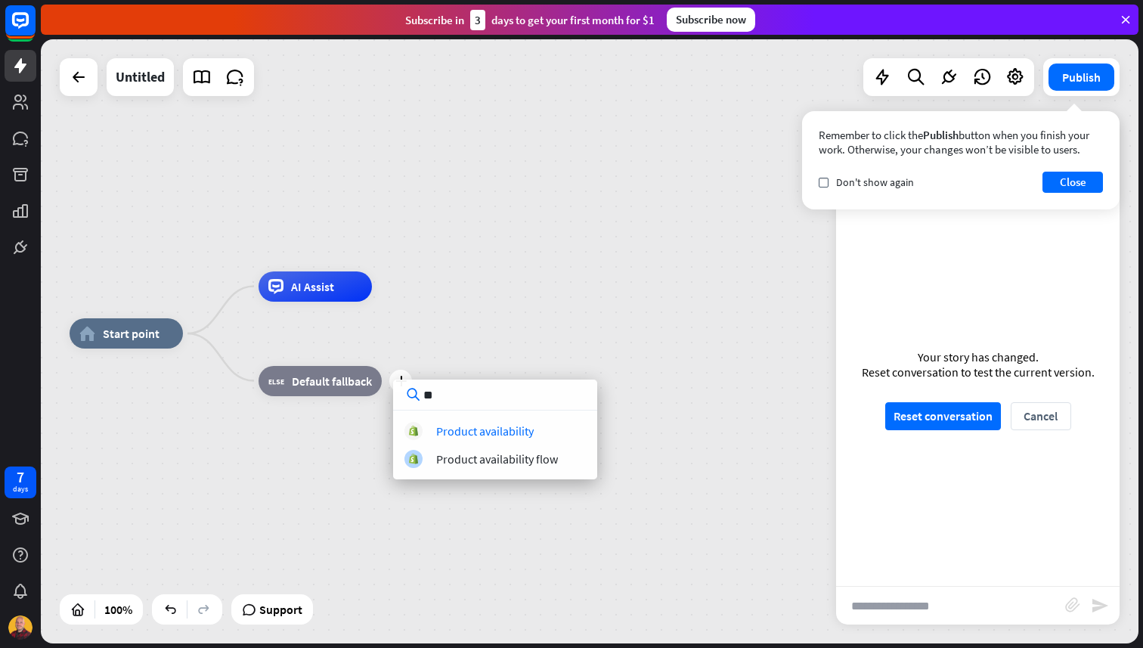
type input "*"
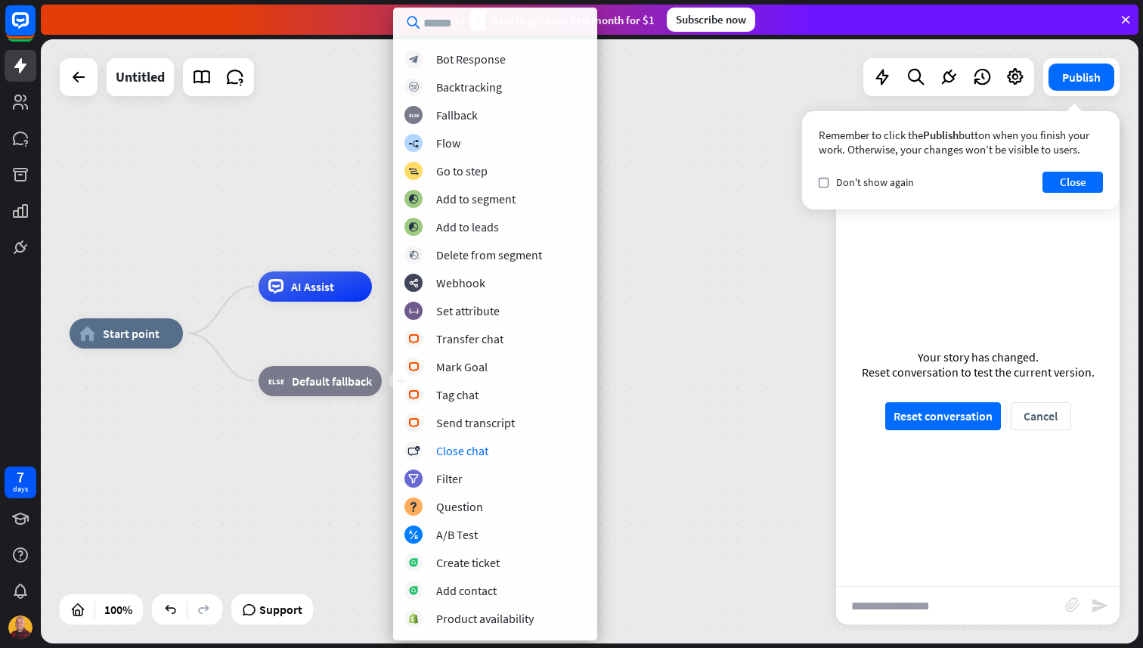
click at [655, 430] on div "home_2 Start point AI Assist plus block_fallback Default fallback" at bounding box center [619, 635] width 1098 height 604
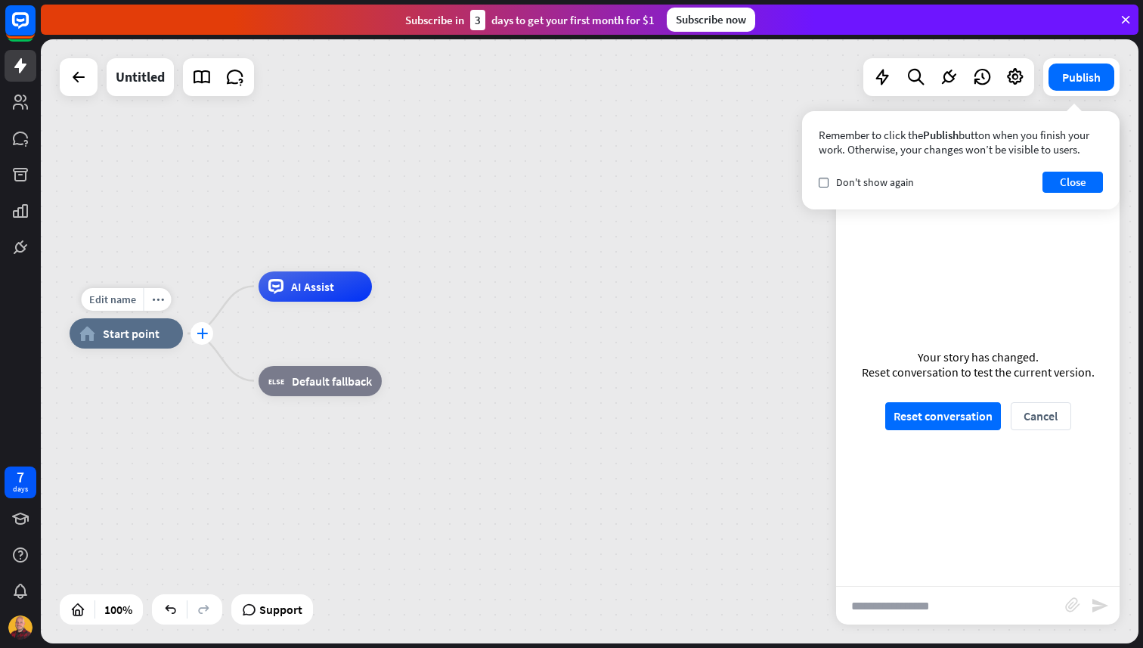
click at [204, 331] on icon "plus" at bounding box center [202, 333] width 11 height 11
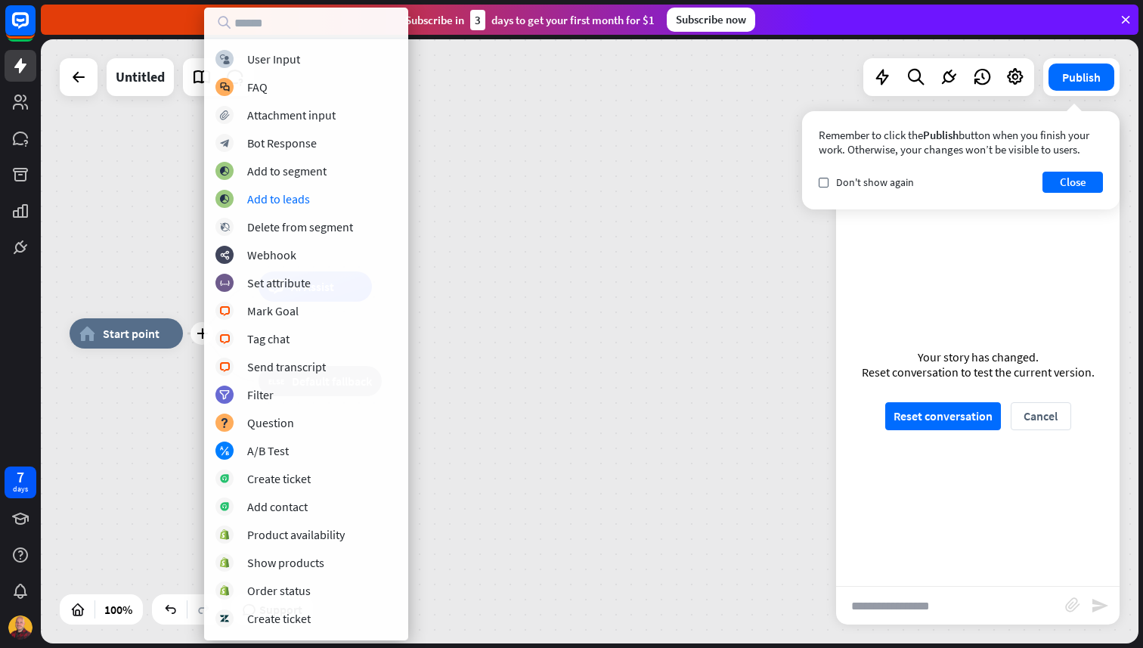
click at [533, 189] on div "plus home_2 Start point AI Assist block_fallback Default fallback" at bounding box center [590, 341] width 1098 height 604
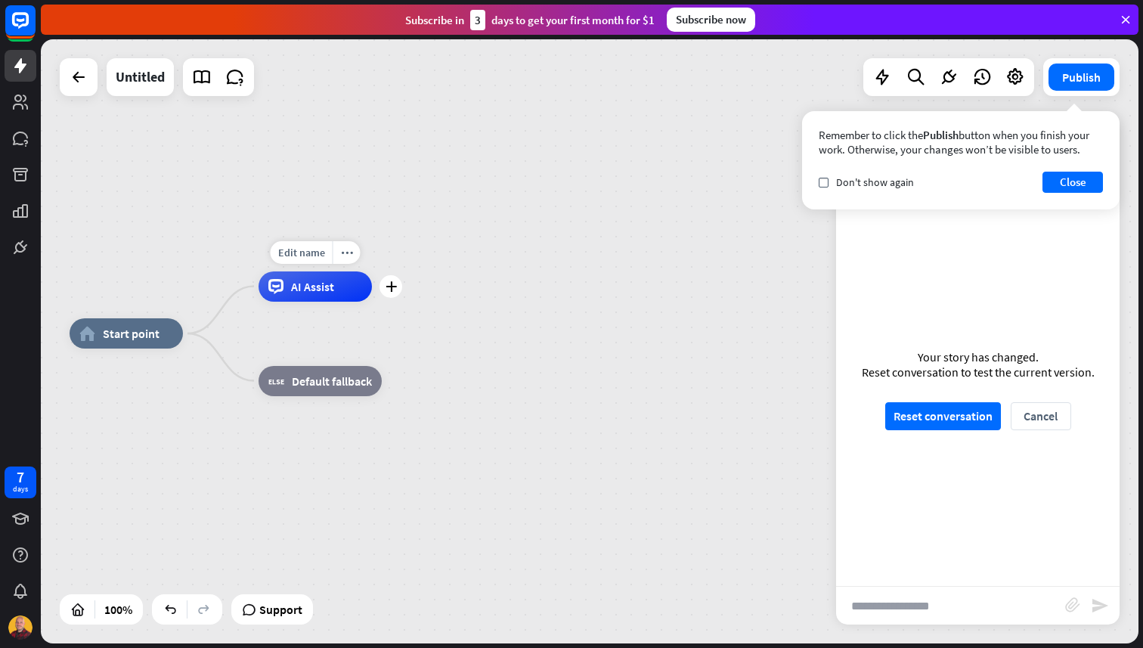
click at [320, 285] on span "AI Assist" at bounding box center [312, 286] width 43 height 15
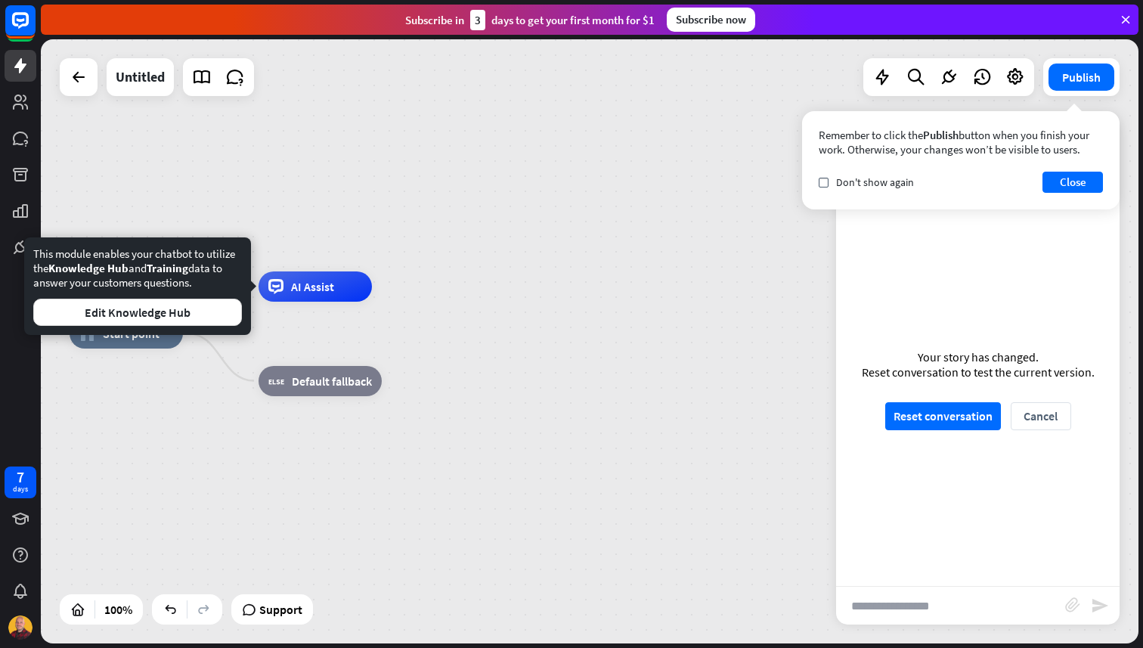
click at [375, 228] on div "home_2 Start point Edit name more_horiz AI Assist block_fallback Default fallba…" at bounding box center [590, 341] width 1098 height 604
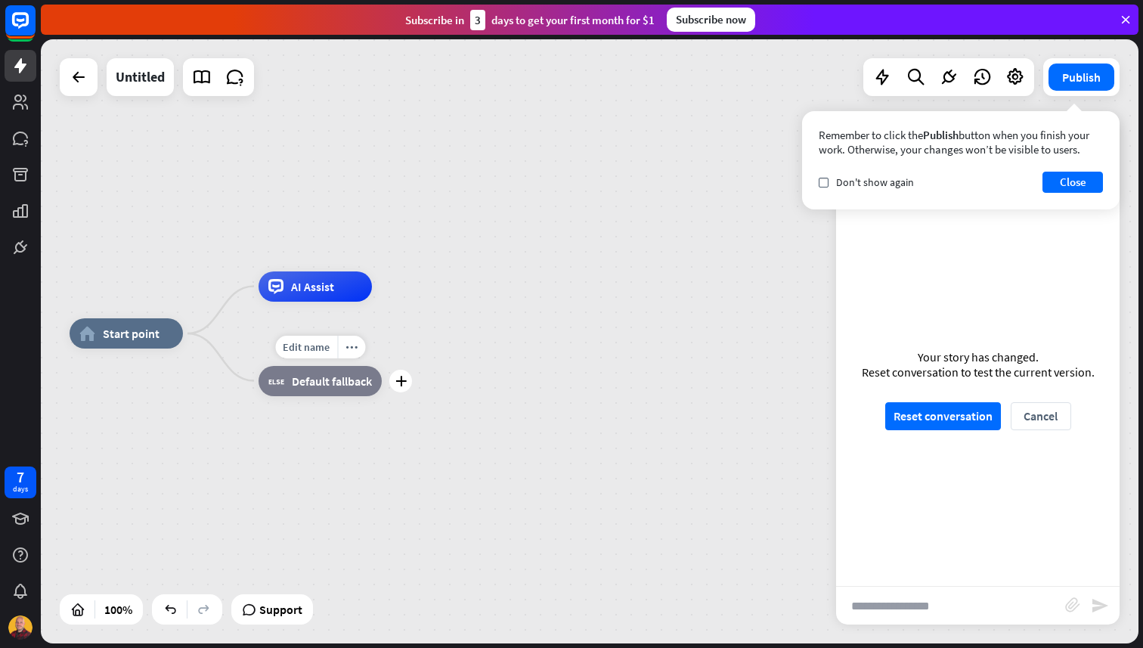
click at [318, 387] on span "Default fallback" at bounding box center [332, 381] width 80 height 15
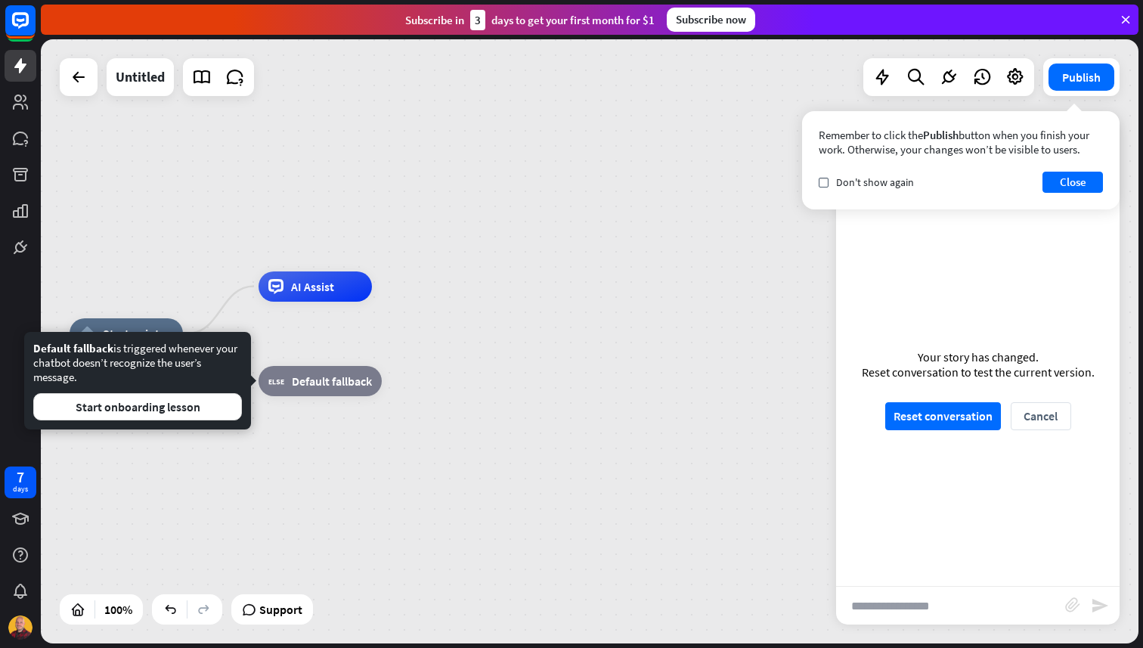
click at [485, 282] on div "home_2 Start point AI Assist Edit name more_horiz block_fallback Default fallba…" at bounding box center [590, 341] width 1098 height 604
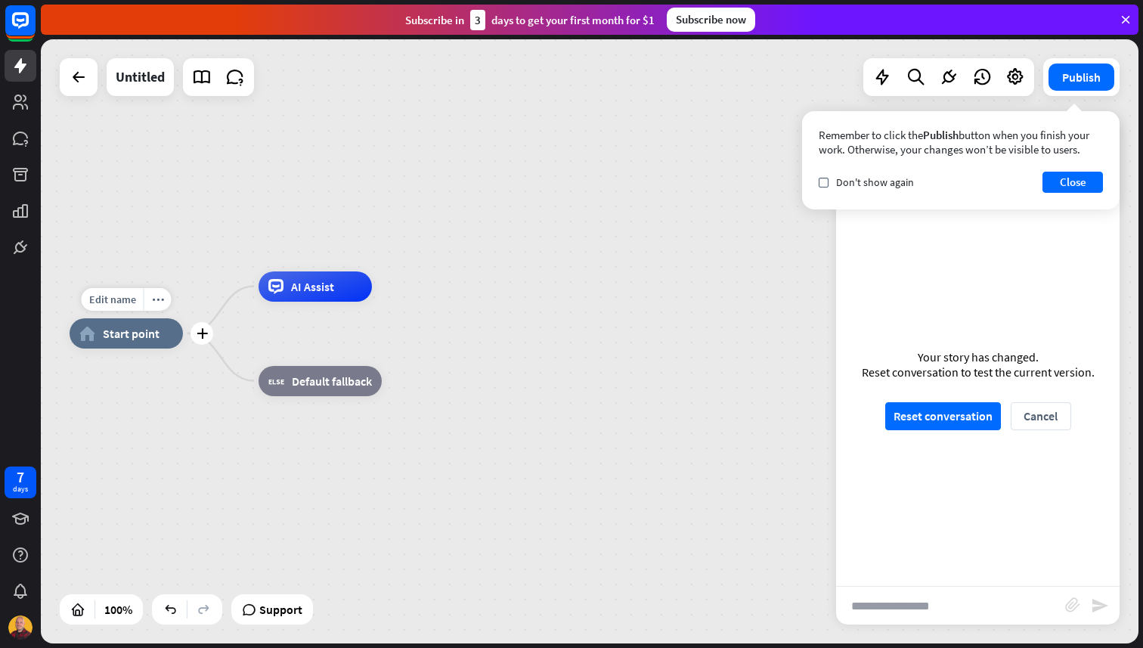
click at [147, 330] on span "Start point" at bounding box center [131, 333] width 57 height 15
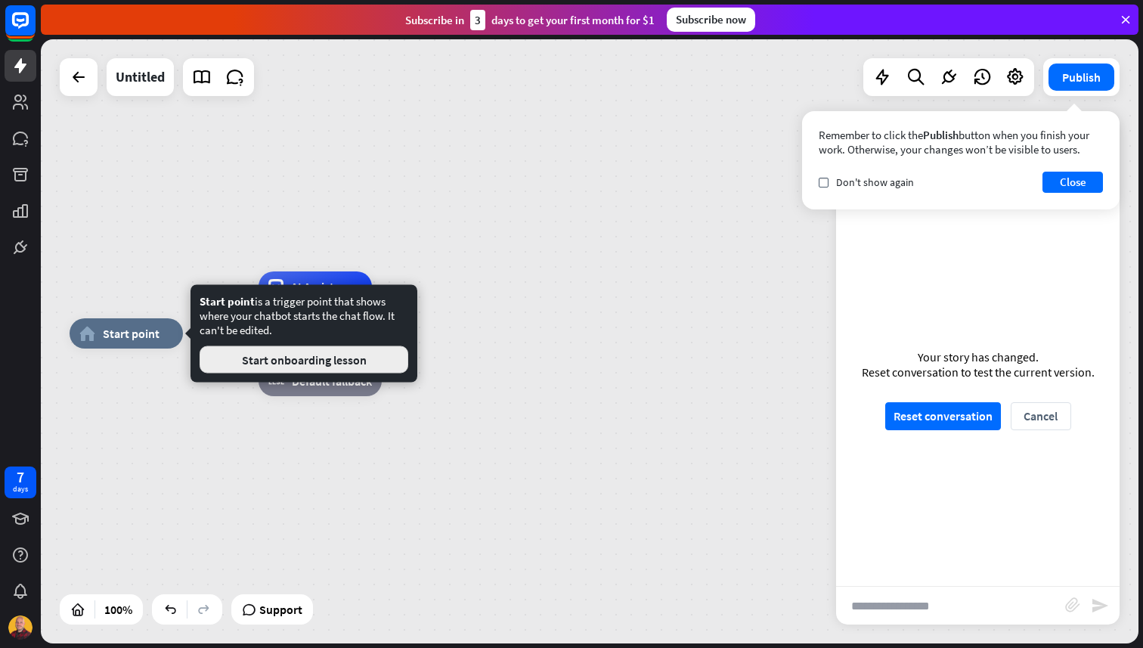
drag, startPoint x: 286, startPoint y: 355, endPoint x: 259, endPoint y: 352, distance: 27.5
click at [259, 352] on button "Start onboarding lesson" at bounding box center [304, 359] width 209 height 27
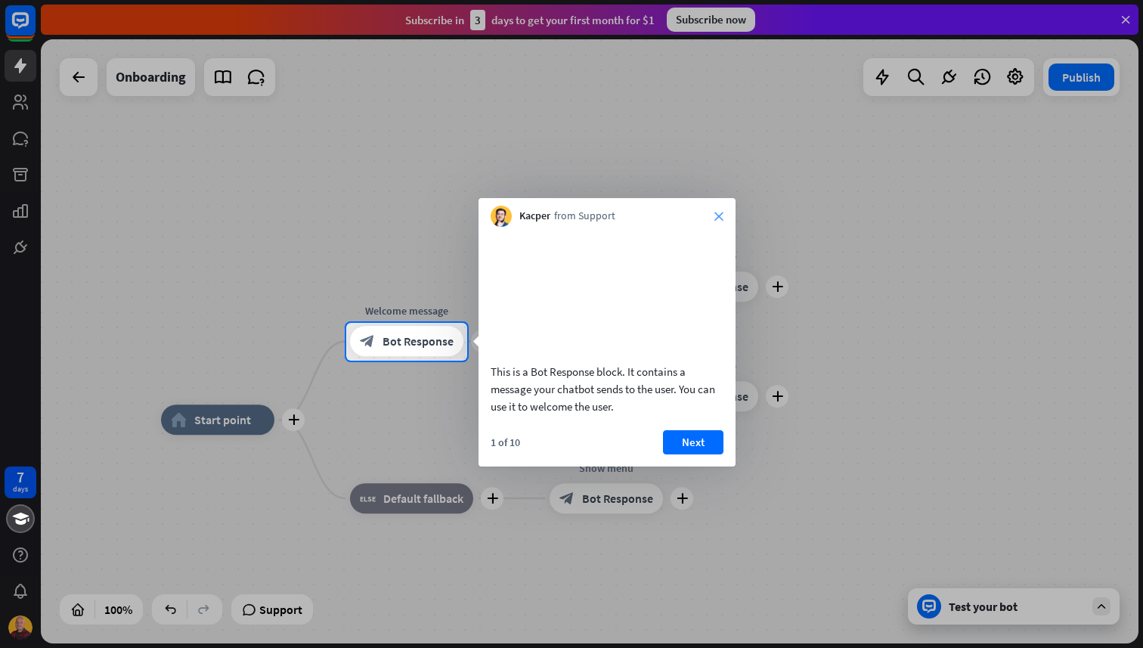
click at [715, 217] on icon "close" at bounding box center [719, 216] width 9 height 9
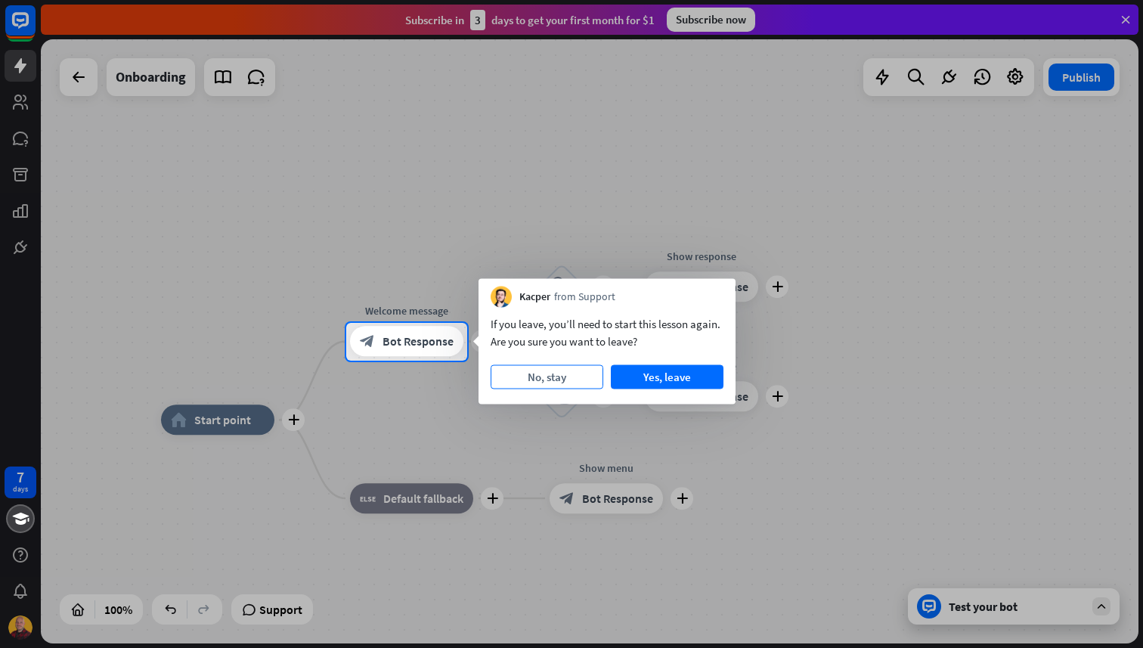
click at [550, 368] on button "No, stay" at bounding box center [547, 377] width 113 height 24
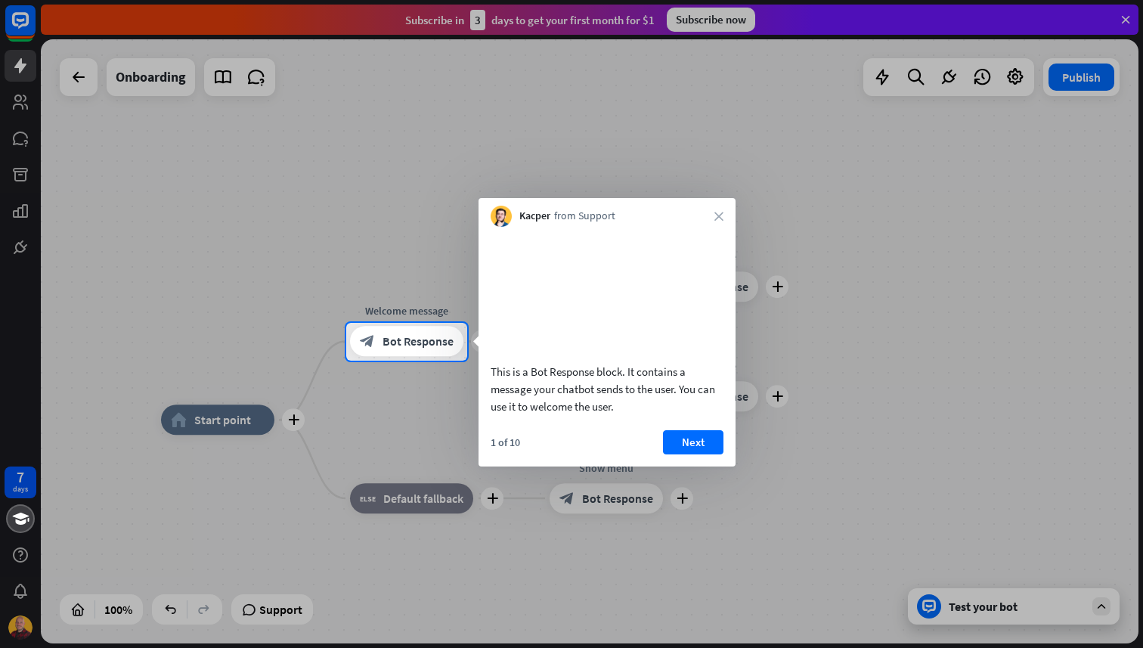
click at [728, 205] on div "Kacper from Support close" at bounding box center [607, 212] width 257 height 29
click at [724, 212] on div "Kacper from Support close" at bounding box center [607, 212] width 257 height 29
click at [715, 215] on icon "close" at bounding box center [719, 216] width 9 height 9
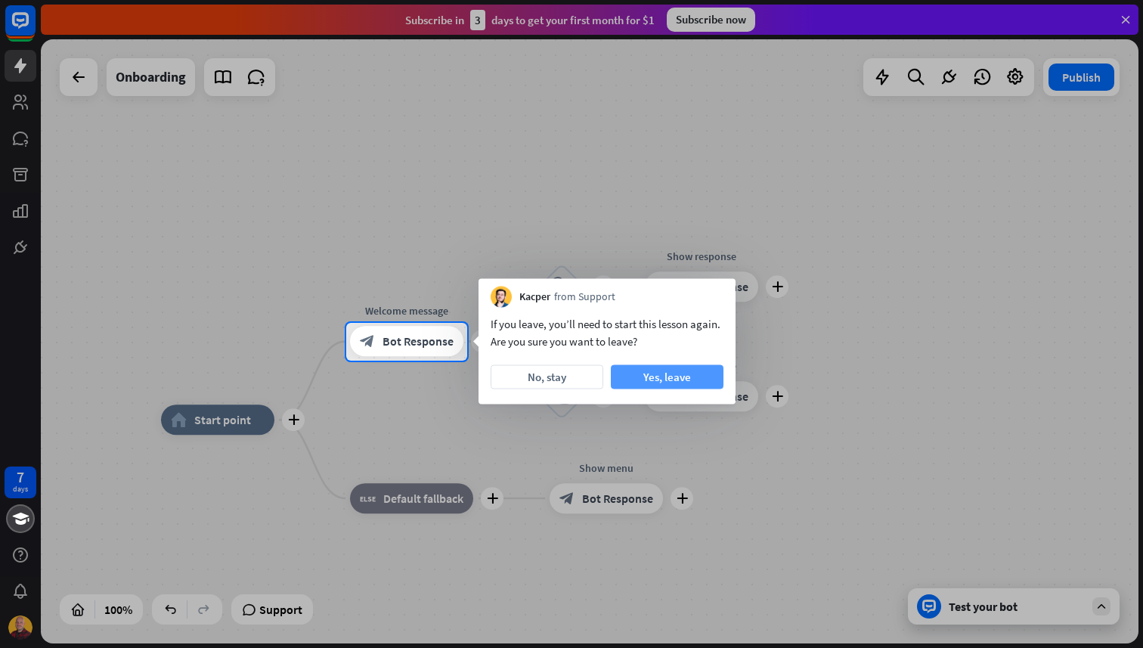
click at [677, 377] on button "Yes, leave" at bounding box center [667, 377] width 113 height 24
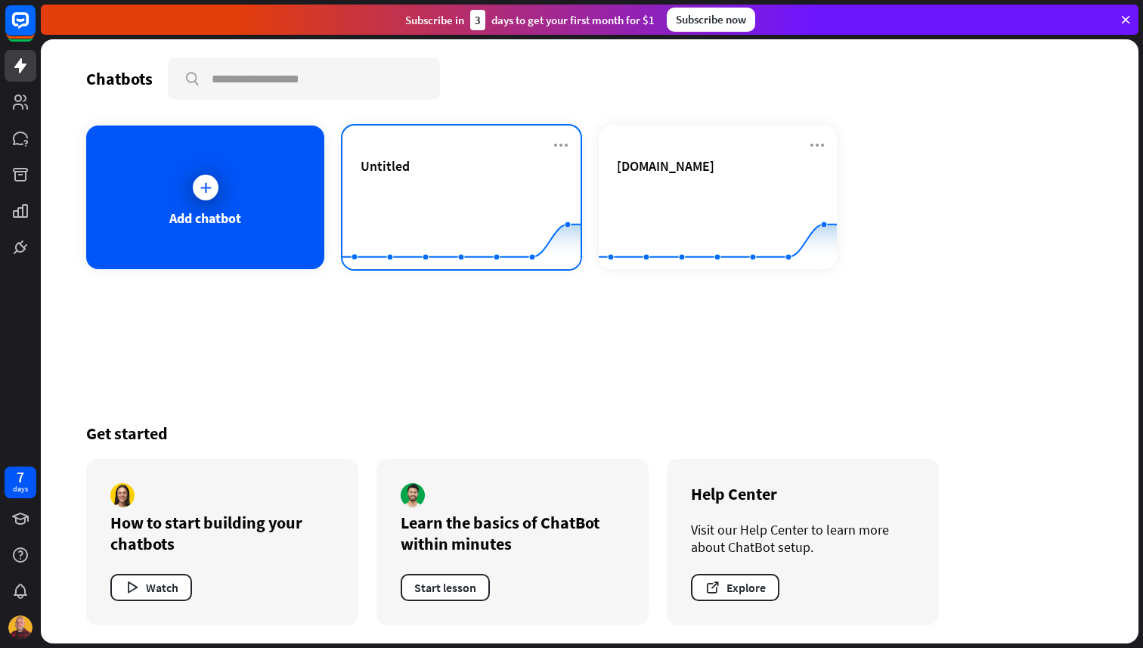
click at [384, 161] on span "Untitled" at bounding box center [385, 165] width 49 height 17
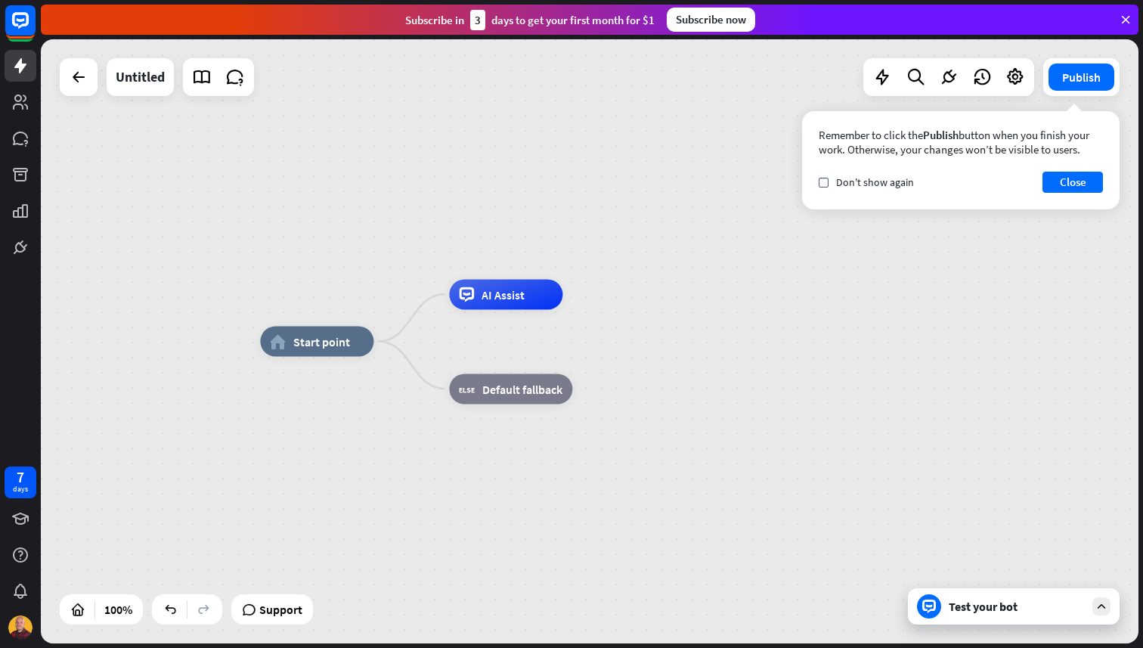
click at [950, 606] on div "Test your bot" at bounding box center [1017, 606] width 136 height 15
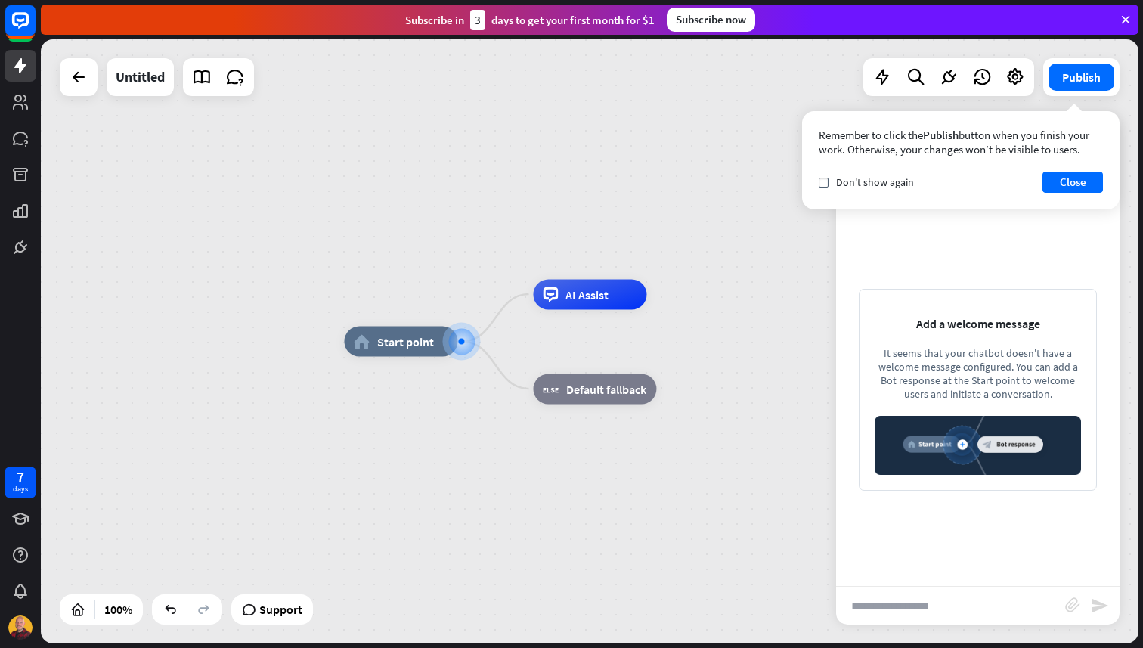
click at [912, 597] on input "text" at bounding box center [950, 606] width 229 height 38
type input "*****"
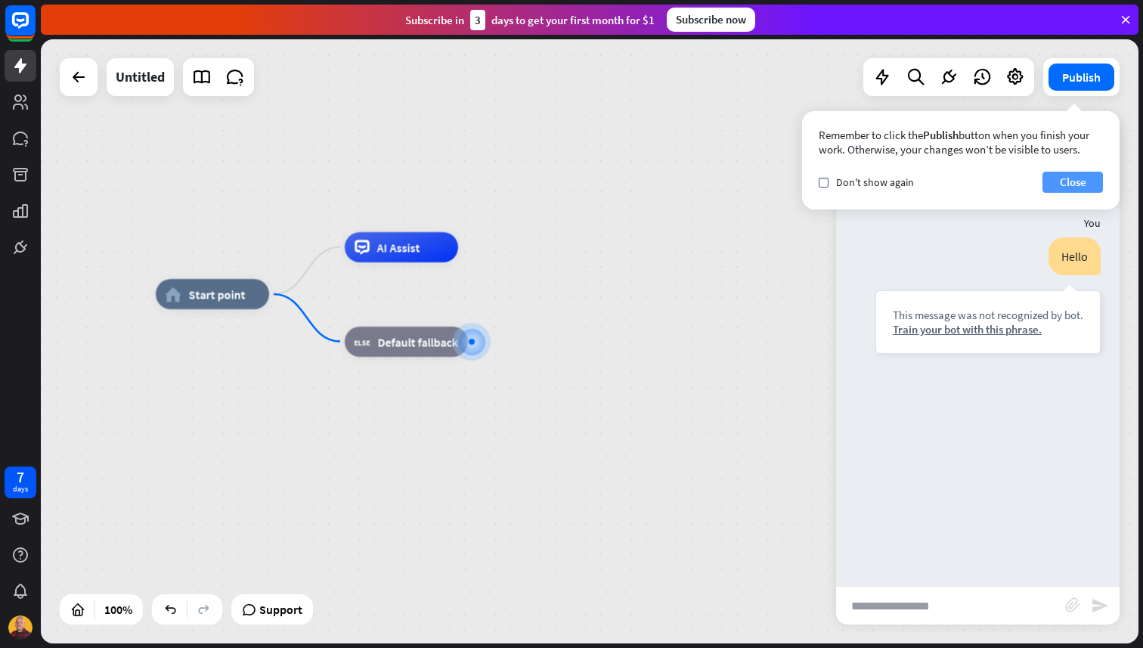
click at [1071, 175] on button "Close" at bounding box center [1073, 182] width 60 height 21
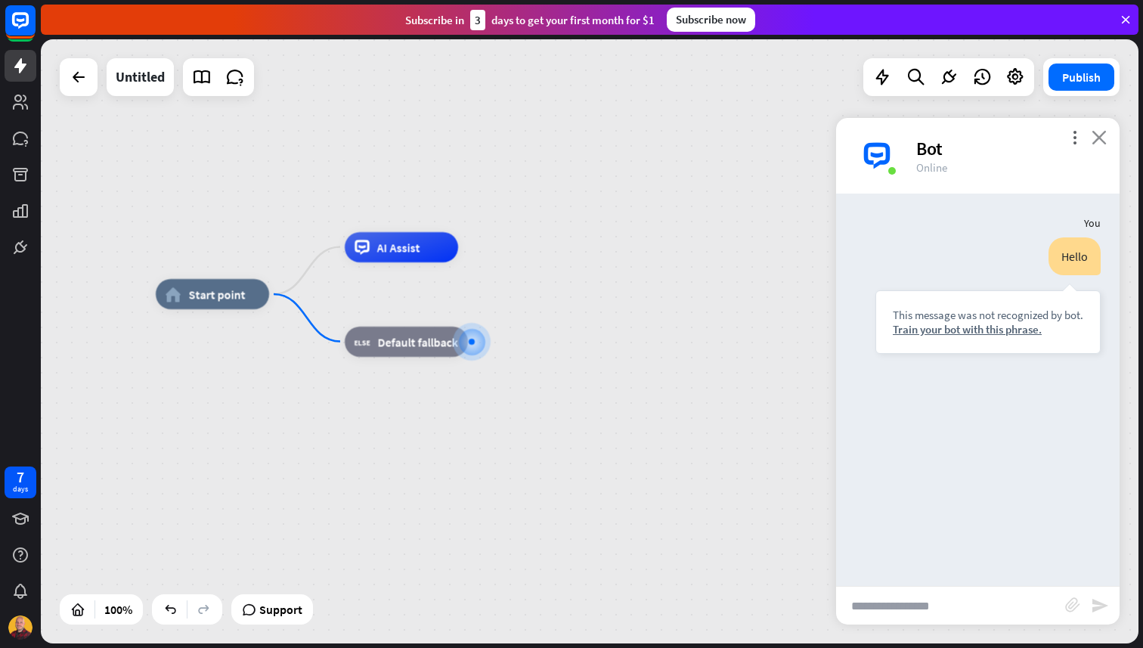
click at [1098, 141] on icon "close" at bounding box center [1099, 137] width 15 height 14
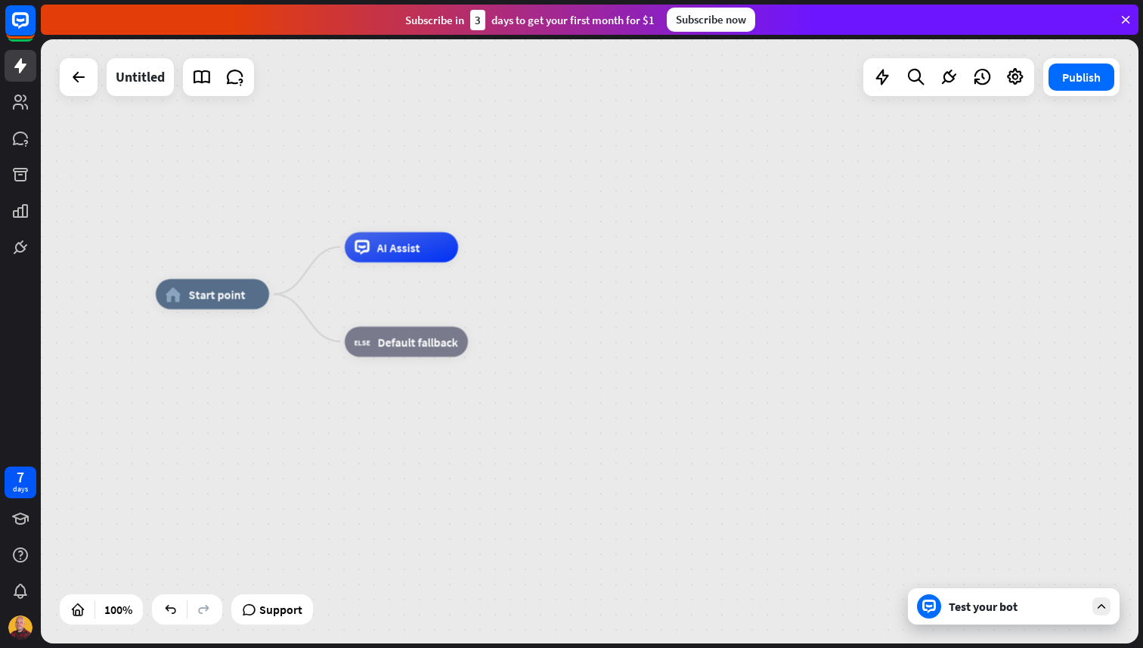
click at [978, 601] on div "Test your bot" at bounding box center [1017, 606] width 136 height 15
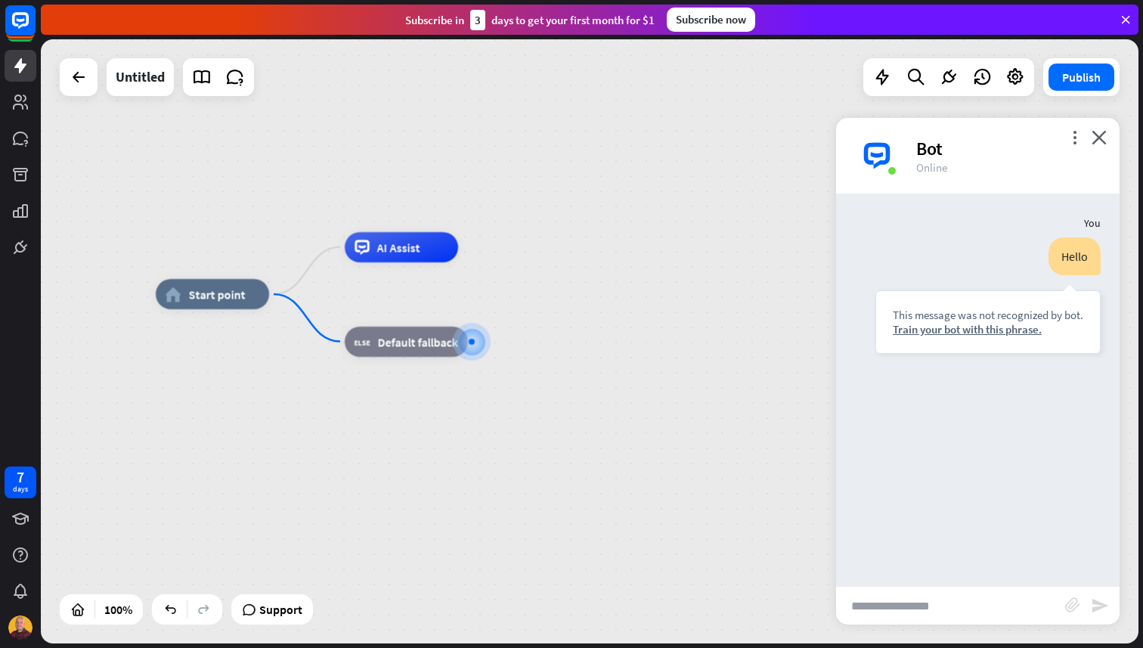
click at [973, 593] on input "text" at bounding box center [950, 606] width 229 height 38
type input "**********"
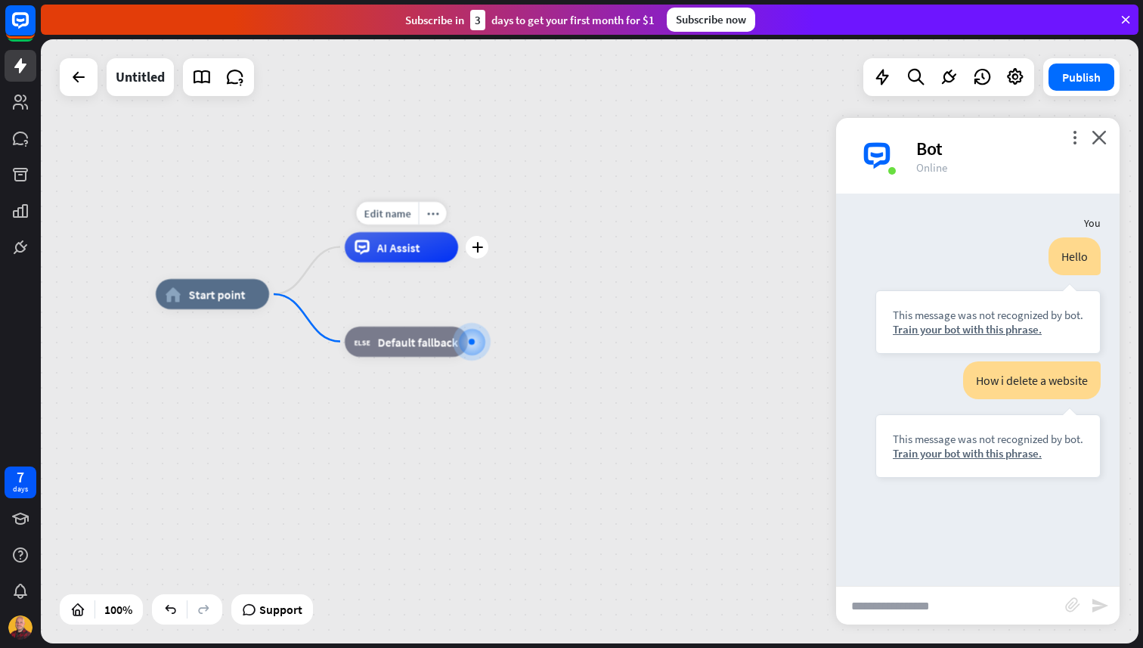
click at [400, 245] on span "AI Assist" at bounding box center [398, 247] width 43 height 15
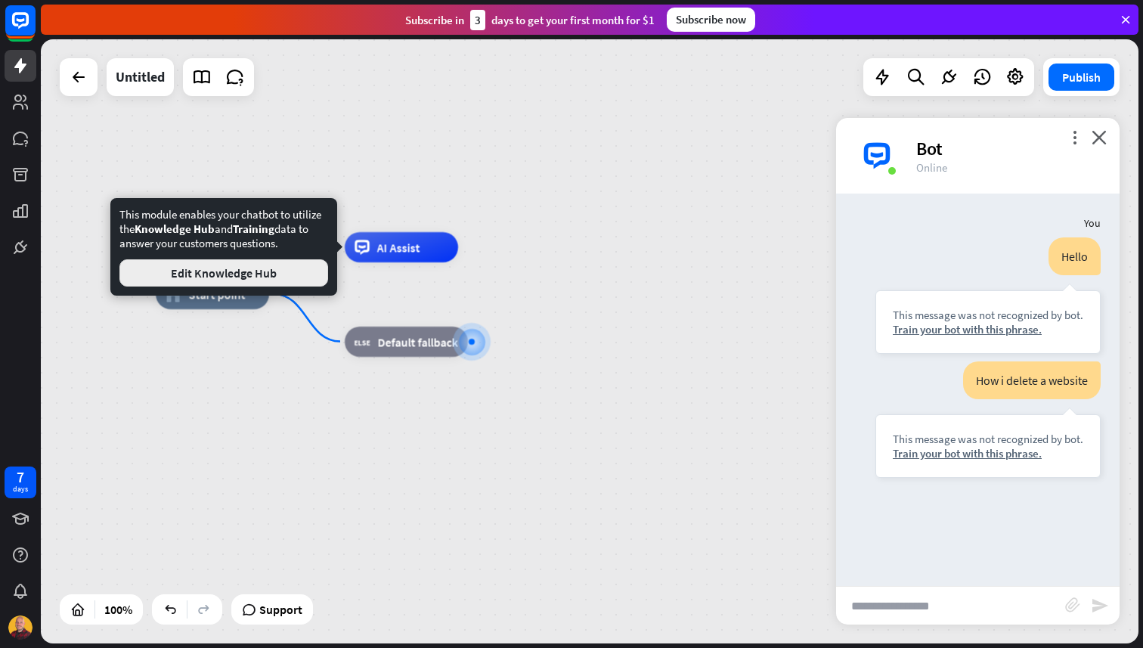
click at [300, 268] on button "Edit Knowledge Hub" at bounding box center [223, 272] width 209 height 27
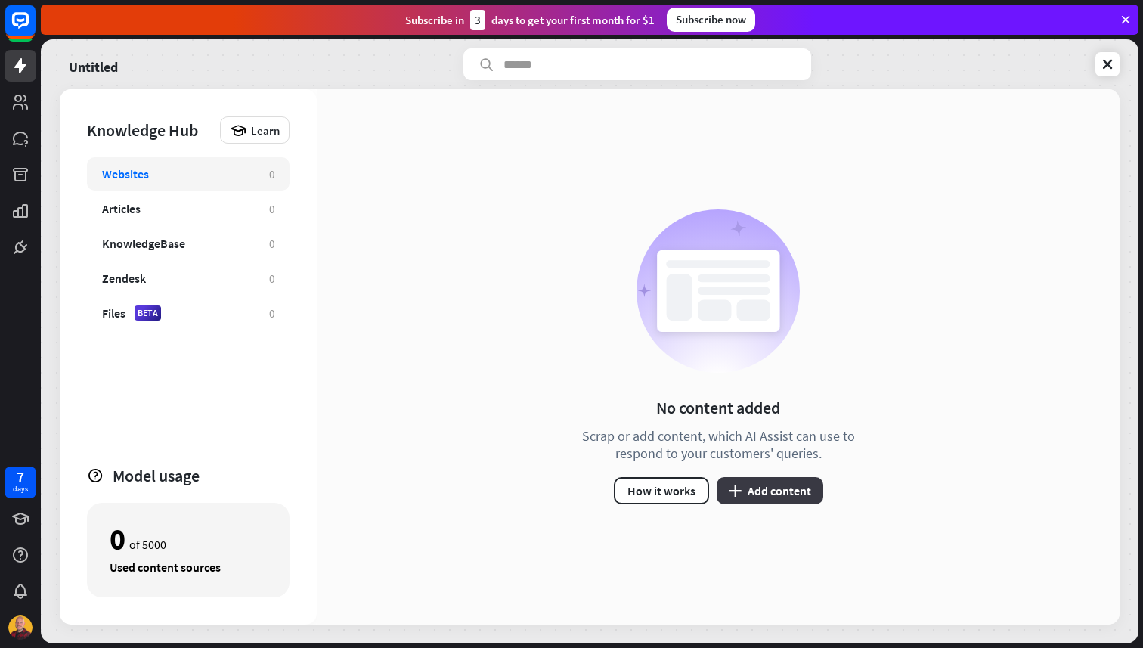
click at [770, 487] on button "plus Add content" at bounding box center [770, 490] width 107 height 27
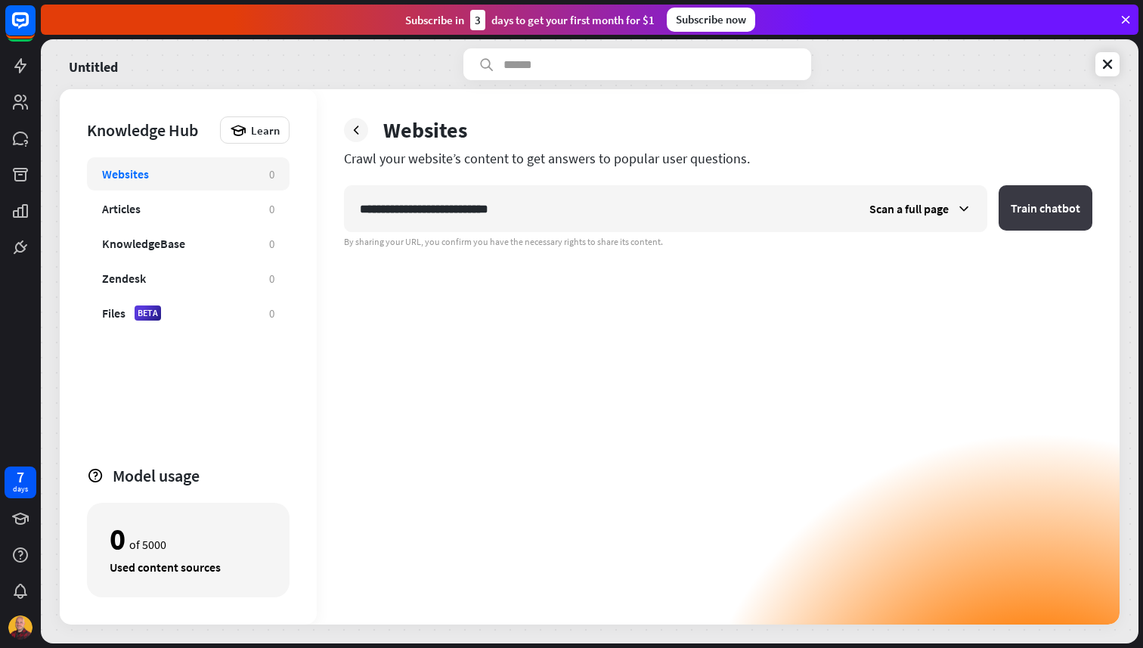
type input "**********"
click at [1053, 199] on button "Train chatbot" at bounding box center [1046, 207] width 94 height 45
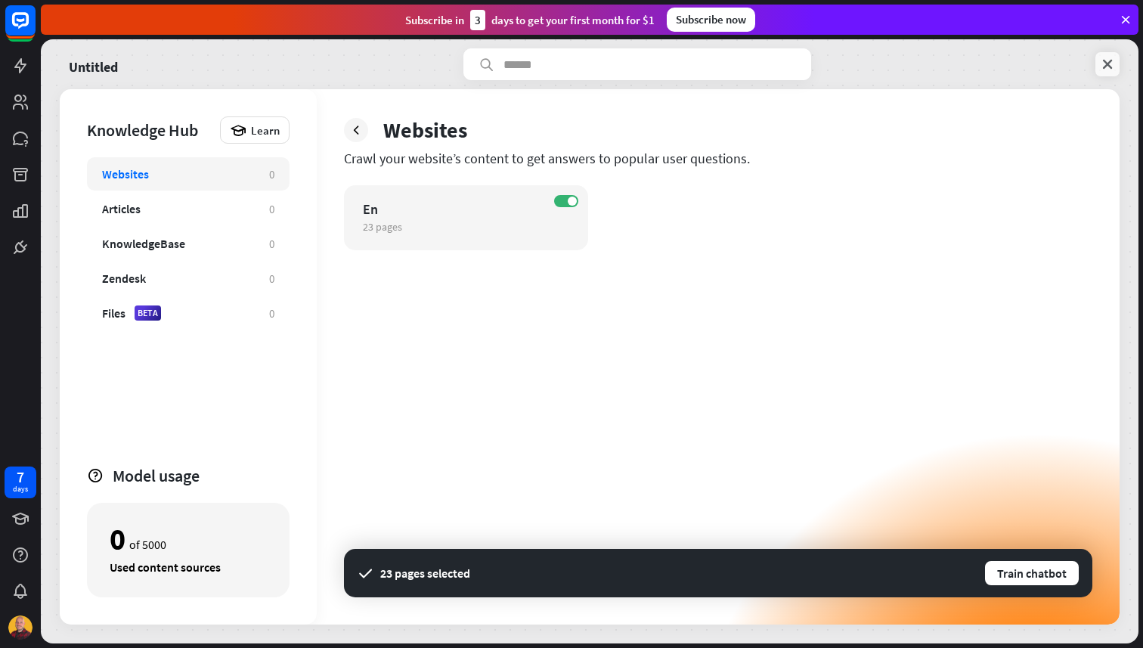
click at [1107, 67] on icon at bounding box center [1107, 64] width 15 height 15
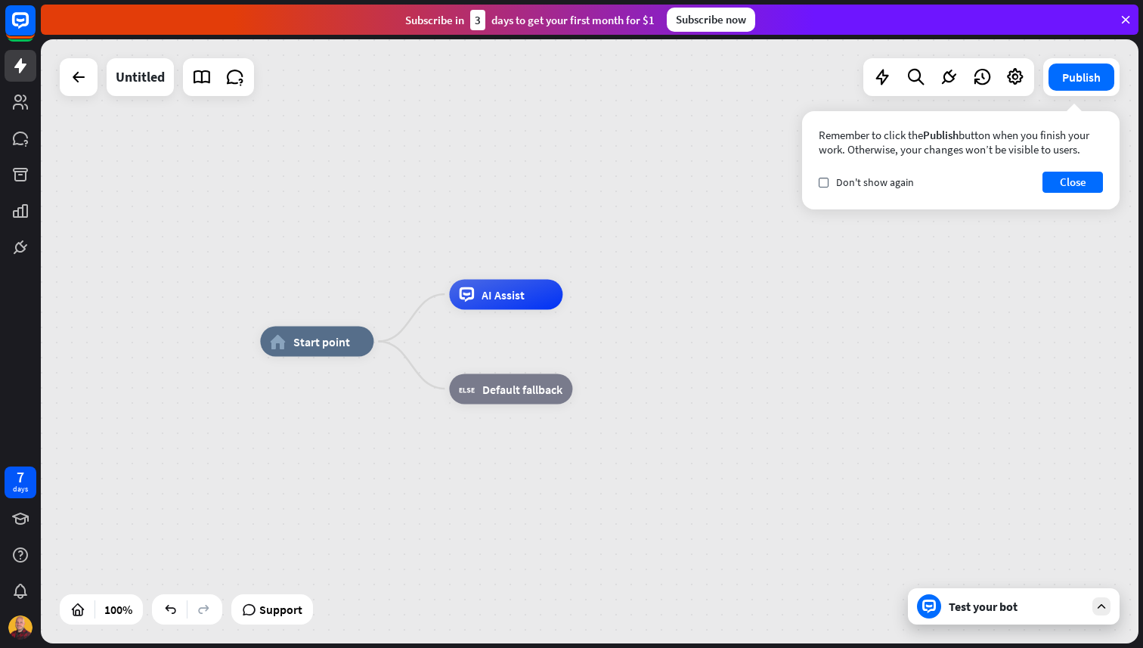
click at [985, 617] on div "Test your bot" at bounding box center [1014, 606] width 212 height 36
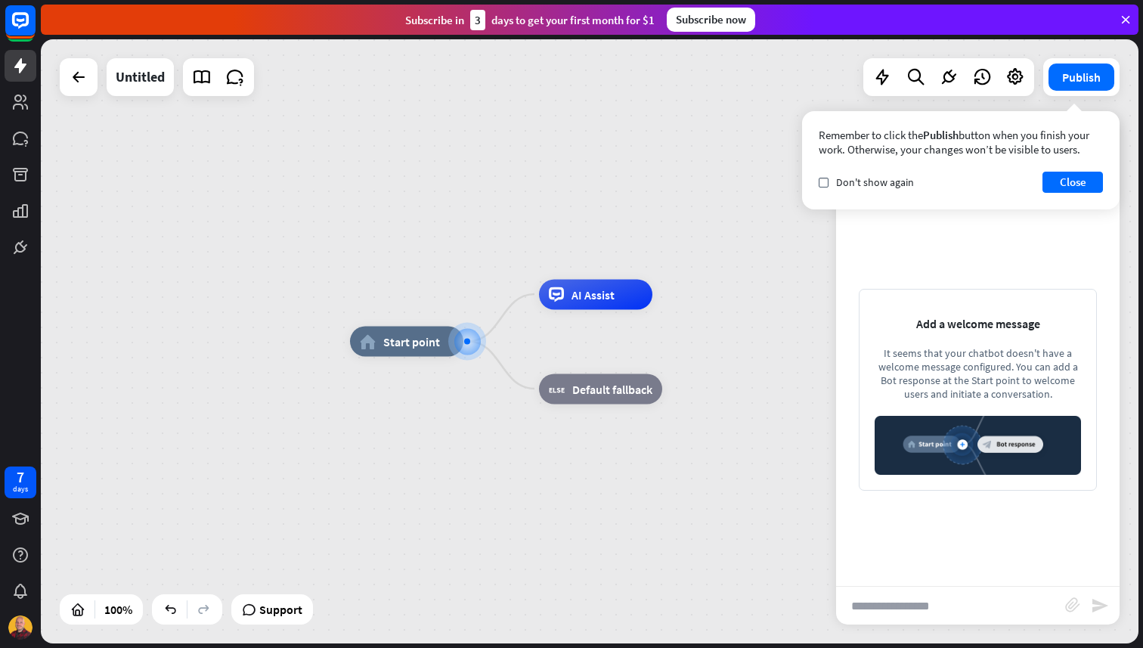
click at [942, 601] on input "text" at bounding box center [950, 606] width 229 height 38
type input "*****"
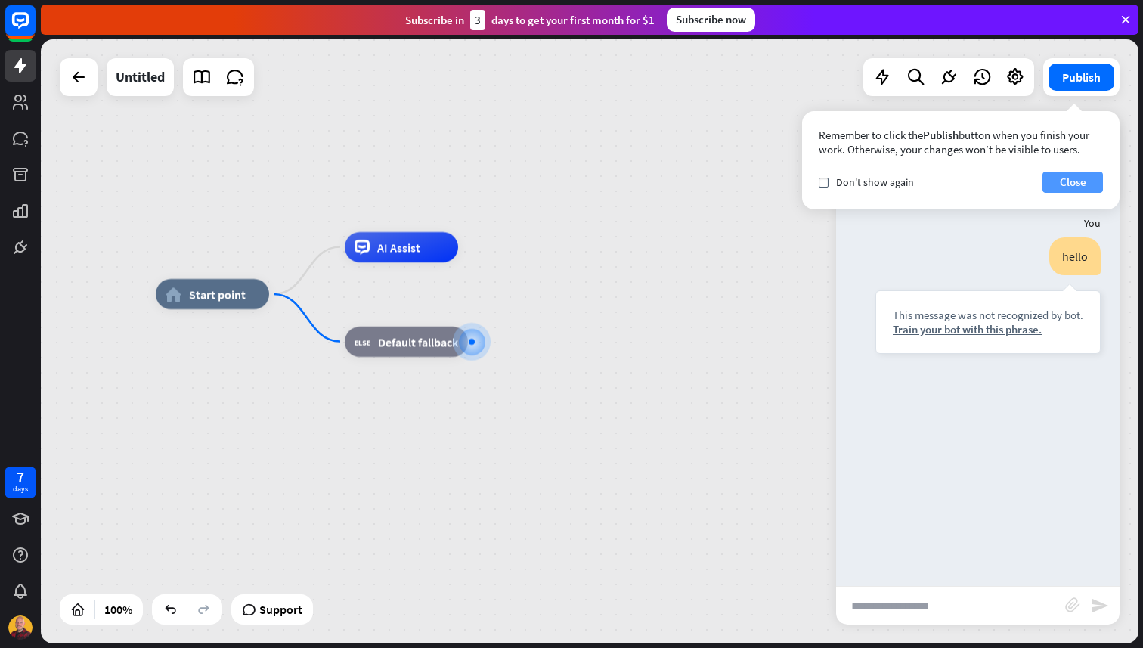
click at [1075, 179] on button "Close" at bounding box center [1073, 182] width 60 height 21
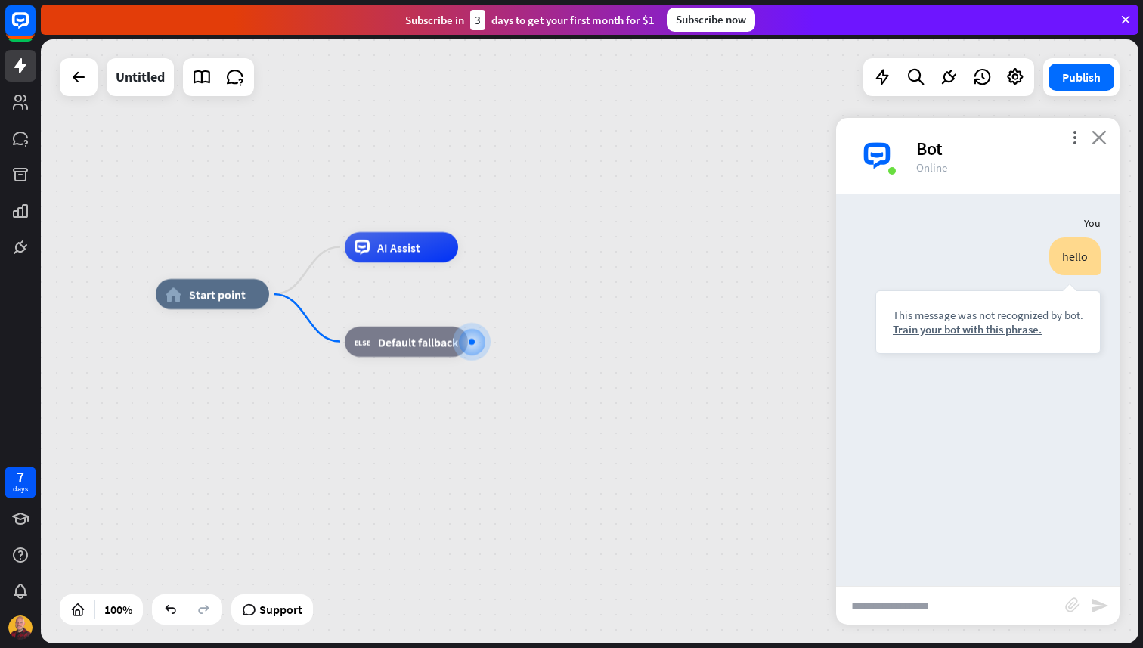
click at [1100, 137] on icon "close" at bounding box center [1099, 137] width 15 height 14
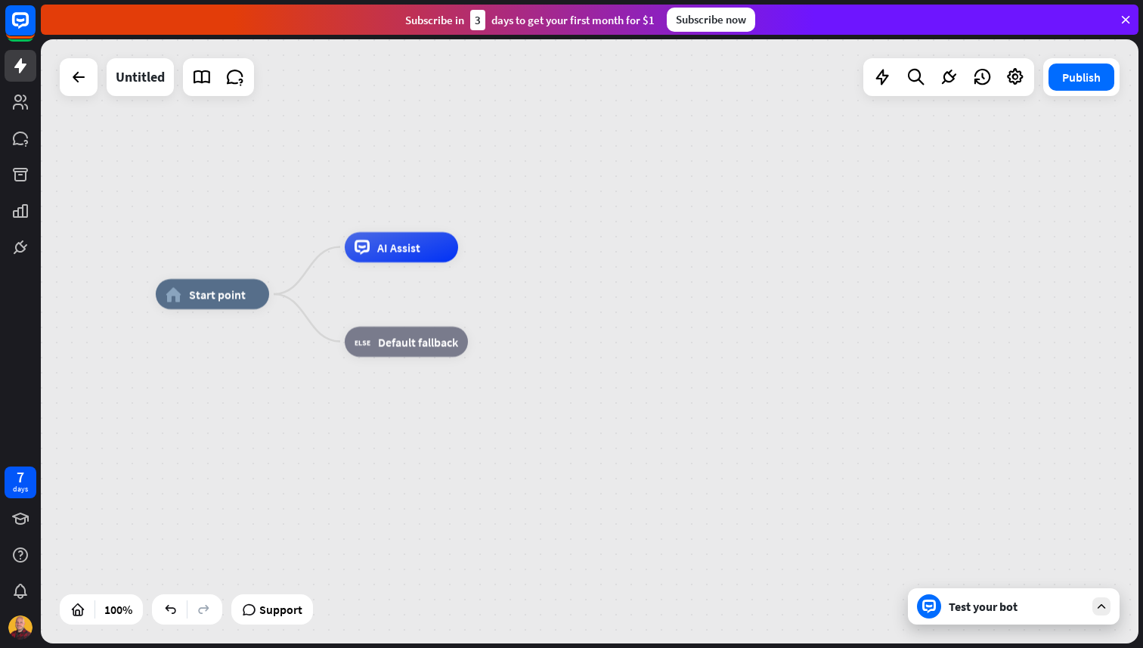
click at [990, 612] on div "Test your bot" at bounding box center [1017, 606] width 136 height 15
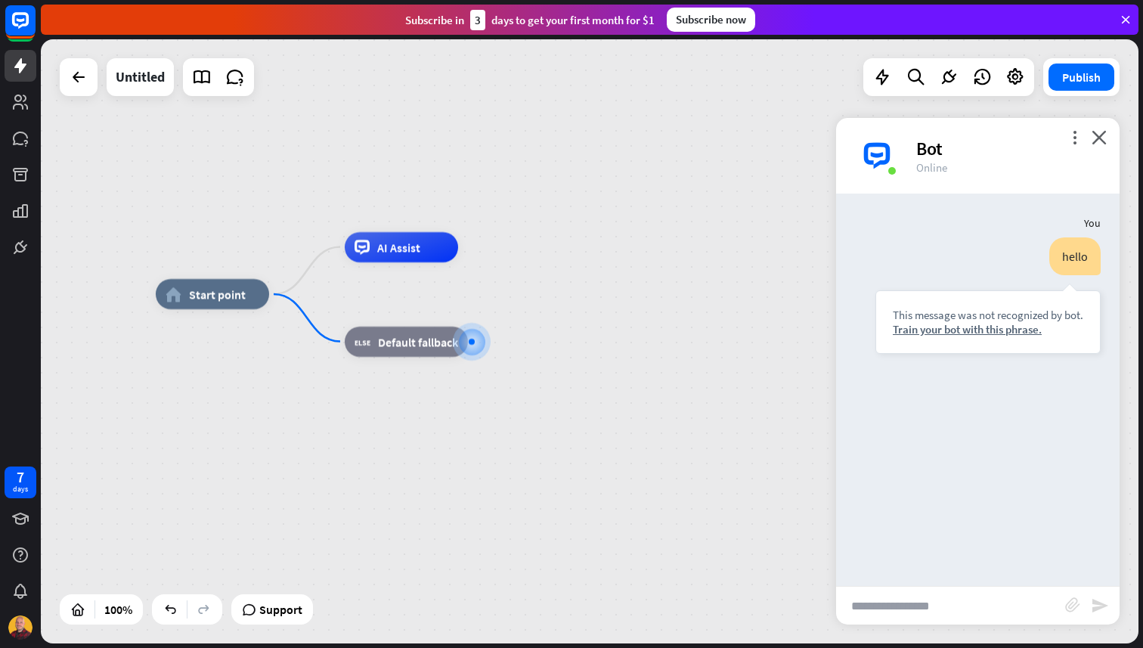
click at [990, 607] on input "text" at bounding box center [950, 606] width 229 height 38
type input "**********"
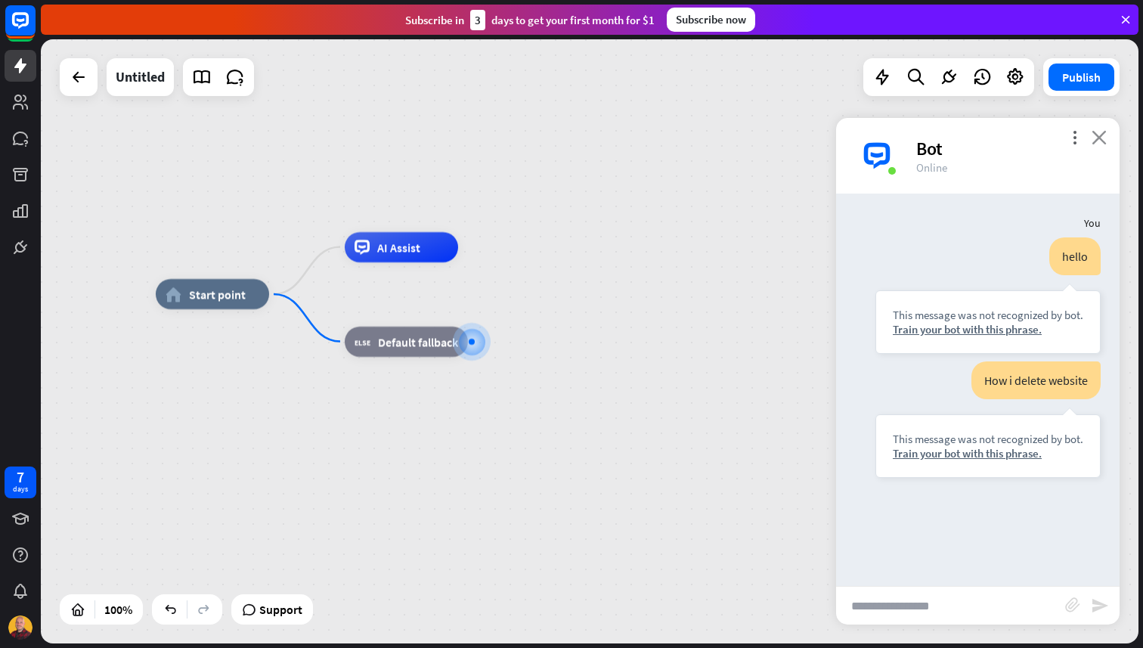
click at [1097, 135] on icon "close" at bounding box center [1099, 137] width 15 height 14
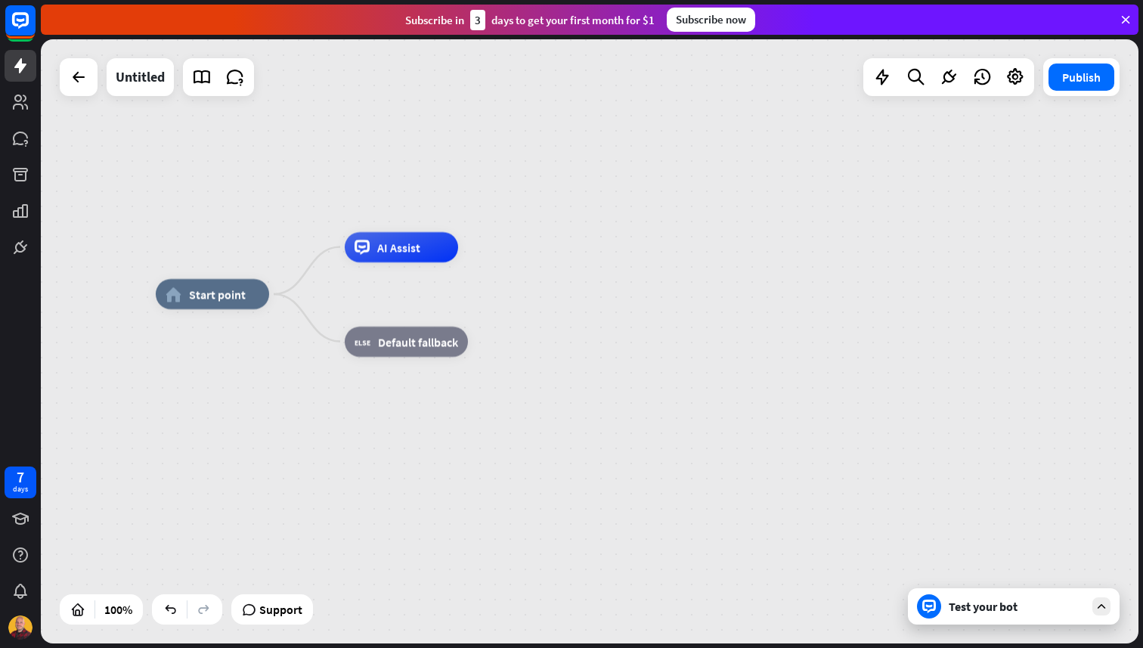
click at [809, 240] on div "home_2 Start point AI Assist block_fallback Default fallback" at bounding box center [590, 341] width 1098 height 604
click at [814, 238] on div "home_2 Start point AI Assist block_fallback Default fallback" at bounding box center [590, 341] width 1098 height 604
